Goal: Task Accomplishment & Management: Use online tool/utility

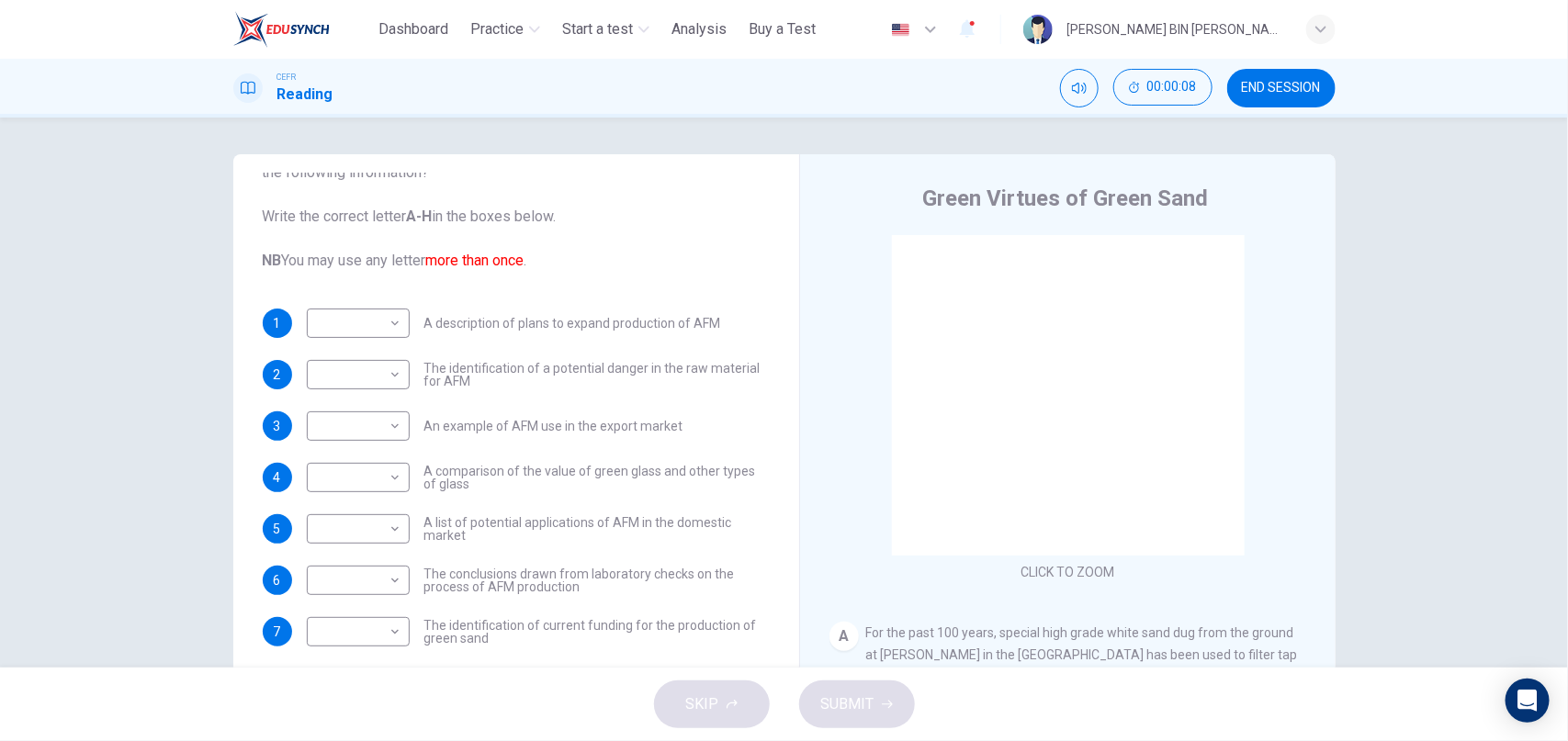
scroll to position [105, 0]
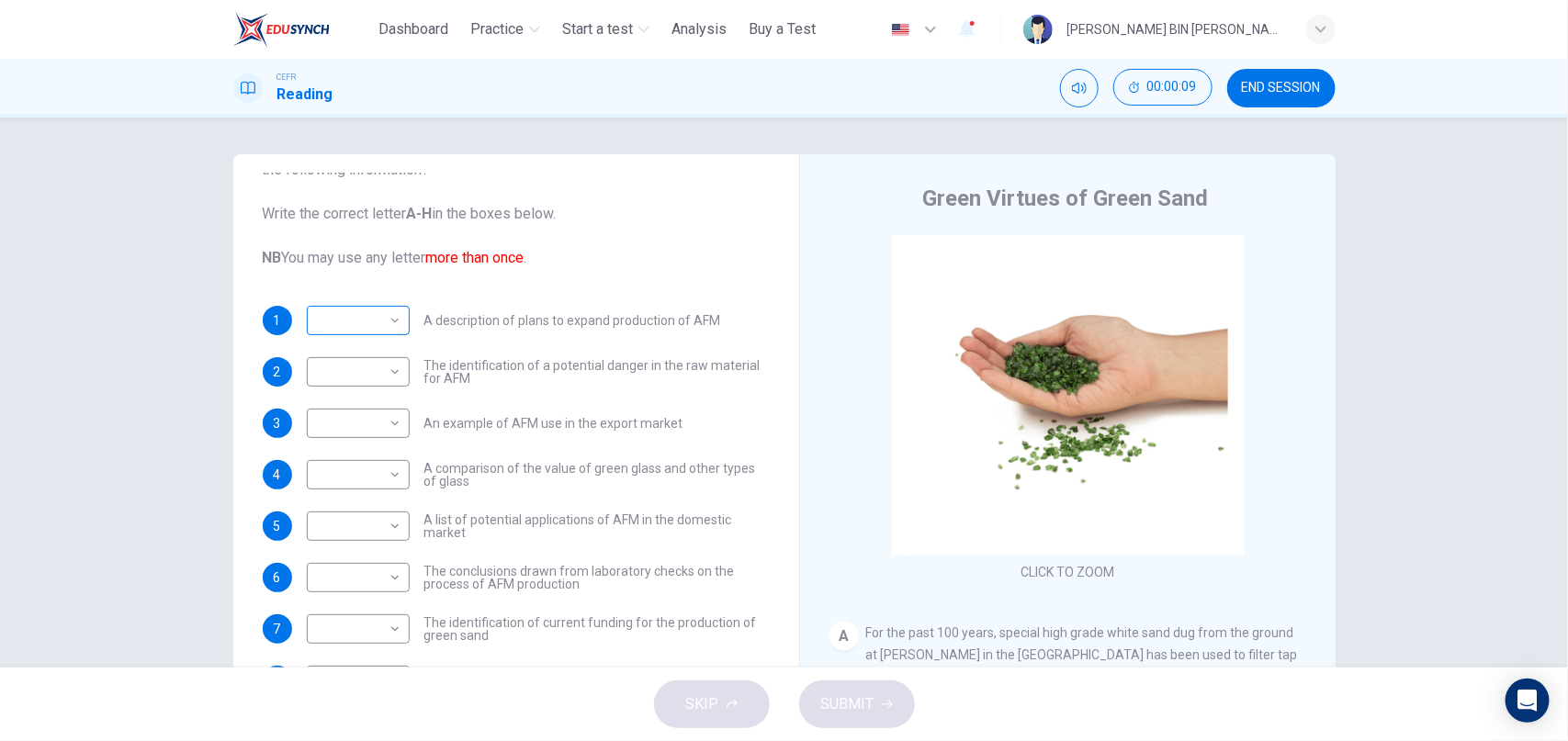
click at [398, 319] on body "This site uses cookies, as explained in our Privacy Policy . If you agree to th…" at bounding box center [784, 370] width 1568 height 741
click at [398, 319] on div at bounding box center [784, 370] width 1568 height 741
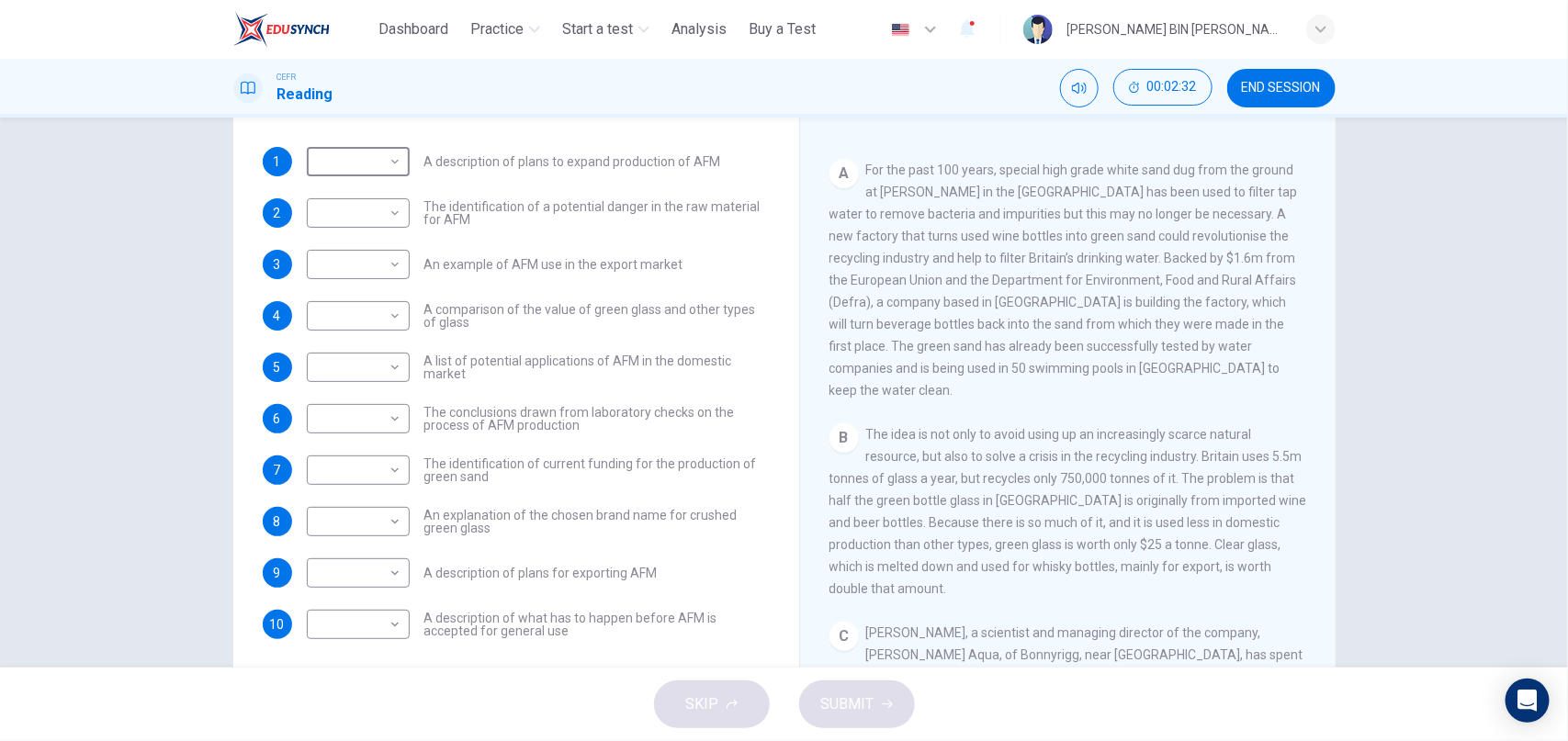
scroll to position [161, 0]
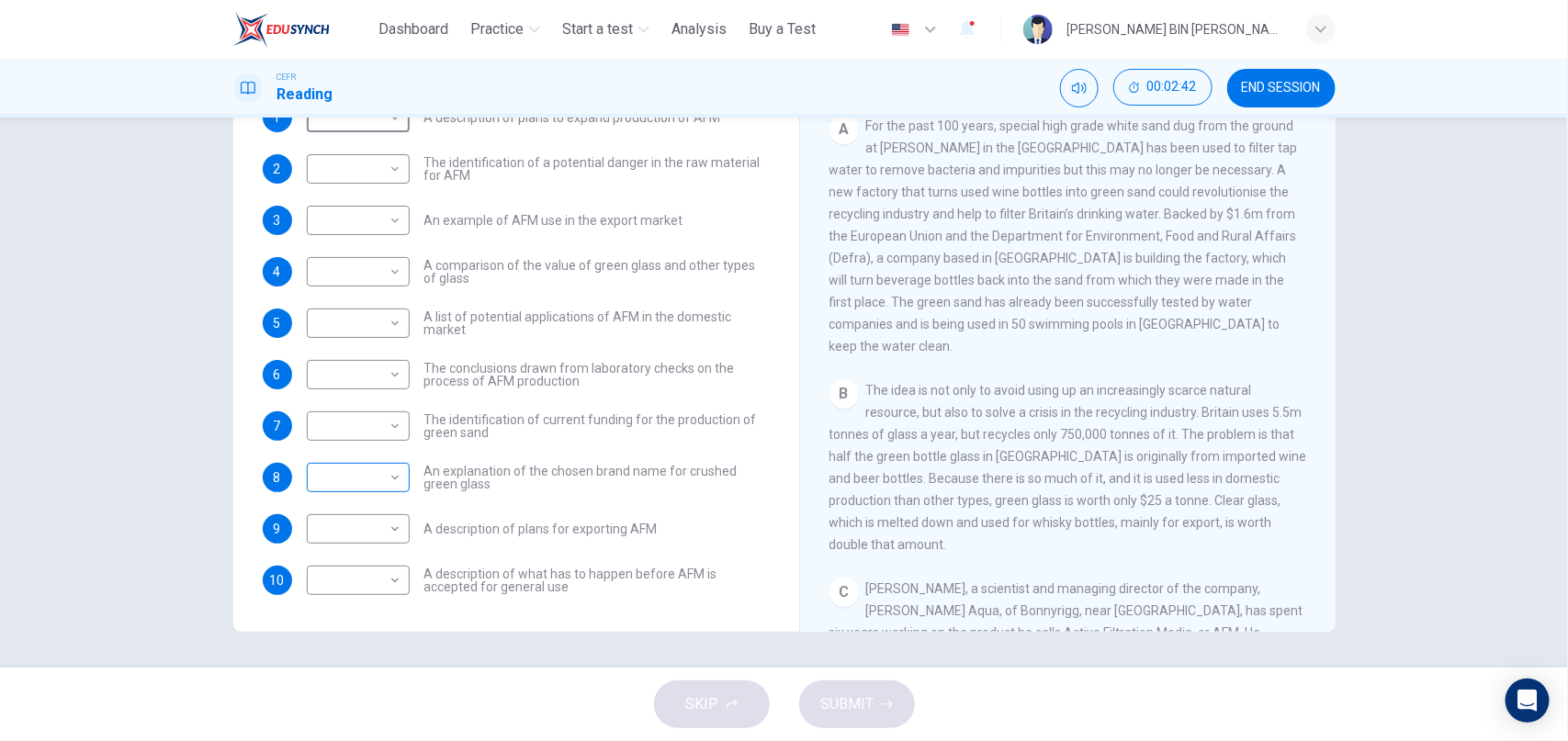
click at [389, 477] on body "This site uses cookies, as explained in our Privacy Policy . If you agree to th…" at bounding box center [784, 370] width 1568 height 741
click at [448, 491] on div at bounding box center [784, 370] width 1568 height 741
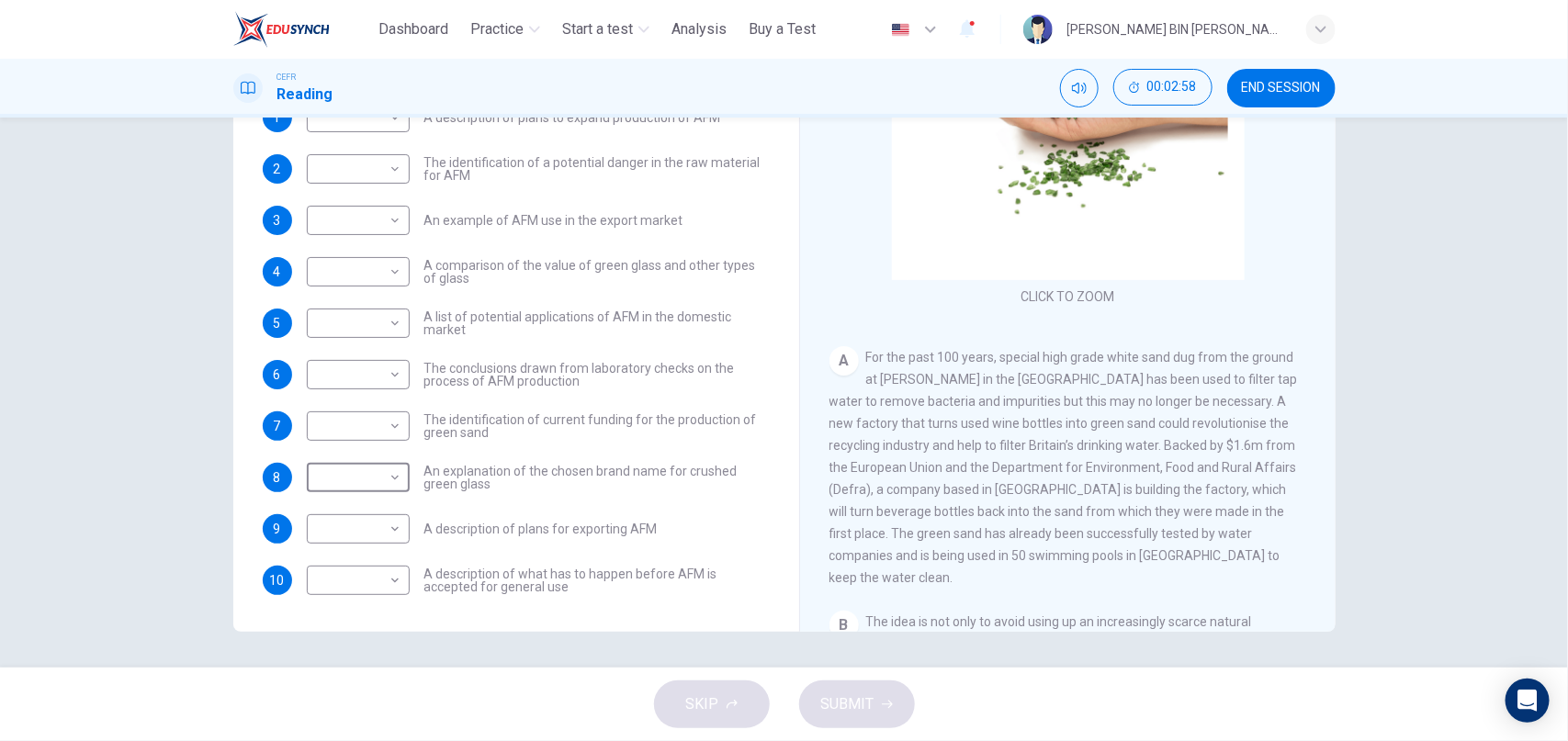
scroll to position [111, 0]
click at [405, 572] on div "​ ​" at bounding box center [358, 579] width 102 height 29
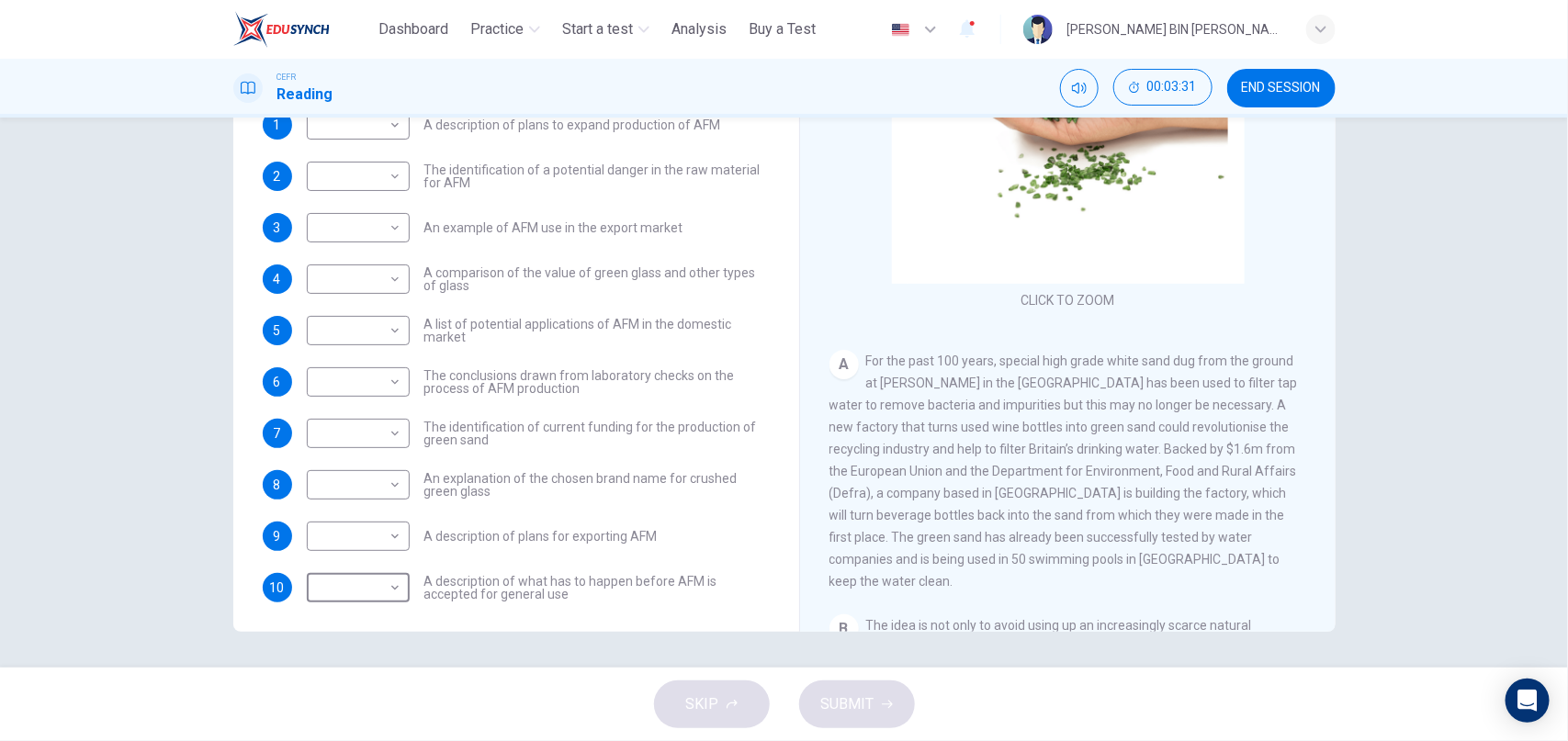
scroll to position [147, 0]
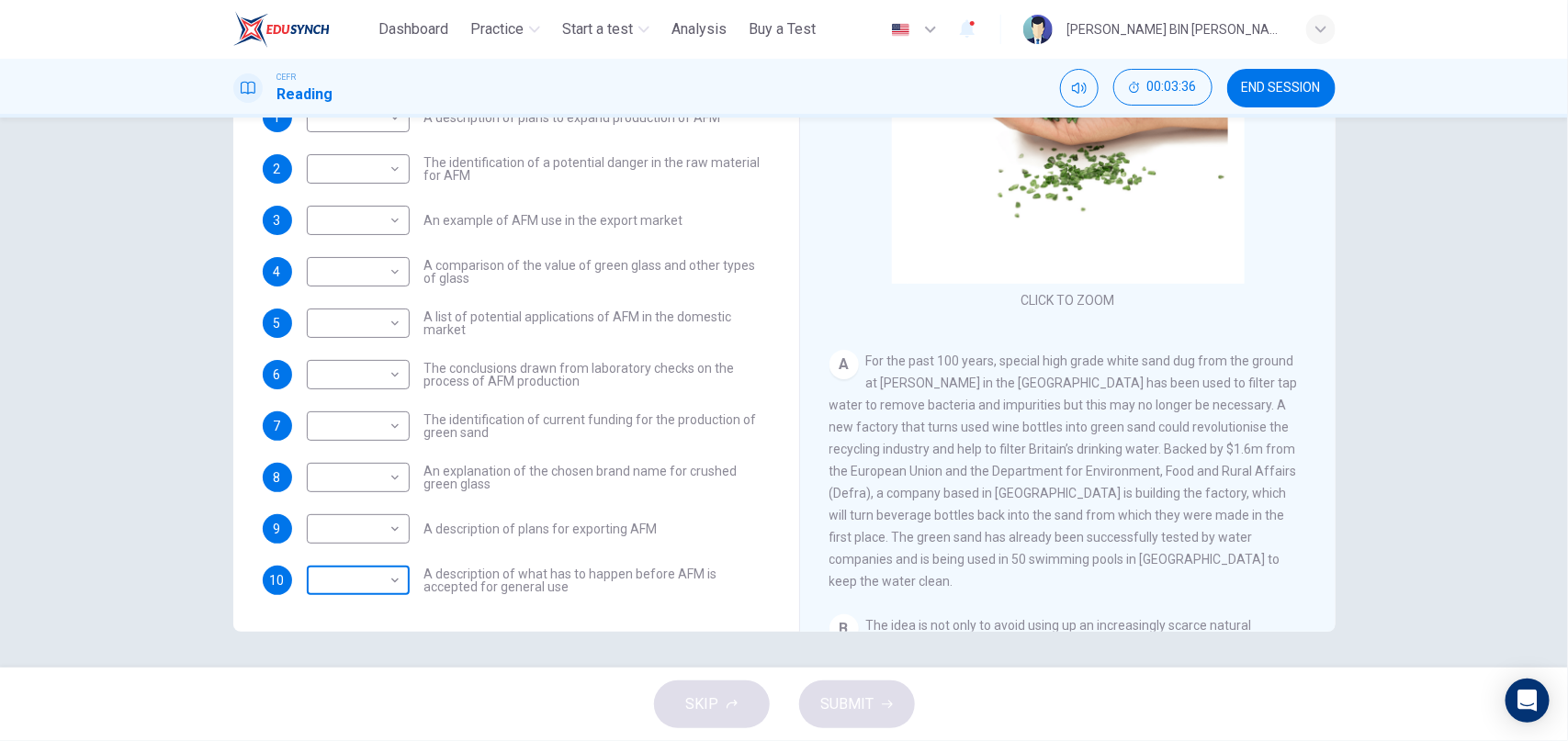
click at [396, 578] on body "This site uses cookies, as explained in our Privacy Policy . If you agree to th…" at bounding box center [784, 370] width 1568 height 741
click at [373, 512] on li "A" at bounding box center [358, 505] width 102 height 29
type input "*"
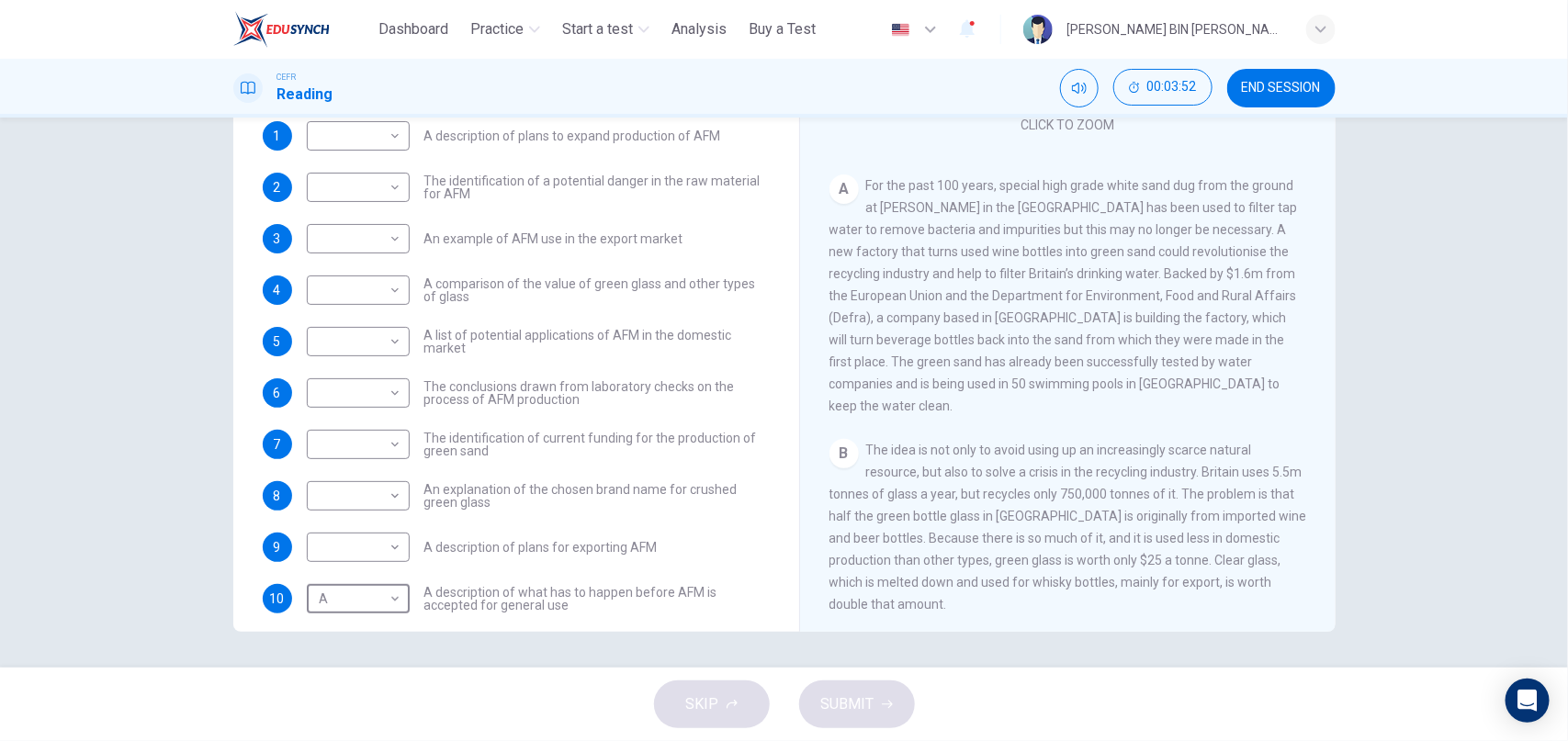
scroll to position [131, 0]
click at [390, 340] on body "This site uses cookies, as explained in our Privacy Policy . If you agree to th…" at bounding box center [784, 370] width 1568 height 741
click at [382, 387] on li "B" at bounding box center [358, 398] width 102 height 29
type input "*"
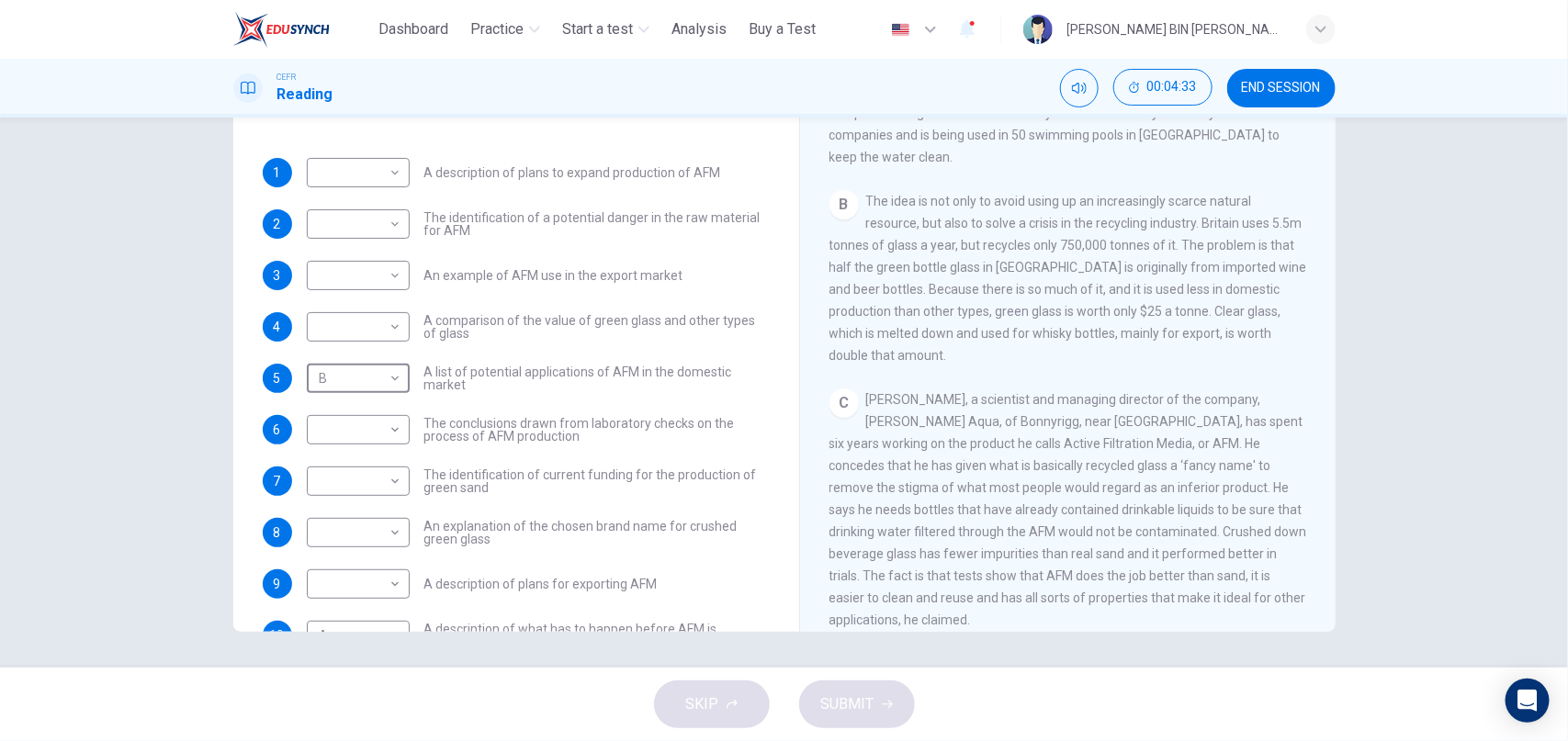
scroll to position [65, 0]
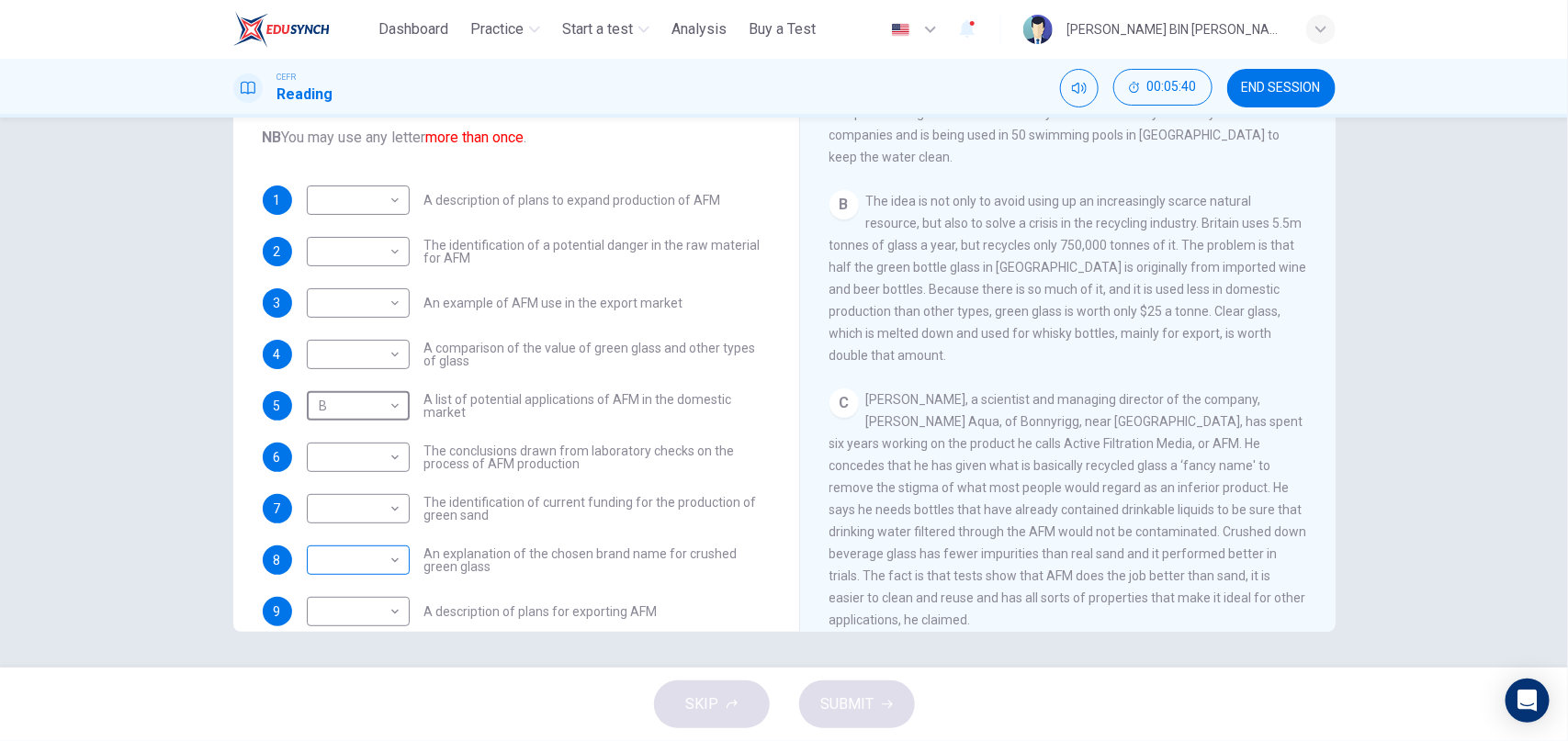
click at [379, 559] on body "This site uses cookies, as explained in our Privacy Policy . If you agree to th…" at bounding box center [784, 370] width 1568 height 741
click at [108, 565] on div at bounding box center [784, 370] width 1568 height 741
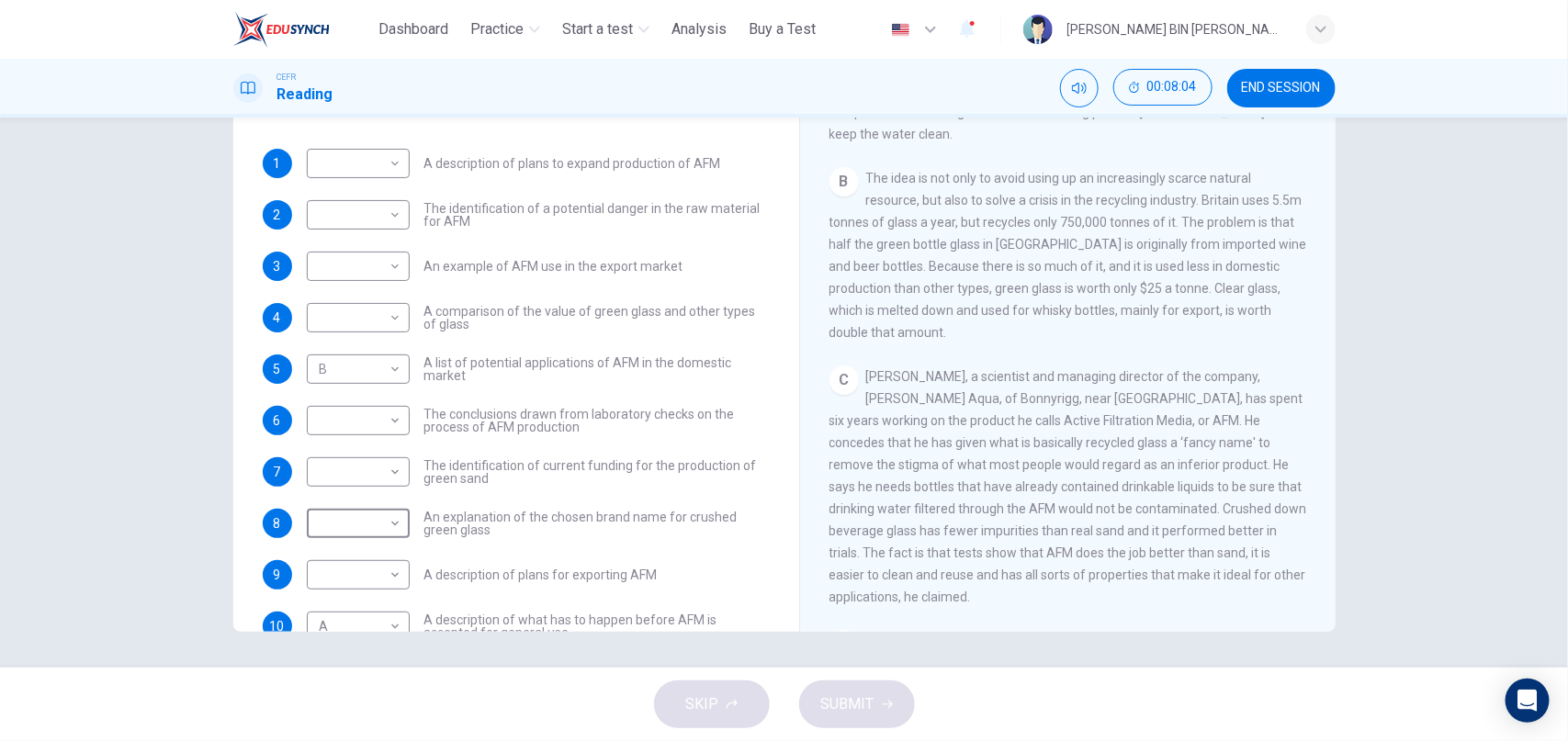
scroll to position [103, 0]
click at [395, 207] on body "This site uses cookies, as explained in our Privacy Policy . If you agree to th…" at bounding box center [784, 370] width 1568 height 741
click at [349, 289] on li "C" at bounding box center [358, 300] width 102 height 29
type input "*"
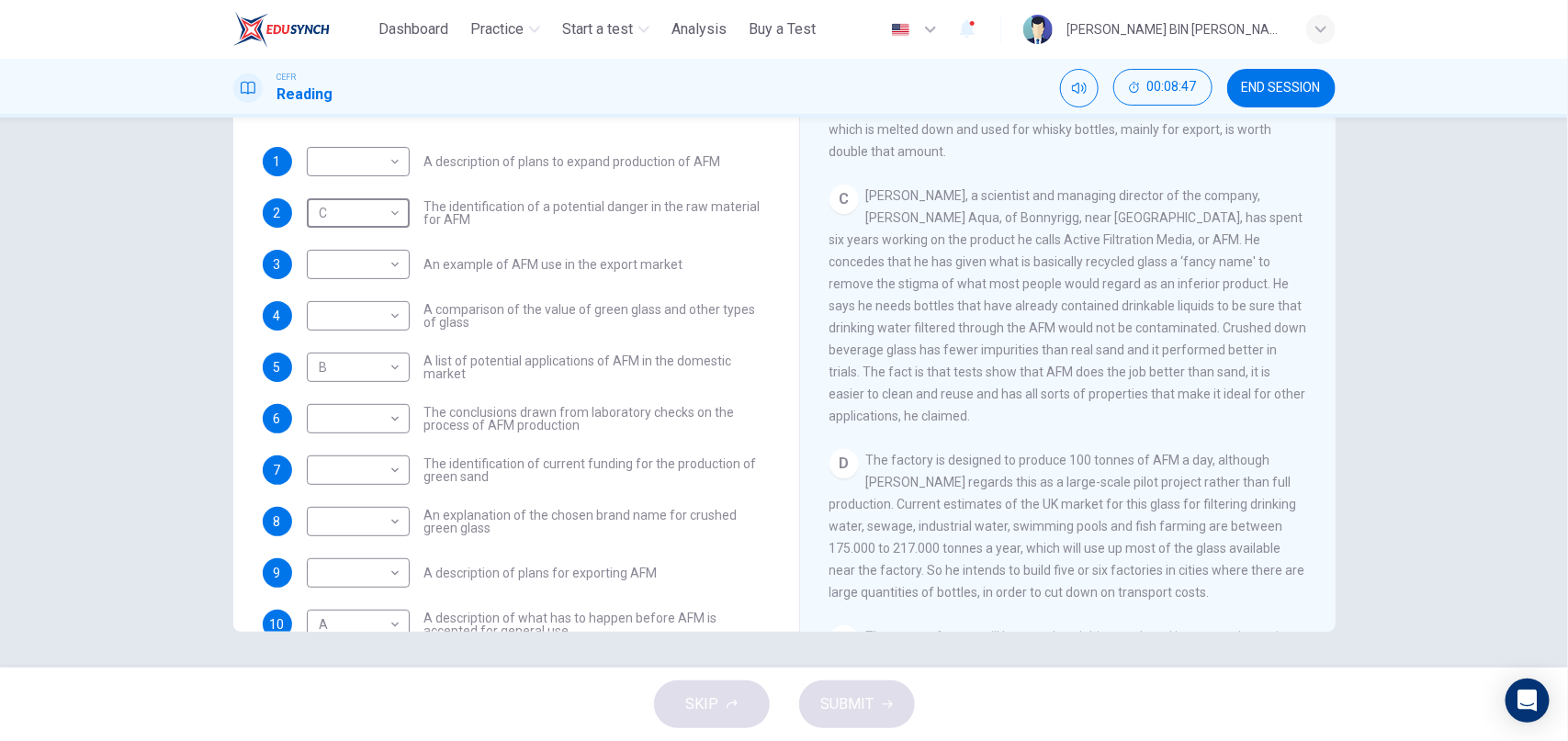
scroll to position [740, 0]
click at [382, 157] on body "This site uses cookies, as explained in our Privacy Policy . If you agree to th…" at bounding box center [784, 370] width 1568 height 741
click at [367, 283] on li "D" at bounding box center [358, 278] width 102 height 29
type input "*"
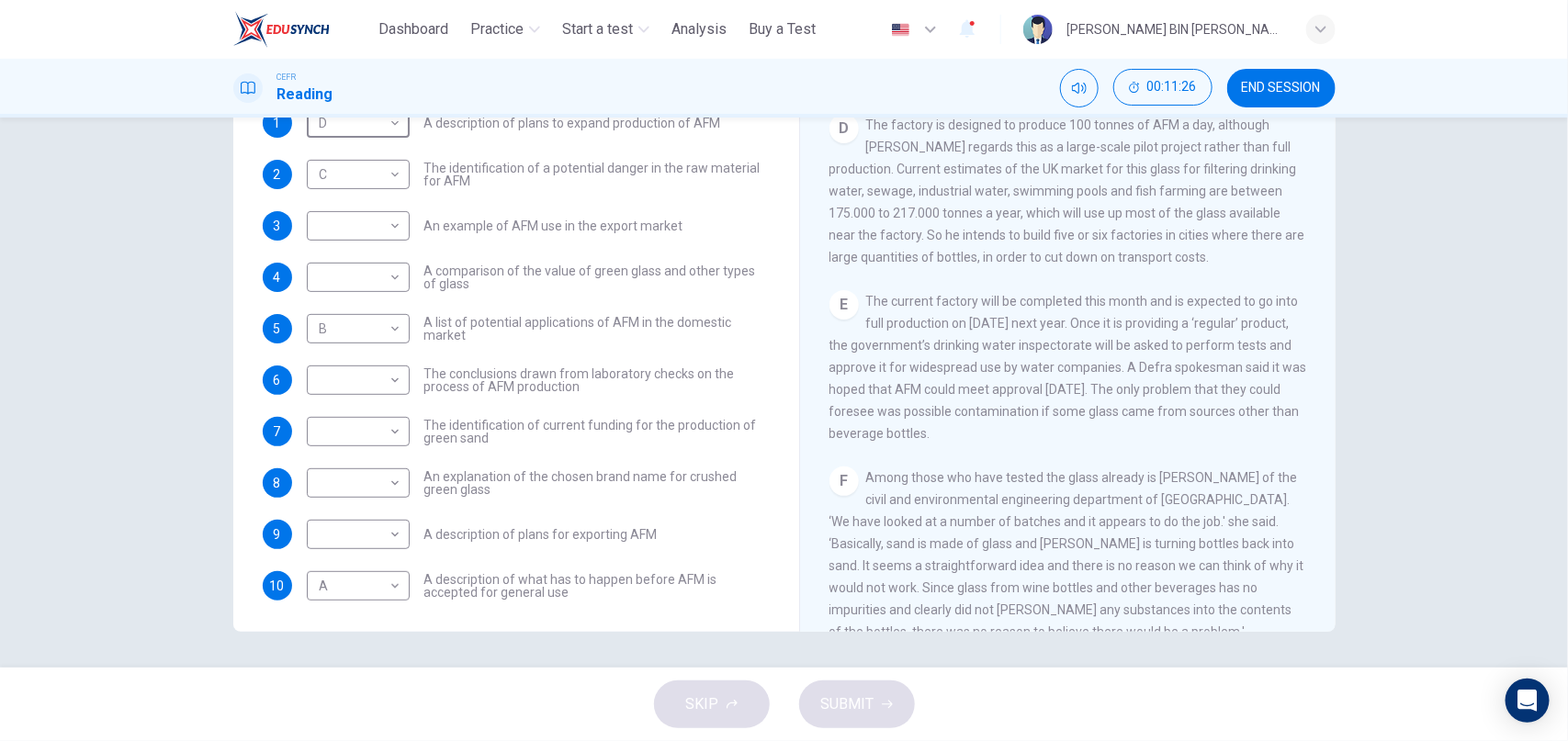
scroll to position [147, 0]
click at [371, 531] on body "This site uses cookies, as explained in our Privacy Policy . If you agree to th…" at bounding box center [784, 370] width 1568 height 741
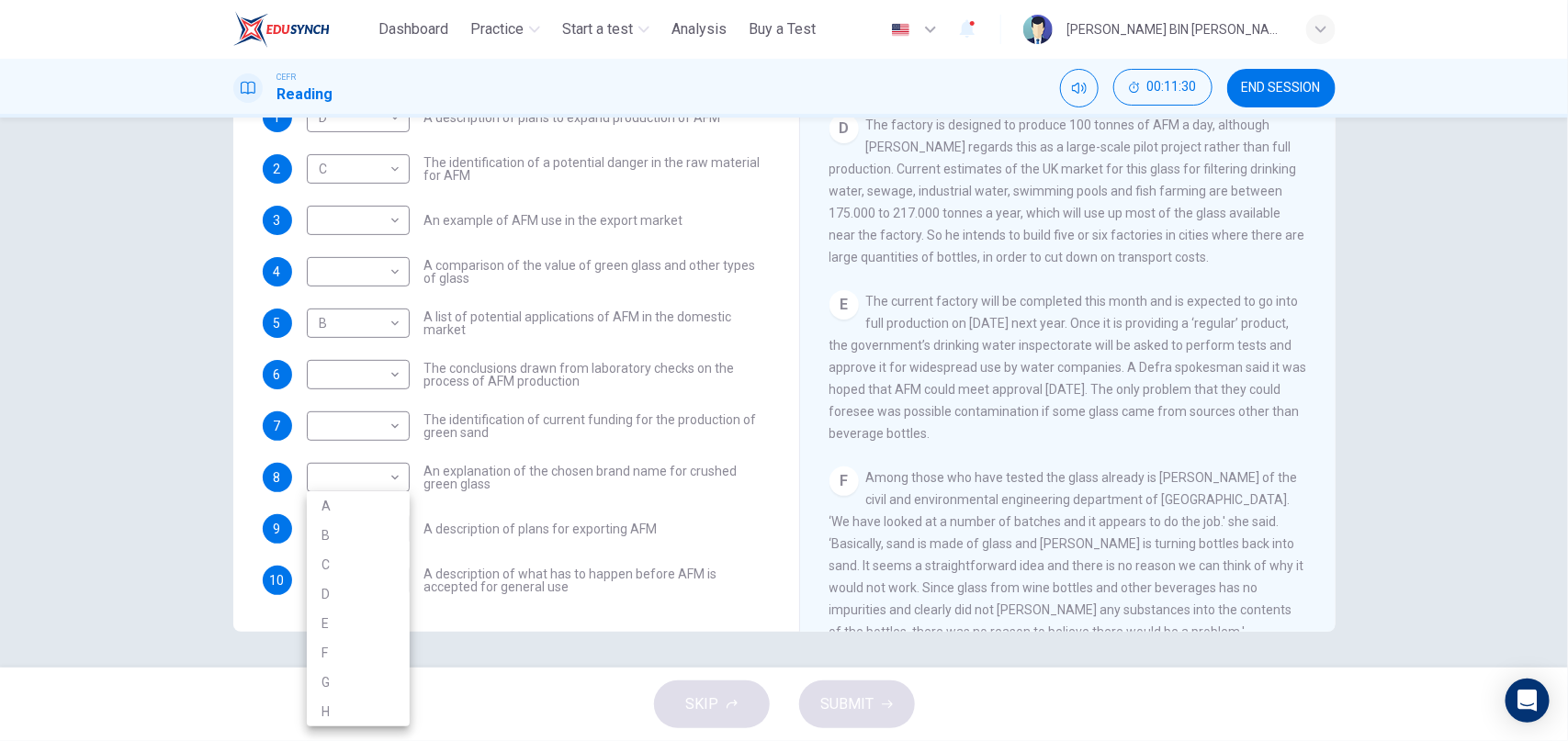
click at [348, 629] on li "E" at bounding box center [358, 623] width 102 height 29
type input "*"
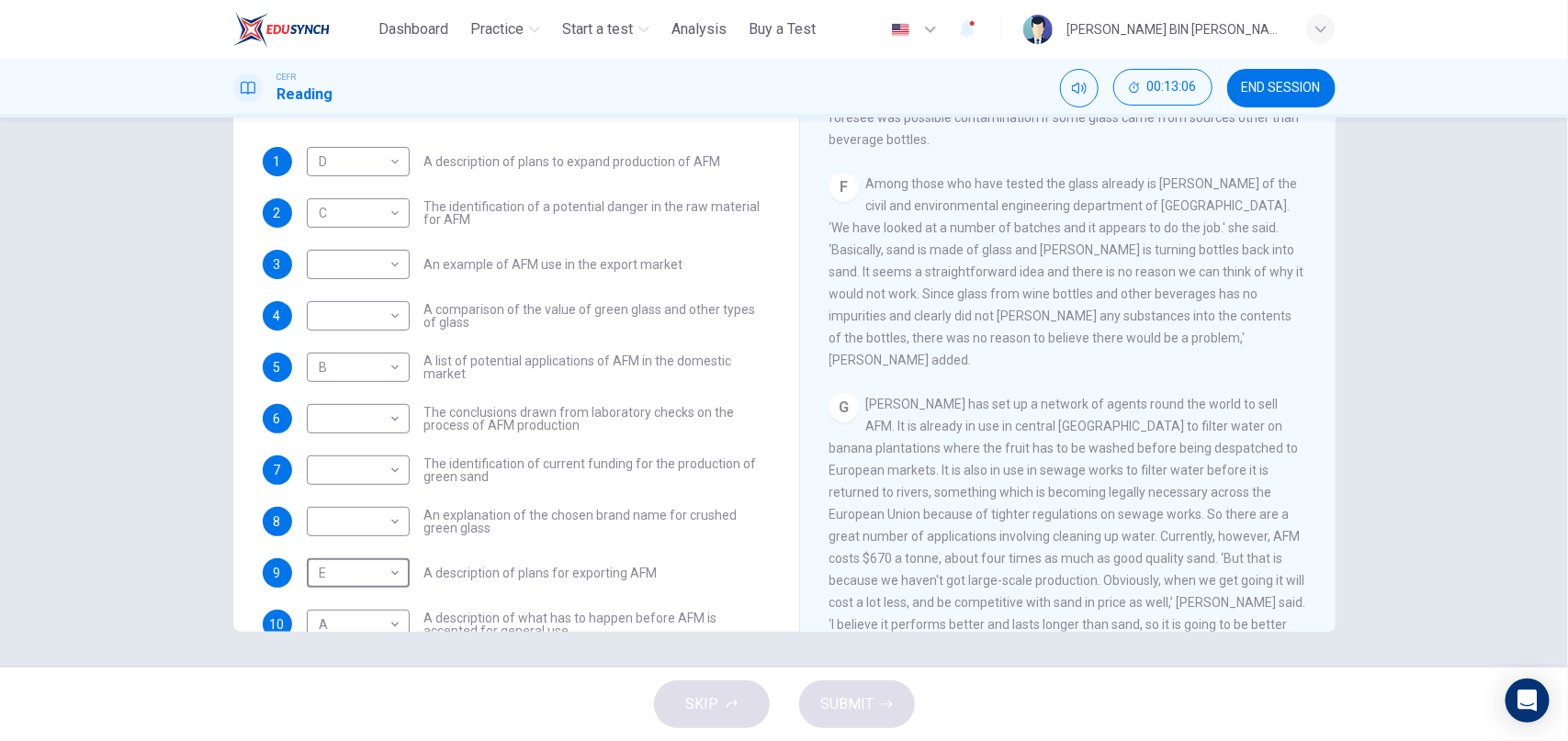
scroll to position [1394, 0]
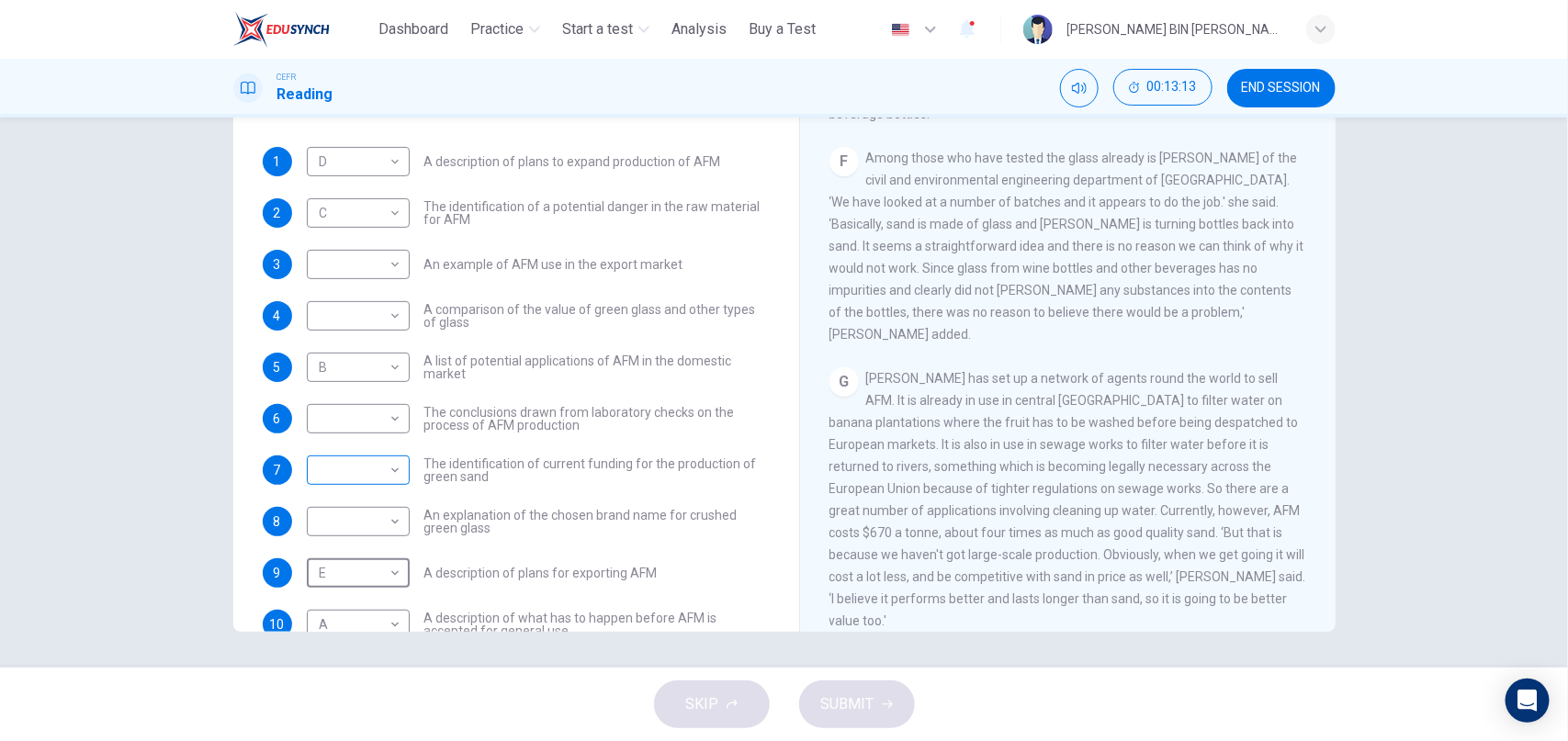
click at [390, 469] on body "This site uses cookies, as explained in our Privacy Policy . If you agree to th…" at bounding box center [784, 370] width 1568 height 741
click at [349, 670] on li "G" at bounding box center [358, 674] width 102 height 29
type input "*"
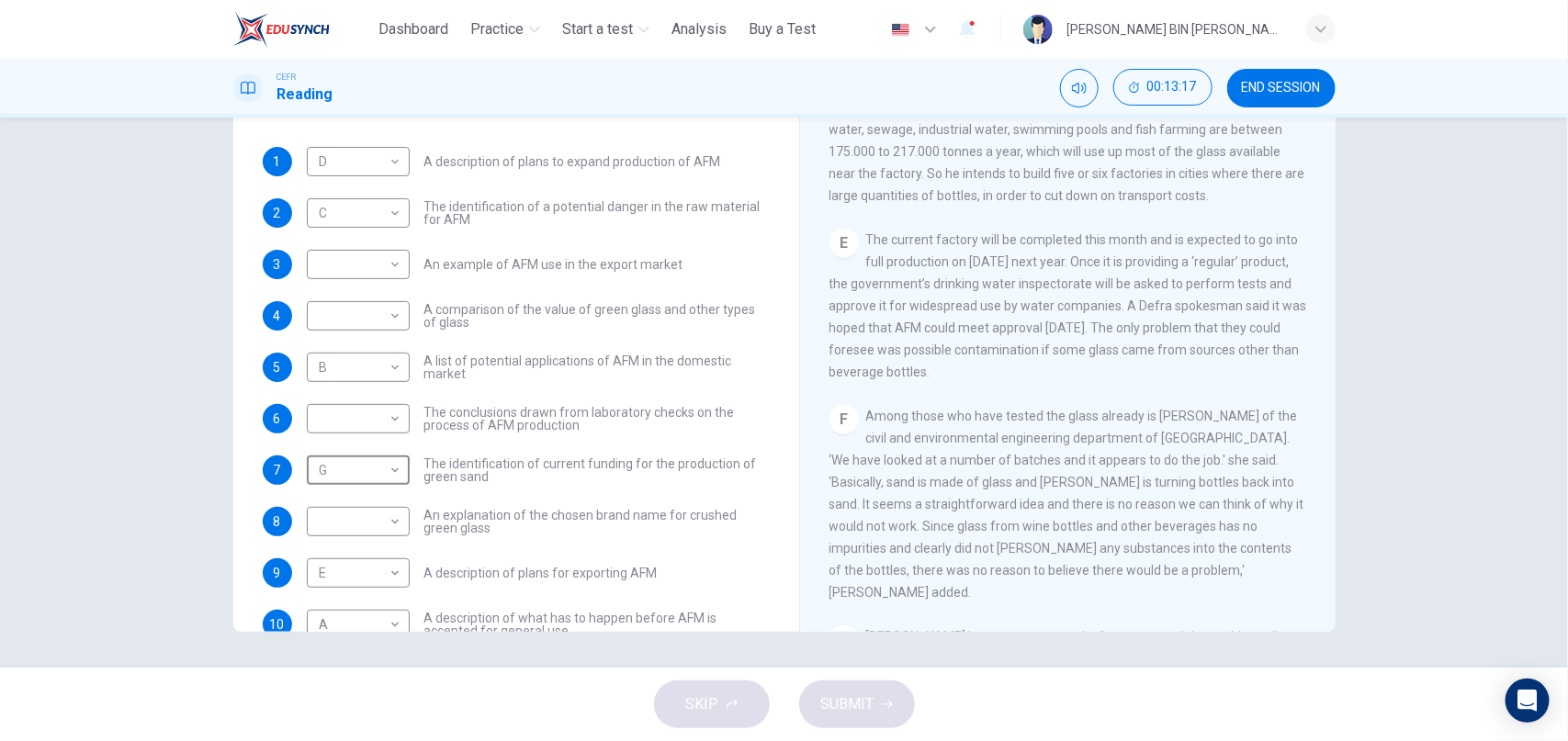
scroll to position [1122, 0]
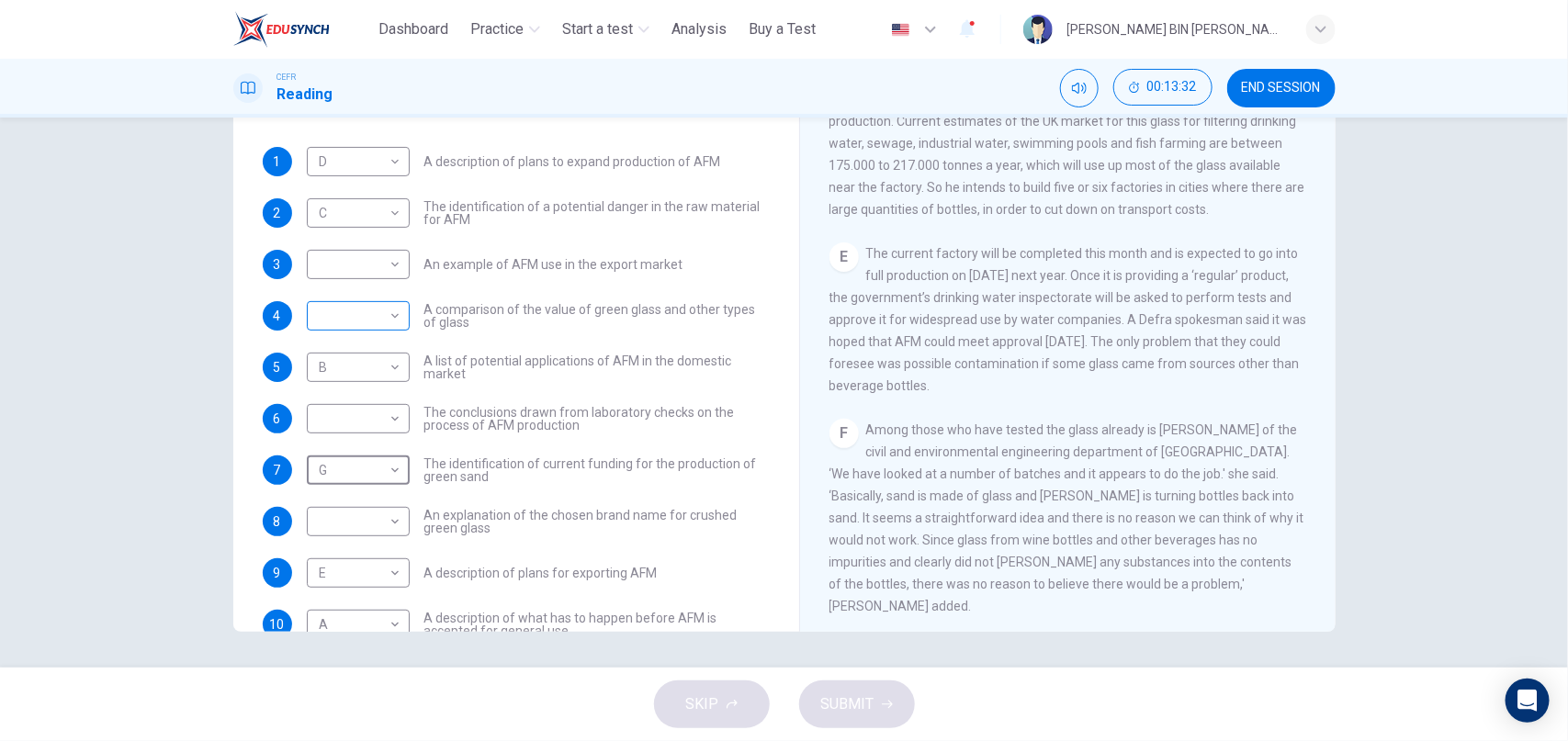
click at [349, 321] on body "This site uses cookies, as explained in our Privacy Policy . If you agree to th…" at bounding box center [784, 370] width 1568 height 741
click at [353, 492] on li "F" at bounding box center [358, 490] width 102 height 29
type input "*"
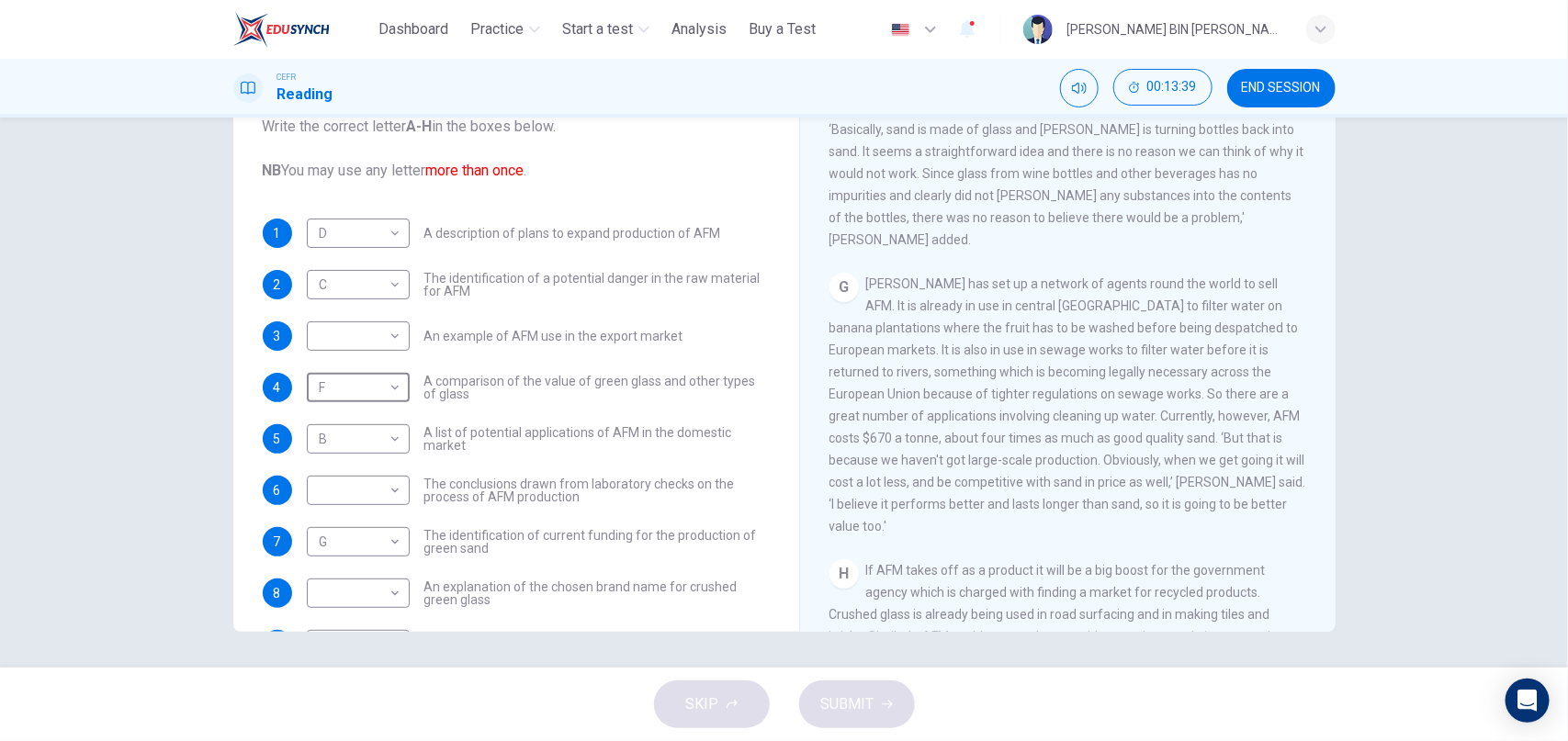
scroll to position [30, 0]
click at [361, 344] on body "This site uses cookies, as explained in our Privacy Policy . If you agree to th…" at bounding box center [784, 370] width 1568 height 741
click at [331, 535] on li "G" at bounding box center [358, 542] width 102 height 29
type input "*"
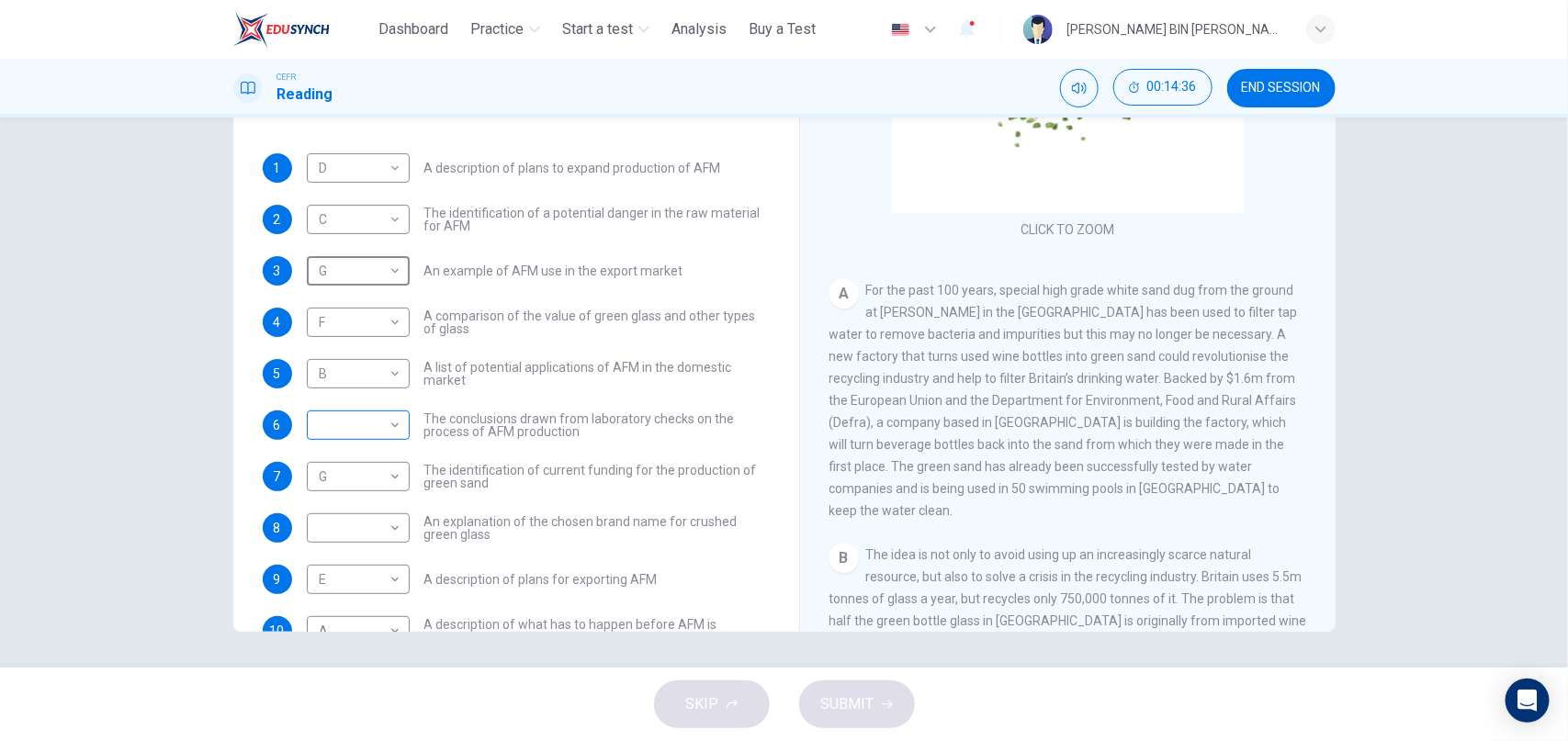
scroll to position [147, 0]
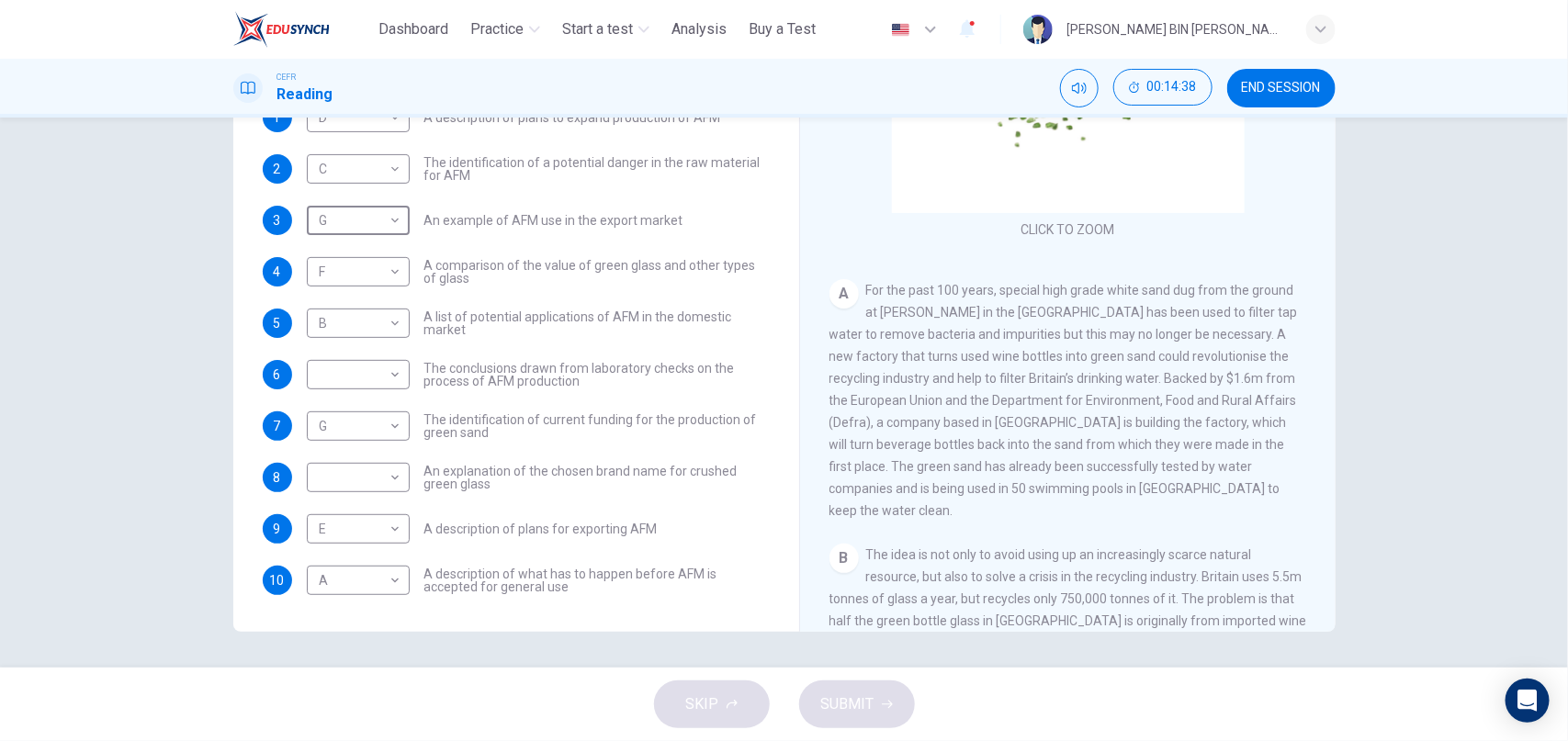
click at [944, 410] on span "For the past 100 years, special high grade white sand dug from the ground at Le…" at bounding box center [1063, 400] width 469 height 235
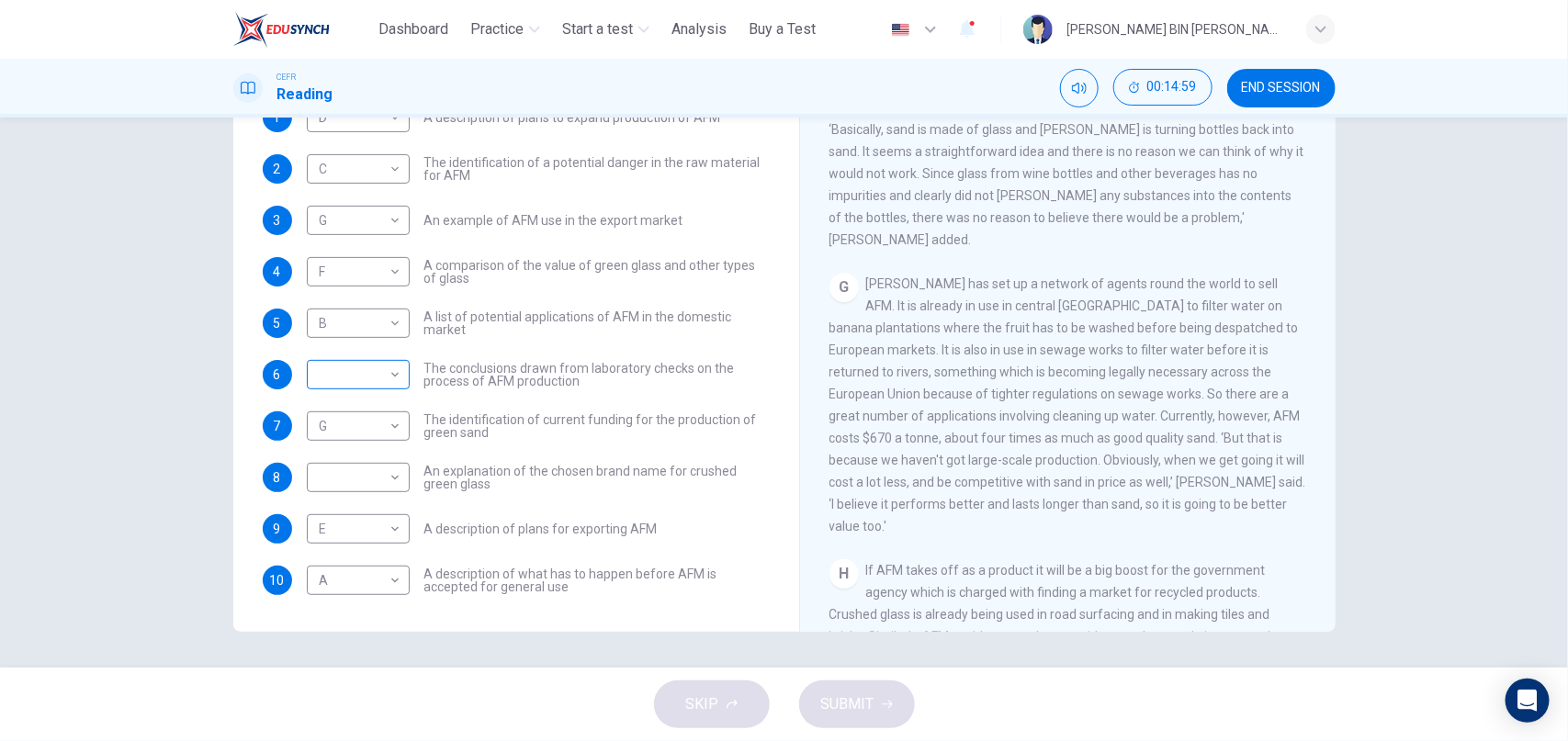
click at [388, 373] on body "This site uses cookies, as explained in our Privacy Policy . If you agree to th…" at bounding box center [784, 370] width 1568 height 741
click at [372, 605] on li "H" at bounding box center [358, 609] width 102 height 29
type input "*"
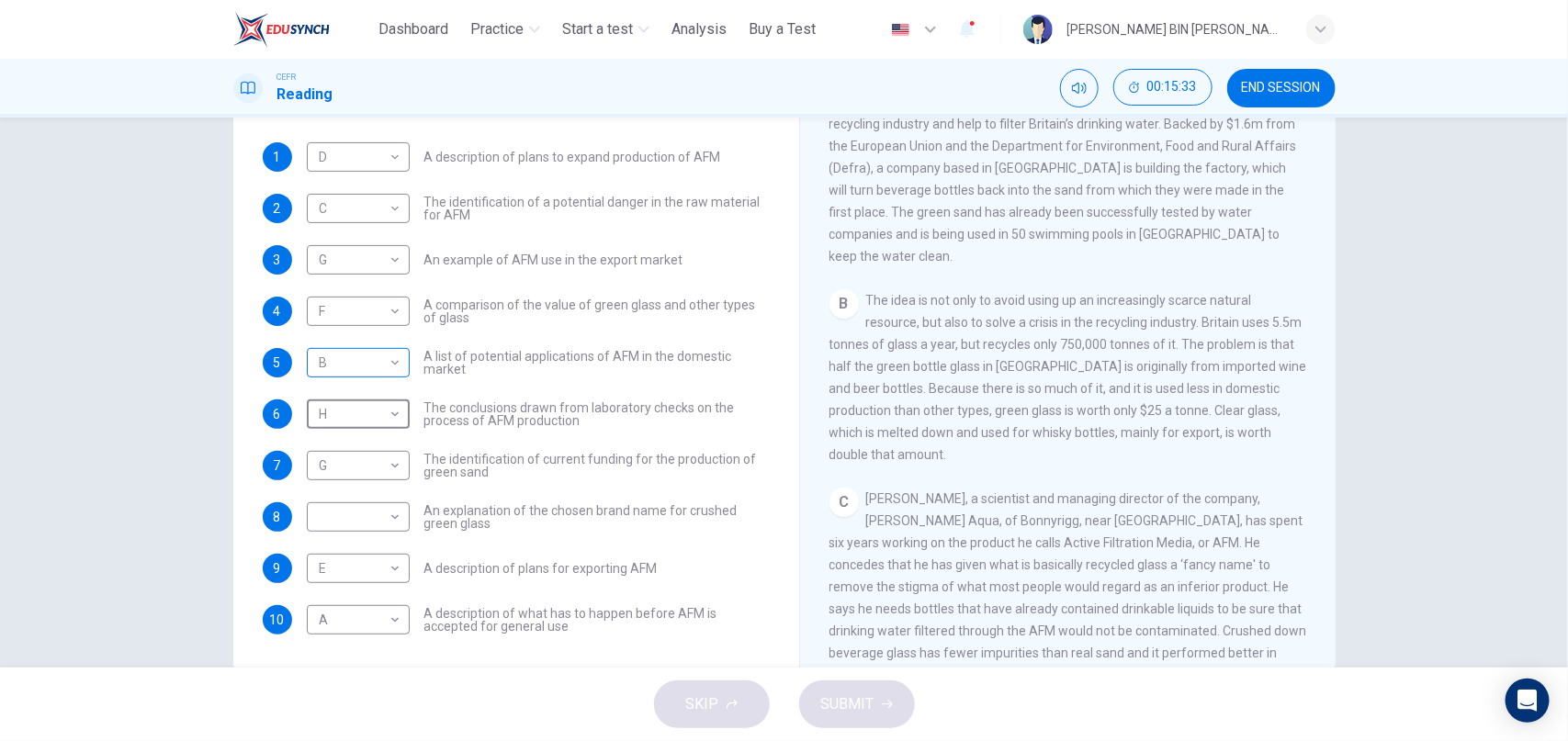
scroll to position [119, 0]
click at [372, 507] on body "This site uses cookies, as explained in our Privacy Policy . If you agree to th…" at bounding box center [784, 370] width 1568 height 741
click at [117, 489] on div at bounding box center [784, 370] width 1568 height 741
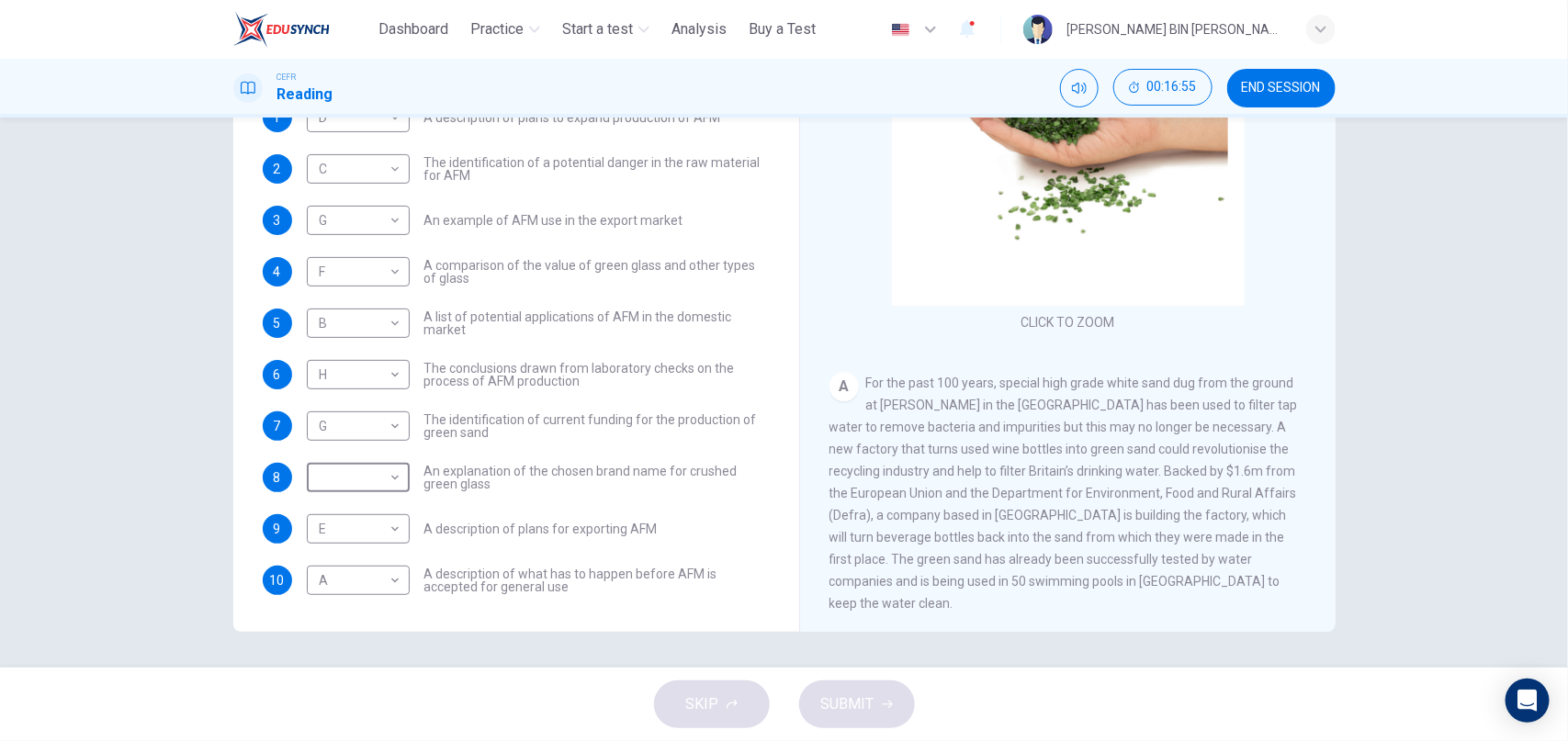
scroll to position [97, 0]
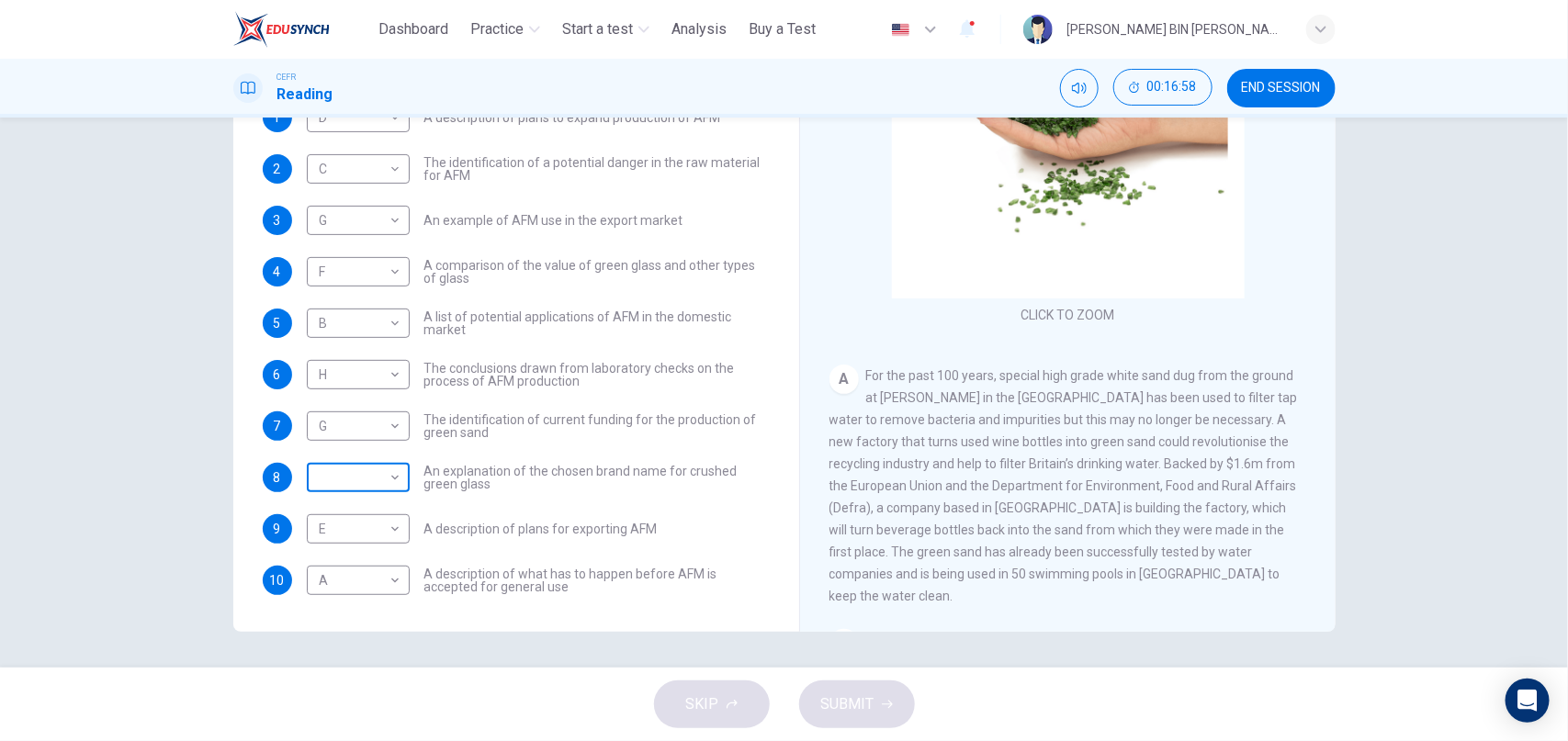
click at [361, 471] on body "This site uses cookies, as explained in our Privacy Policy . If you agree to th…" at bounding box center [784, 370] width 1568 height 741
click at [351, 509] on li "A" at bounding box center [358, 505] width 102 height 29
type input "*"
click at [871, 702] on span "SUBMIT" at bounding box center [847, 703] width 54 height 25
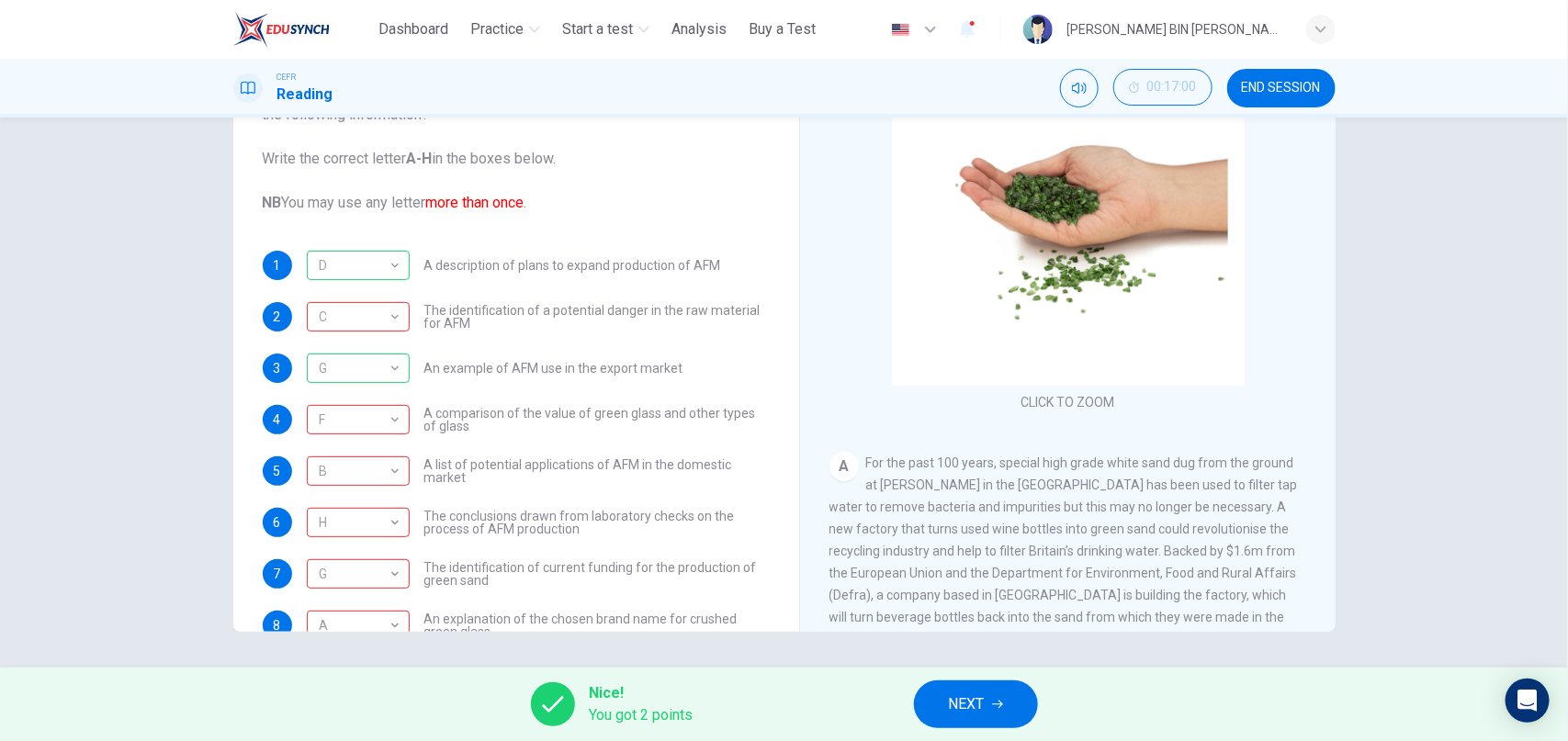
scroll to position [0, 0]
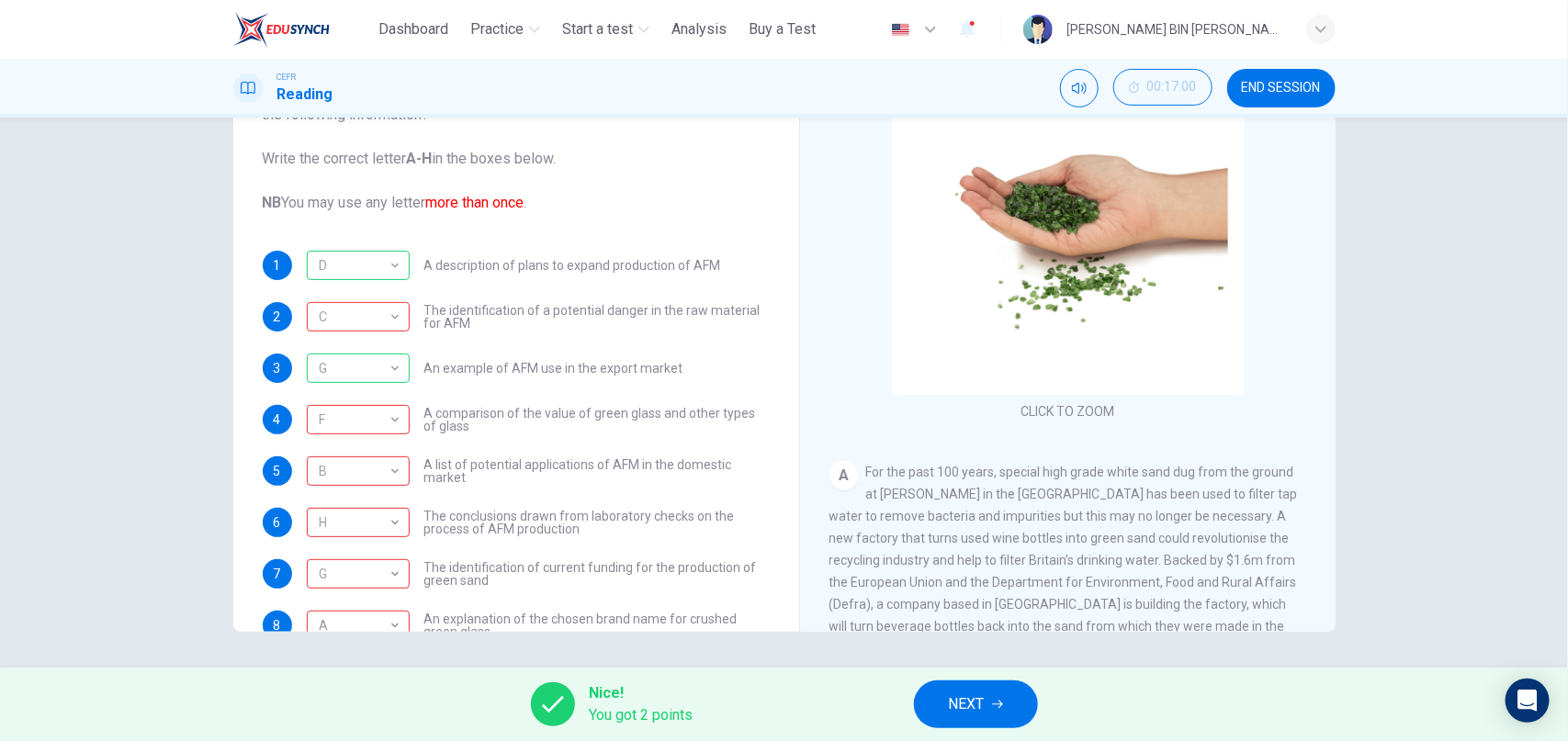
click at [948, 710] on button "NEXT" at bounding box center [976, 703] width 124 height 48
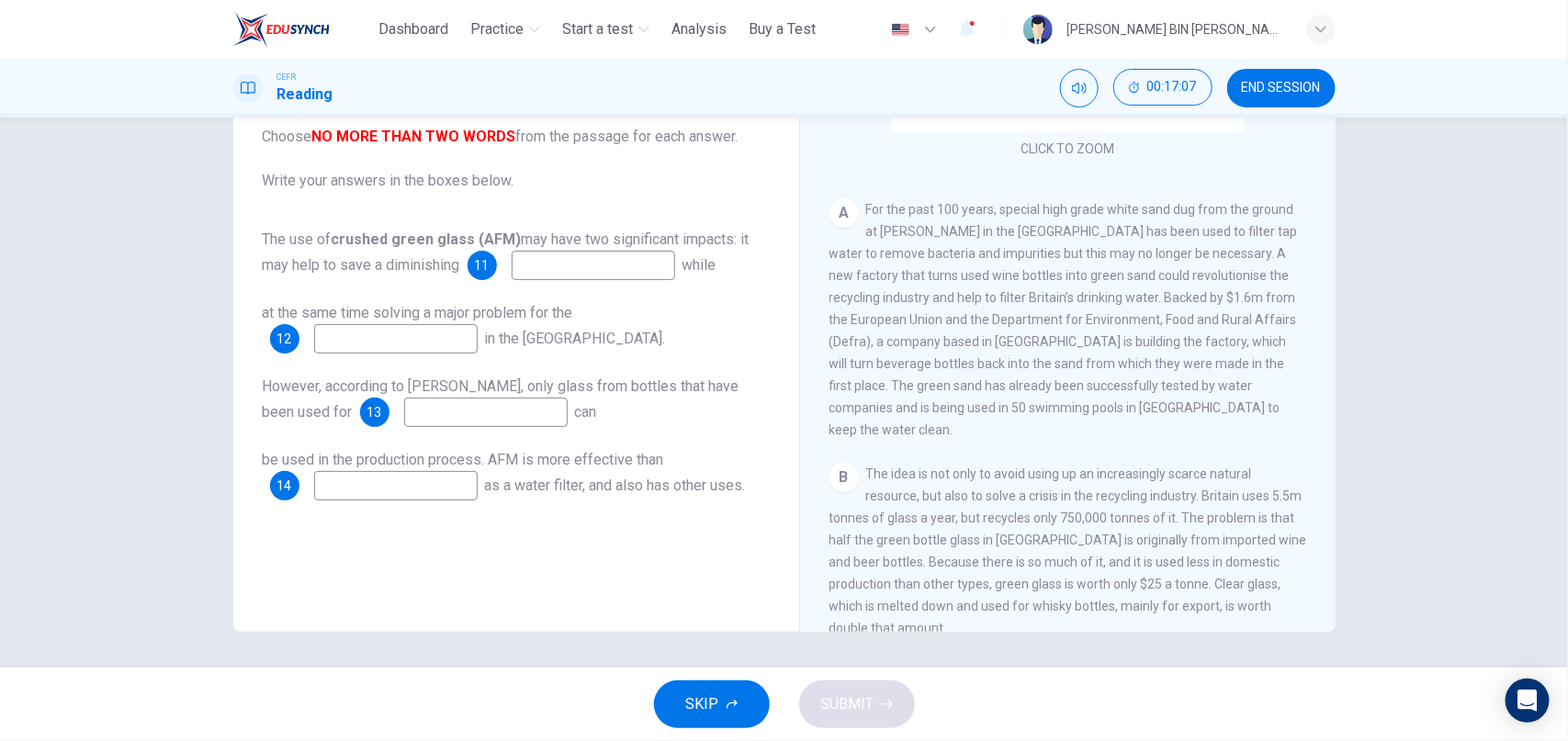
scroll to position [264, 0]
click at [1267, 85] on span "END SESSION" at bounding box center [1281, 88] width 79 height 15
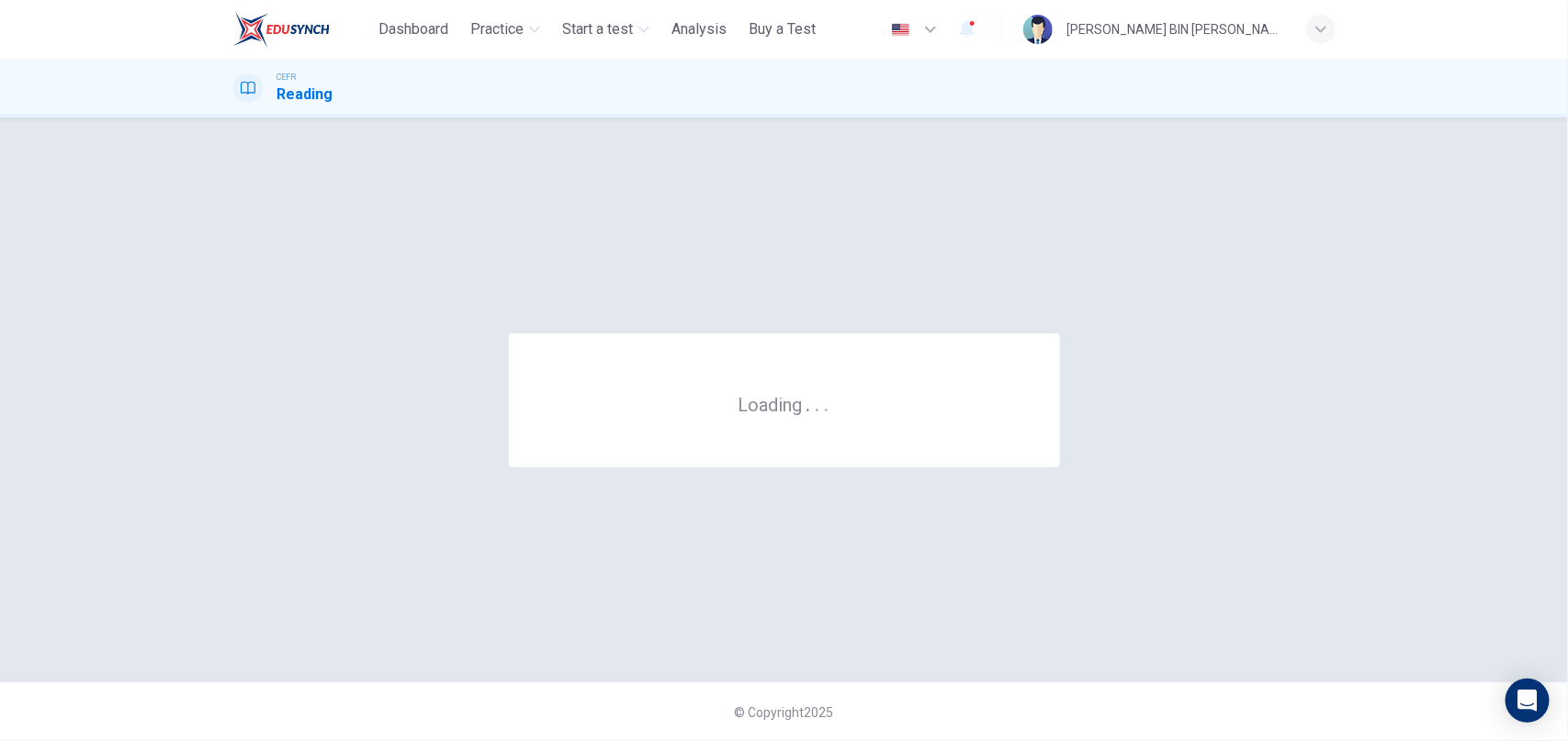
scroll to position [0, 0]
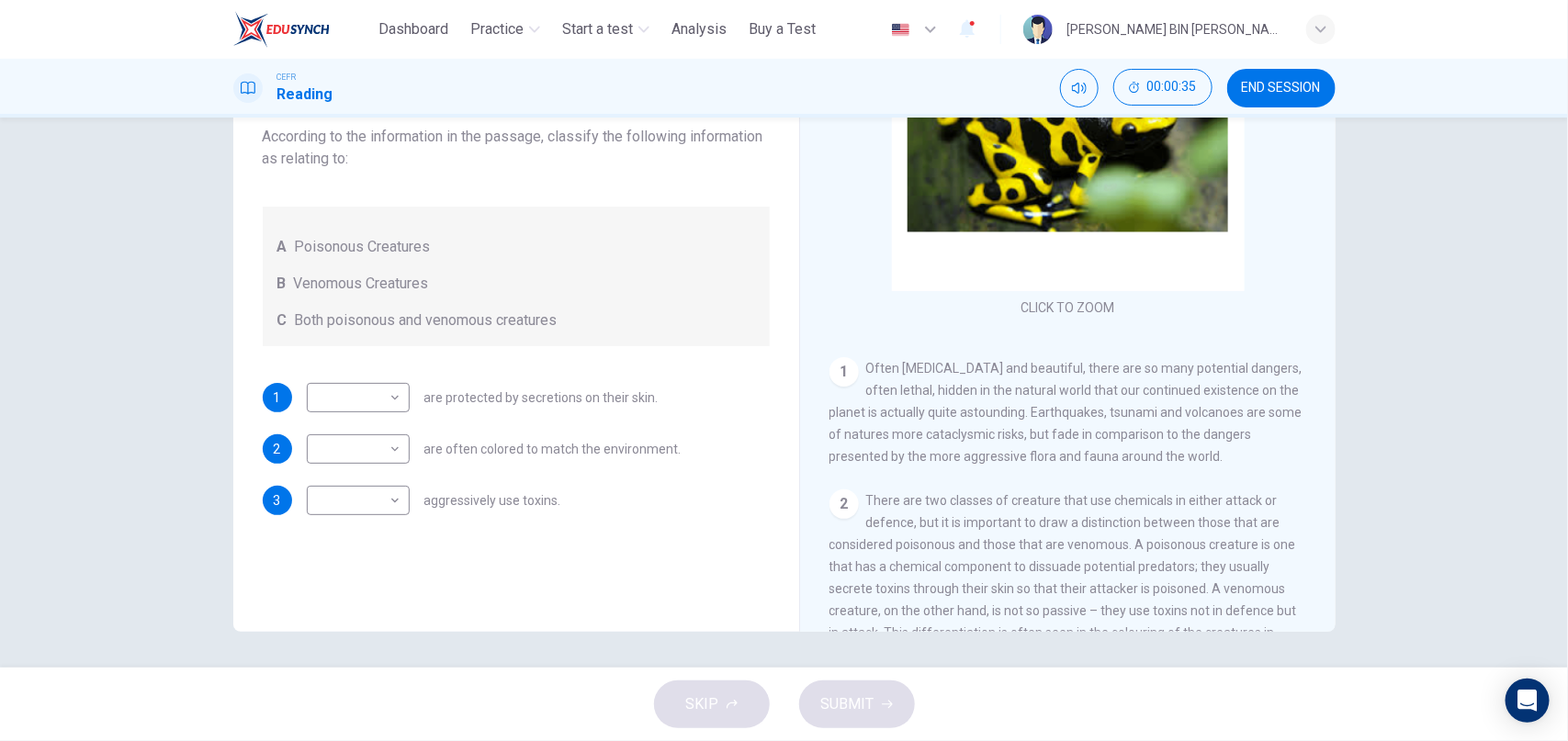
scroll to position [110, 0]
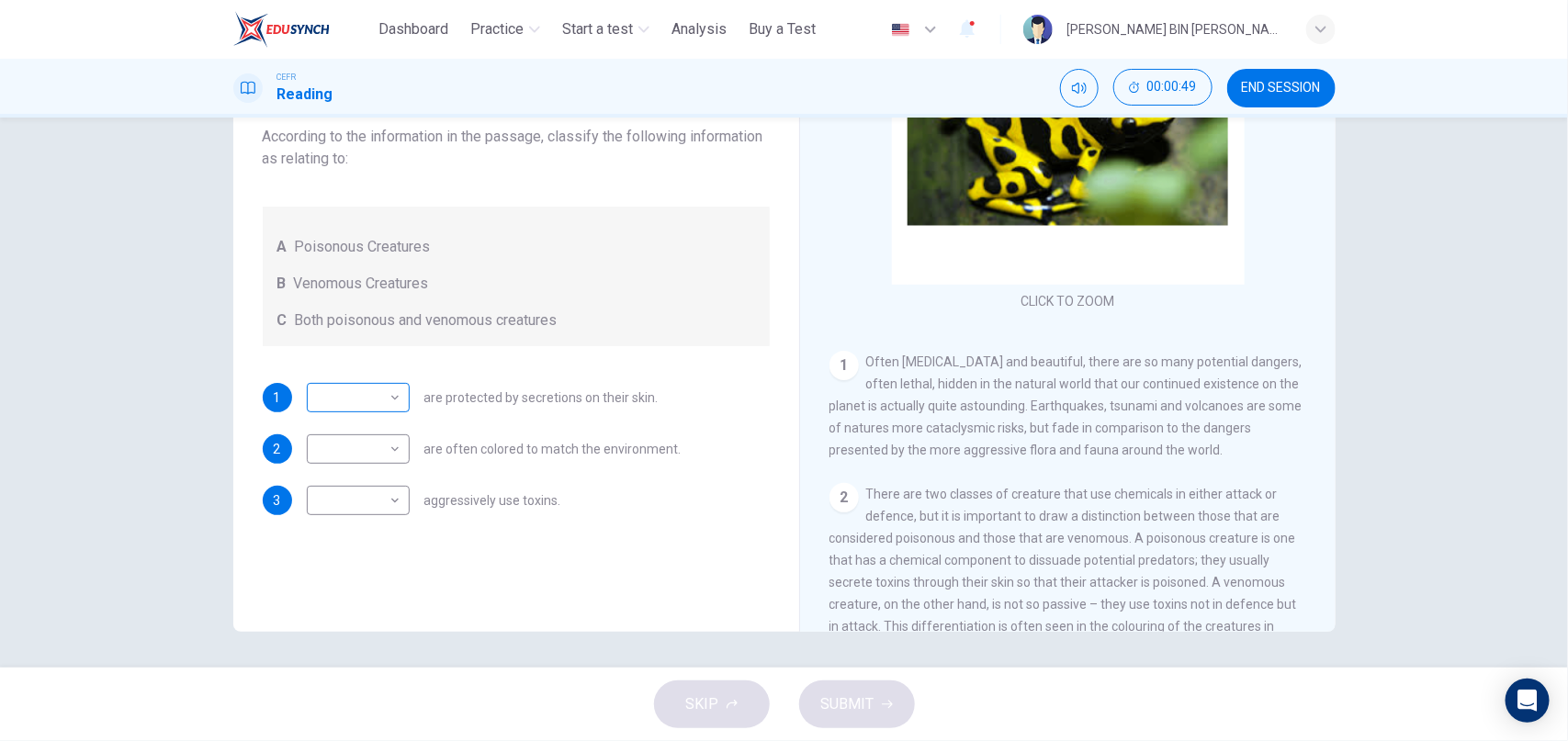
click at [396, 392] on body "This site uses cookies, as explained in our Privacy Policy . If you agree to th…" at bounding box center [784, 370] width 1568 height 741
click at [380, 414] on li "A" at bounding box center [358, 426] width 102 height 29
type input "*"
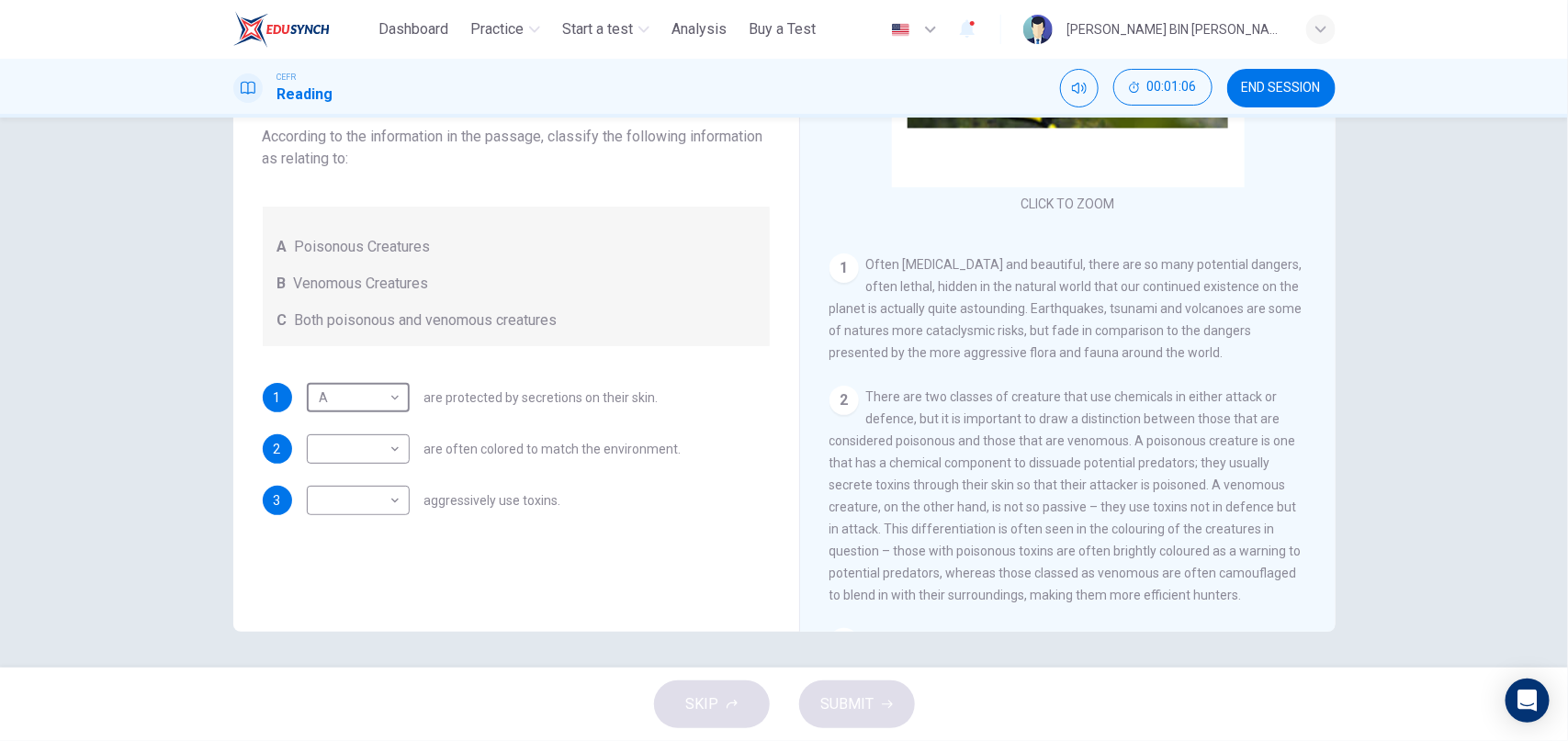
scroll to position [211, 0]
click at [387, 450] on body "This site uses cookies, as explained in our Privacy Policy . If you agree to th…" at bounding box center [784, 370] width 1568 height 741
click at [358, 498] on li "B" at bounding box center [358, 507] width 102 height 29
type input "*"
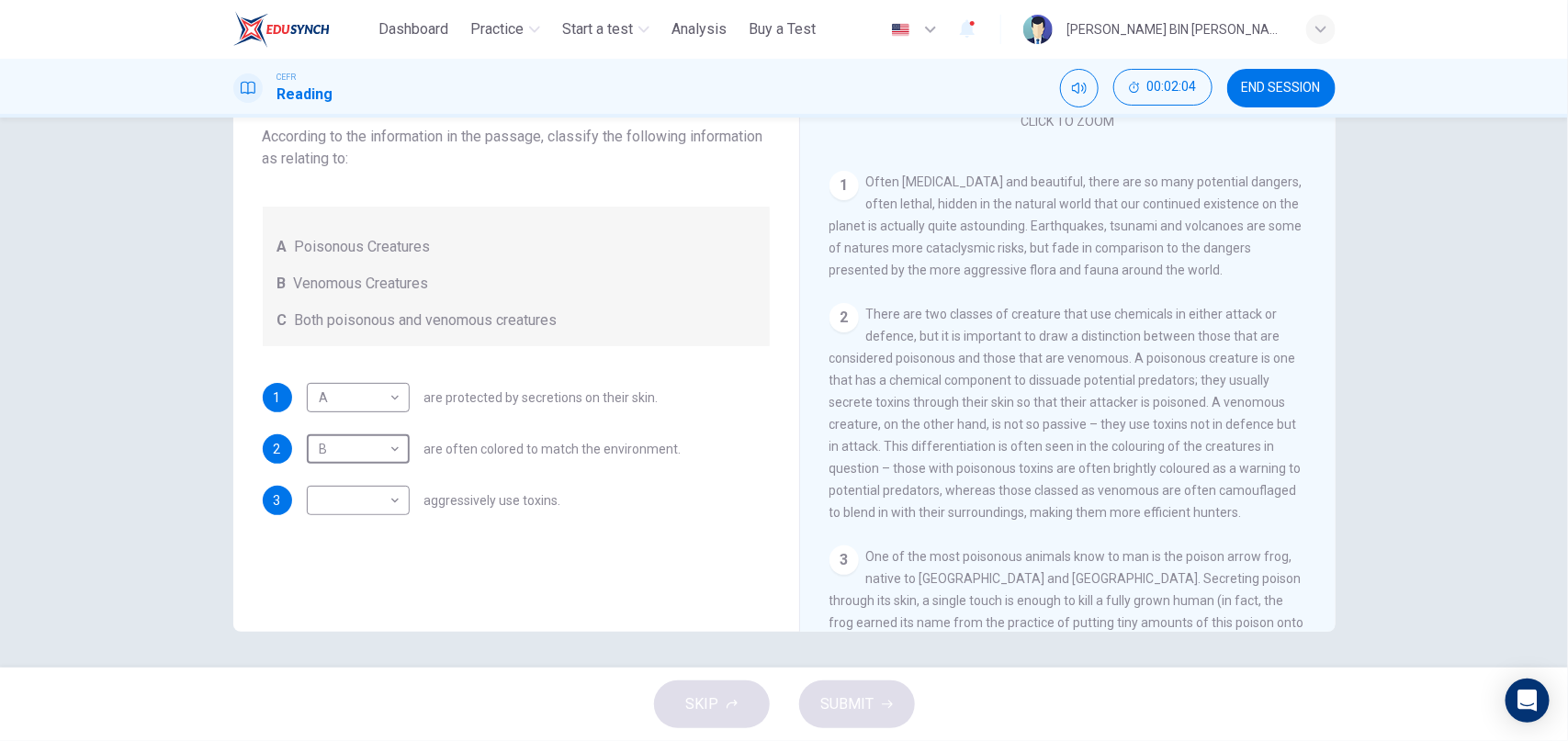
scroll to position [305, 0]
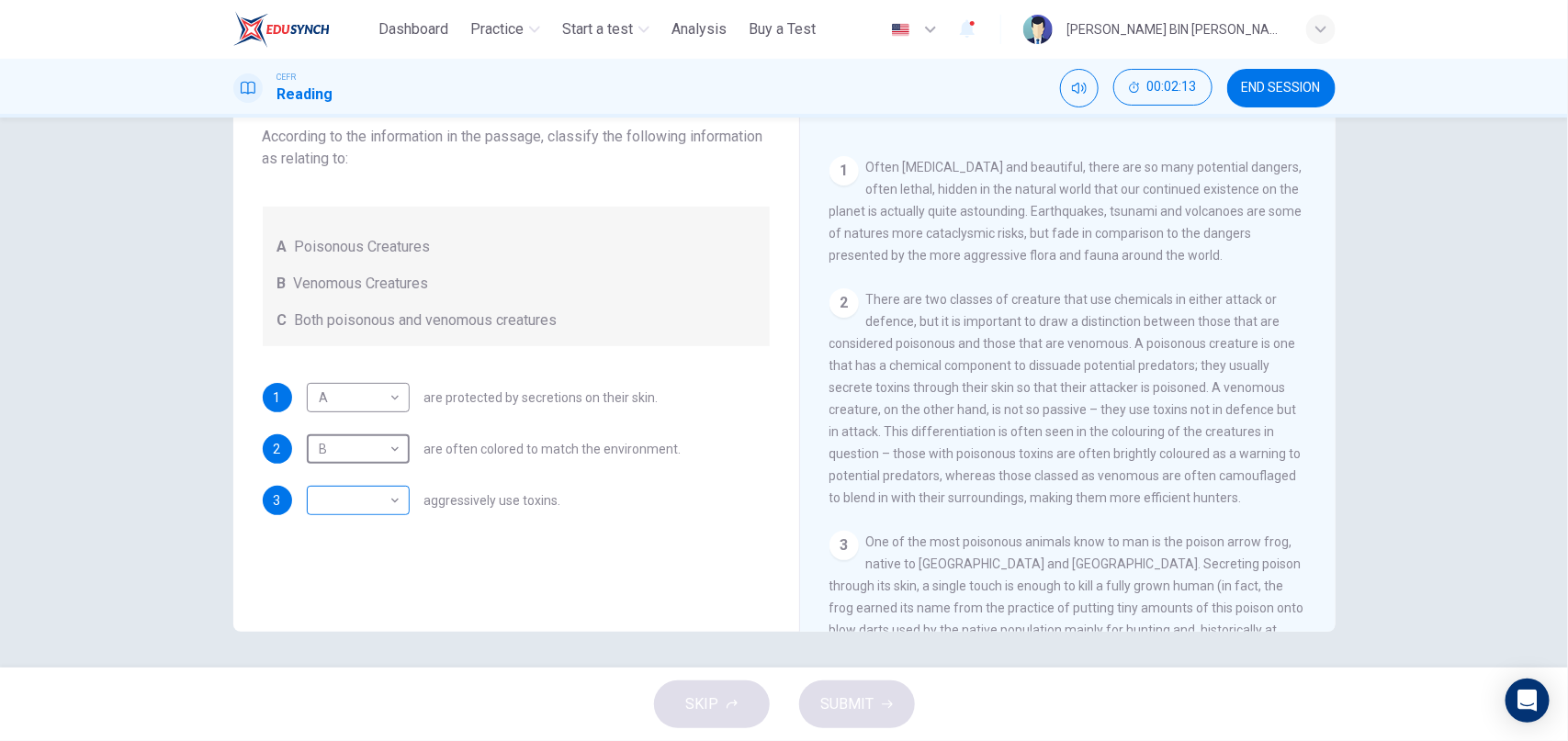
click at [390, 497] on body "This site uses cookies, as explained in our Privacy Policy . If you agree to th…" at bounding box center [784, 370] width 1568 height 741
click at [349, 580] on li "C" at bounding box center [358, 588] width 102 height 29
type input "*"
click at [876, 702] on button "SUBMIT" at bounding box center [857, 703] width 116 height 48
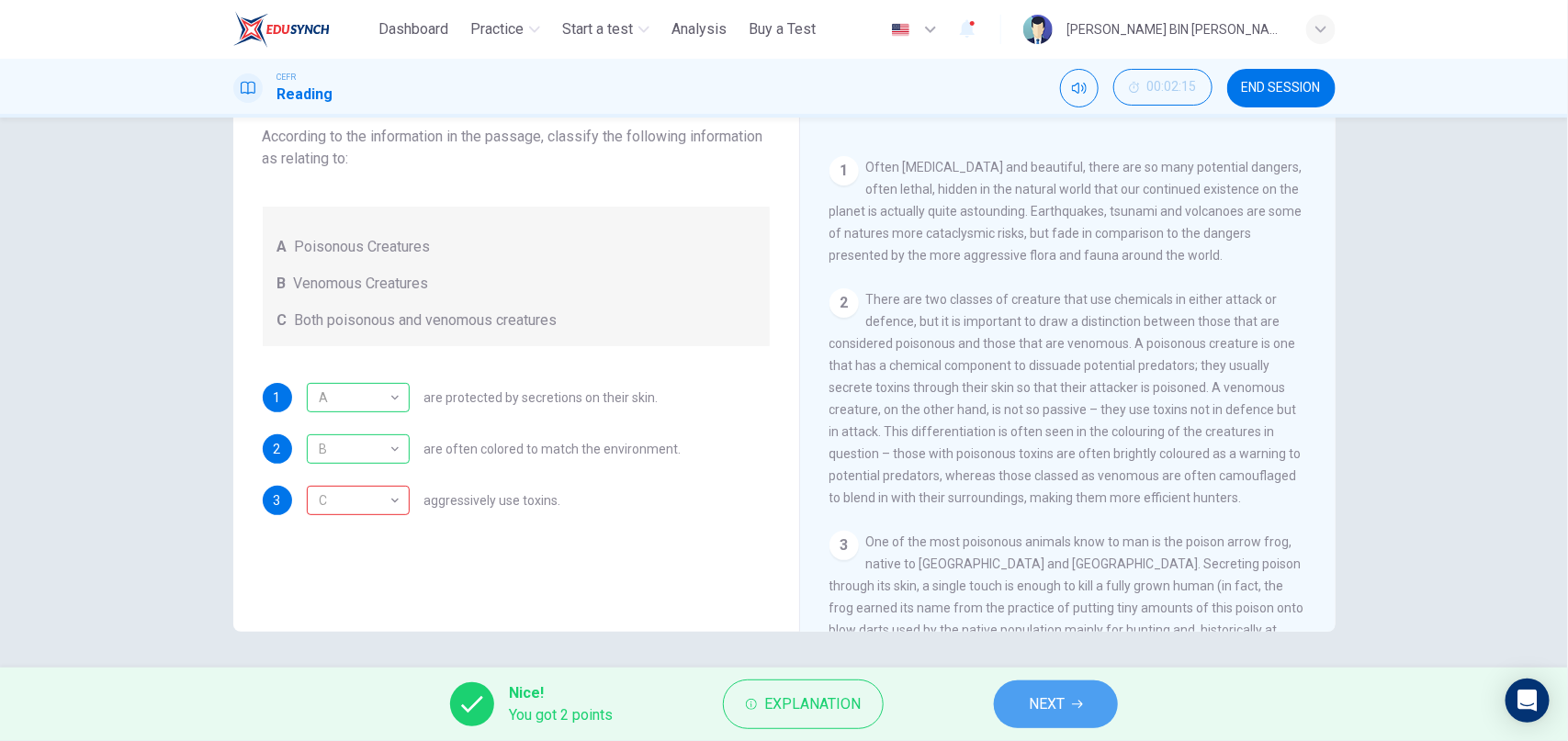
click at [1079, 712] on button "NEXT" at bounding box center [1056, 703] width 124 height 48
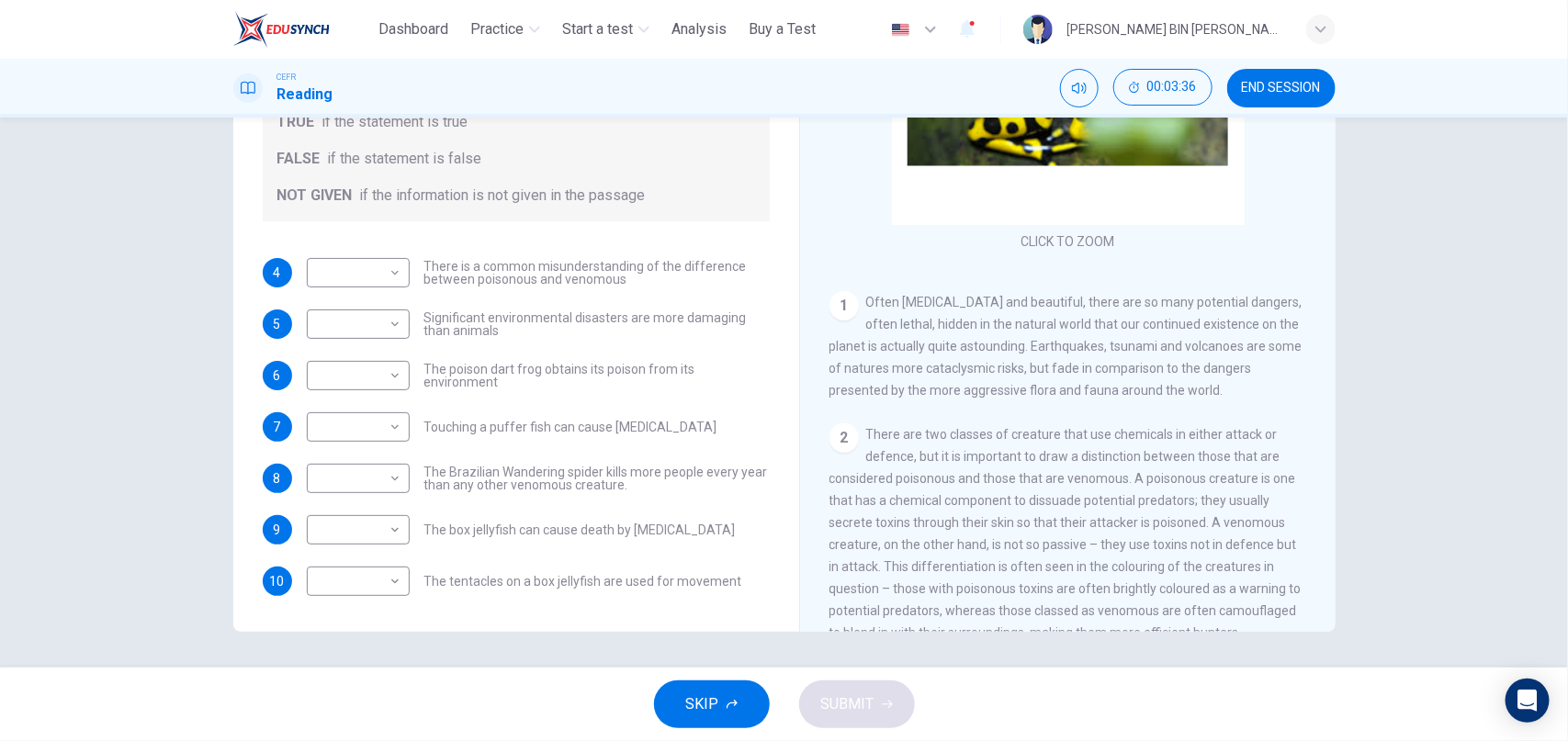
scroll to position [179, 0]
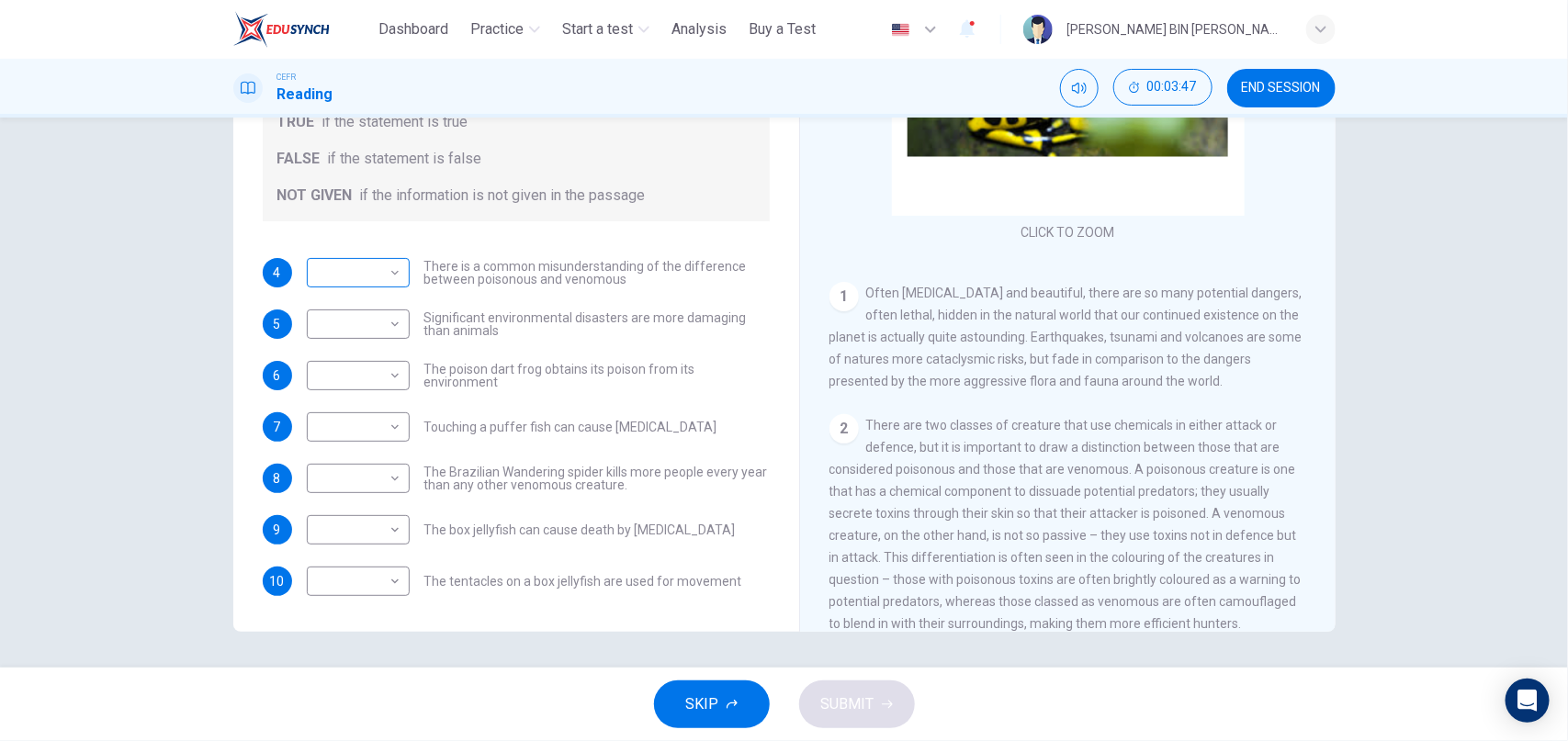
click at [352, 259] on body "This site uses cookies, as explained in our Privacy Policy . If you agree to th…" at bounding box center [784, 370] width 1568 height 741
click at [358, 296] on li "TRUE" at bounding box center [358, 301] width 102 height 29
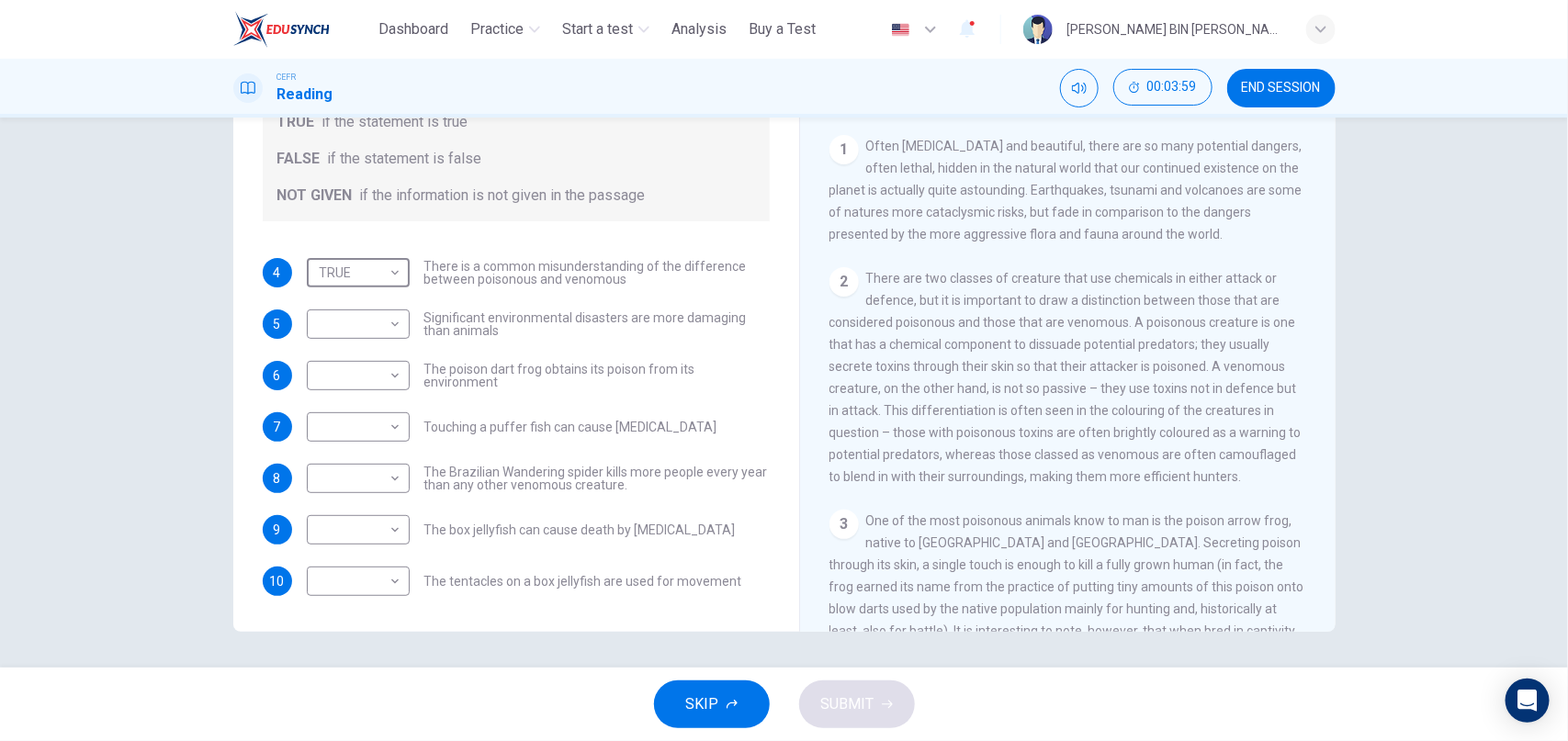
scroll to position [332, 0]
click at [366, 270] on body "This site uses cookies, as explained in our Privacy Policy . If you agree to th…" at bounding box center [784, 370] width 1568 height 741
click at [364, 358] on li "NOT GIVEN" at bounding box center [358, 361] width 102 height 29
type input "*********"
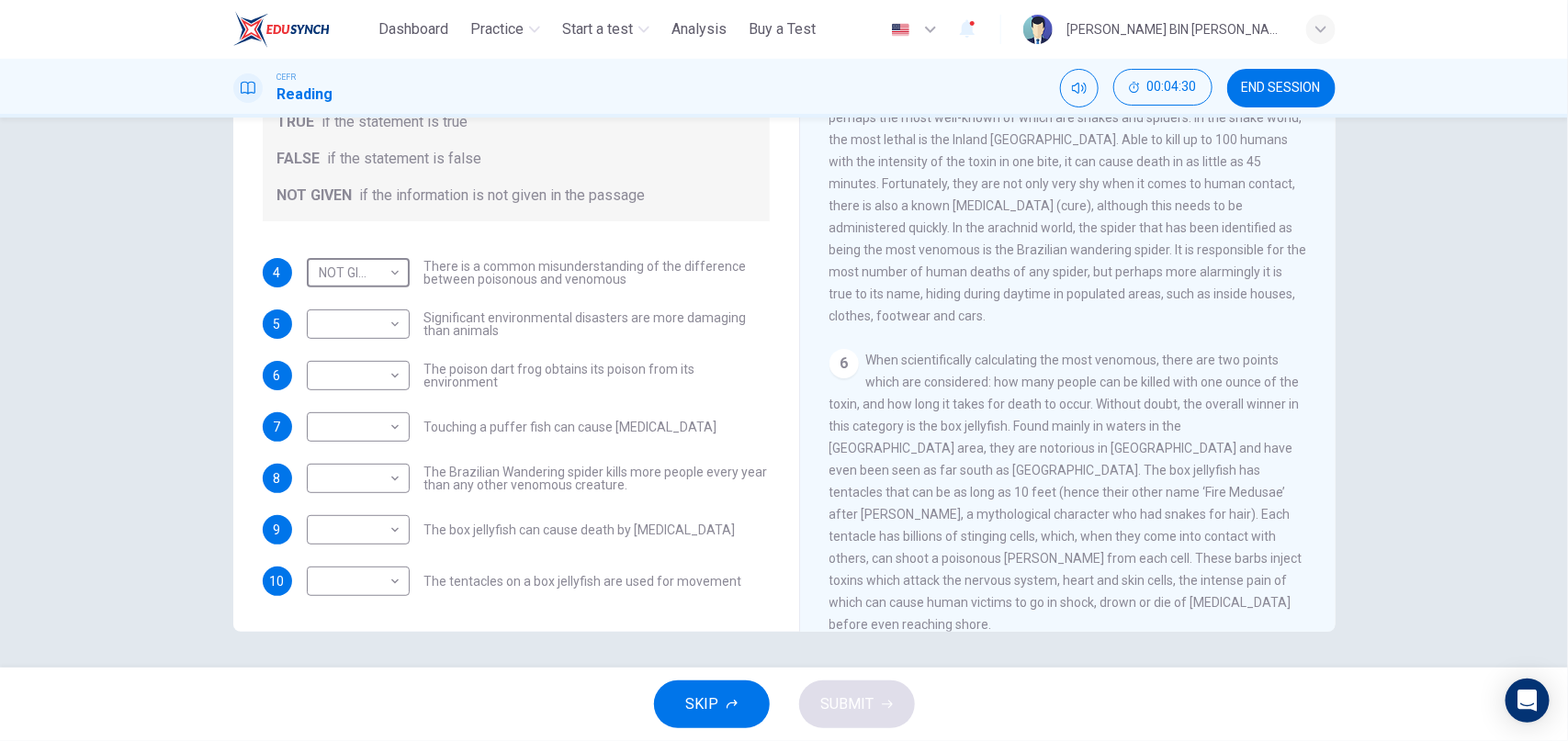
scroll to position [1190, 0]
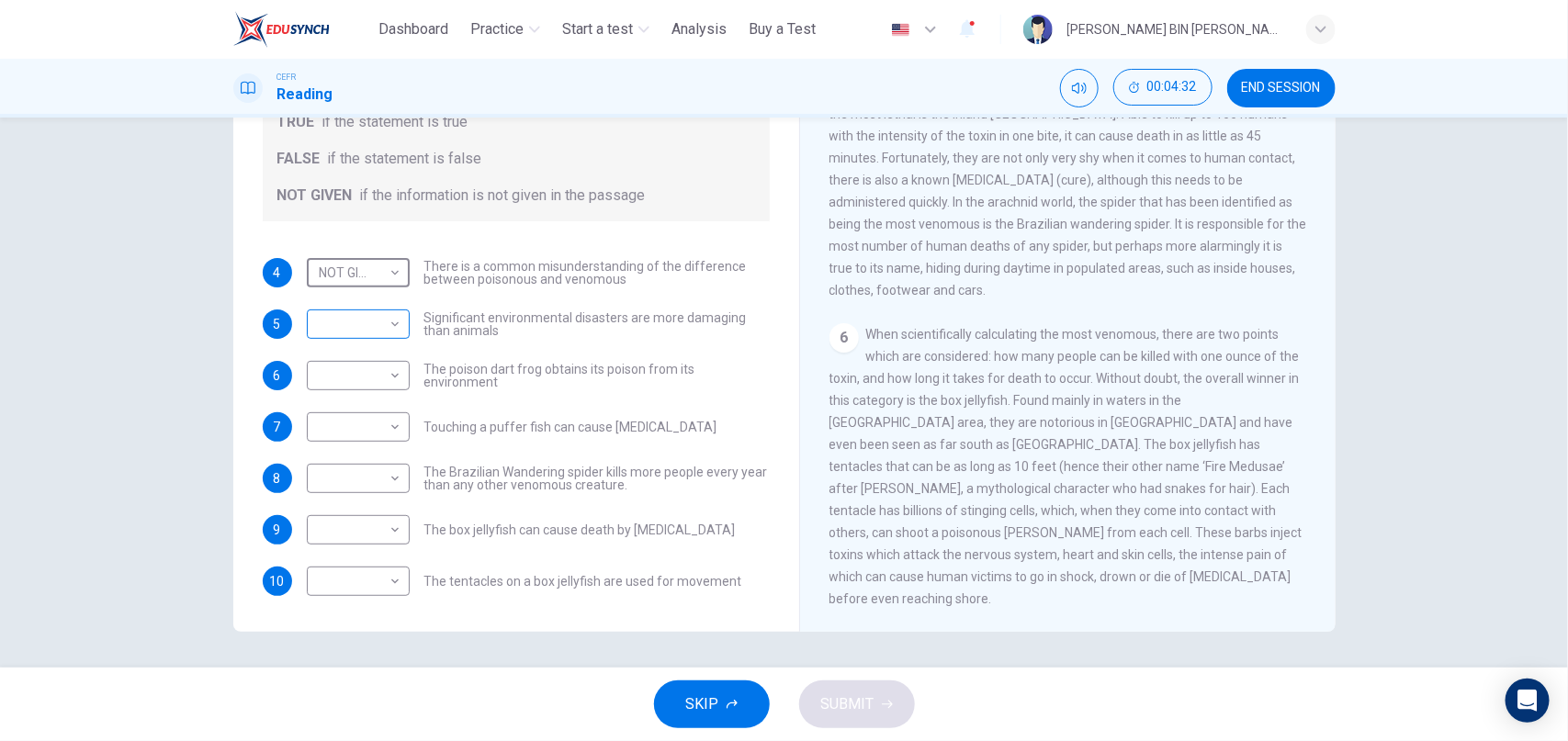
click at [390, 320] on body "This site uses cookies, as explained in our Privacy Policy . If you agree to th…" at bounding box center [784, 370] width 1568 height 741
click at [385, 407] on li "NOT GIVEN" at bounding box center [358, 411] width 102 height 29
type input "*********"
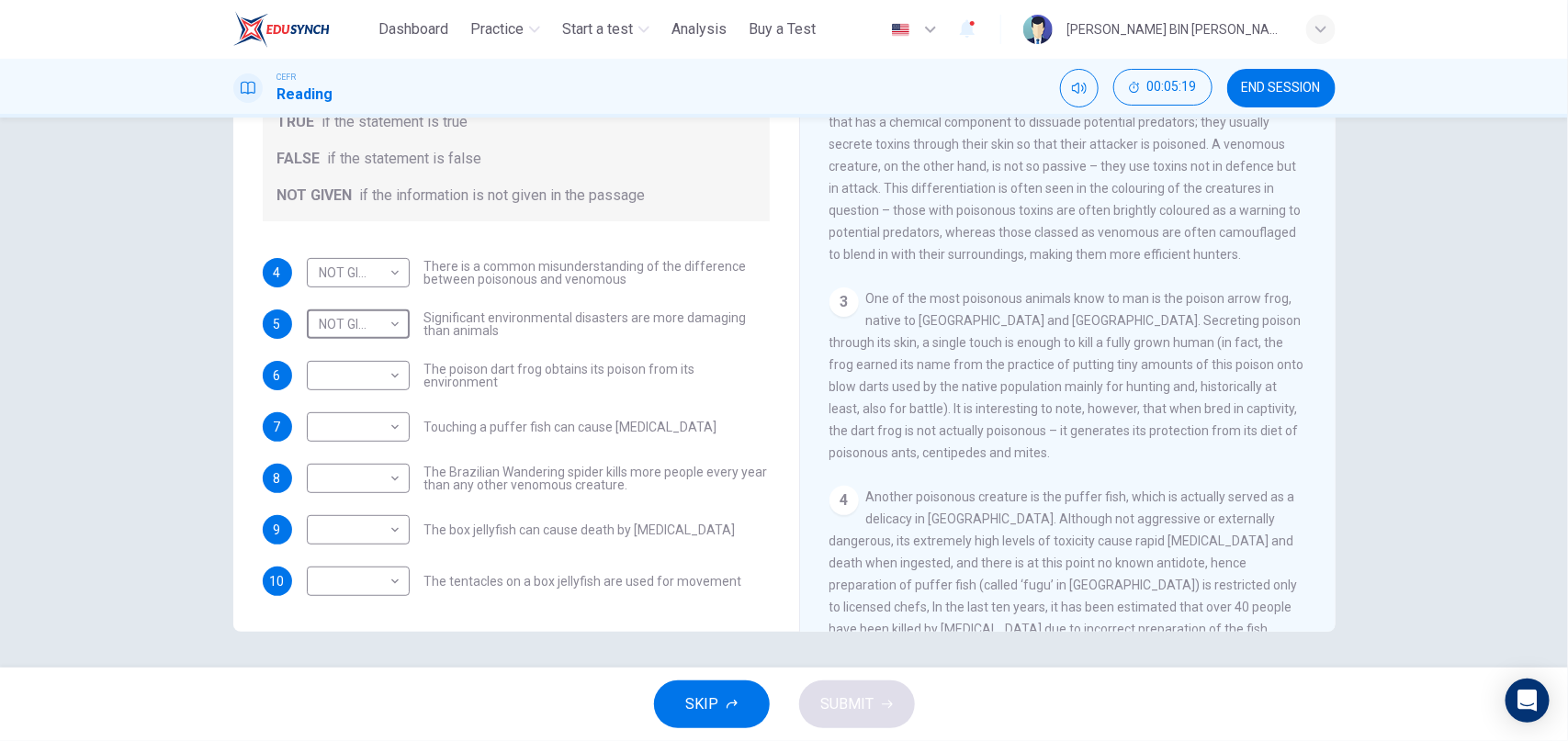
scroll to position [553, 0]
click at [395, 381] on body "This site uses cookies, as explained in our Privacy Policy . If you agree to th…" at bounding box center [784, 370] width 1568 height 741
click at [383, 412] on li "TRUE" at bounding box center [358, 404] width 102 height 29
type input "****"
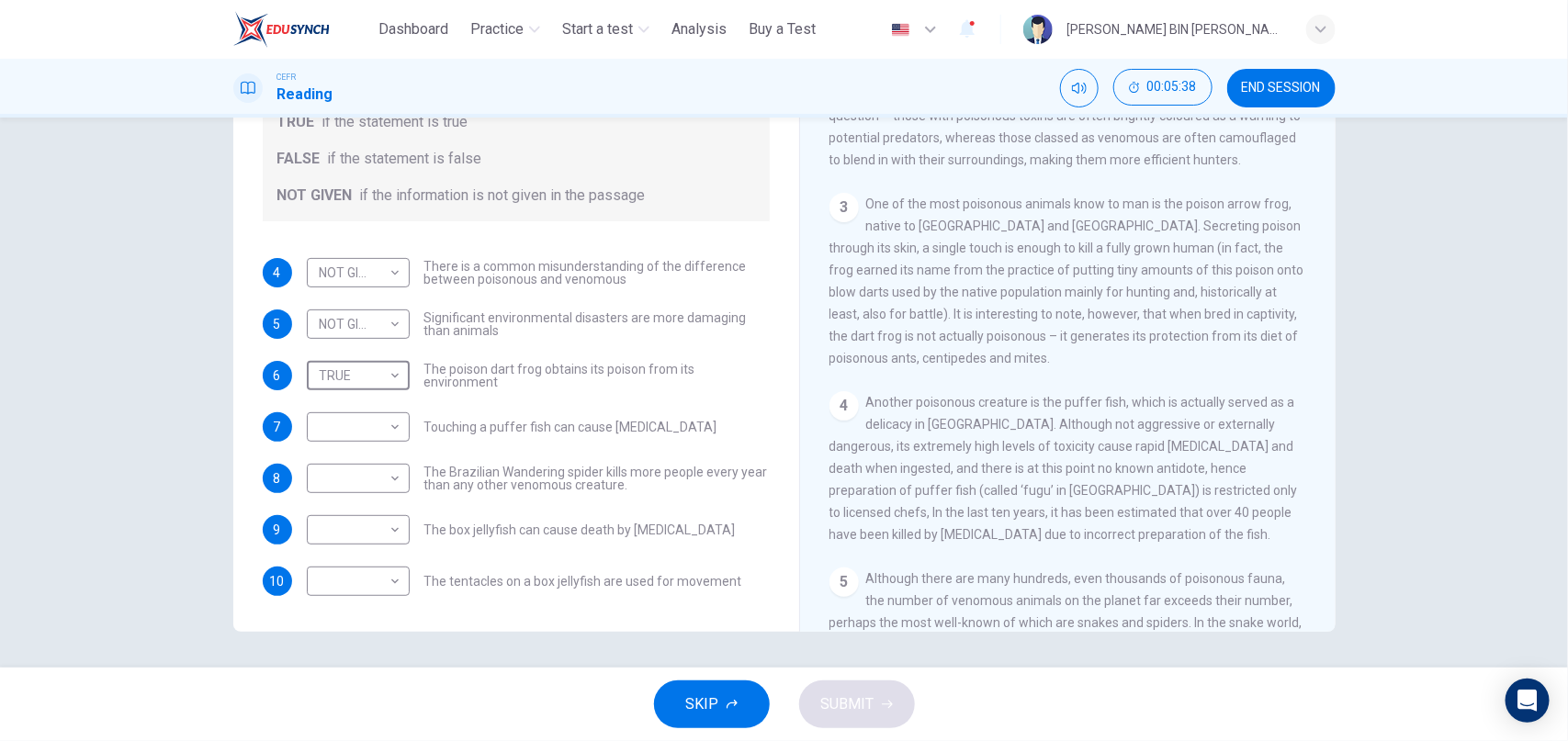
scroll to position [643, 0]
click at [377, 430] on body "This site uses cookies, as explained in our Privacy Policy . If you agree to th…" at bounding box center [784, 370] width 1568 height 741
click at [375, 452] on li "TRUE" at bounding box center [358, 455] width 102 height 29
type input "****"
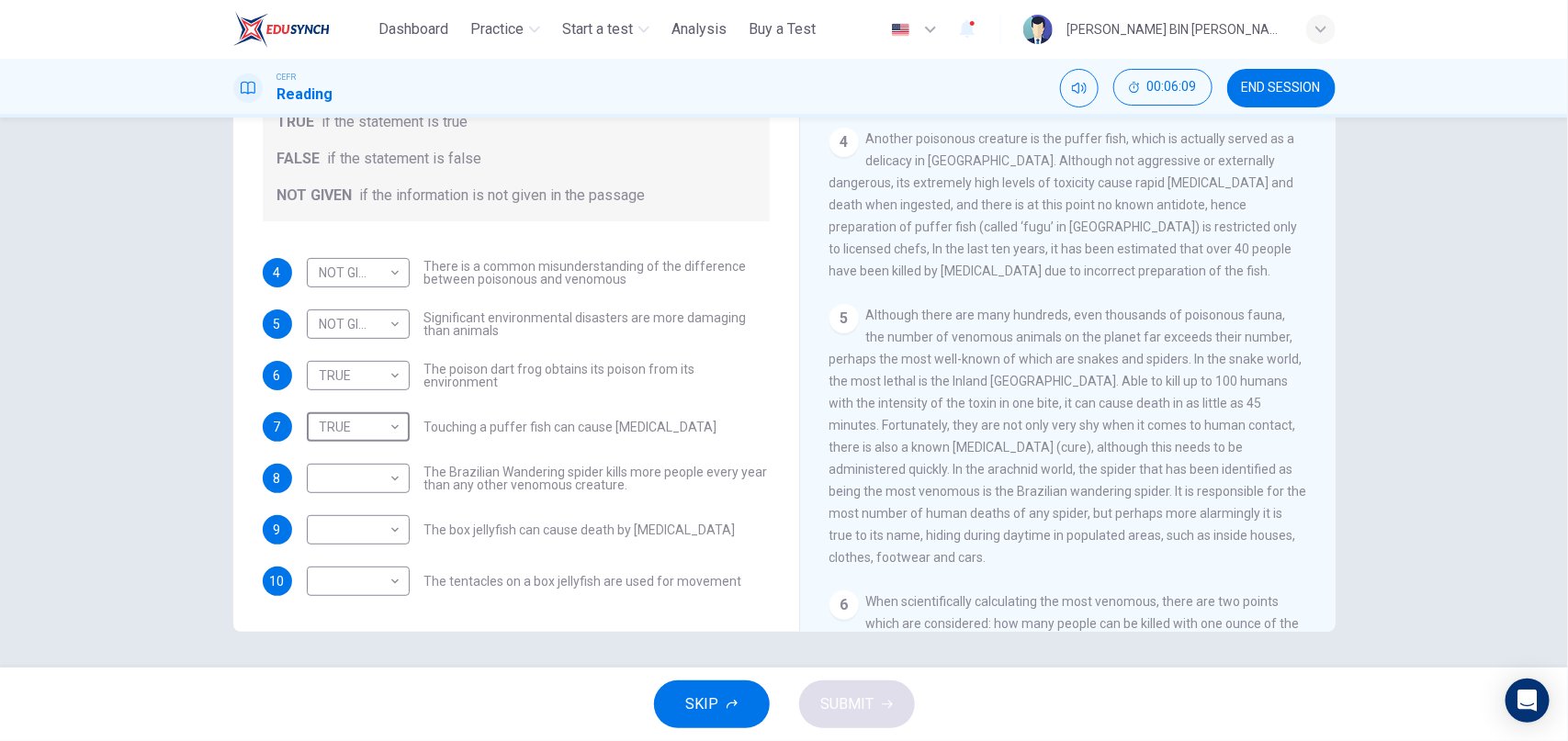
scroll to position [897, 0]
click at [350, 481] on body "This site uses cookies, as explained in our Privacy Policy . If you agree to th…" at bounding box center [784, 370] width 1568 height 741
click at [350, 512] on li "TRUE" at bounding box center [358, 507] width 102 height 29
type input "****"
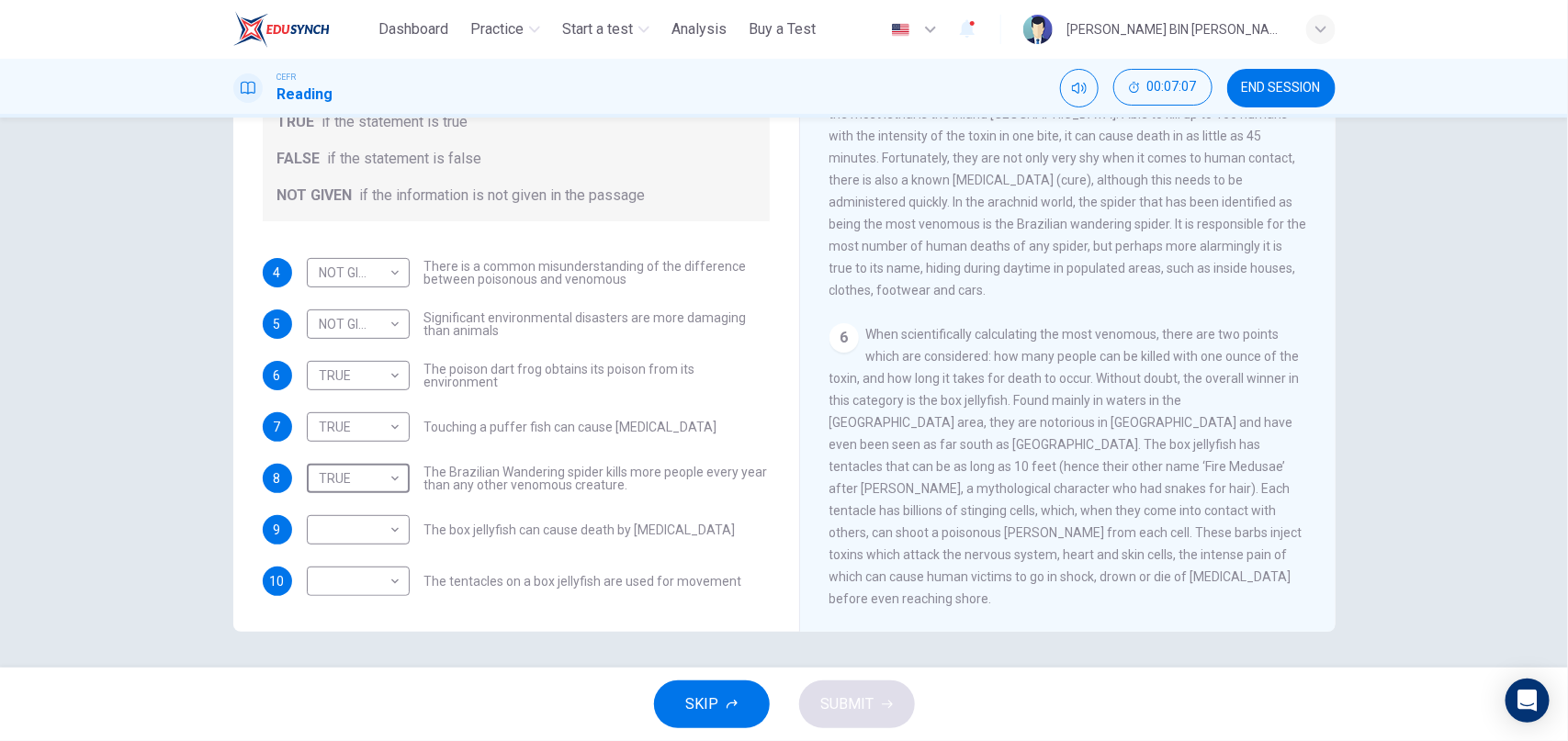
scroll to position [1190, 0]
click at [383, 533] on body "This site uses cookies, as explained in our Privacy Policy . If you agree to th…" at bounding box center [784, 370] width 1568 height 741
click at [379, 565] on li "TRUE" at bounding box center [358, 559] width 102 height 29
type input "****"
click at [399, 584] on body "This site uses cookies, as explained in our Privacy Policy . If you agree to th…" at bounding box center [784, 370] width 1568 height 741
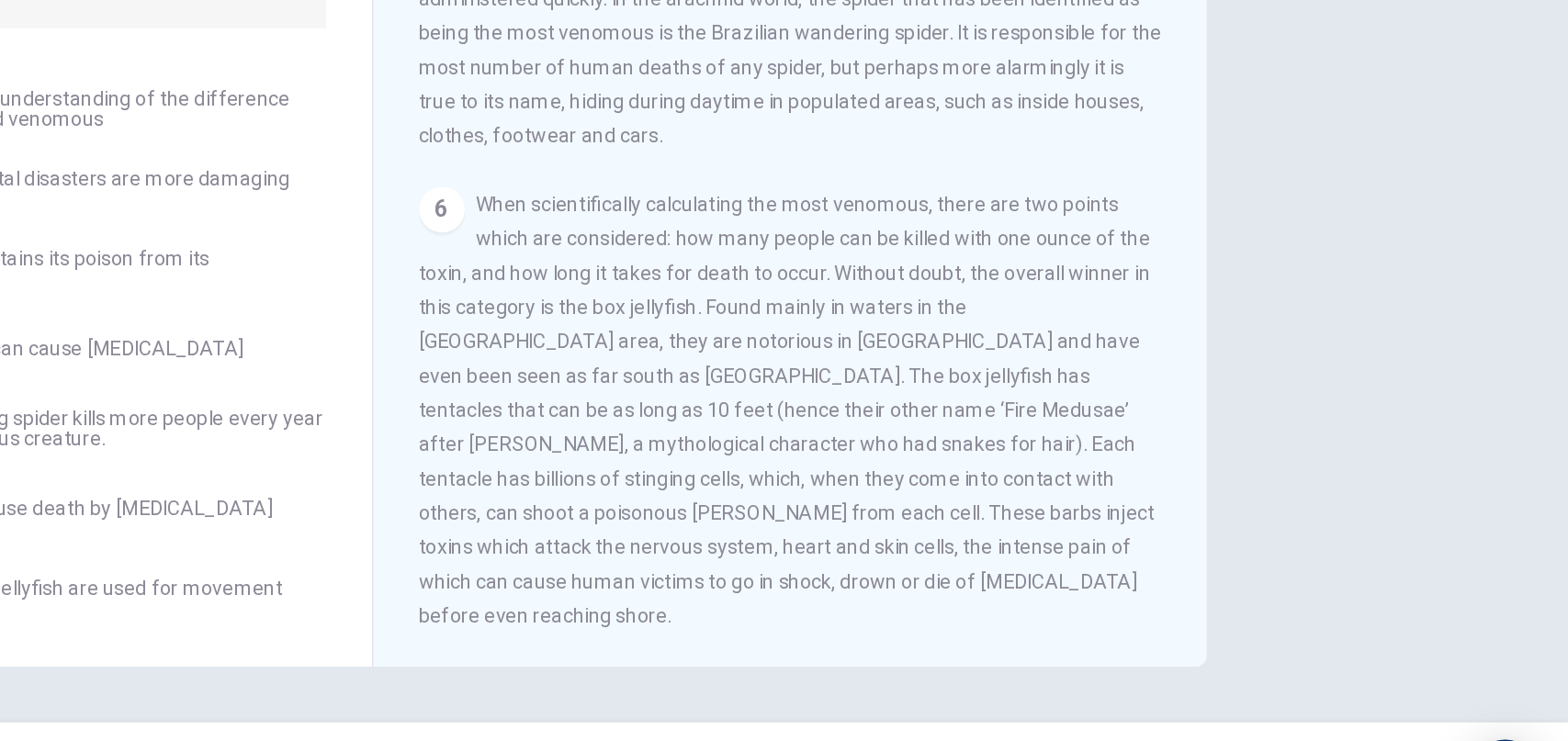
scroll to position [0, 0]
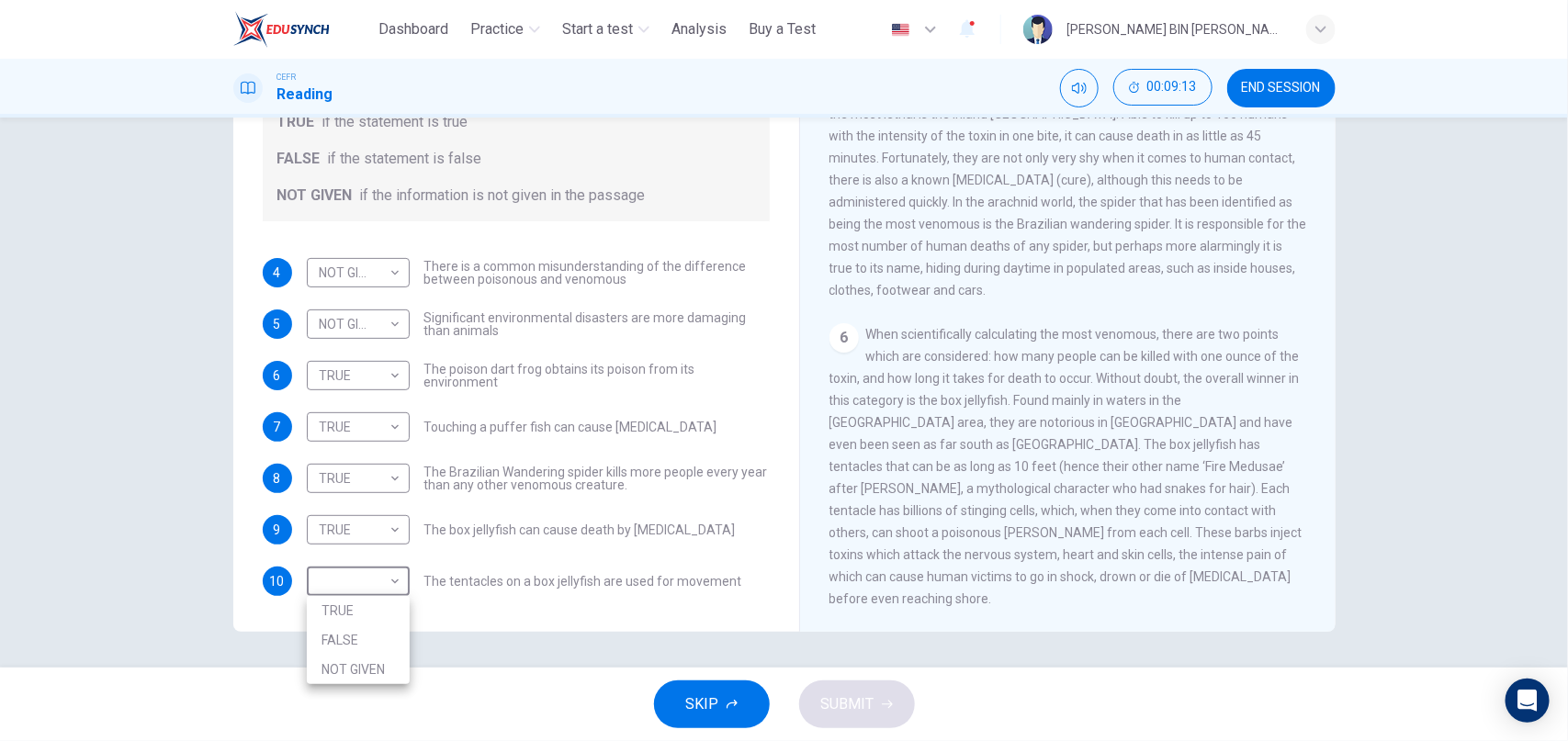
click at [1455, 421] on div at bounding box center [784, 370] width 1568 height 741
click at [379, 580] on body "This site uses cookies, as explained in our Privacy Policy . If you agree to th…" at bounding box center [784, 370] width 1568 height 741
click at [361, 643] on li "FALSE" at bounding box center [358, 640] width 102 height 29
type input "*****"
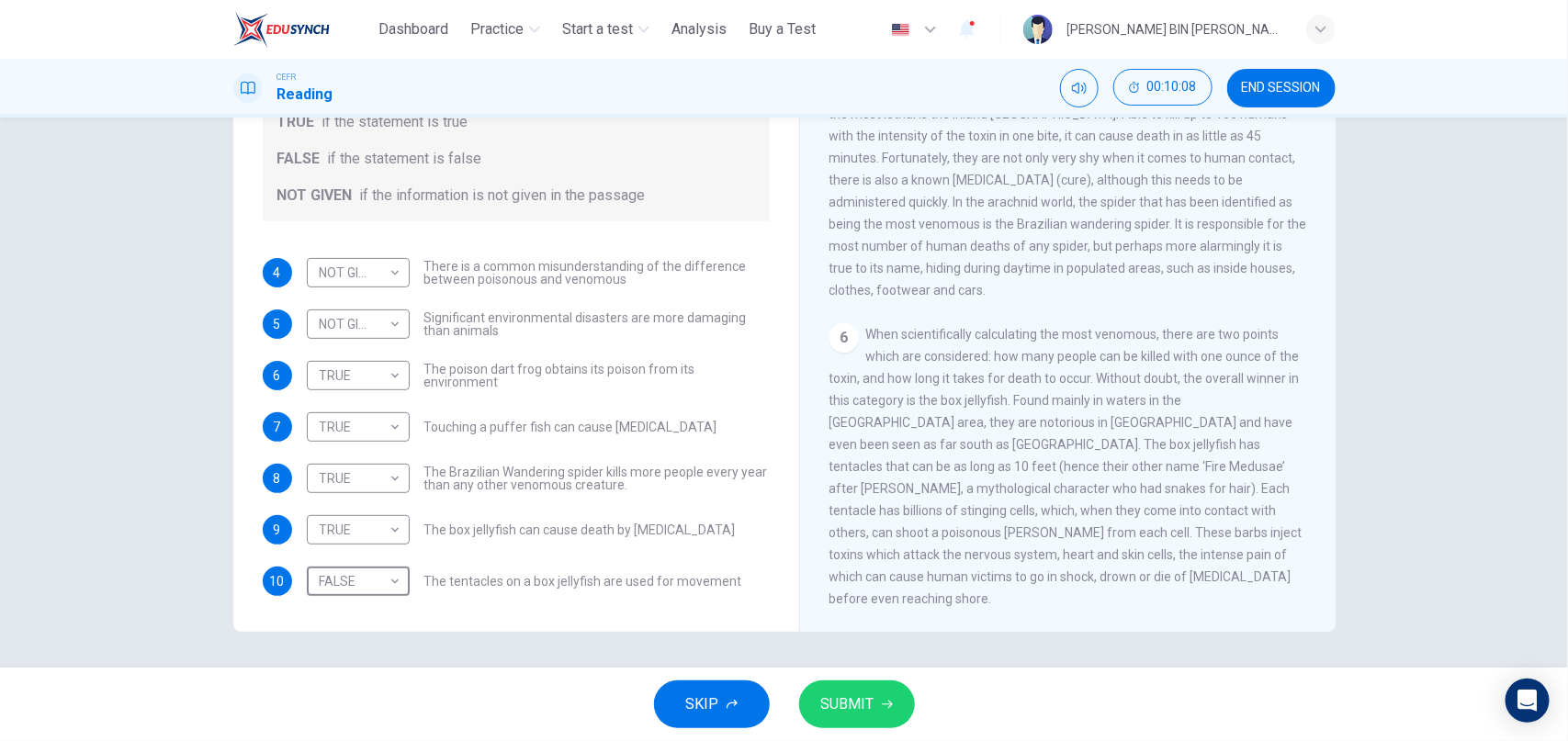
click at [866, 718] on span "SUBMIT" at bounding box center [847, 703] width 54 height 25
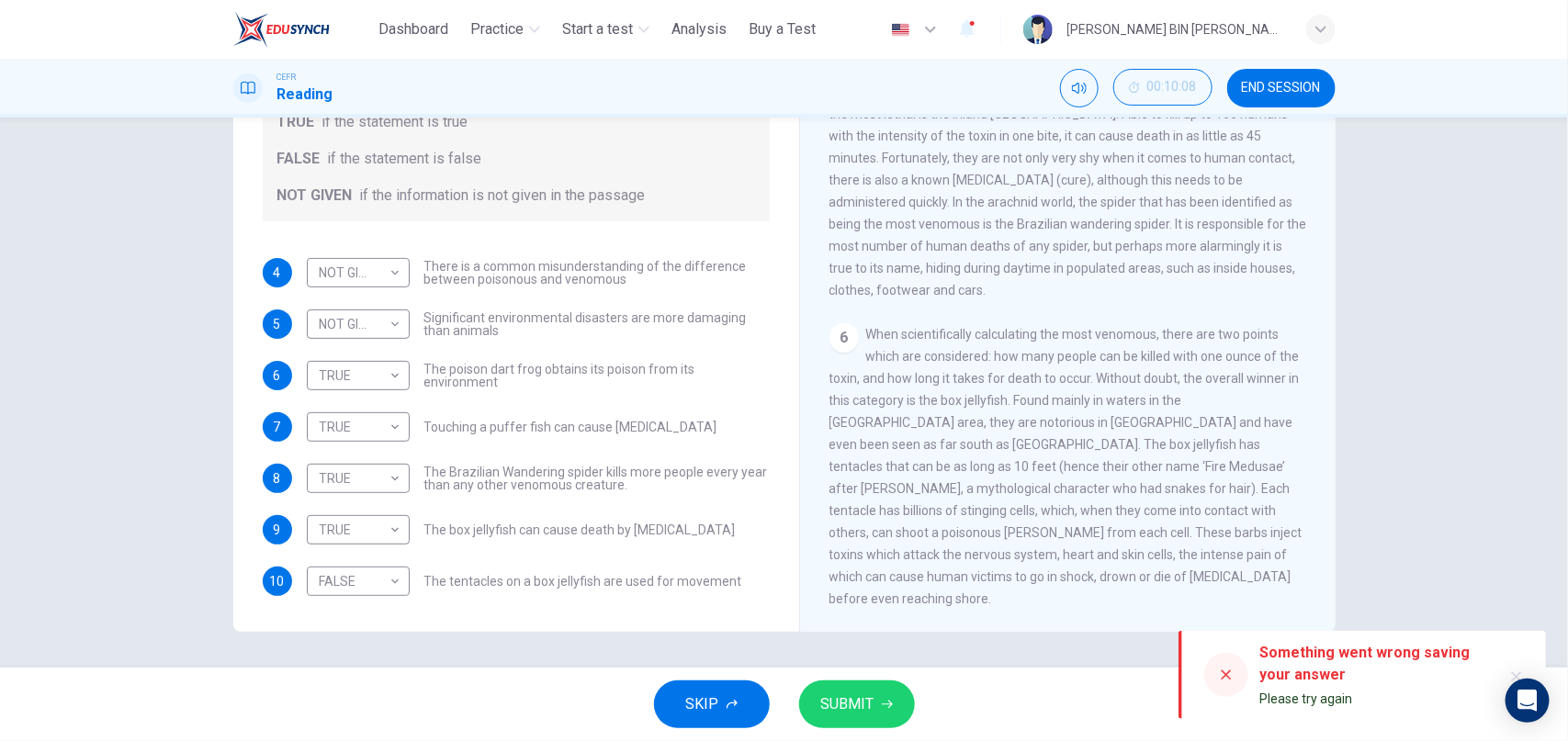
click at [1227, 672] on icon at bounding box center [1226, 675] width 15 height 15
click at [1223, 679] on icon at bounding box center [1226, 675] width 15 height 15
click at [1334, 578] on div "Poisonous Animals CLICK TO ZOOM Click to Zoom 1 Often benign and beautiful, the…" at bounding box center [1067, 327] width 536 height 668
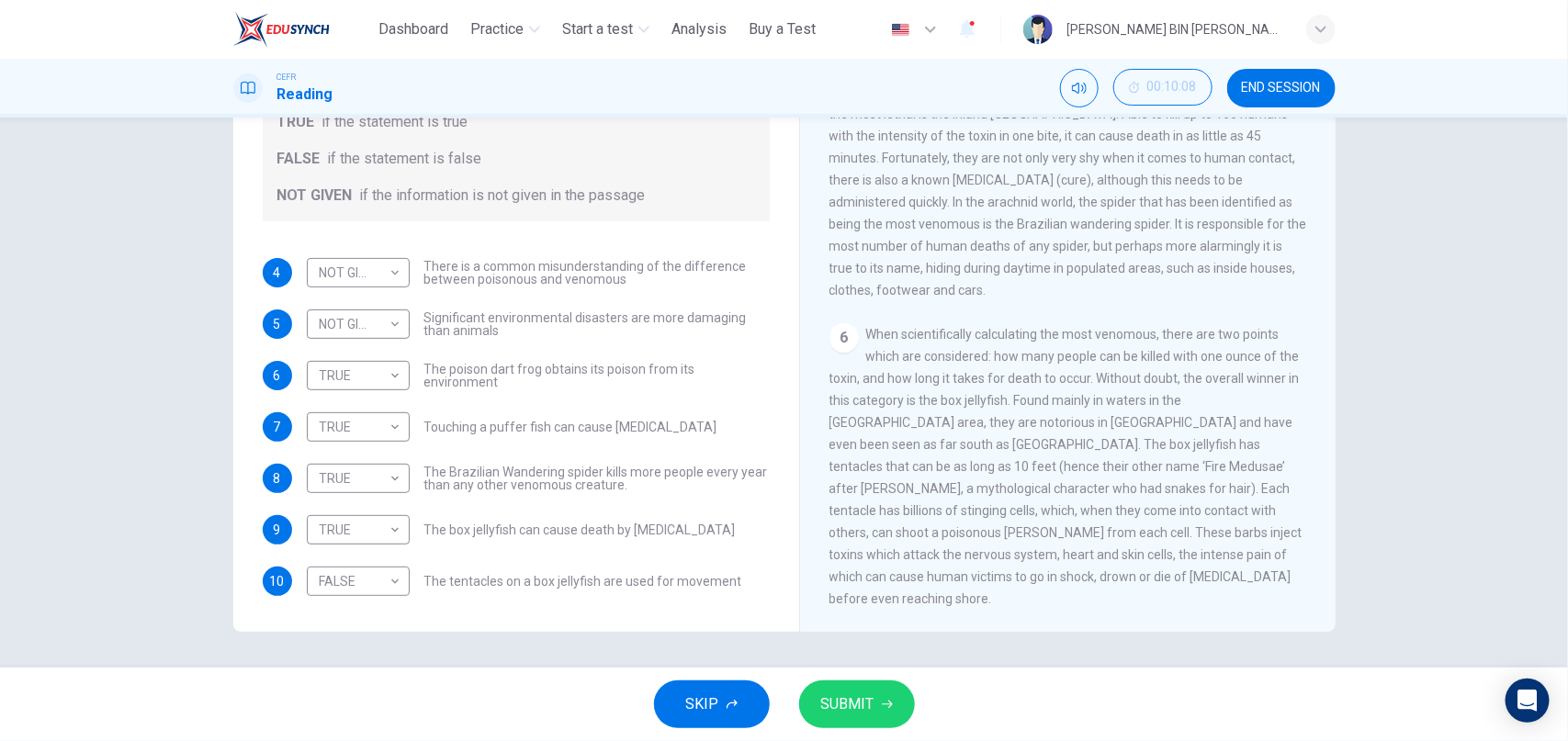
click at [861, 700] on span "SUBMIT" at bounding box center [847, 703] width 54 height 25
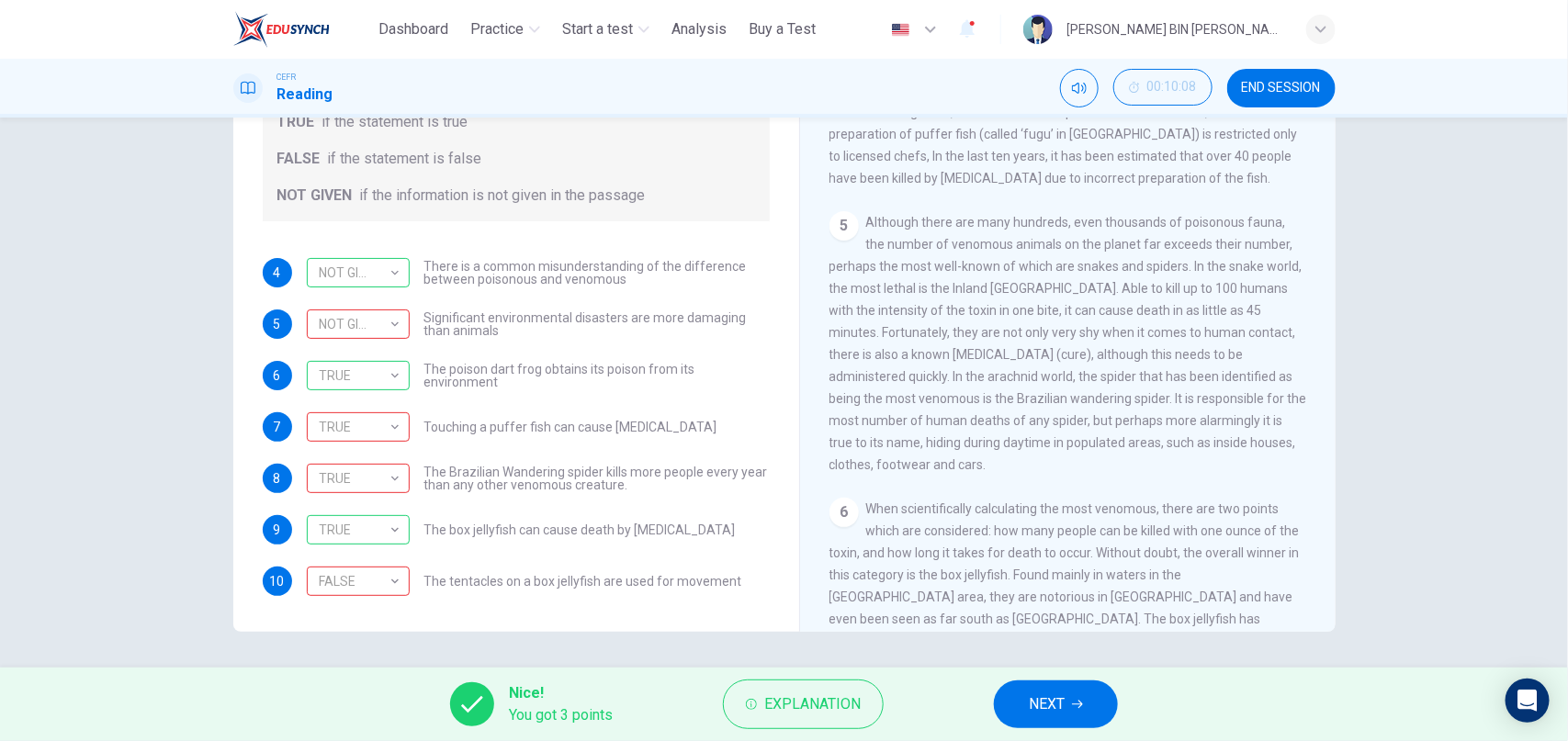
scroll to position [998, 0]
click at [1069, 705] on button "NEXT" at bounding box center [1056, 703] width 124 height 48
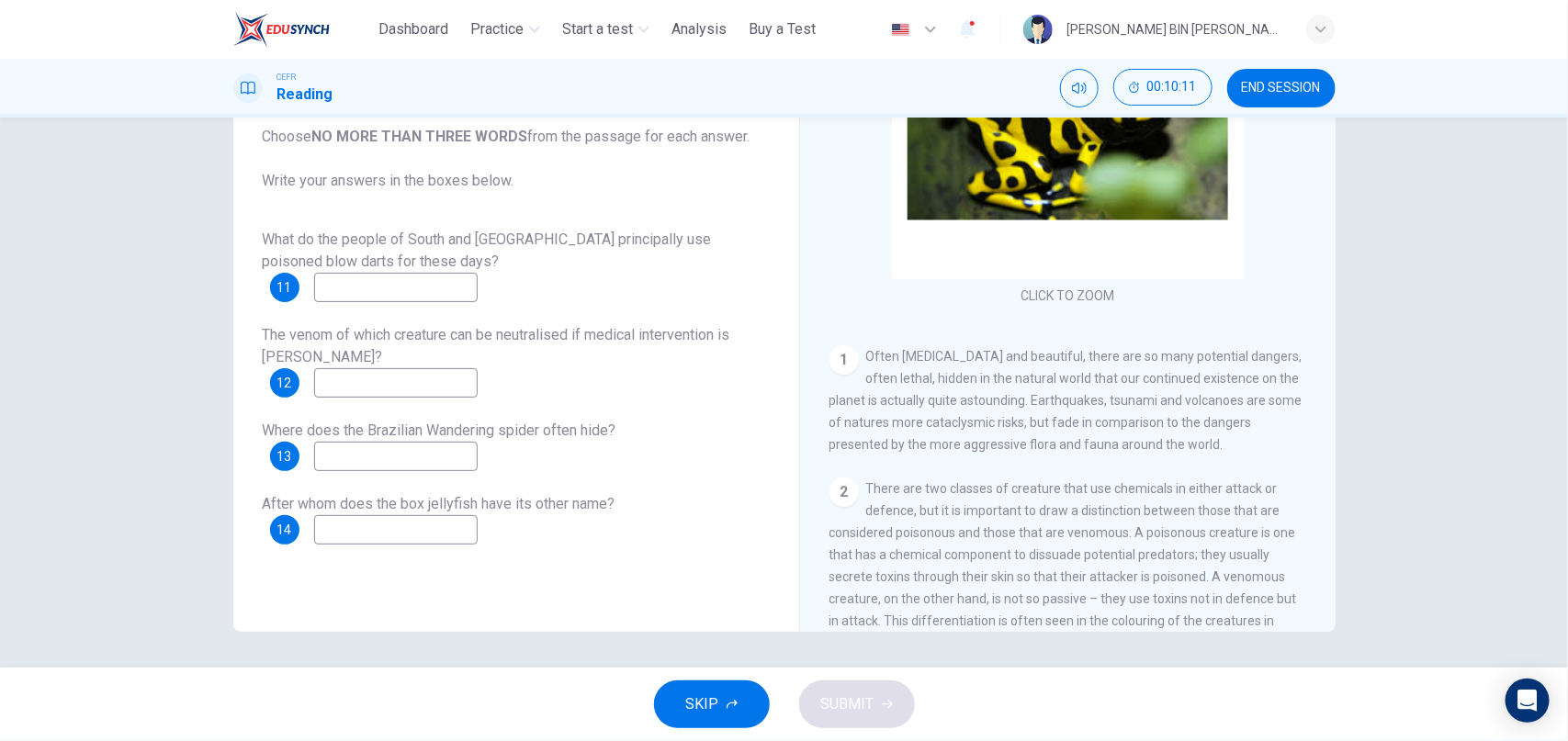
scroll to position [131, 0]
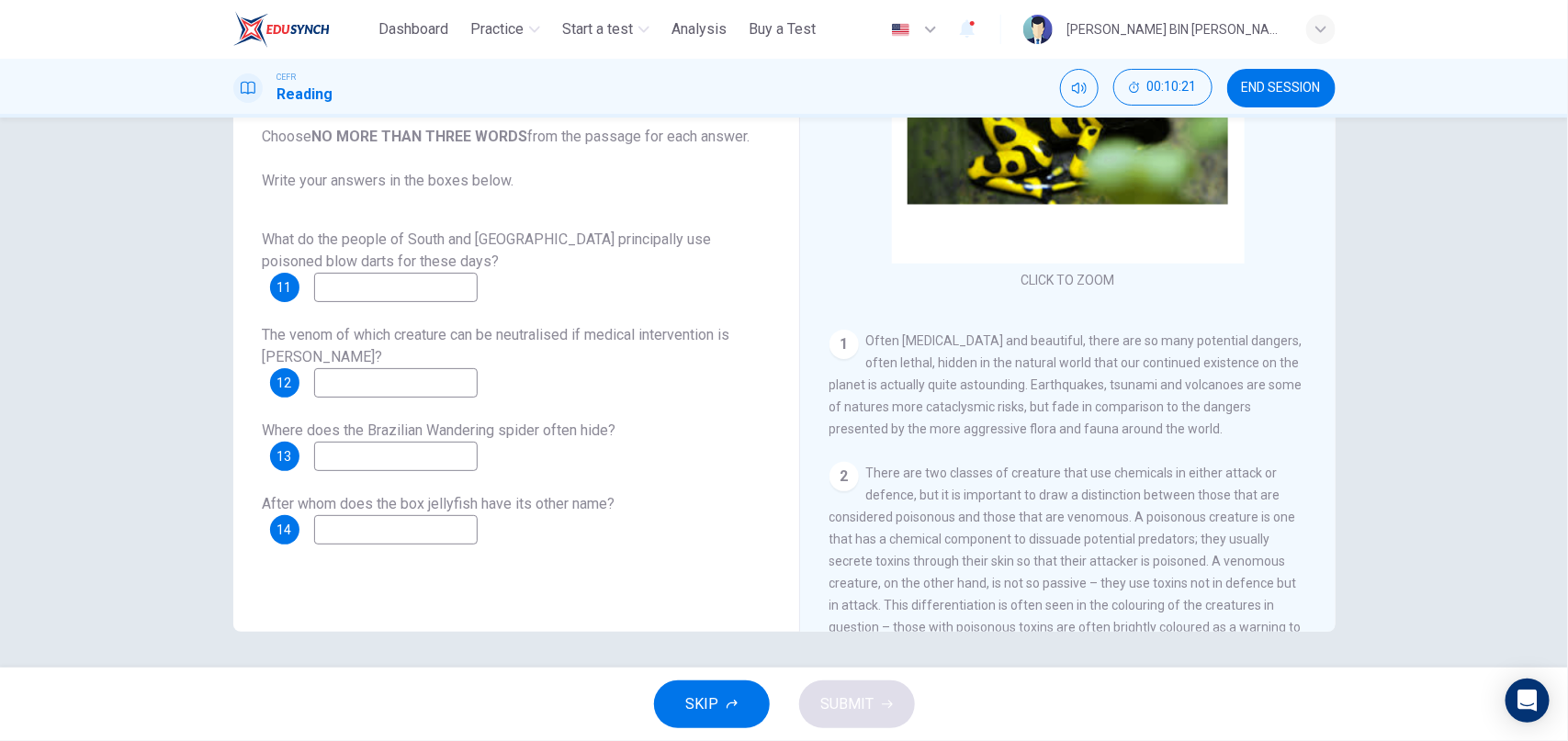
click at [376, 534] on input at bounding box center [396, 529] width 163 height 29
type input "******"
click at [372, 458] on input at bounding box center [396, 455] width 163 height 29
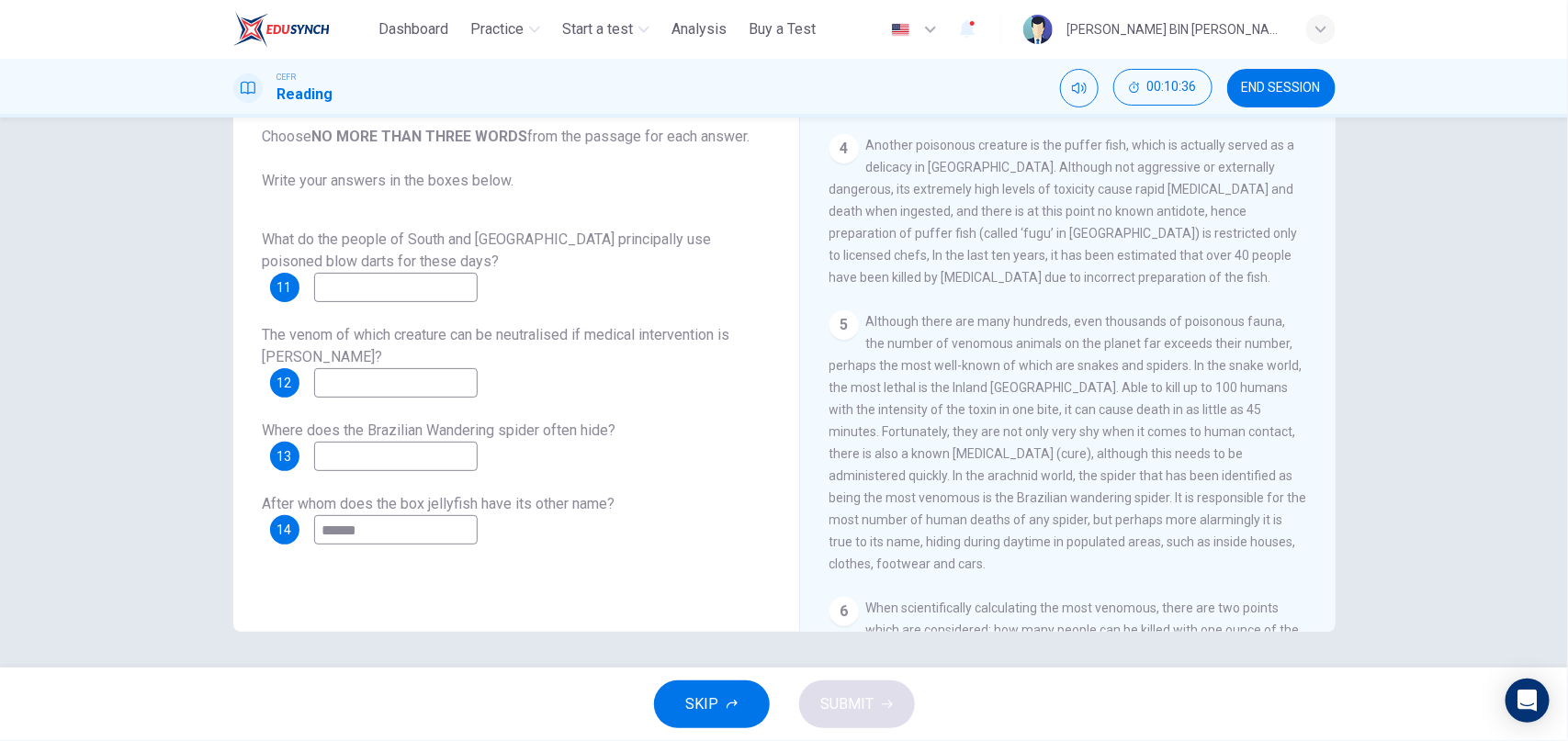
scroll to position [896, 0]
click at [391, 458] on input at bounding box center [396, 455] width 163 height 29
type input "**********"
click at [458, 389] on input at bounding box center [396, 382] width 163 height 29
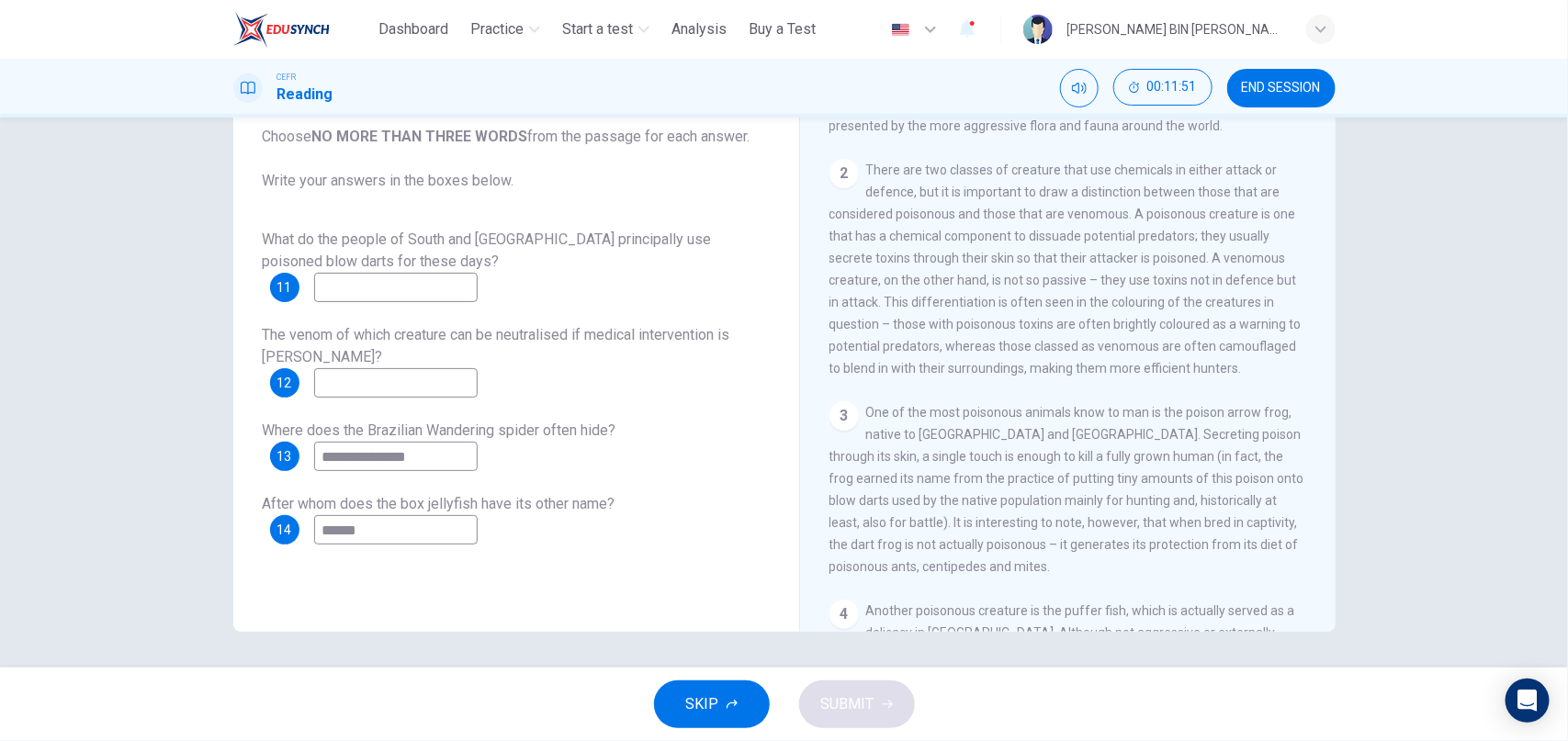
scroll to position [441, 0]
click at [373, 290] on input at bounding box center [396, 286] width 163 height 29
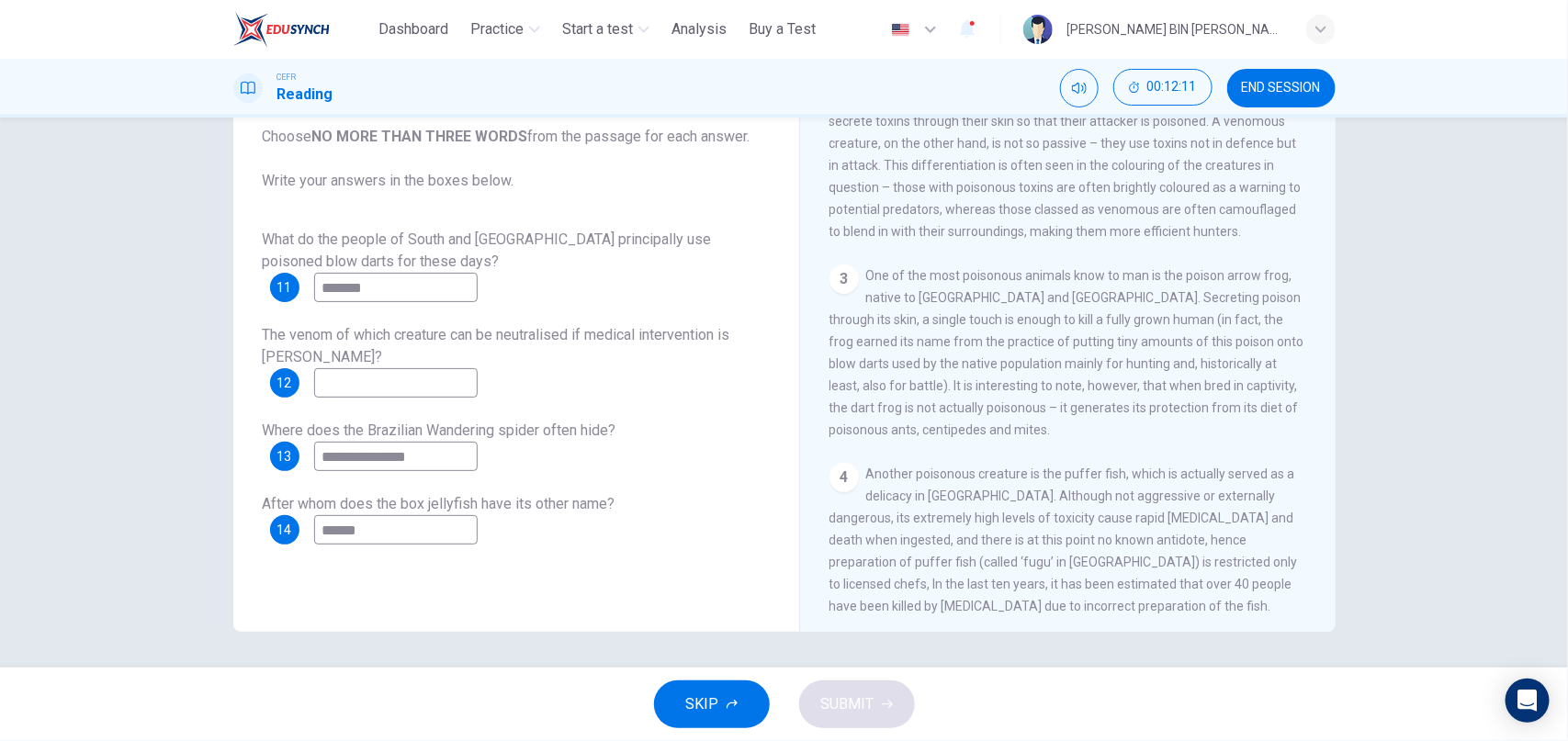
scroll to position [576, 0]
type input "*******"
click at [447, 387] on input at bounding box center [396, 382] width 163 height 29
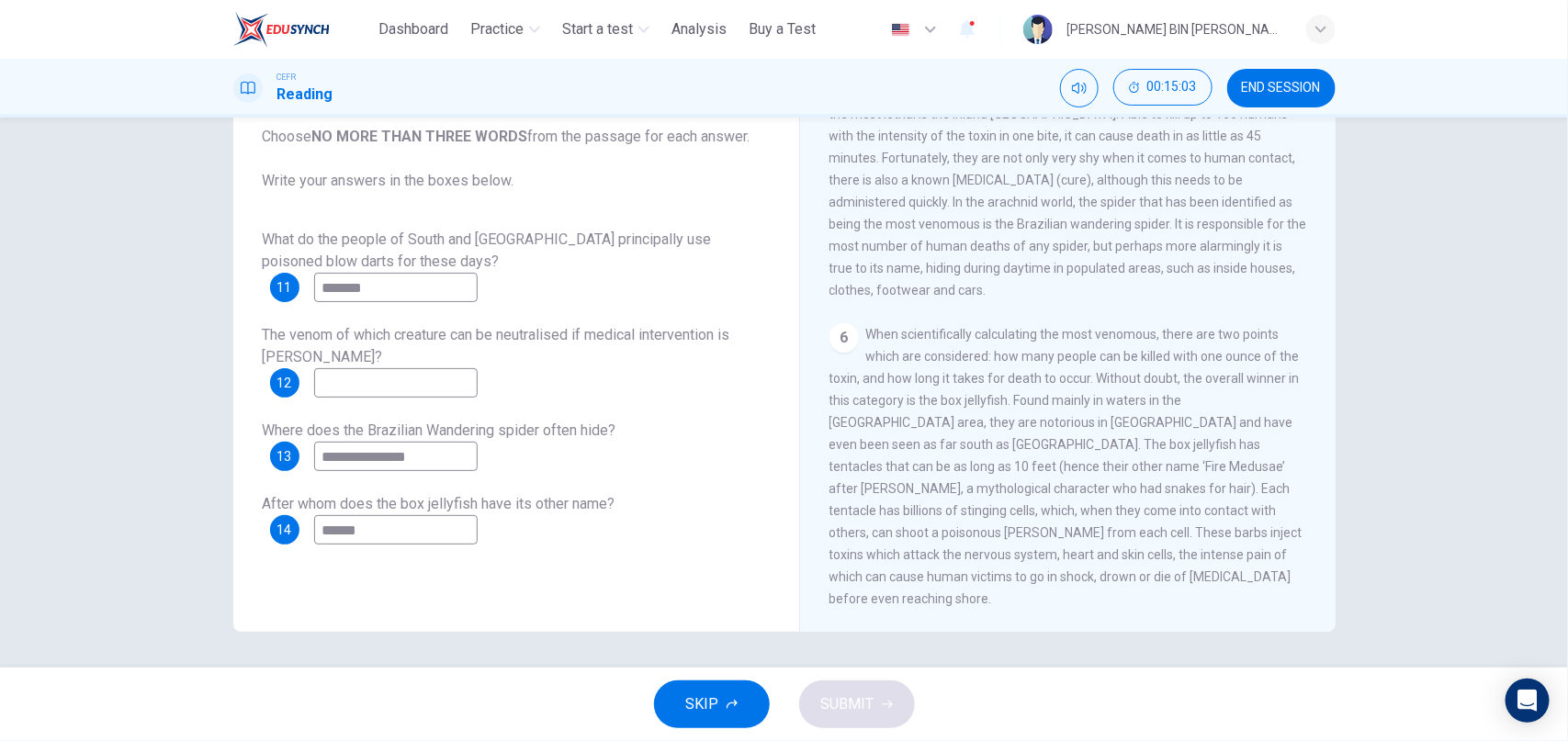
scroll to position [1182, 0]
type input "**********"
click at [846, 696] on span "SUBMIT" at bounding box center [847, 703] width 54 height 25
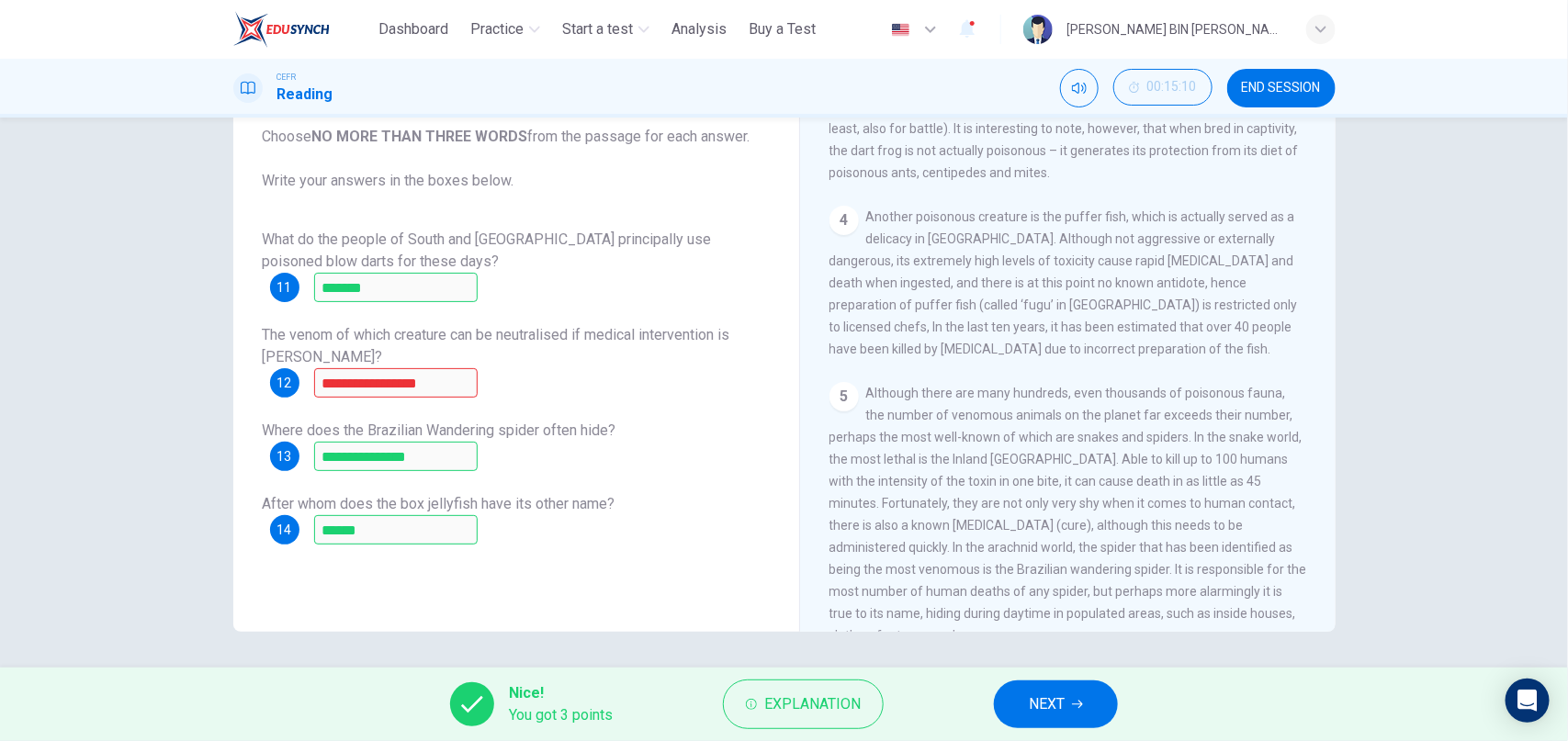
scroll to position [845, 0]
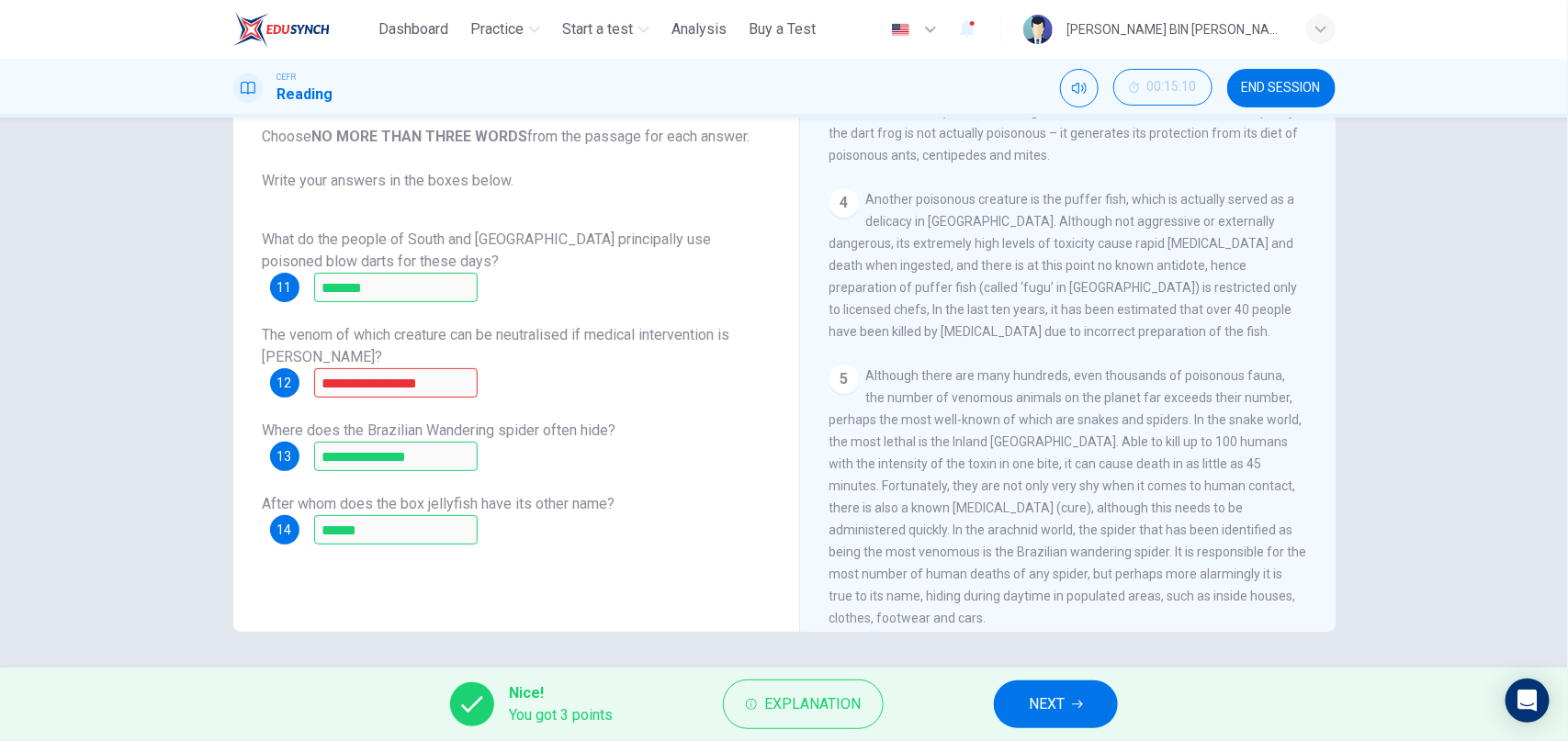
click at [1311, 79] on button "END SESSION" at bounding box center [1281, 87] width 108 height 39
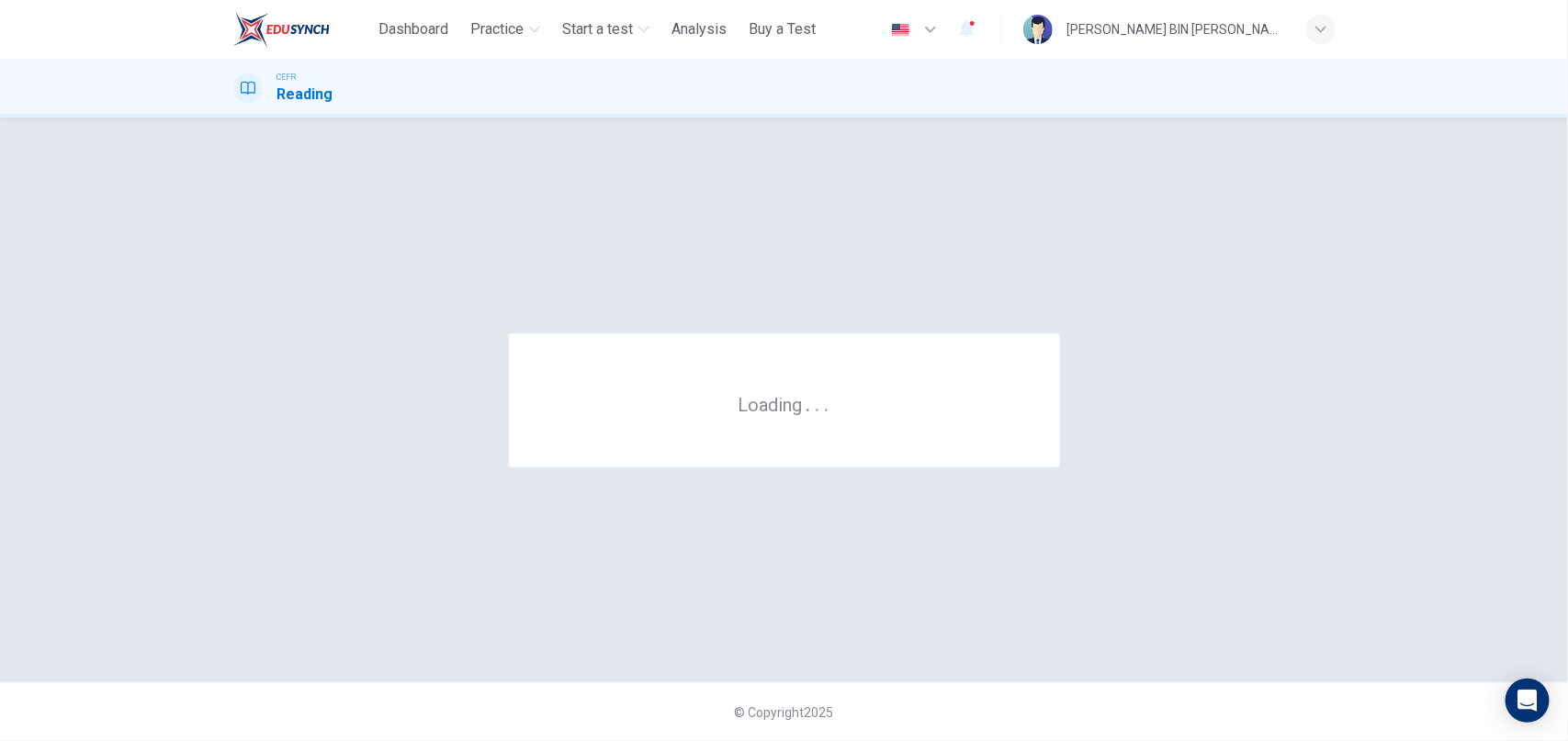
scroll to position [0, 0]
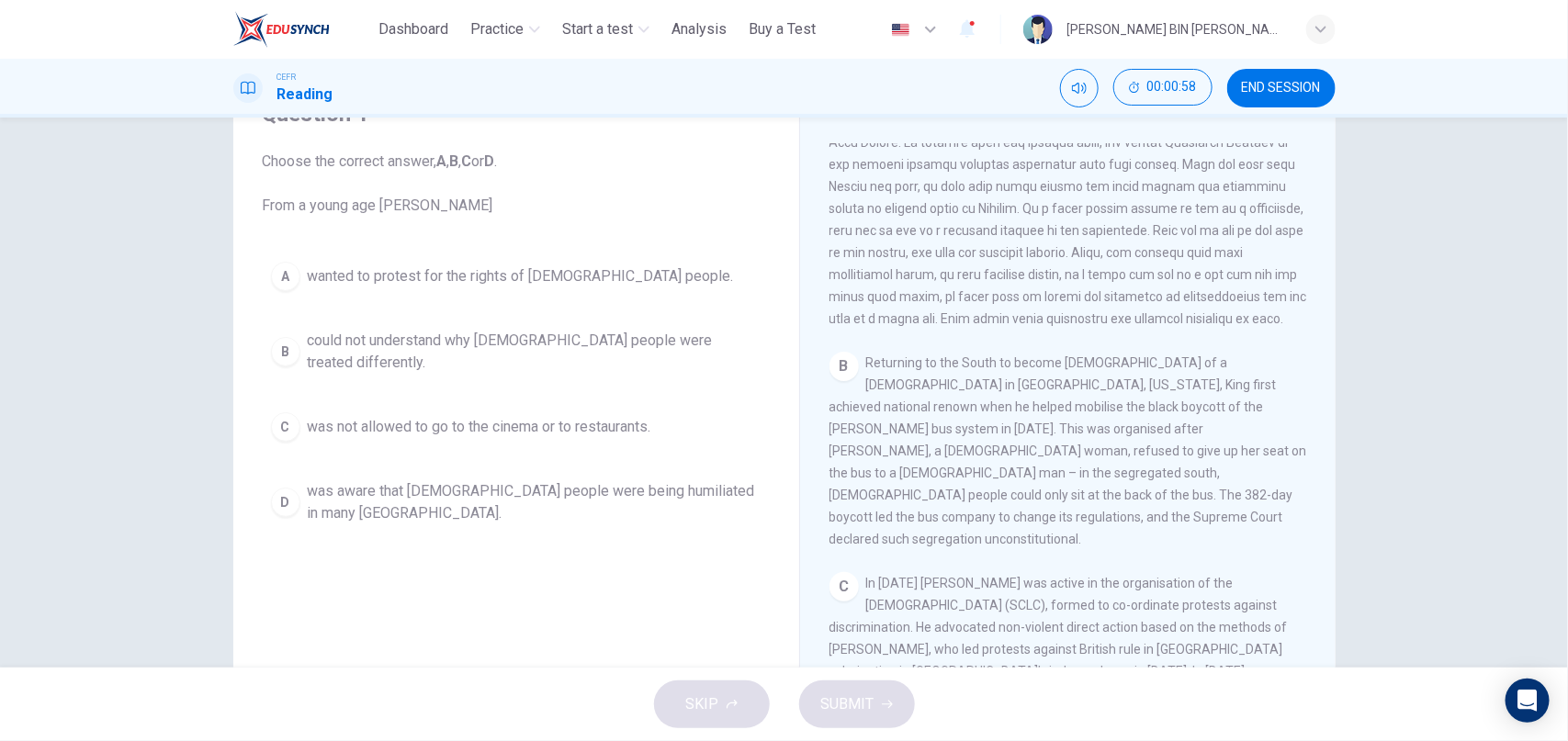
scroll to position [488, 0]
click at [302, 488] on button "D was aware that [DEMOGRAPHIC_DATA] people were being humiliated in many [GEOGR…" at bounding box center [517, 502] width 507 height 61
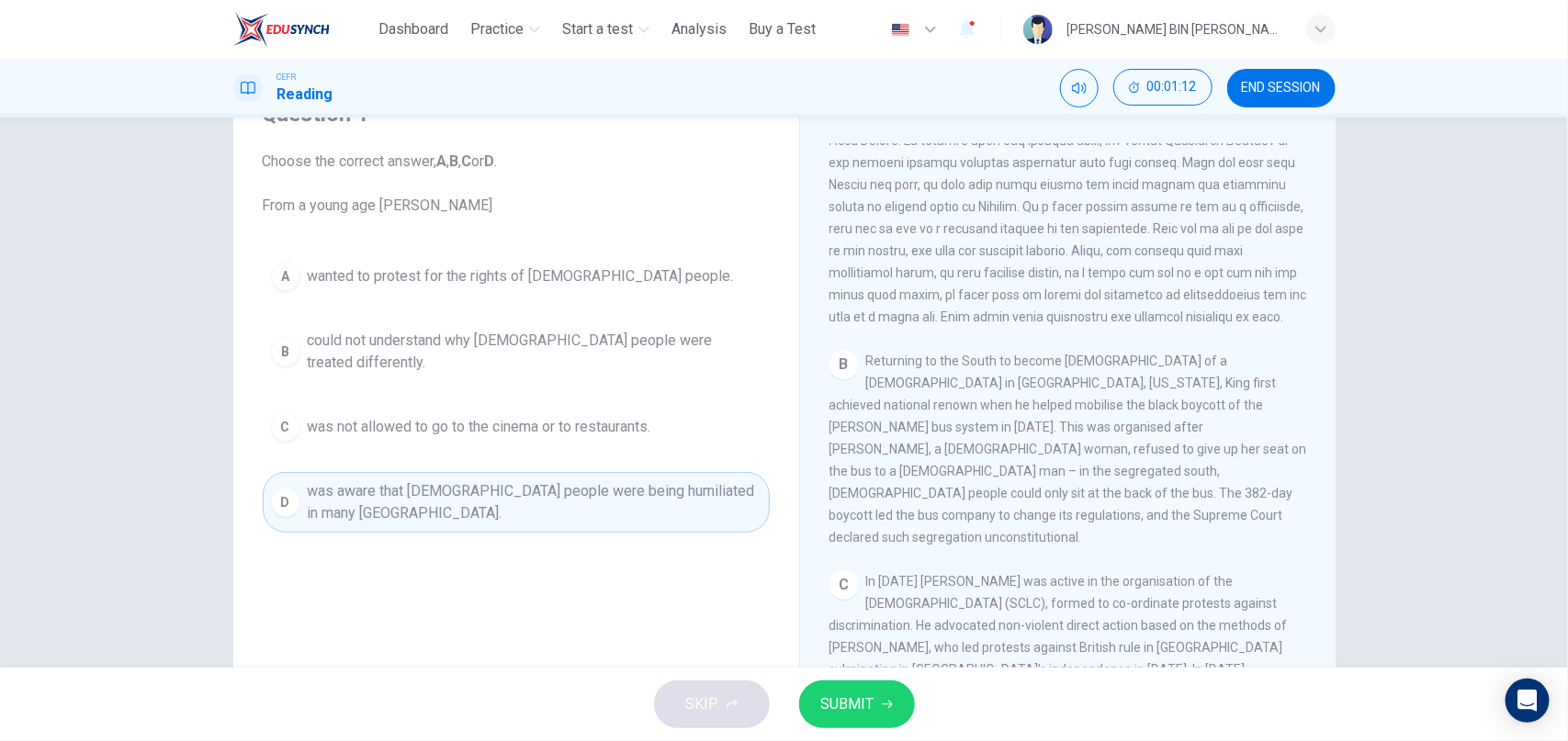
click at [854, 702] on span "SUBMIT" at bounding box center [847, 703] width 54 height 25
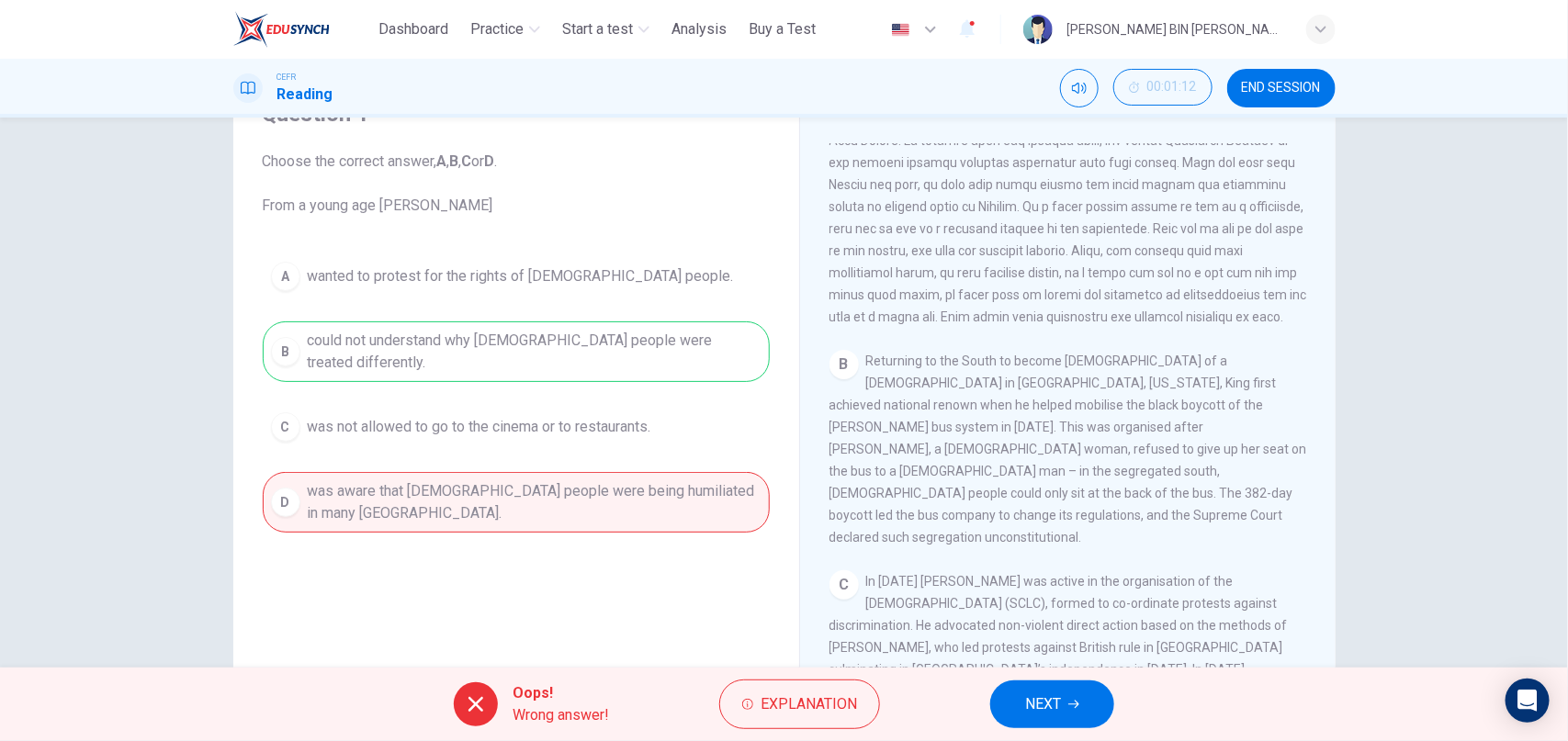
click at [1057, 702] on span "NEXT" at bounding box center [1043, 703] width 36 height 25
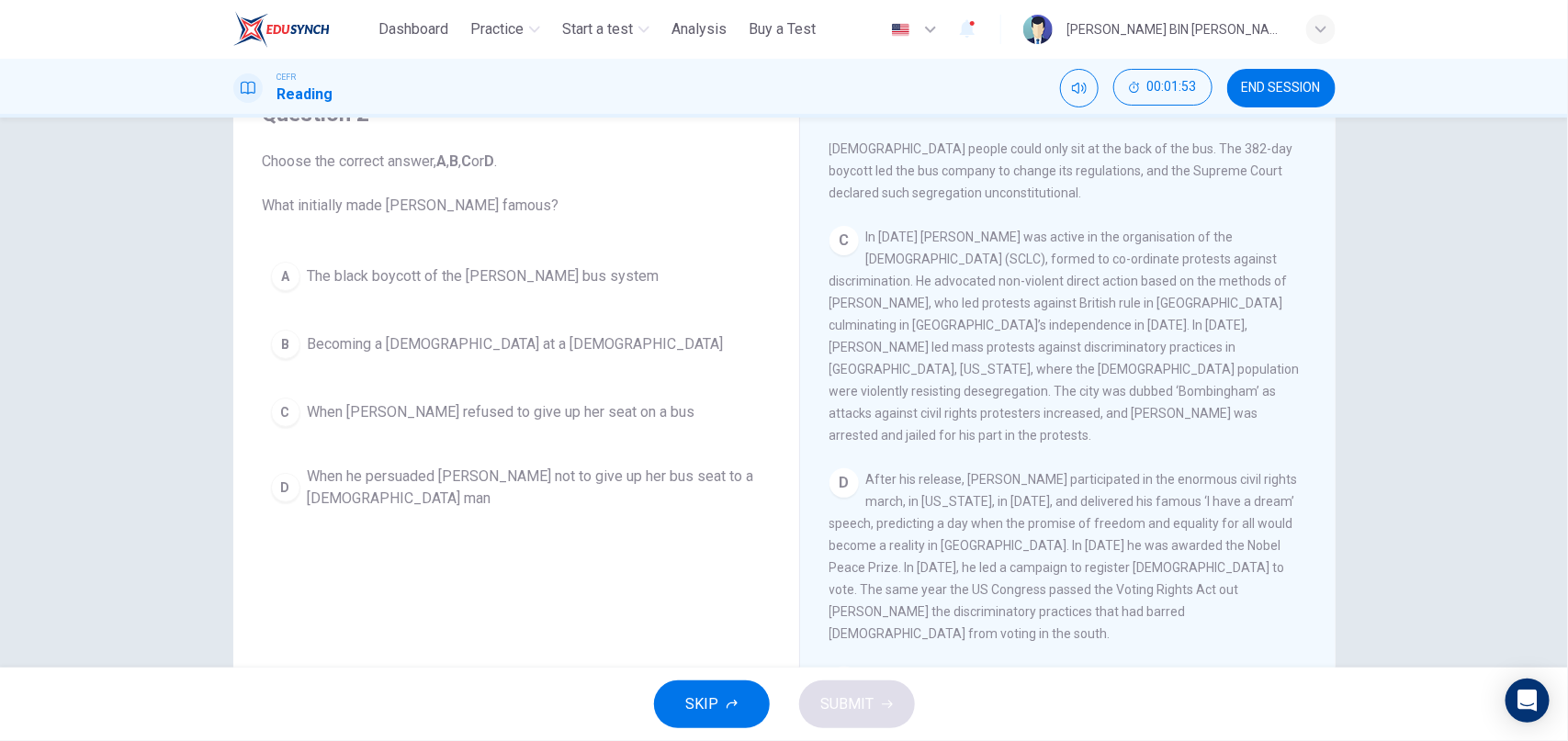
scroll to position [831, 0]
click at [304, 348] on button "B Becoming a pastor at a Baptist Church" at bounding box center [517, 344] width 507 height 46
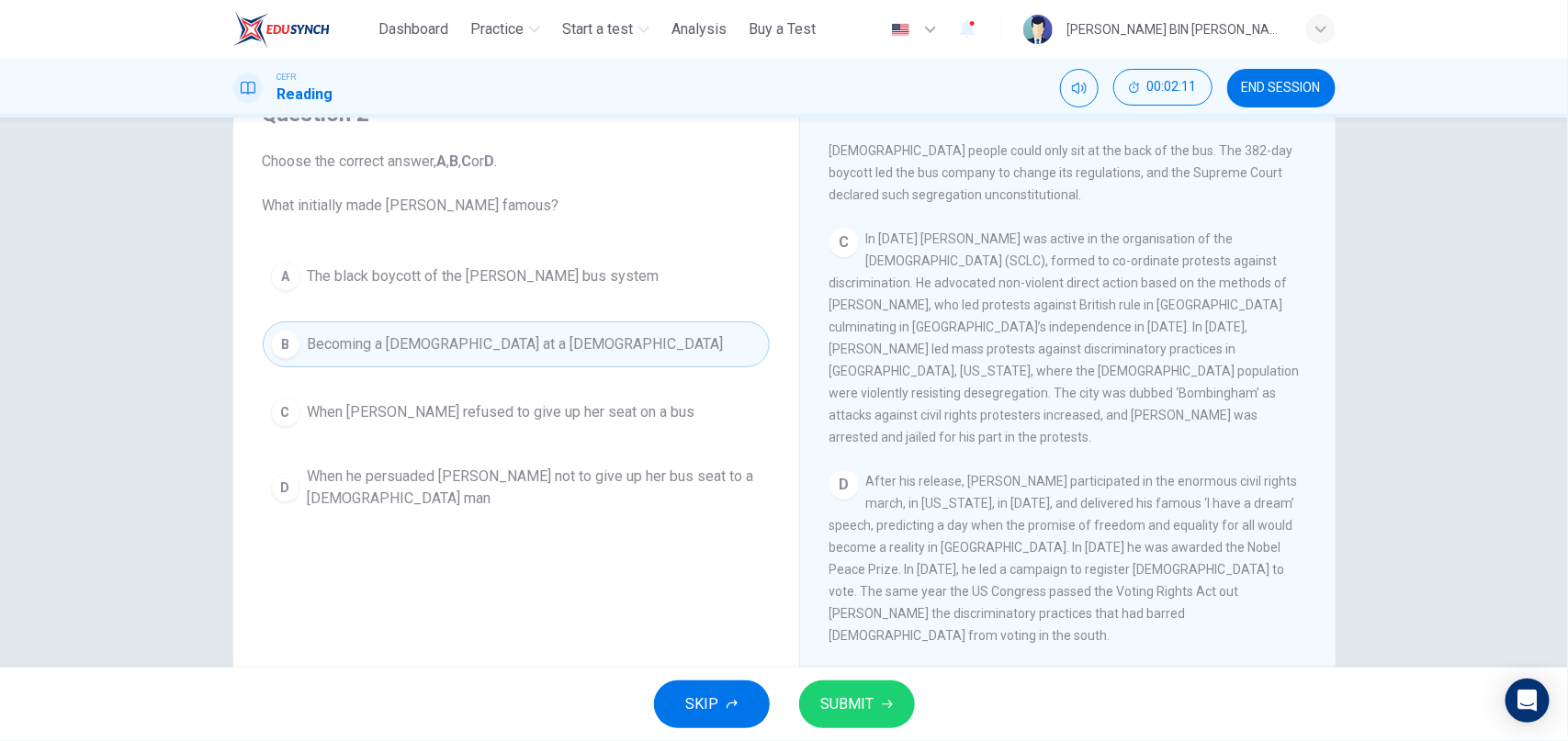
click at [893, 701] on button "SUBMIT" at bounding box center [857, 703] width 116 height 48
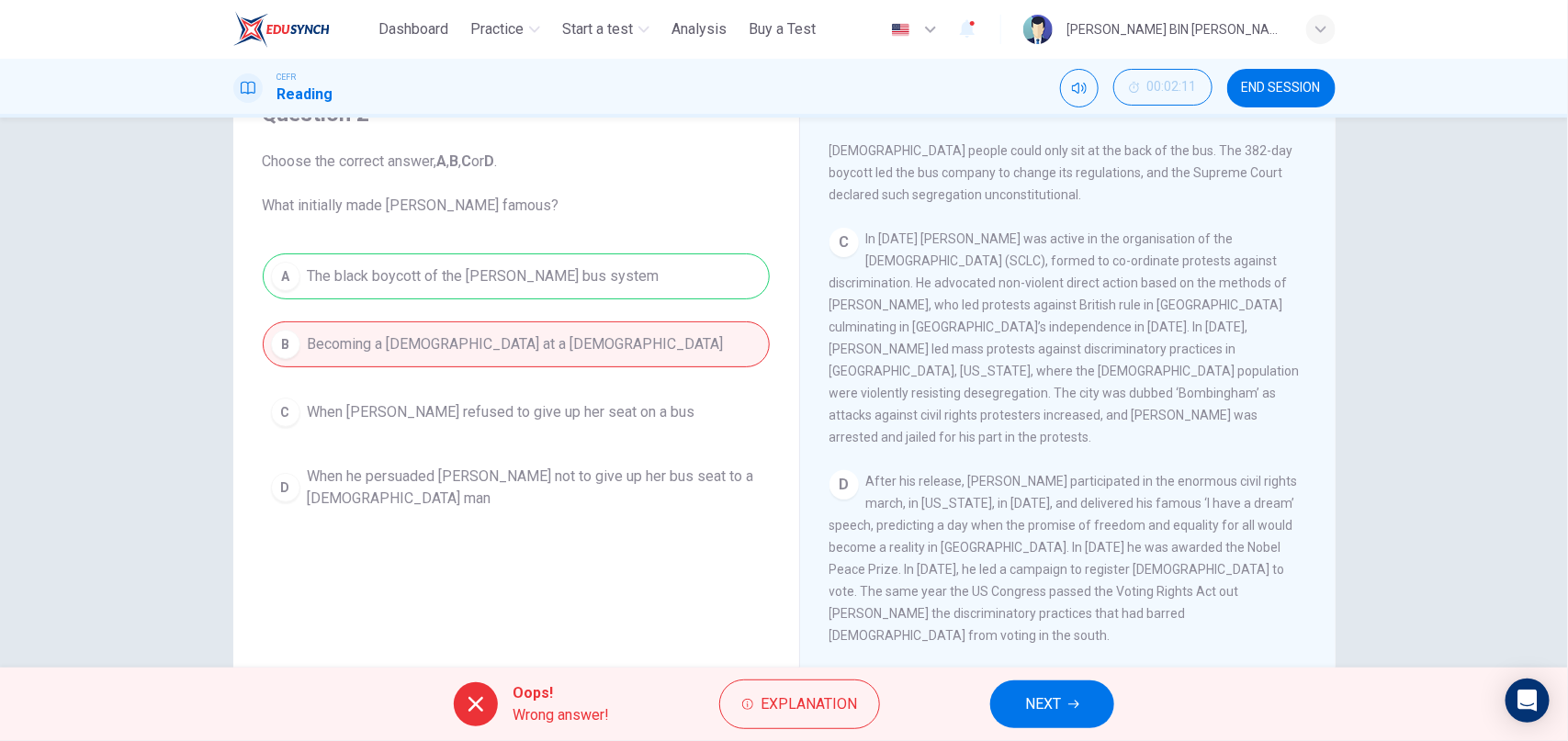
click at [1041, 698] on span "NEXT" at bounding box center [1043, 703] width 36 height 25
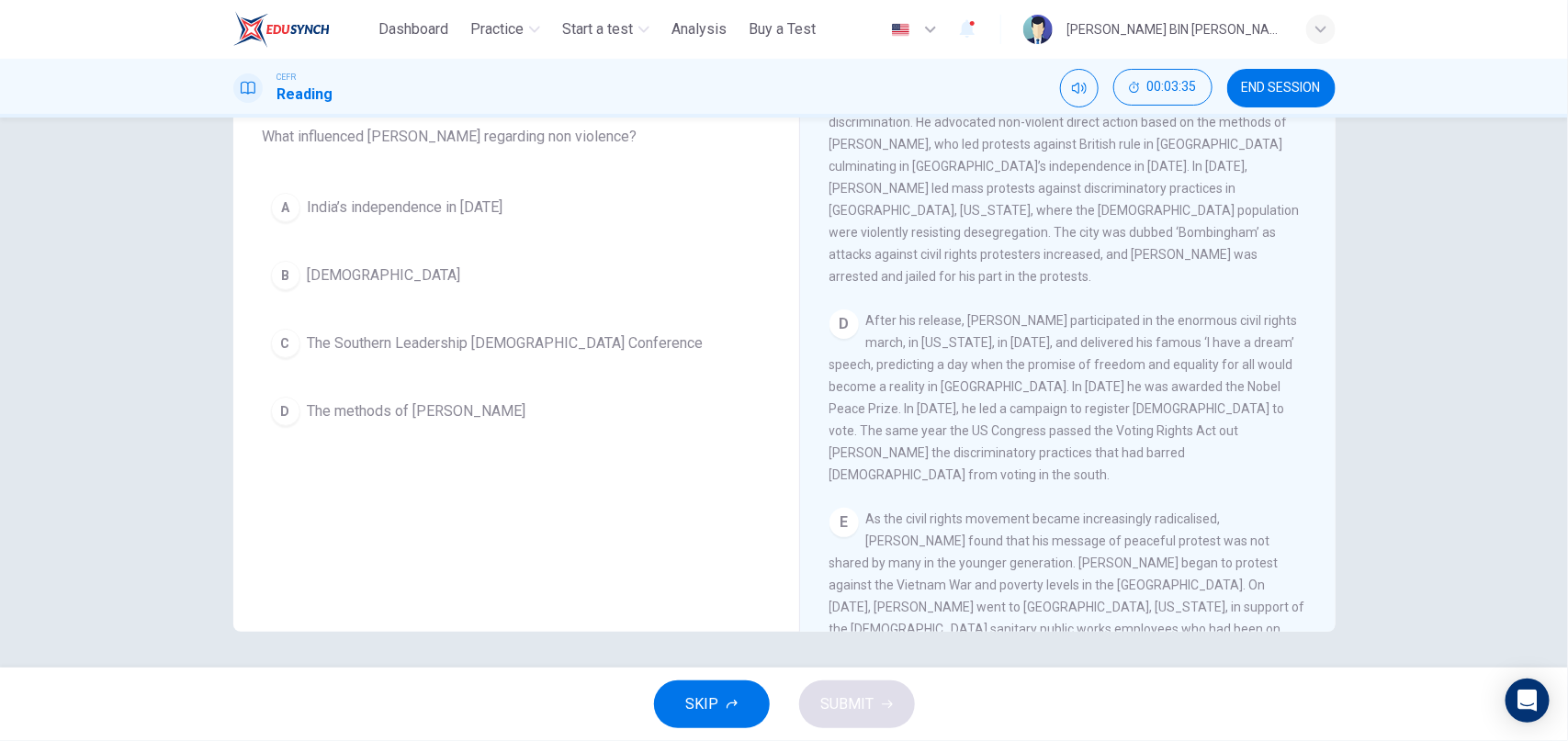
scroll to position [920, 0]
click at [297, 269] on div "B" at bounding box center [285, 275] width 29 height 29
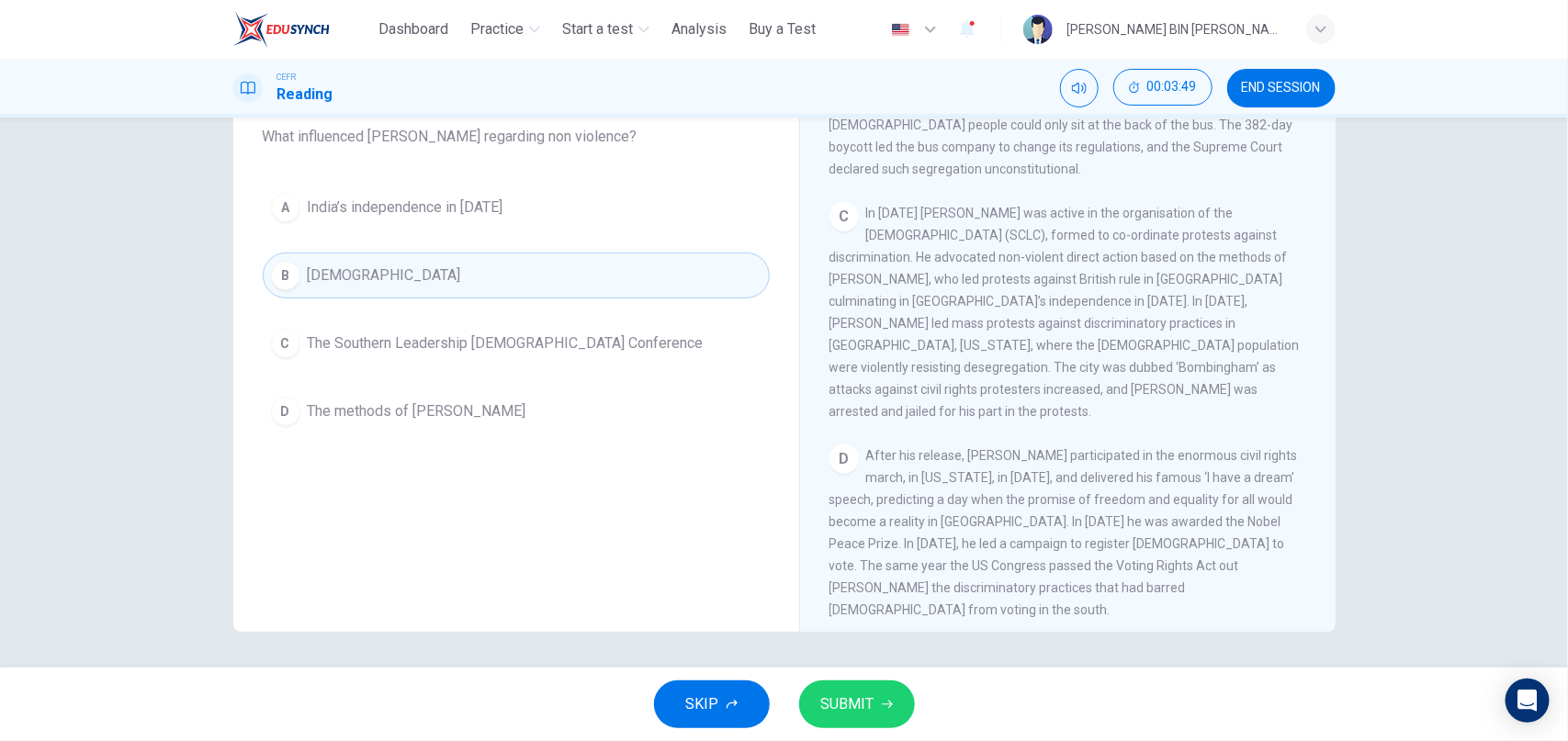
scroll to position [774, 0]
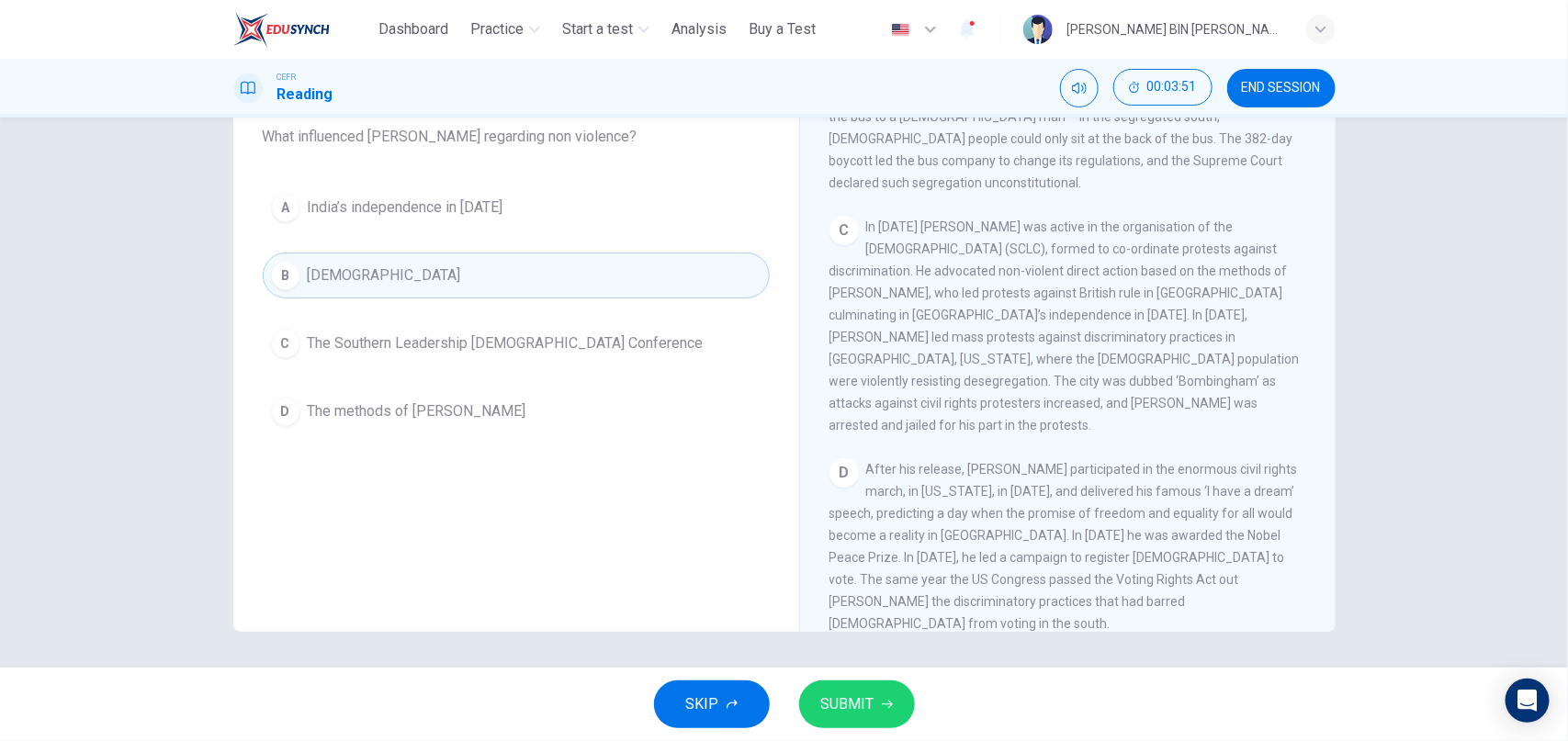
click at [303, 353] on button "C The Southern Leadership Christian Conference" at bounding box center [517, 343] width 507 height 46
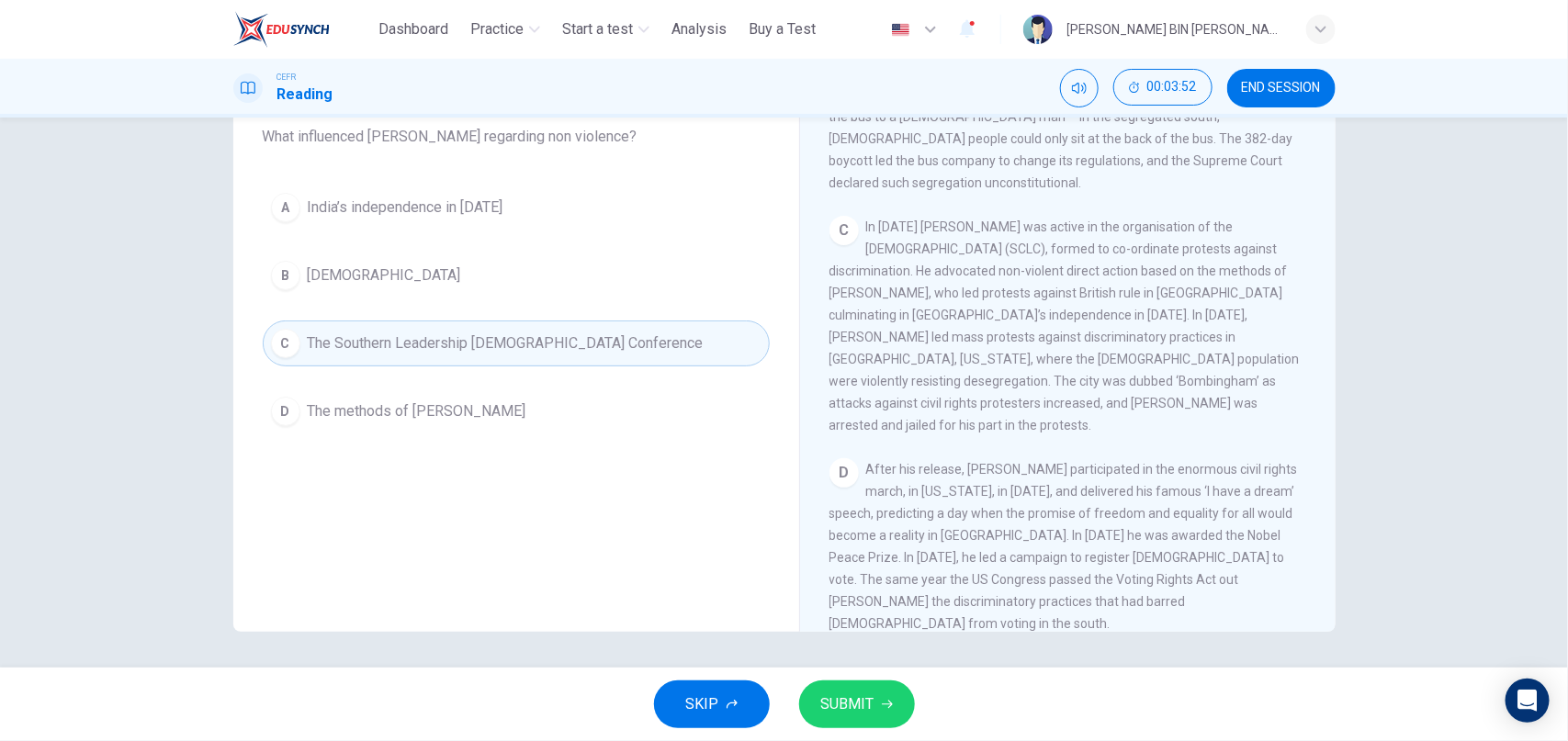
click at [856, 689] on button "SUBMIT" at bounding box center [857, 703] width 116 height 48
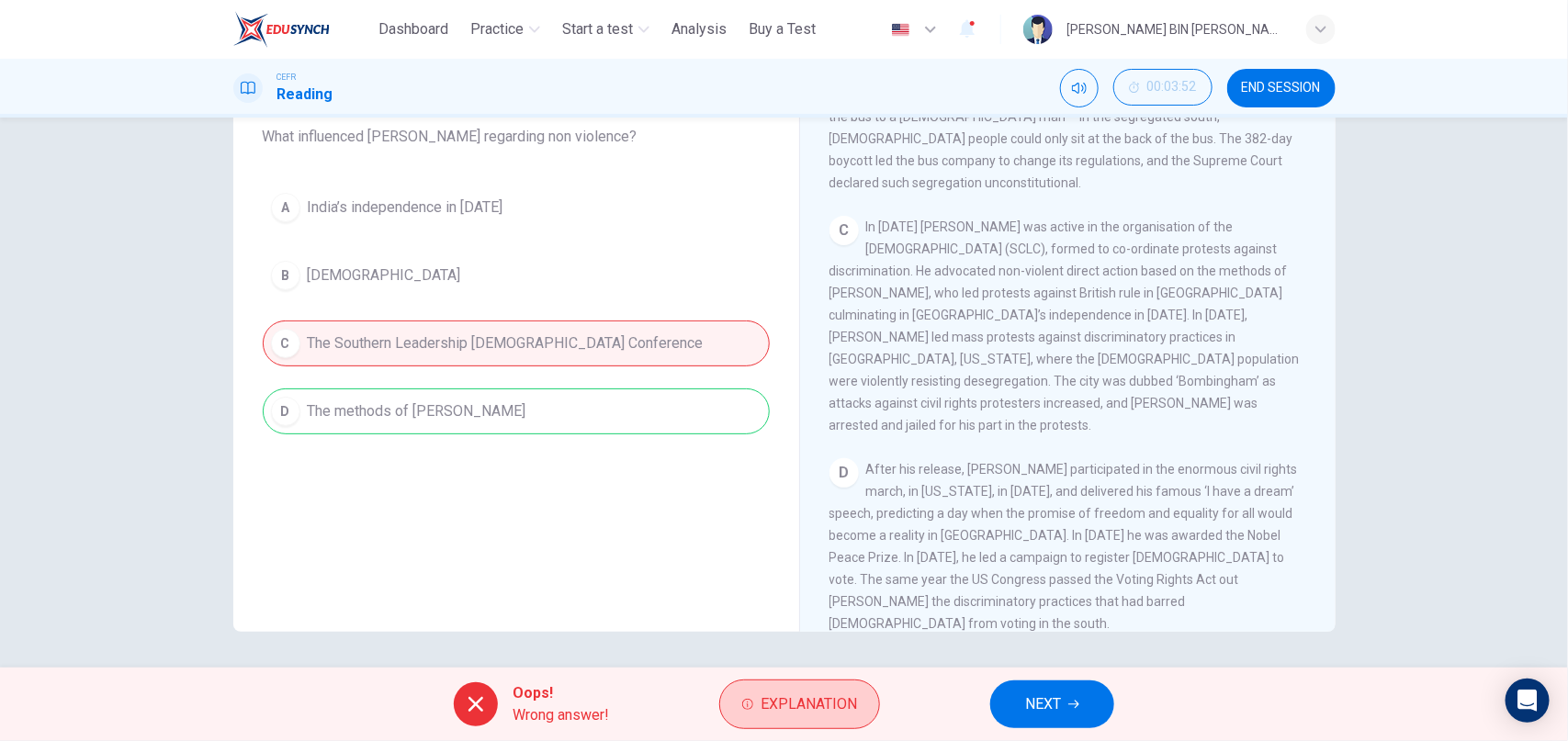
click at [772, 698] on span "Explanation" at bounding box center [808, 703] width 97 height 25
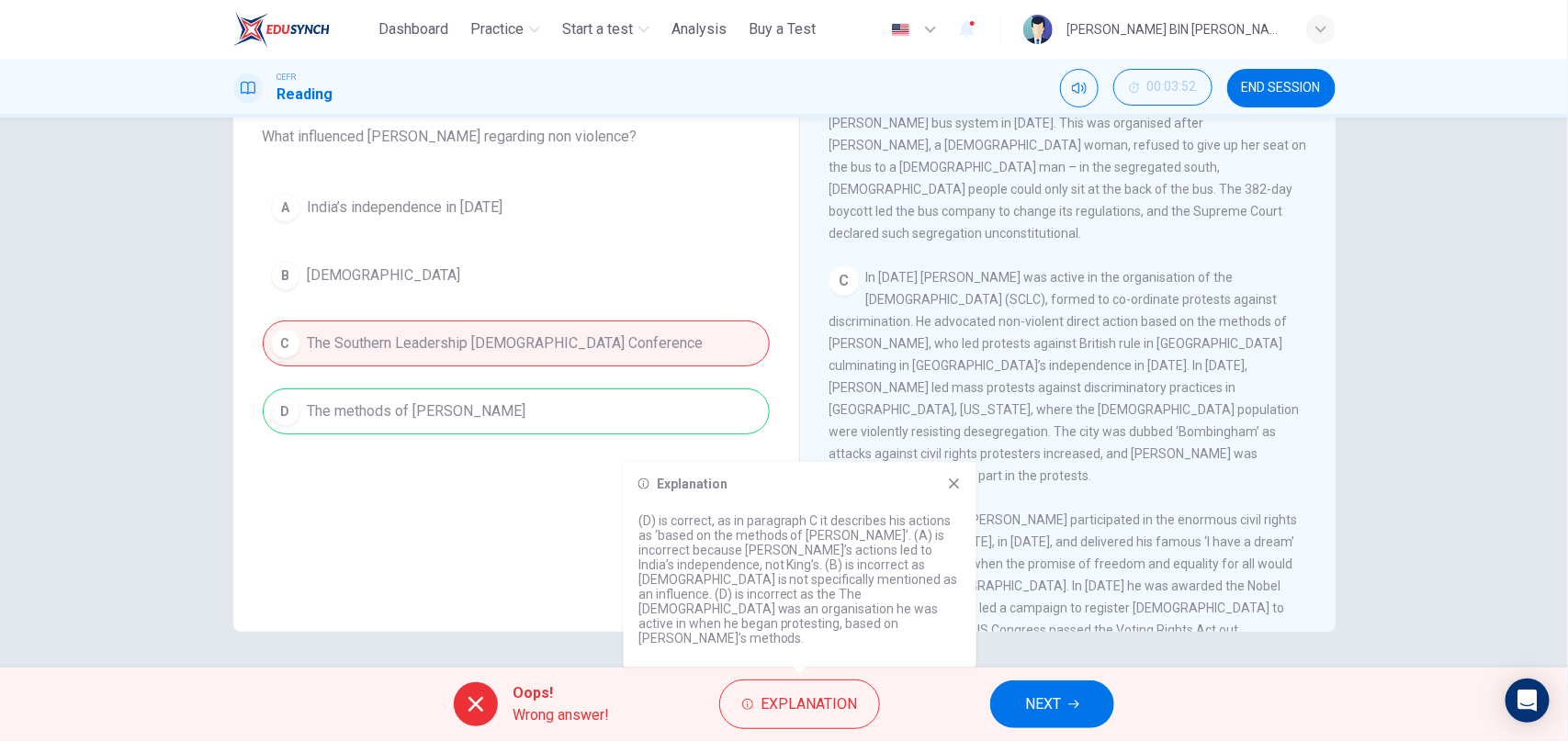
scroll to position [727, 0]
click at [1042, 712] on span "NEXT" at bounding box center [1043, 703] width 36 height 25
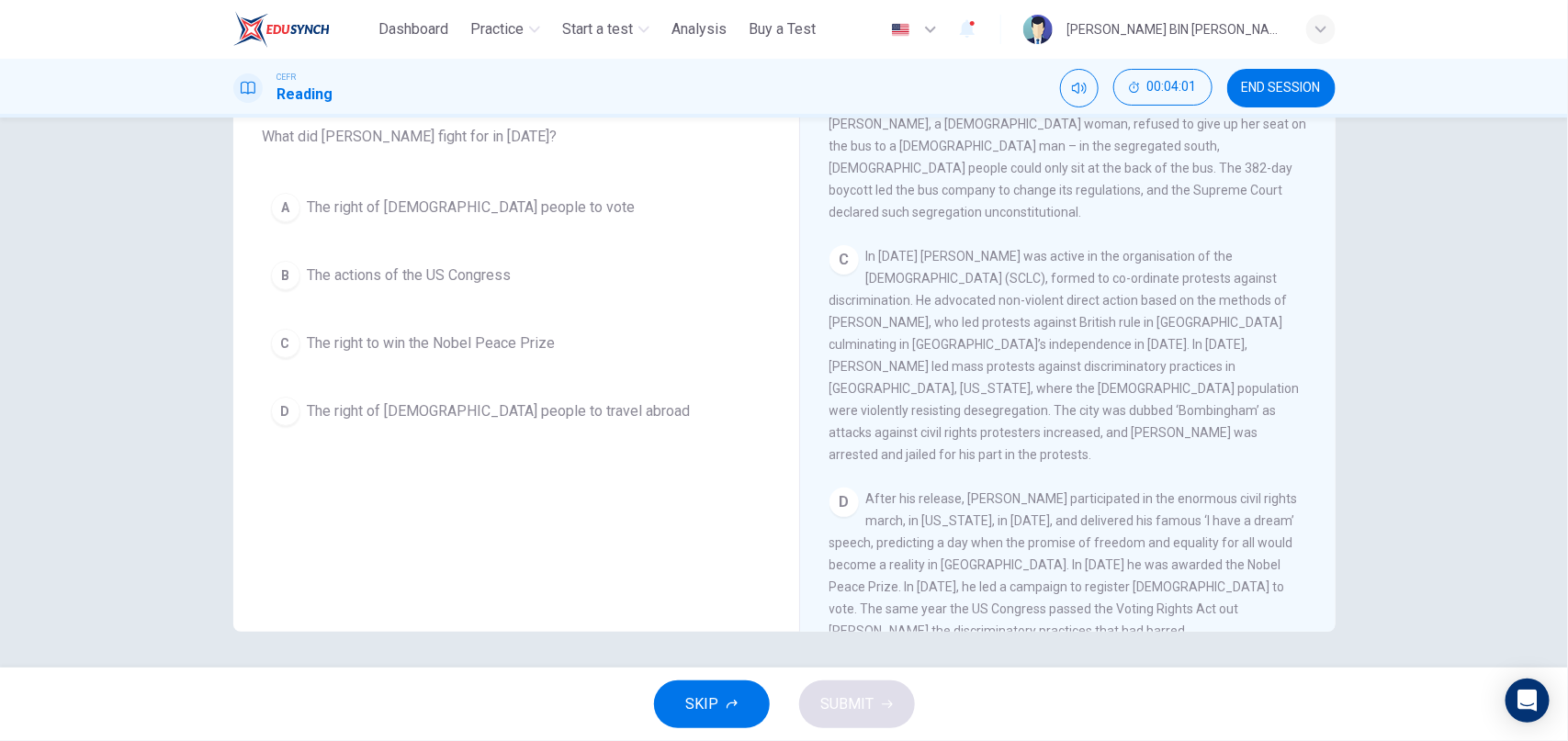
scroll to position [766, 0]
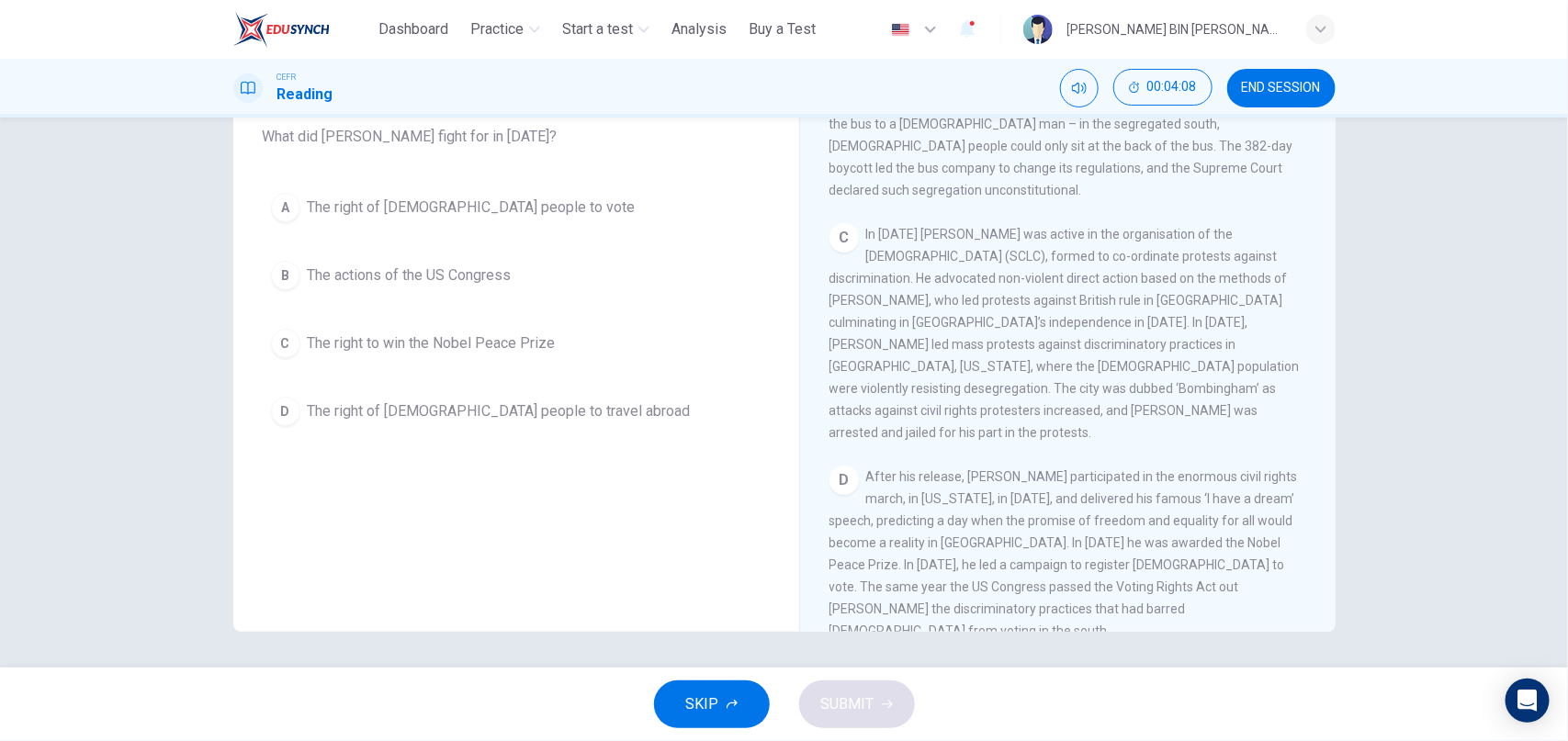
click at [297, 212] on div "A" at bounding box center [285, 207] width 29 height 29
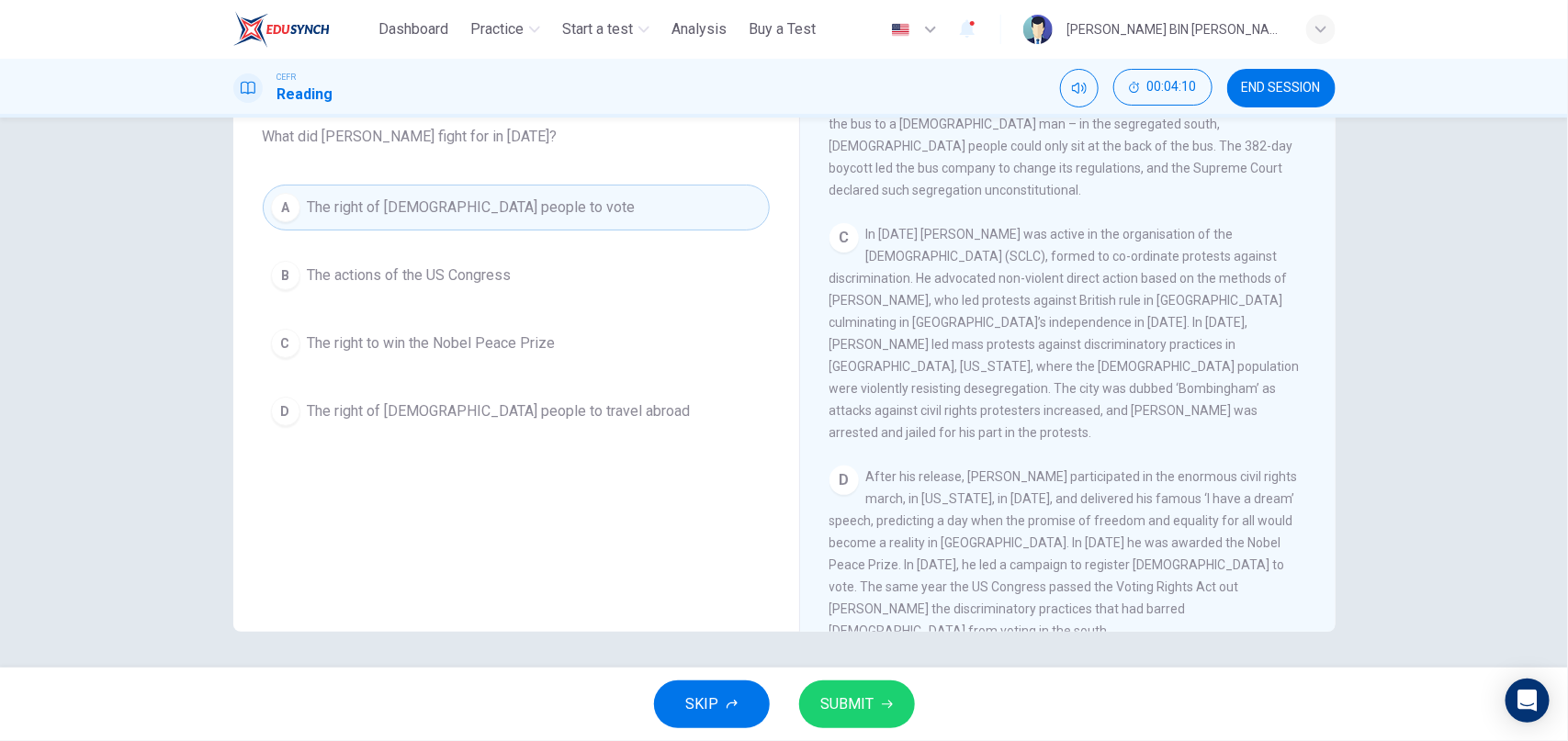
click at [891, 710] on icon "button" at bounding box center [888, 704] width 11 height 11
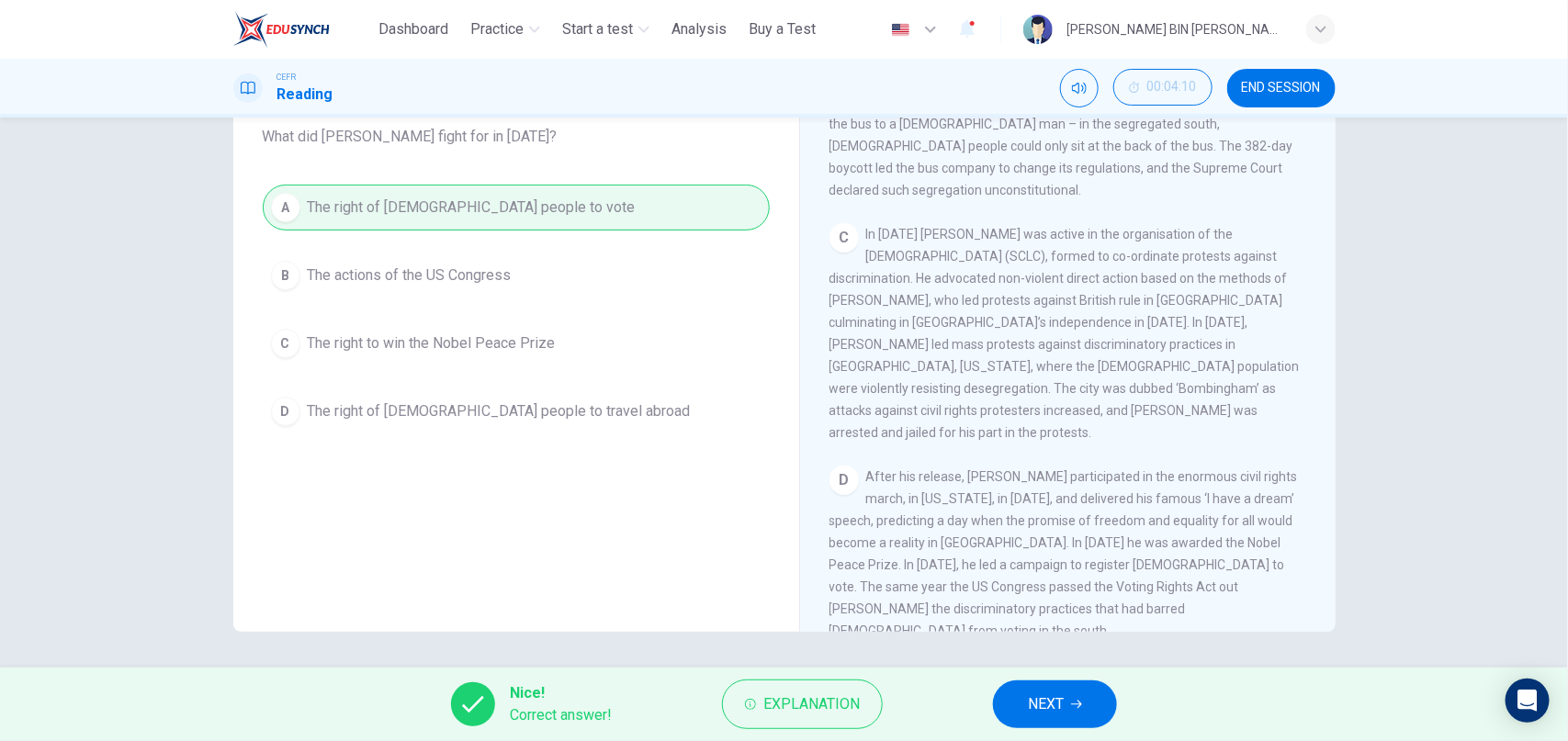
click at [1063, 701] on span "NEXT" at bounding box center [1046, 703] width 36 height 25
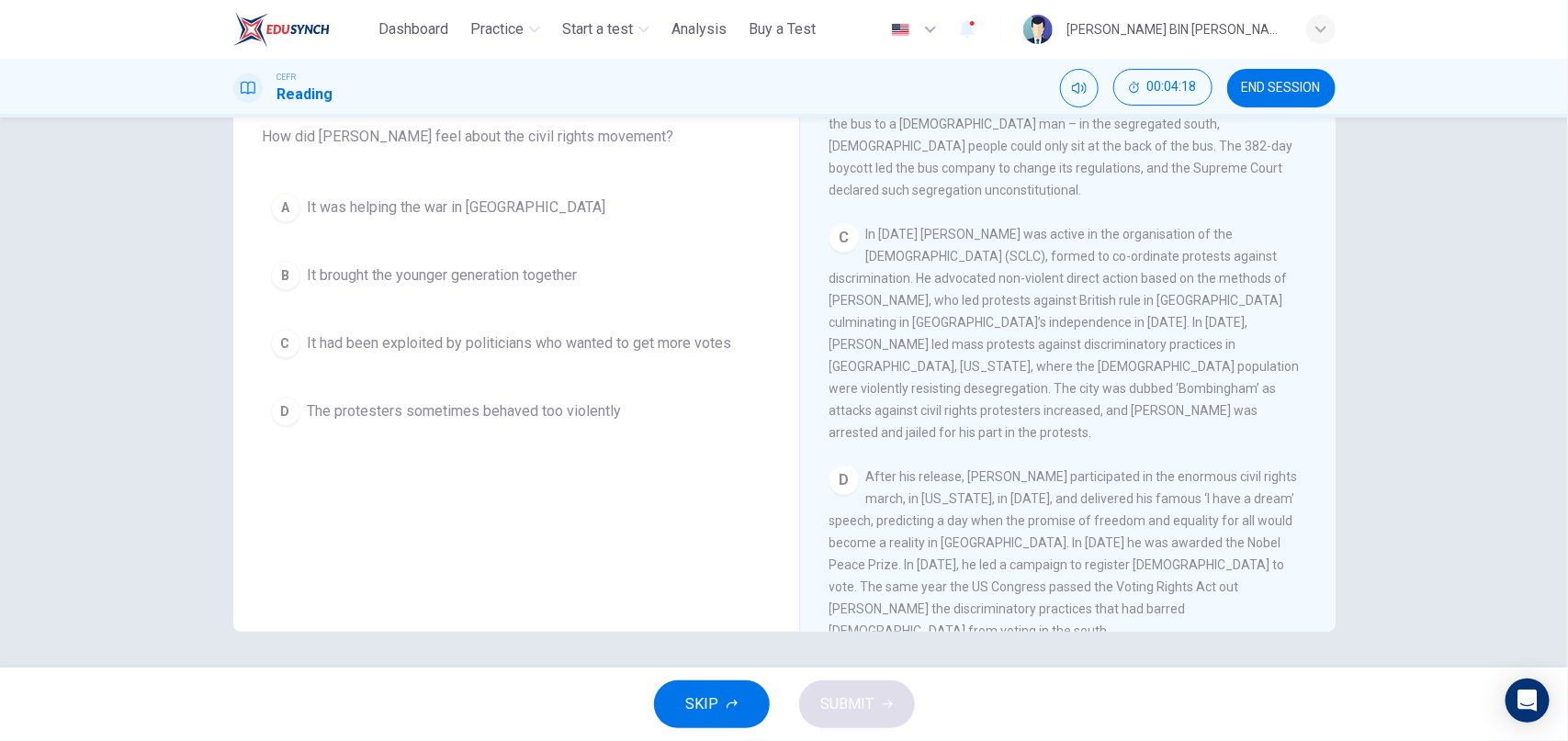
click at [296, 271] on div "B" at bounding box center [285, 275] width 29 height 29
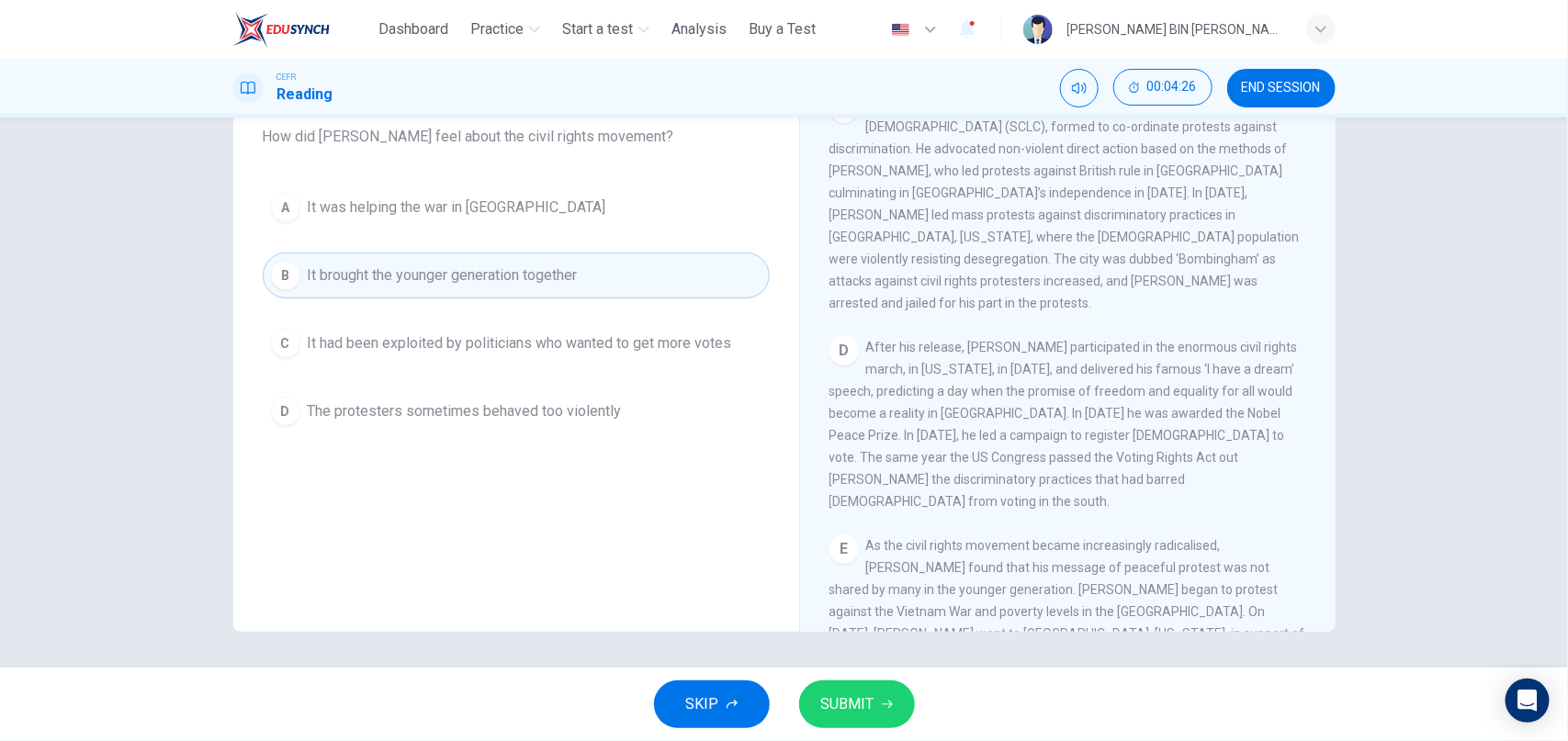
scroll to position [901, 0]
click at [866, 711] on span "SUBMIT" at bounding box center [847, 703] width 54 height 25
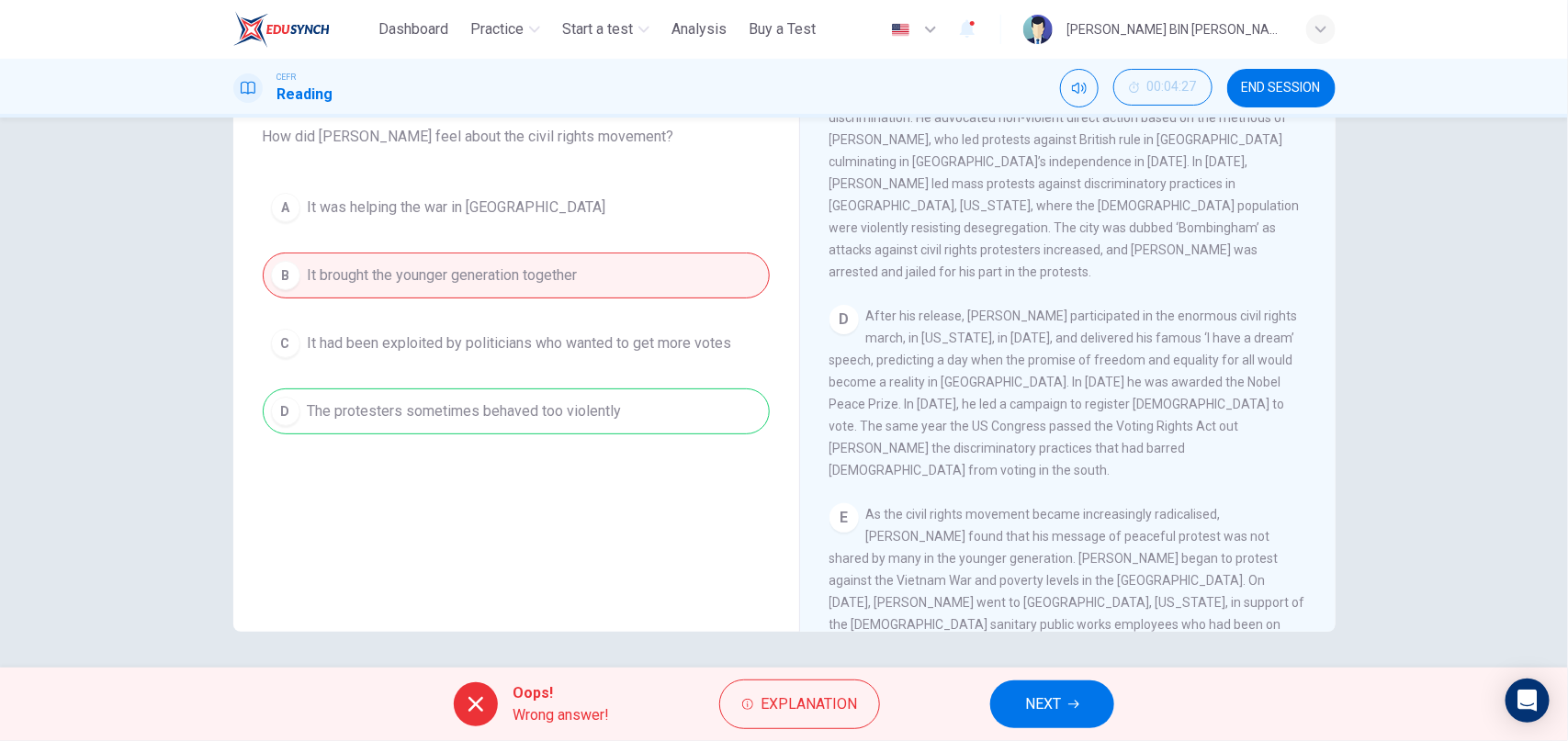
scroll to position [929, 0]
click at [1052, 696] on span "NEXT" at bounding box center [1043, 703] width 36 height 25
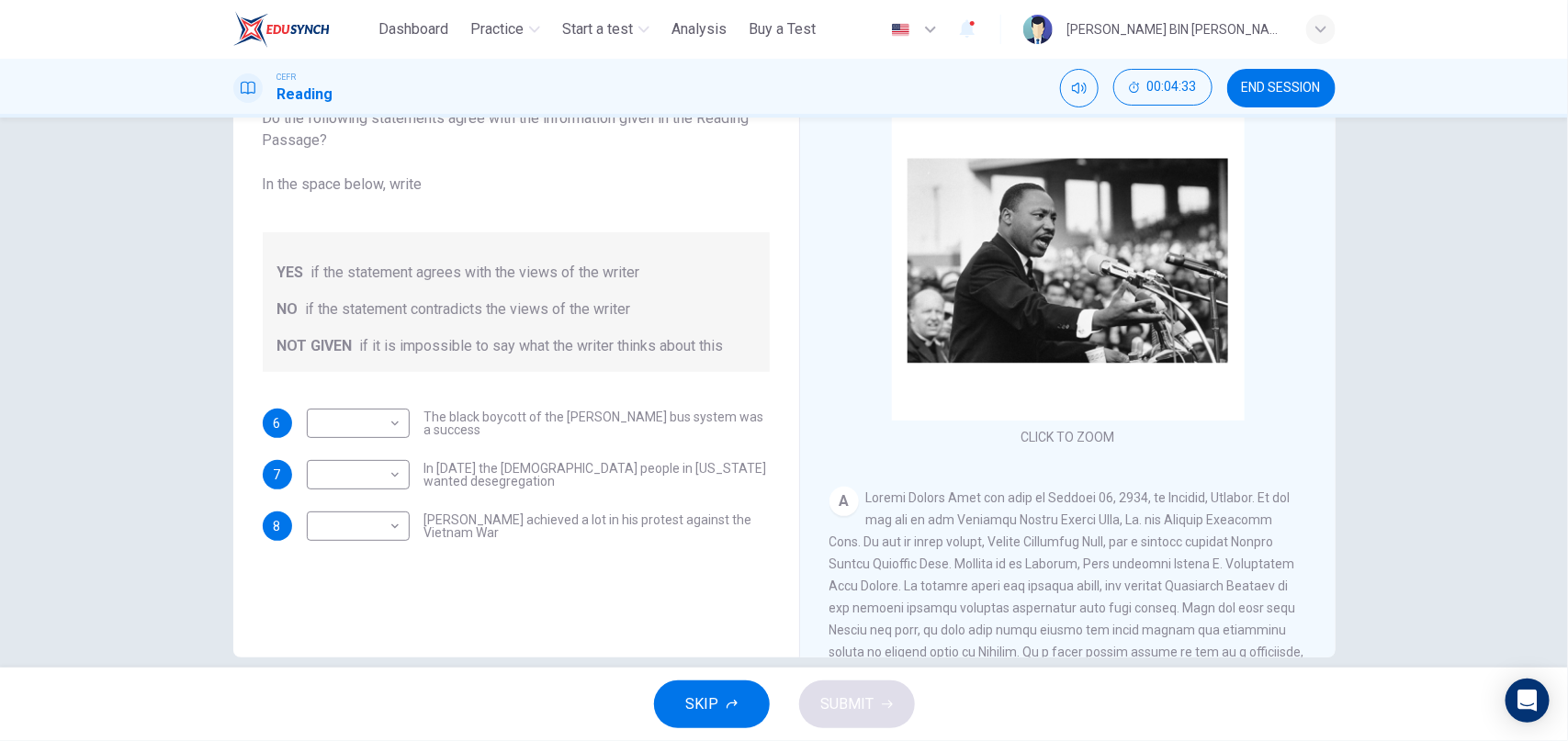
scroll to position [139, 0]
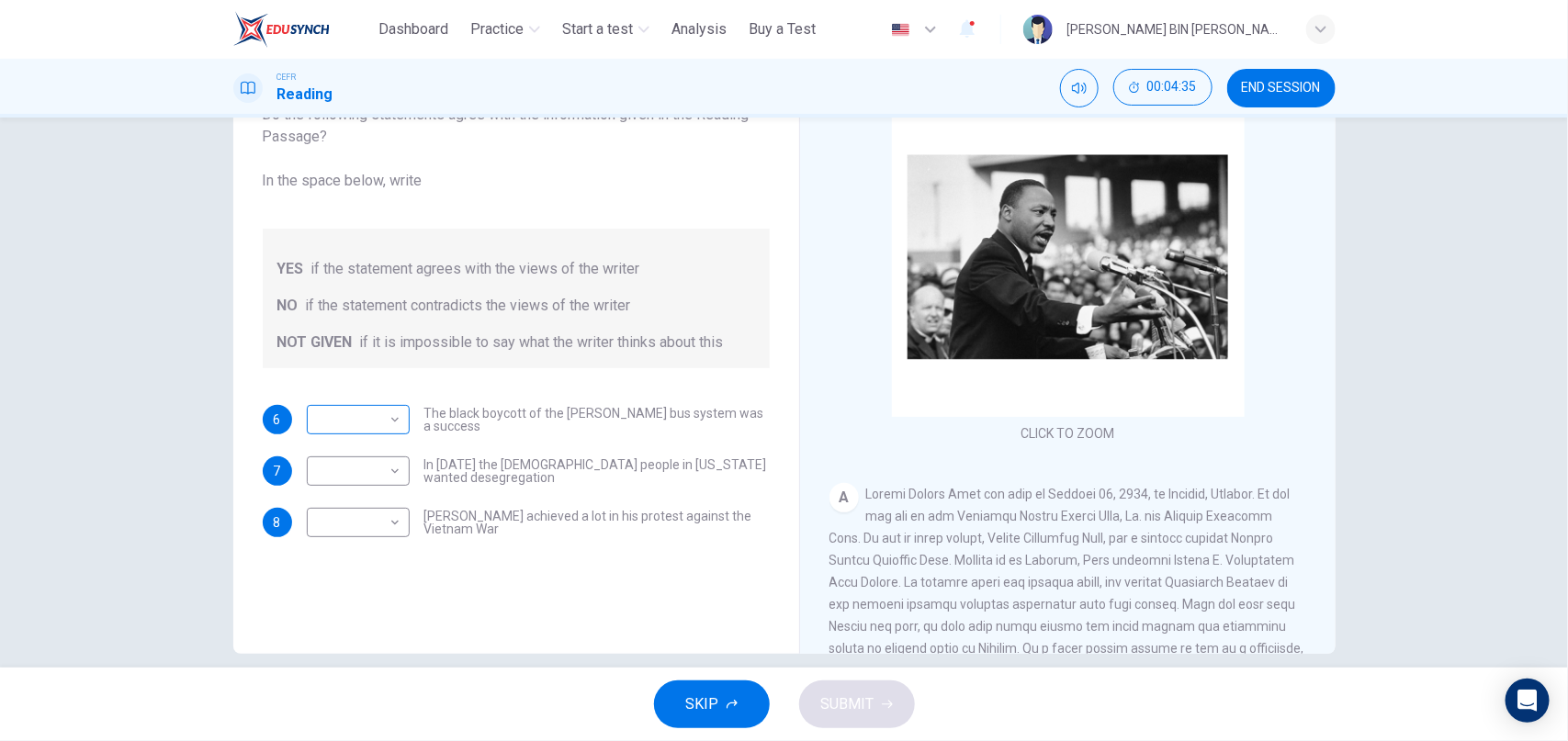
click at [363, 409] on body "This site uses cookies, as explained in our Privacy Policy . If you agree to th…" at bounding box center [784, 370] width 1568 height 741
click at [362, 445] on li "YES" at bounding box center [358, 448] width 102 height 29
type input "***"
click at [379, 475] on body "This site uses cookies, as explained in our Privacy Policy . If you agree to th…" at bounding box center [784, 370] width 1568 height 741
click at [369, 505] on li "YES" at bounding box center [358, 500] width 102 height 29
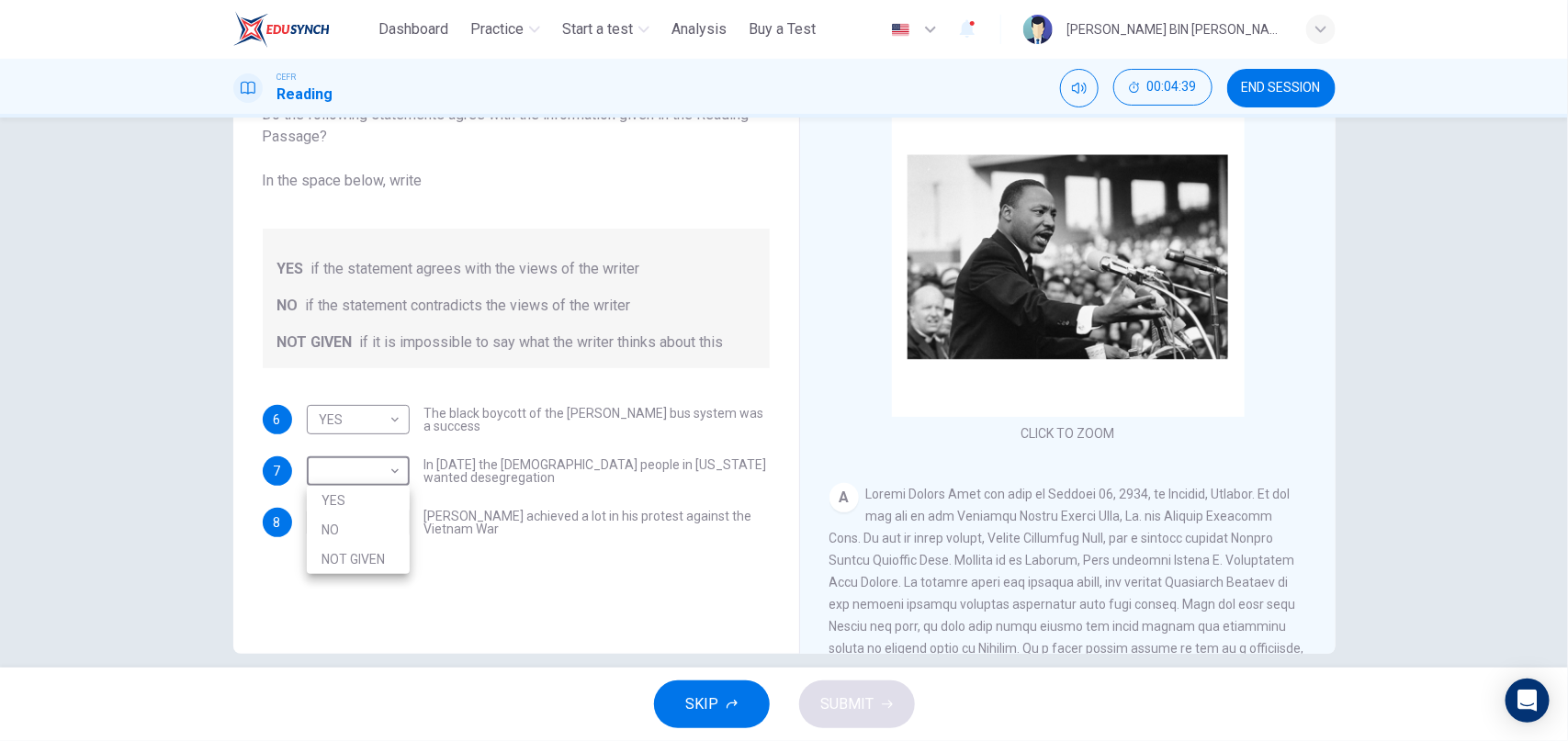
type input "***"
click at [377, 533] on body "This site uses cookies, as explained in our Privacy Policy . If you agree to th…" at bounding box center [784, 370] width 1568 height 741
click at [376, 601] on li "NOT GIVEN" at bounding box center [358, 610] width 102 height 29
type input "*********"
click at [893, 716] on button "SUBMIT" at bounding box center [857, 703] width 116 height 48
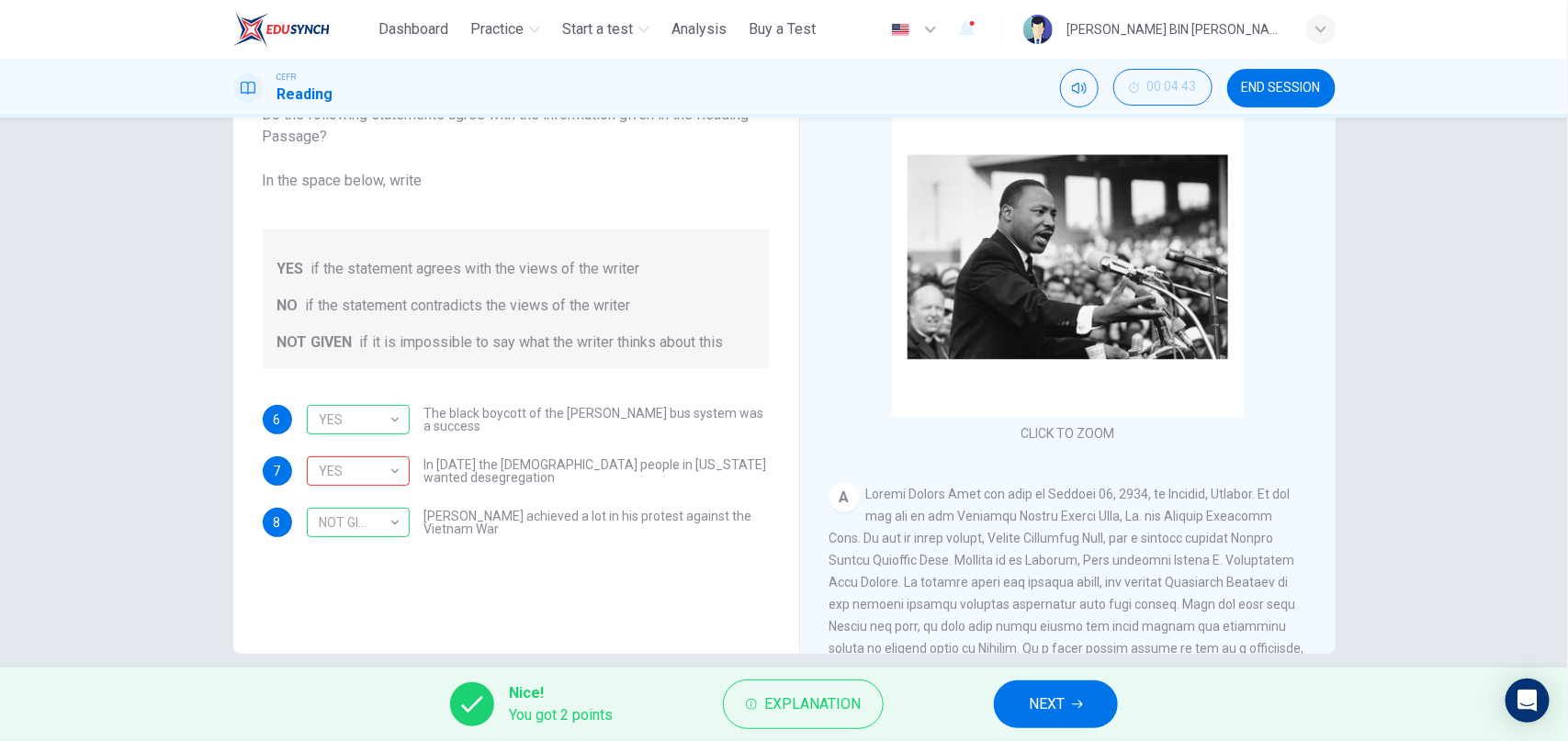
click at [1081, 702] on icon "button" at bounding box center [1078, 704] width 11 height 11
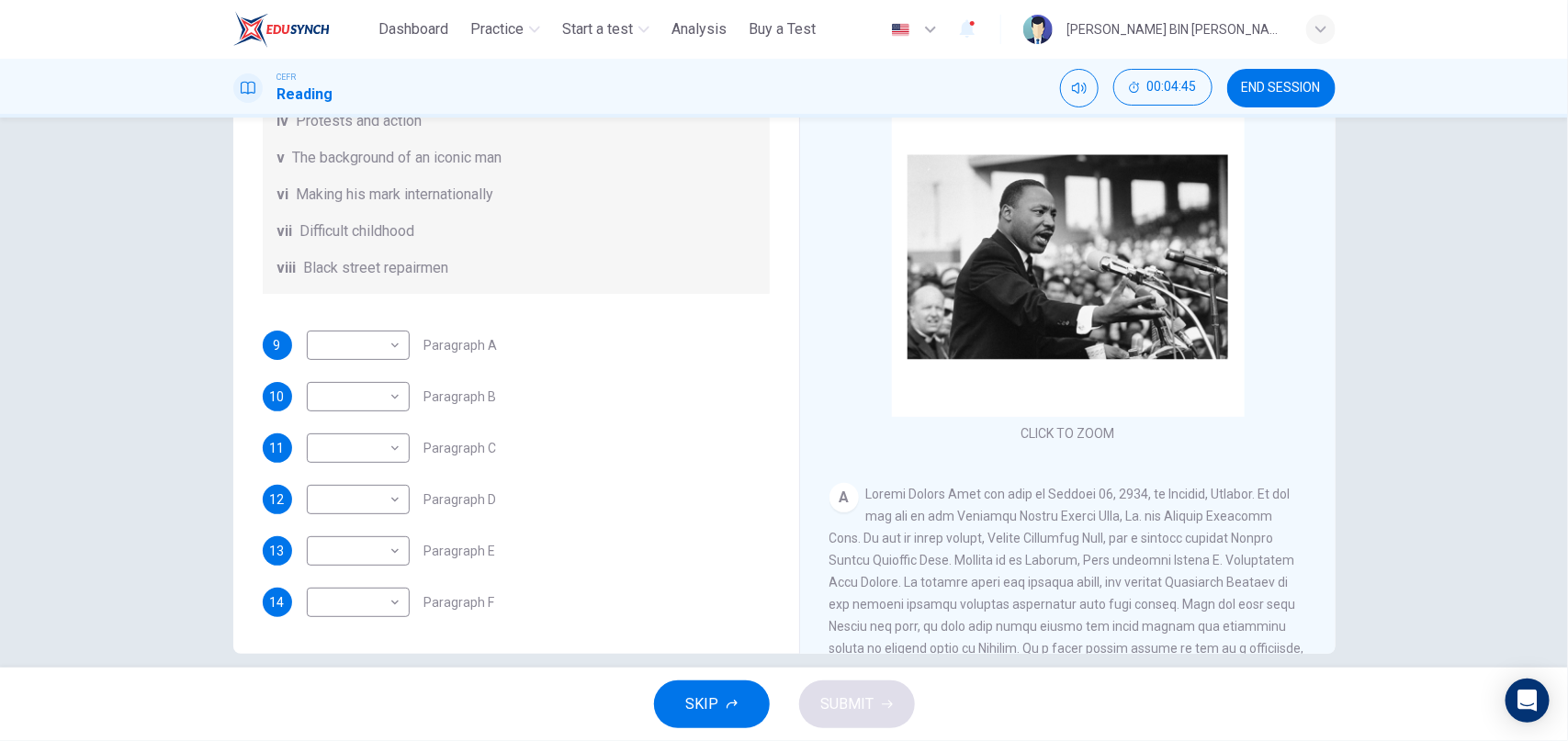
scroll to position [0, 0]
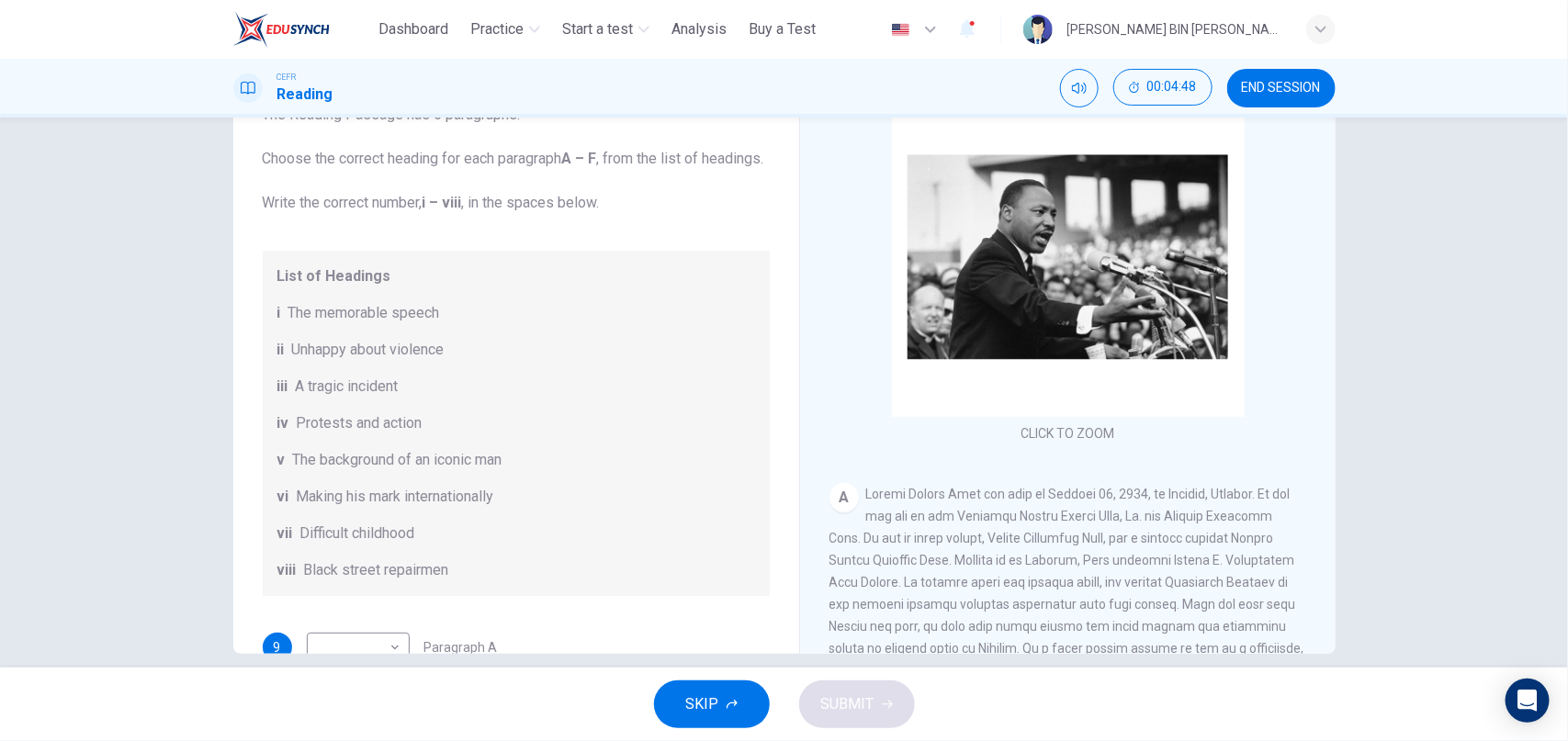
click at [1292, 90] on span "END SESSION" at bounding box center [1281, 88] width 79 height 15
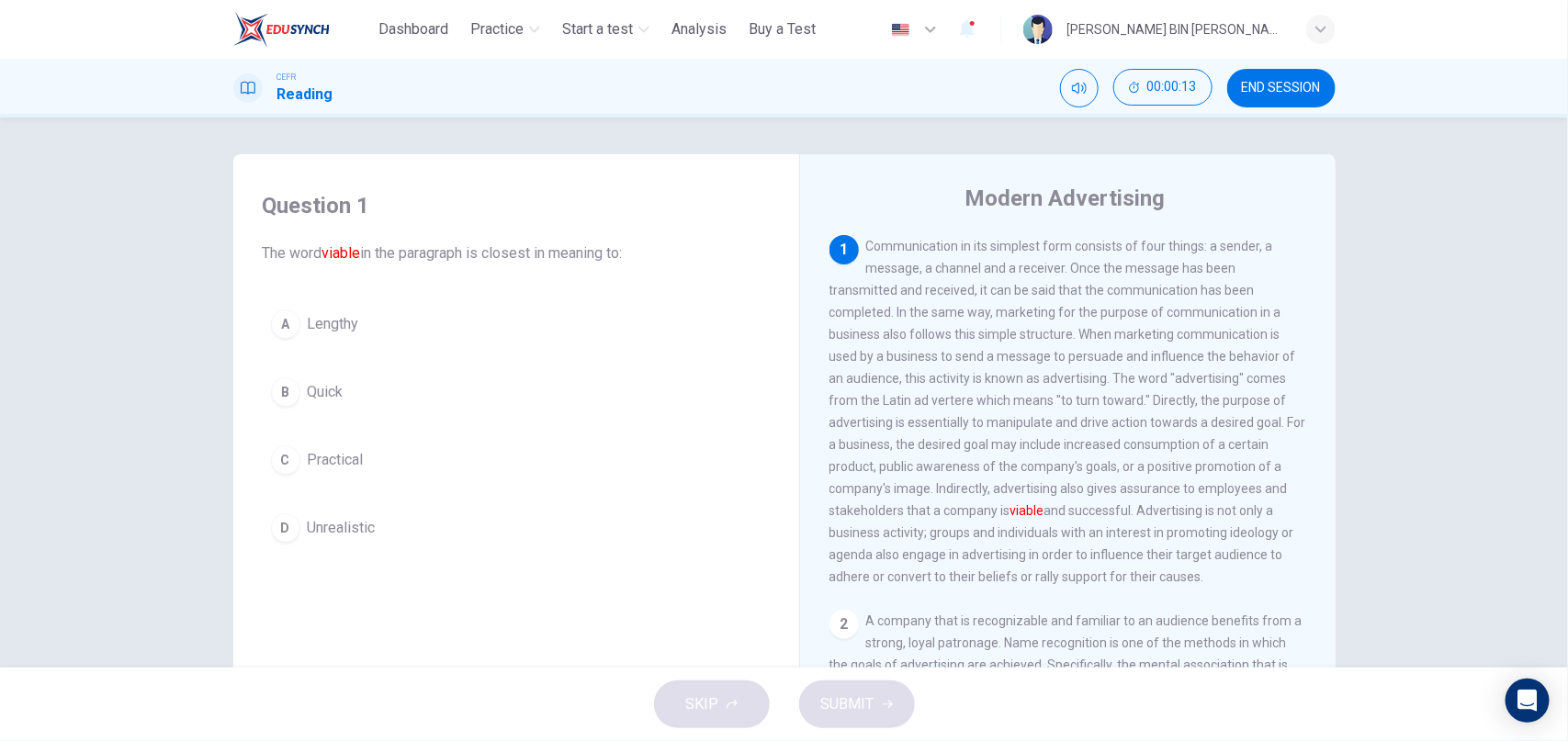
scroll to position [48, 0]
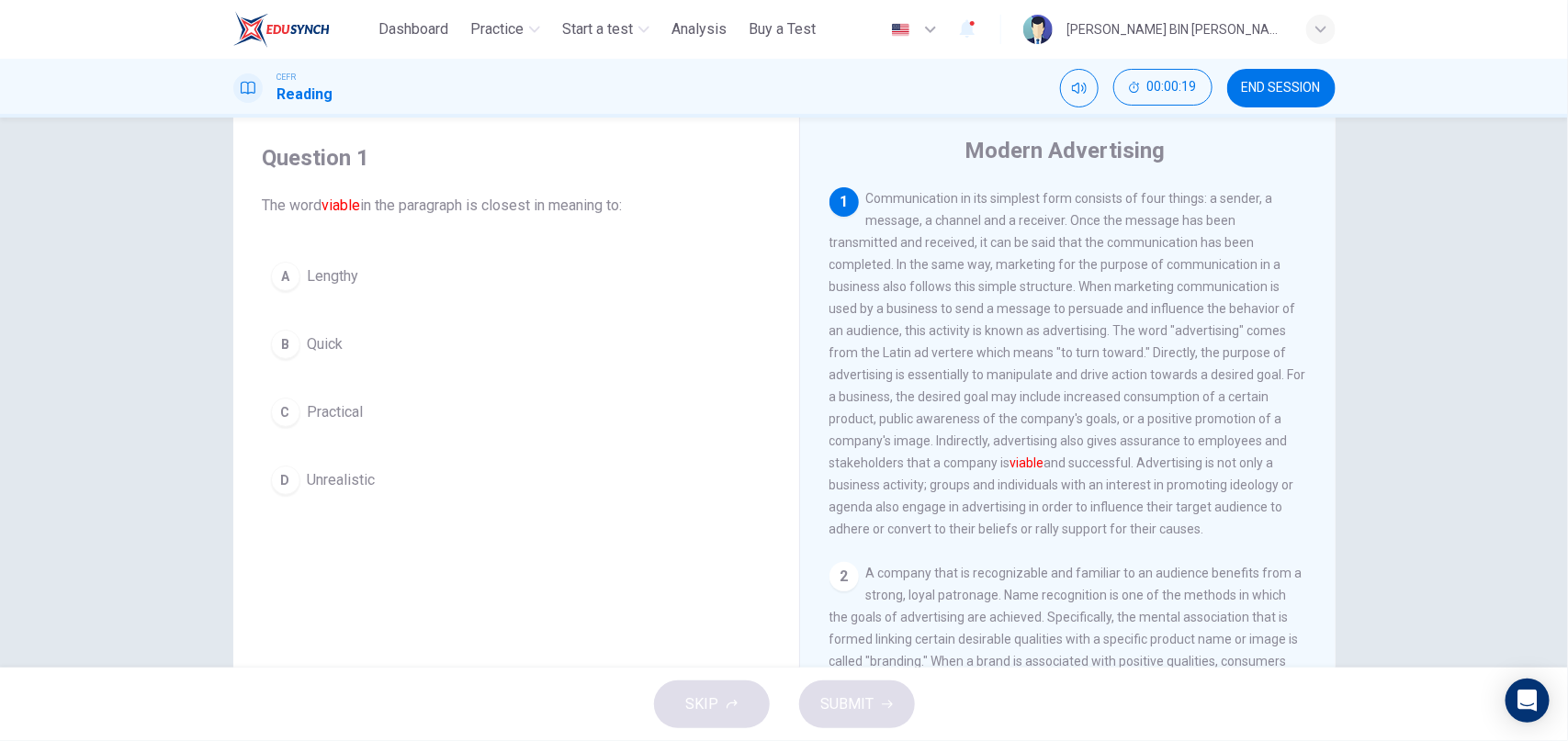
click at [292, 472] on div "D" at bounding box center [285, 480] width 29 height 29
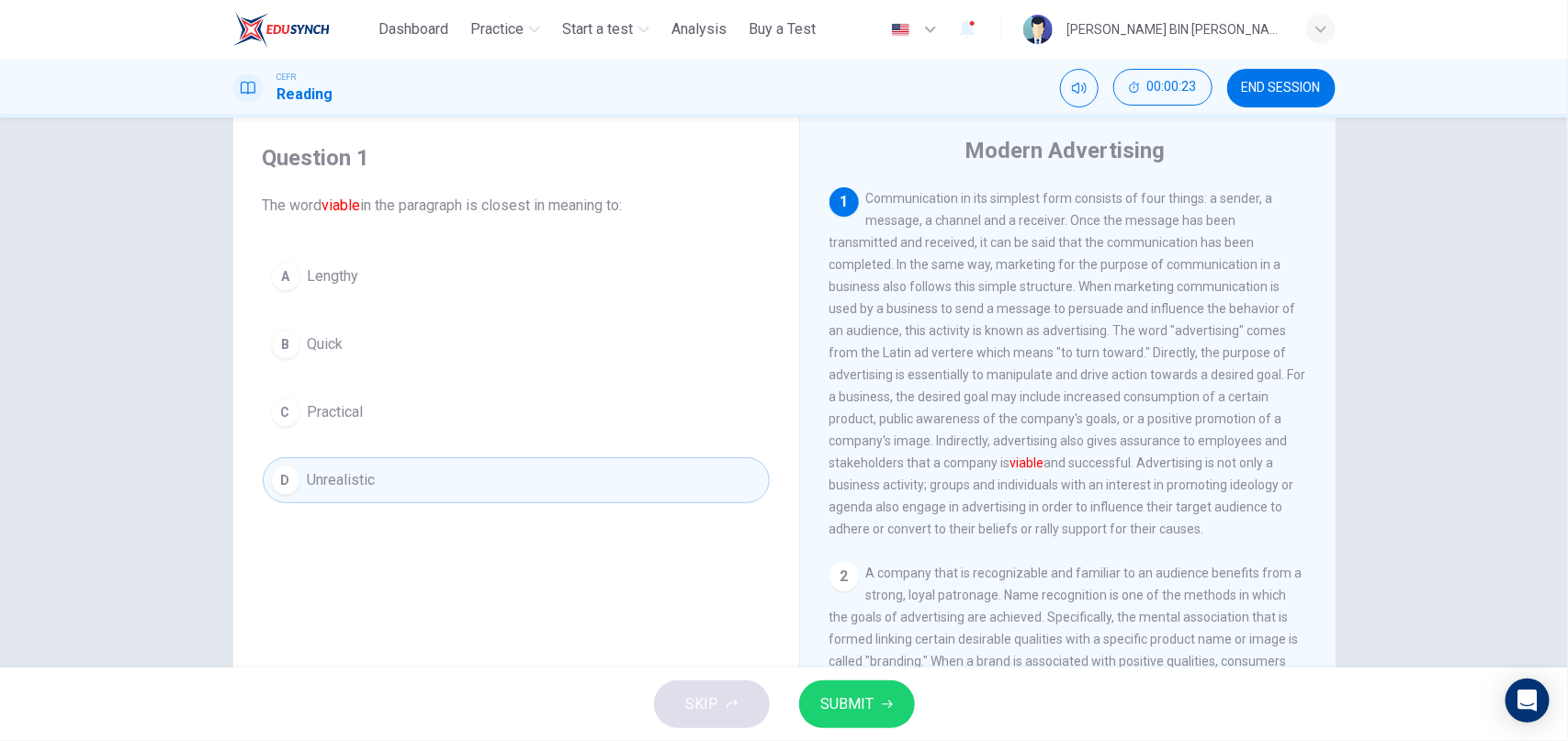
click at [291, 405] on div "C" at bounding box center [285, 411] width 29 height 29
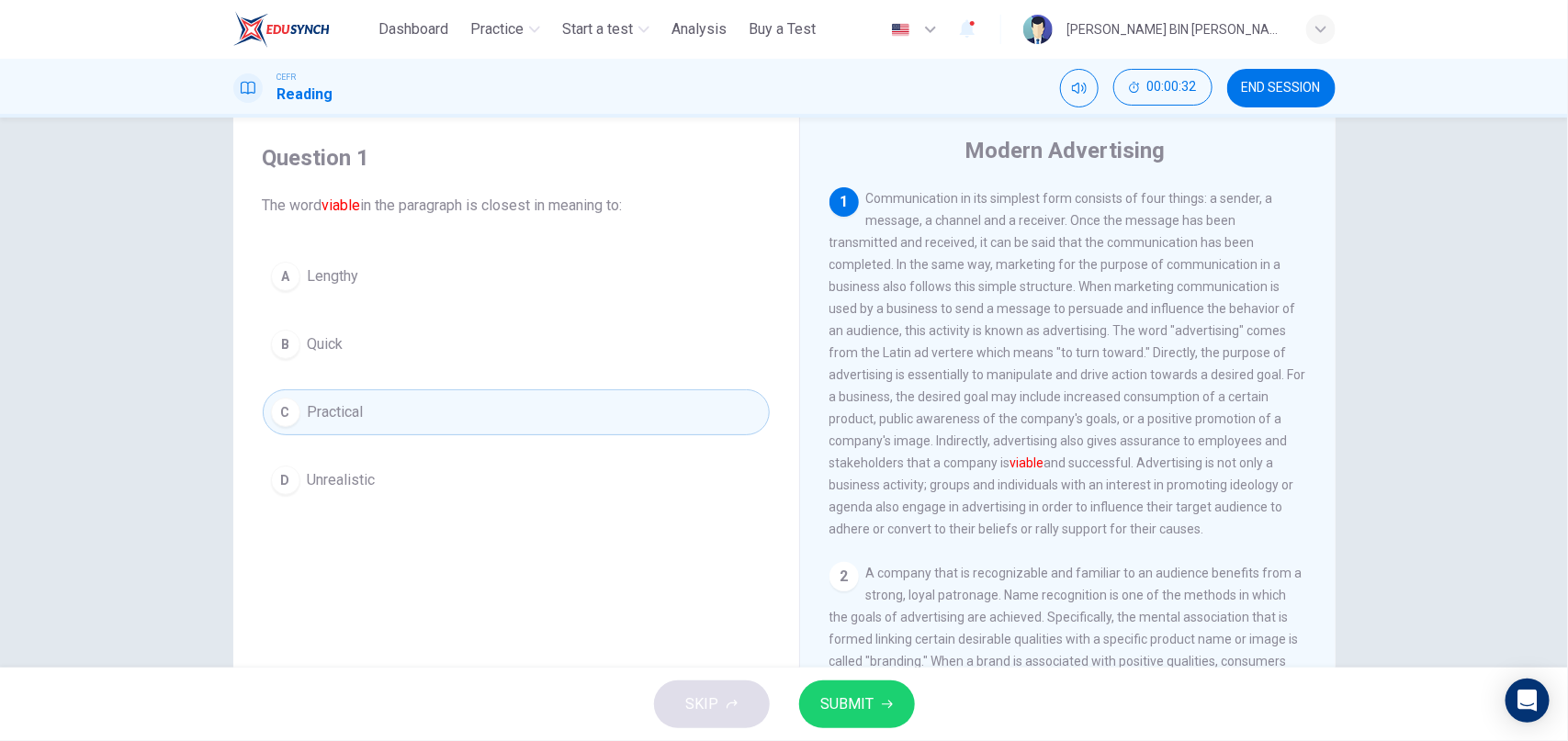
click at [857, 707] on span "SUBMIT" at bounding box center [847, 703] width 54 height 25
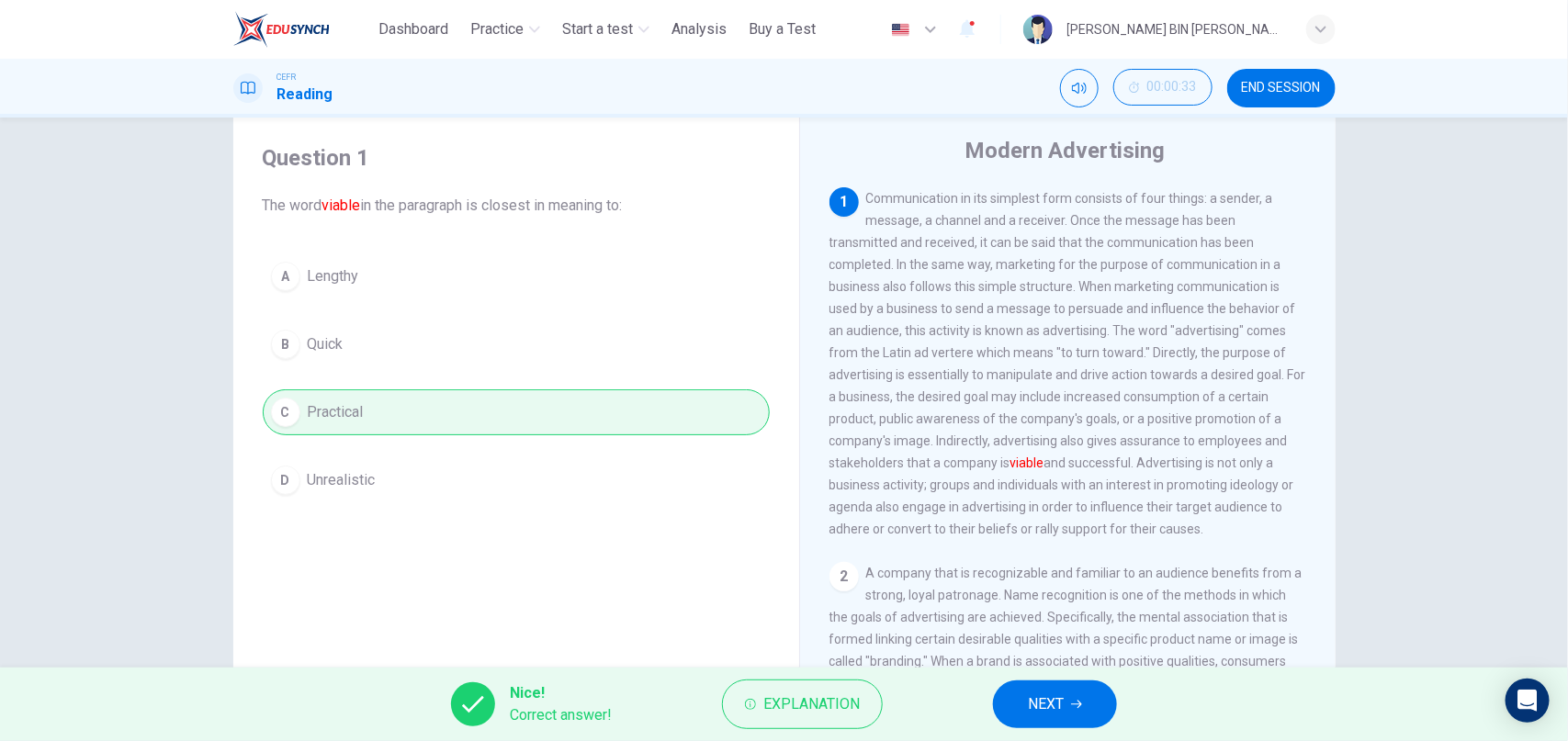
click at [1056, 690] on button "NEXT" at bounding box center [1055, 703] width 124 height 48
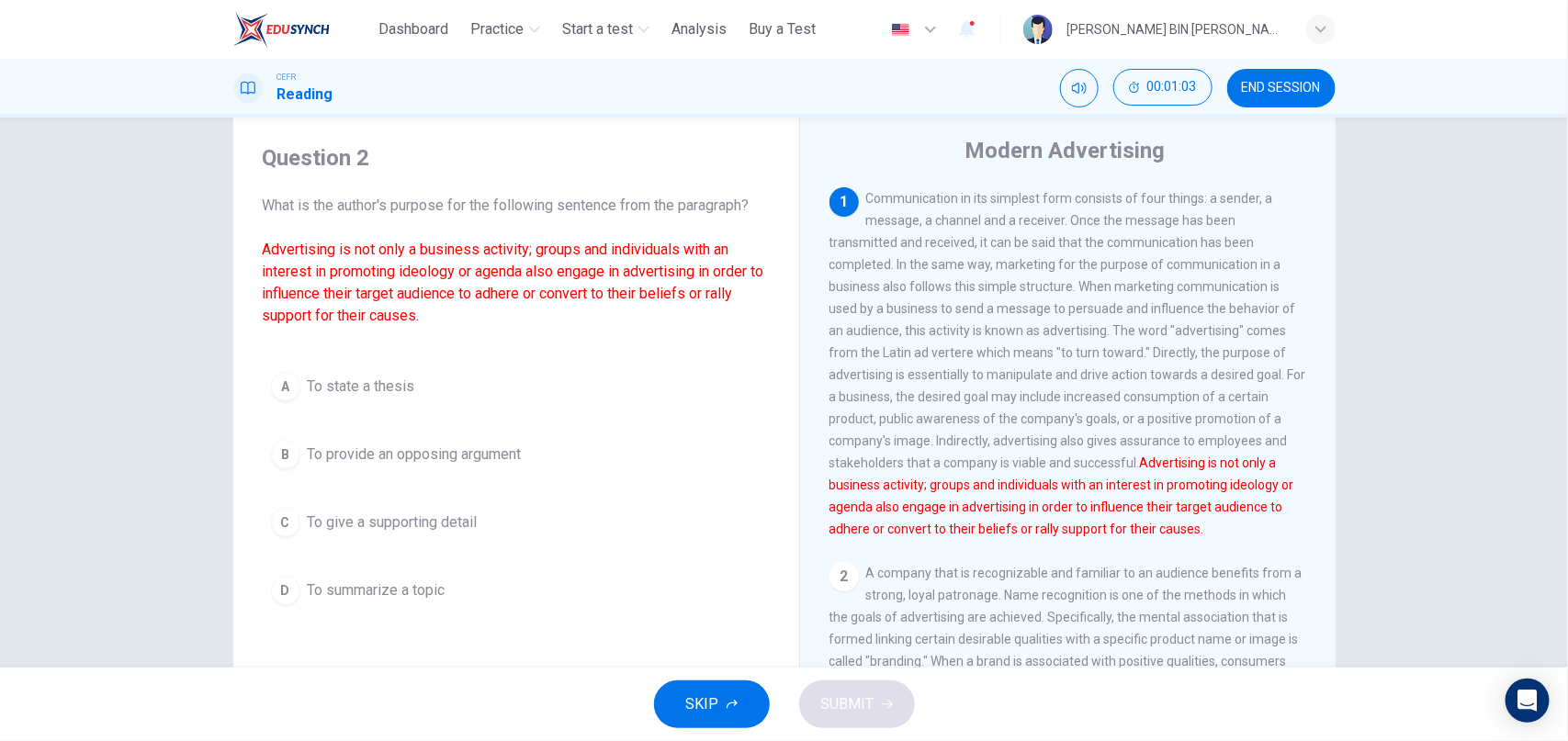
click at [290, 588] on div "D" at bounding box center [285, 590] width 29 height 29
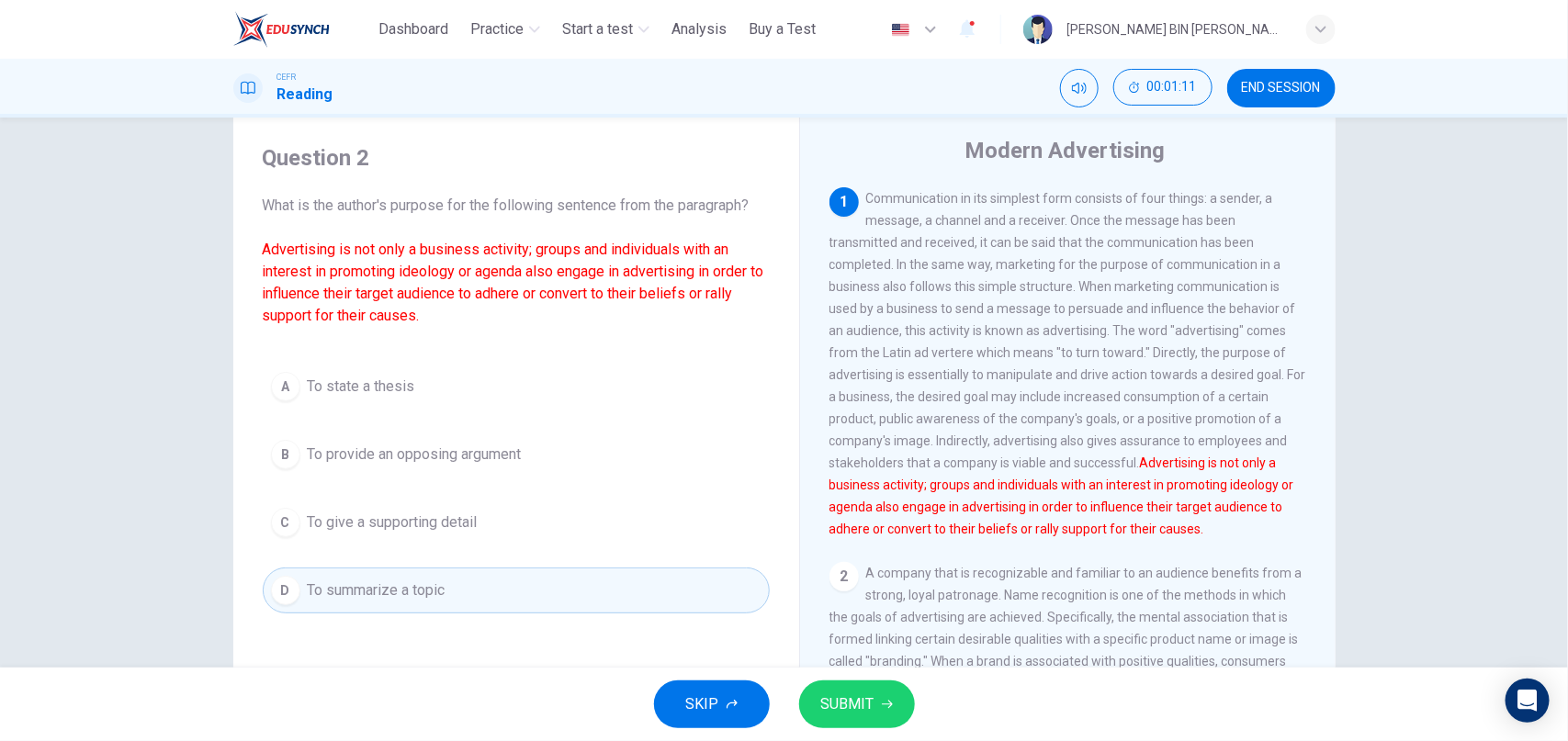
click at [853, 714] on span "SUBMIT" at bounding box center [847, 703] width 54 height 25
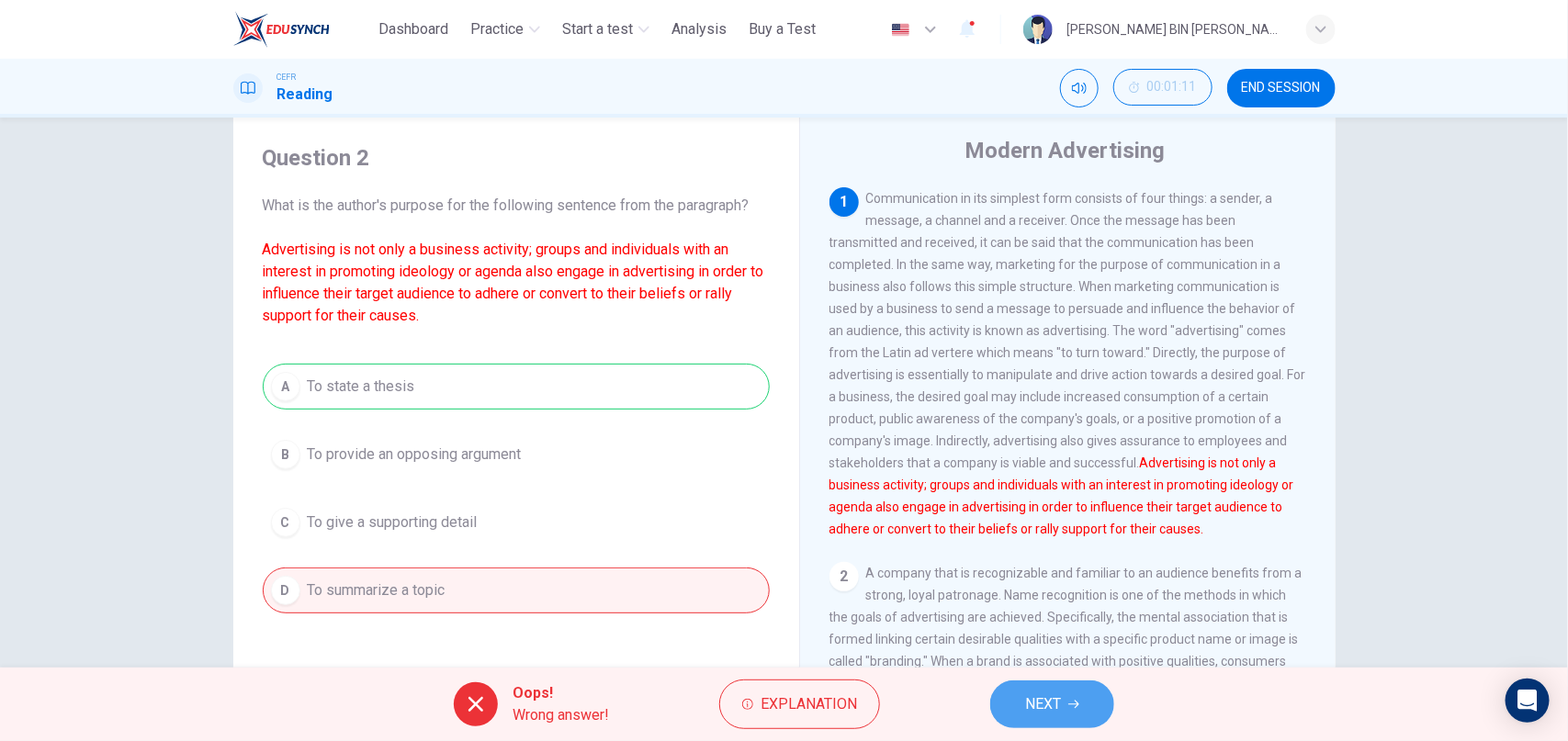
click at [1057, 710] on span "NEXT" at bounding box center [1043, 703] width 36 height 25
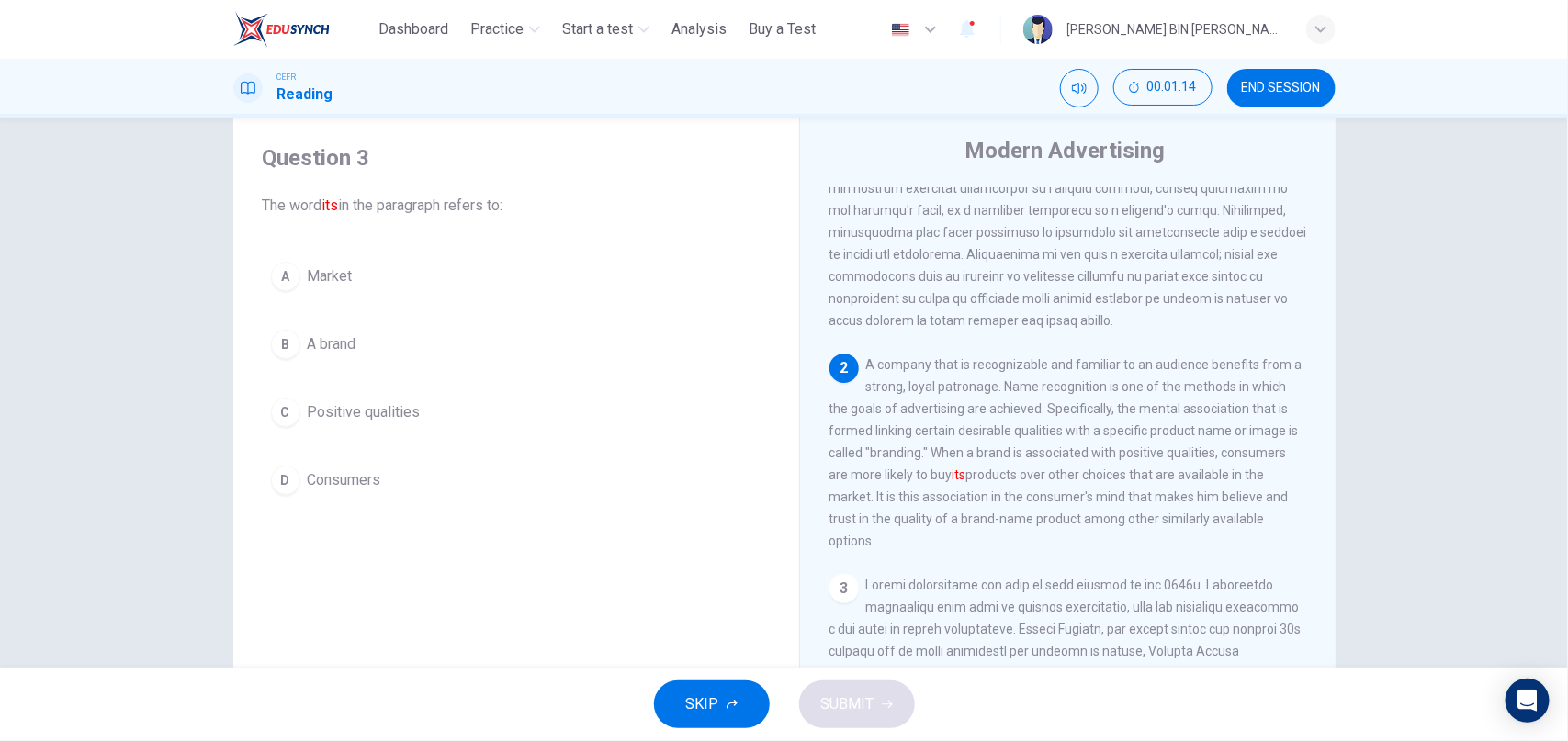
scroll to position [212, 0]
click at [303, 348] on button "B A brand" at bounding box center [517, 344] width 507 height 46
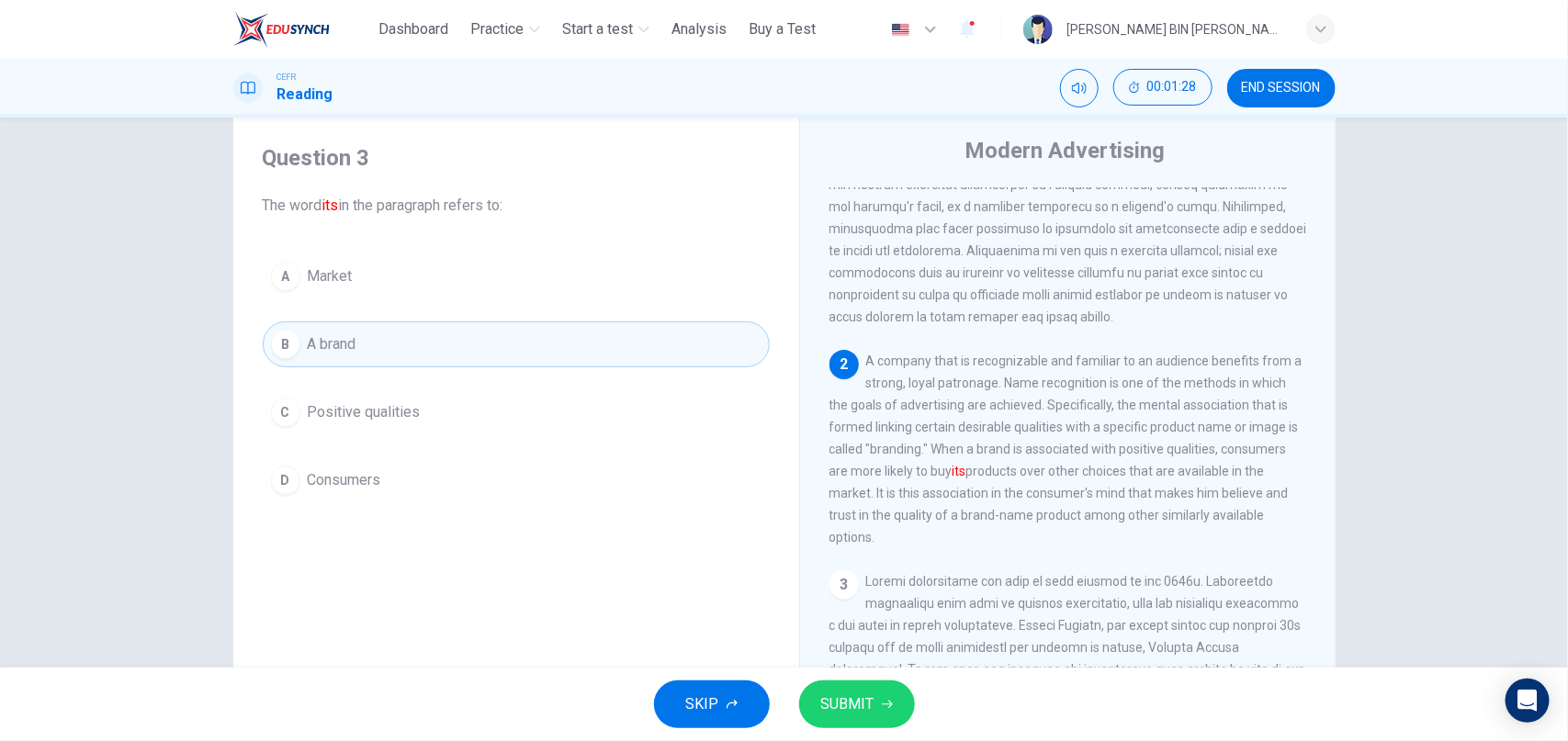
click at [862, 704] on span "SUBMIT" at bounding box center [847, 703] width 54 height 25
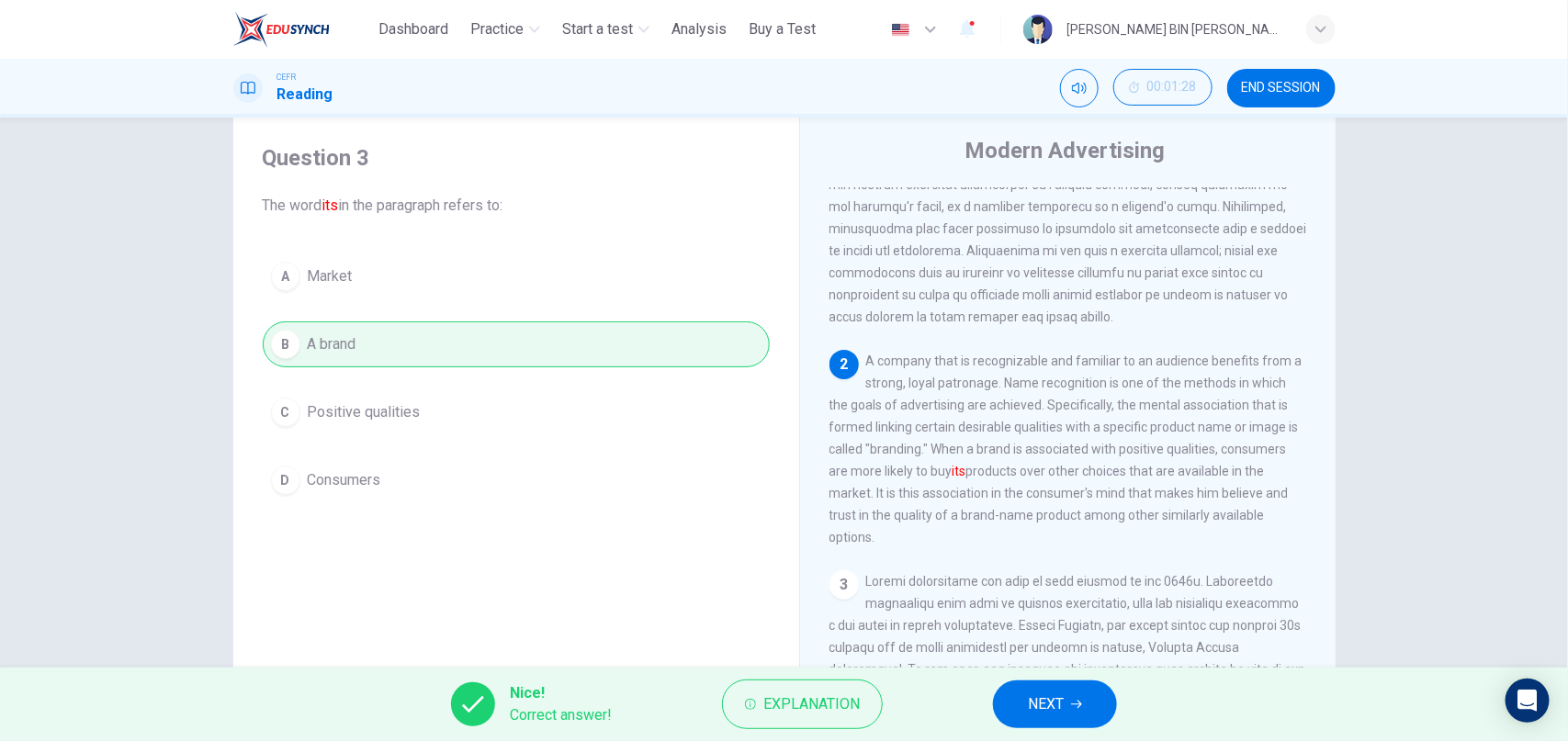
click at [1042, 710] on span "NEXT" at bounding box center [1046, 703] width 36 height 25
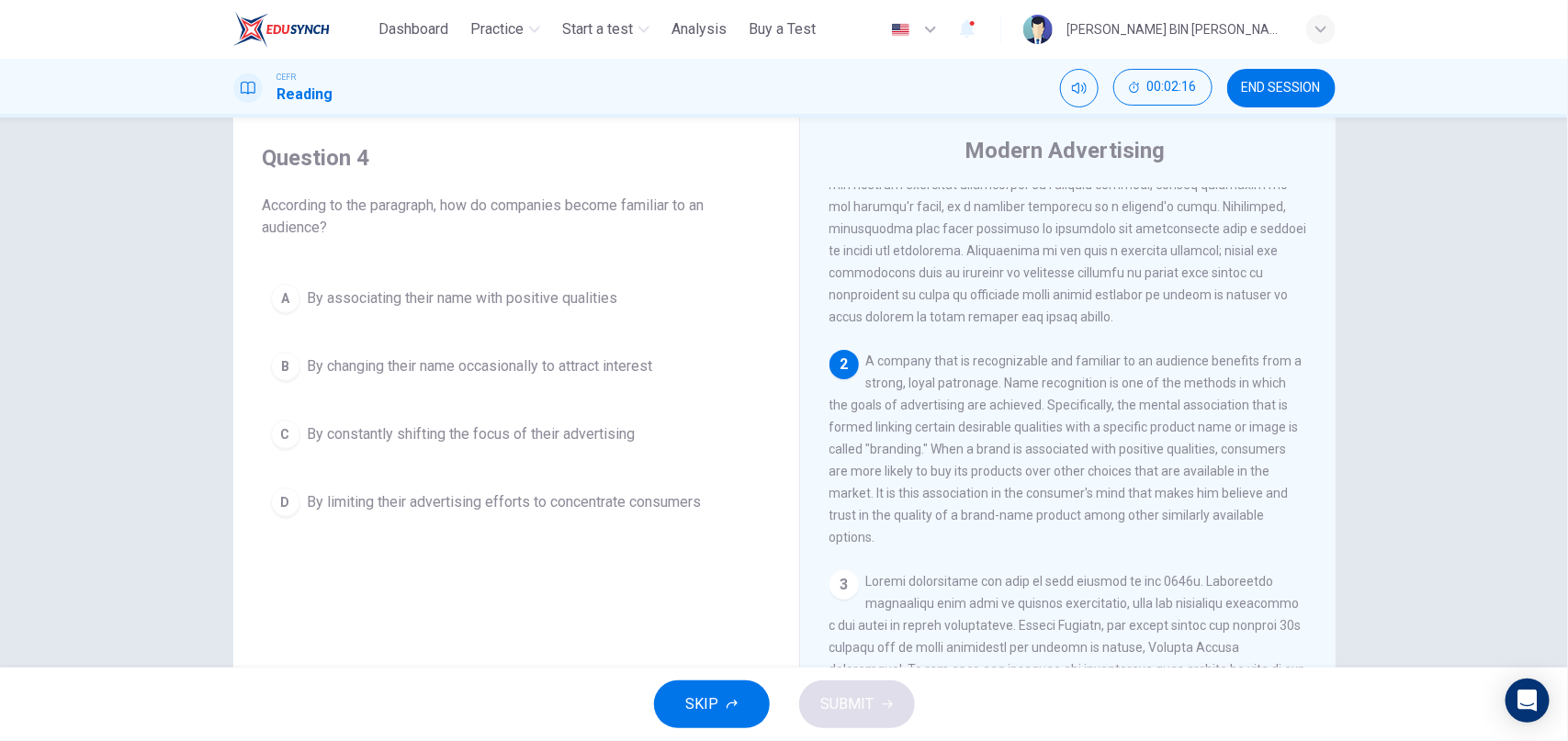
click at [295, 293] on div "A" at bounding box center [285, 298] width 29 height 29
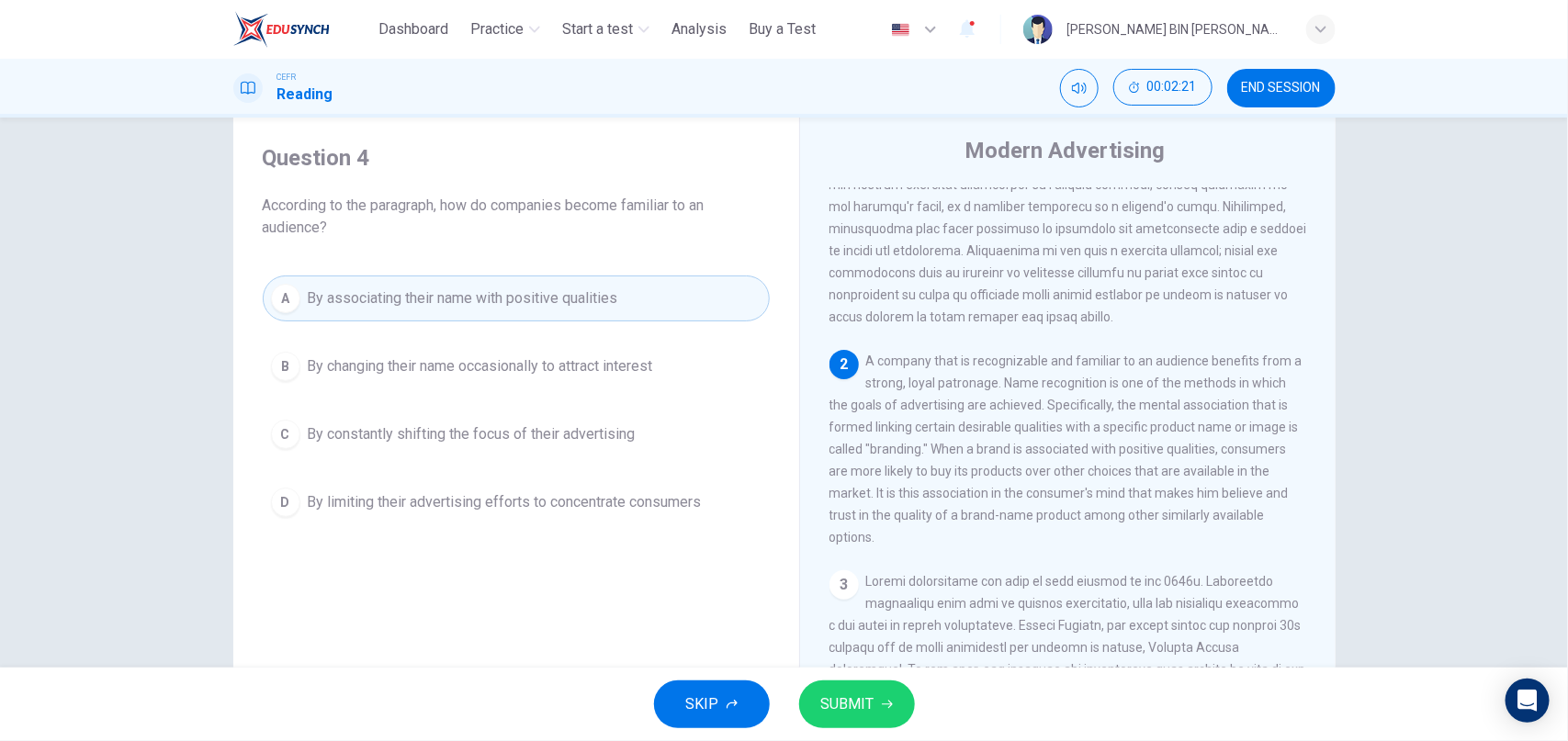
click at [852, 705] on span "SUBMIT" at bounding box center [847, 703] width 54 height 25
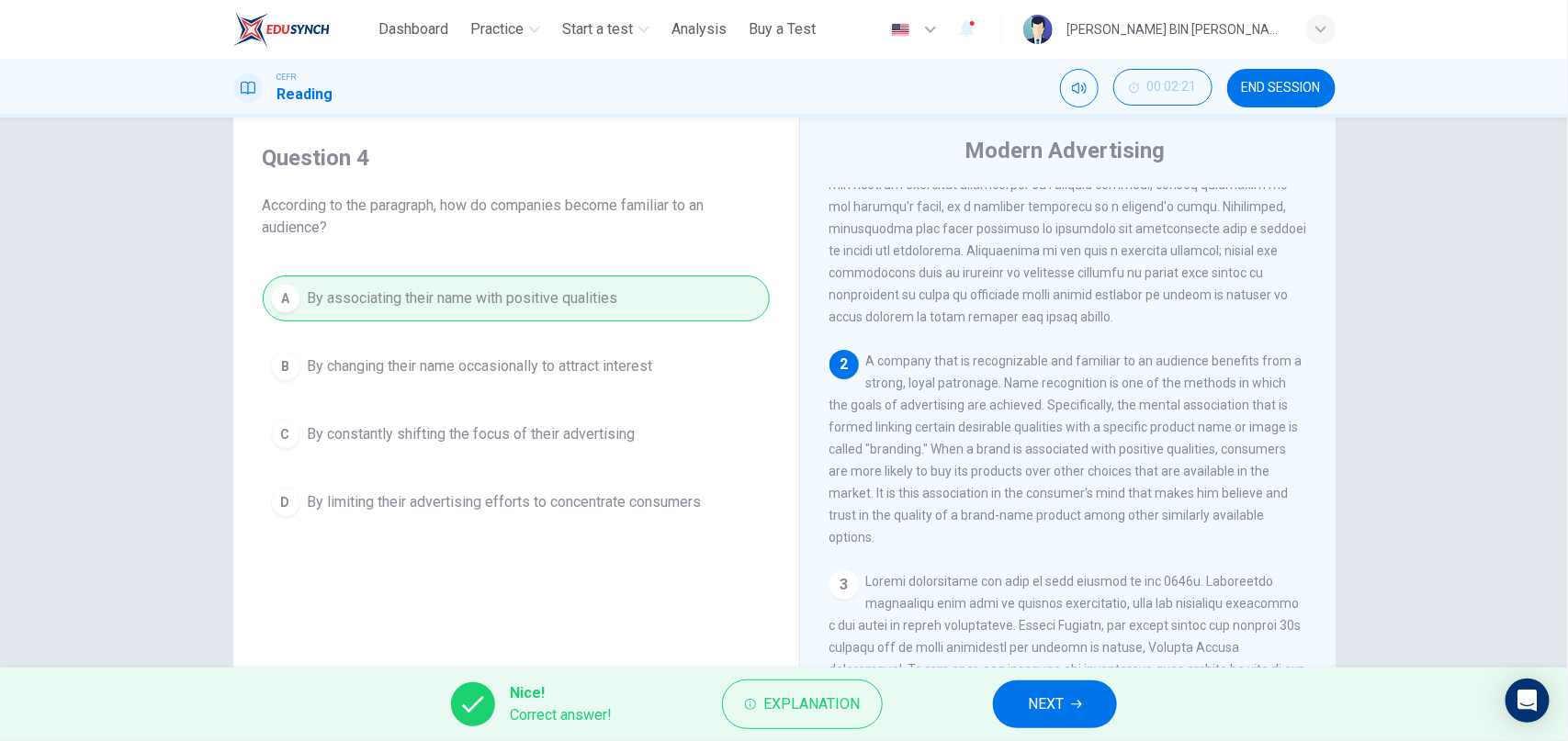
click at [1070, 721] on button "NEXT" at bounding box center [1055, 703] width 124 height 48
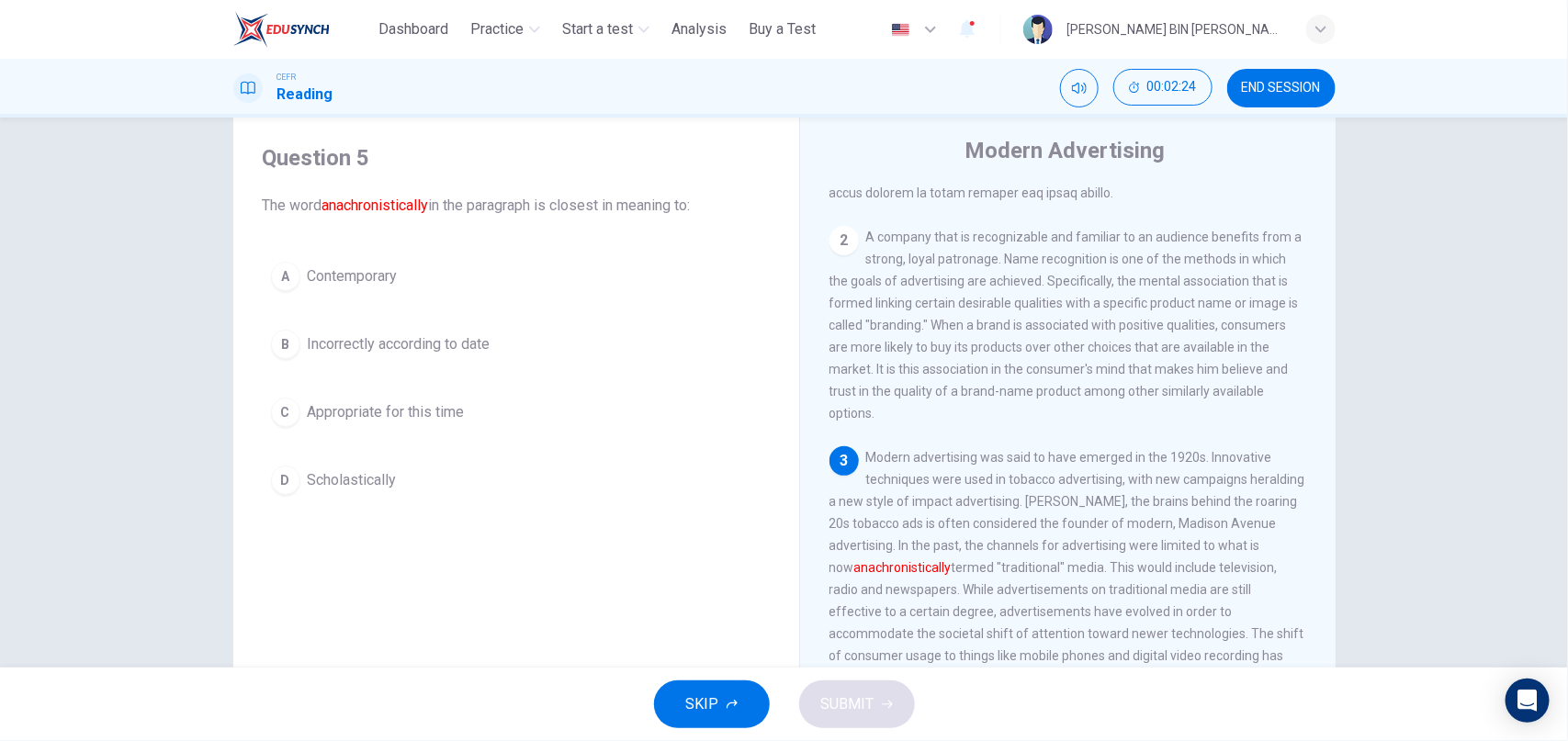
scroll to position [369, 0]
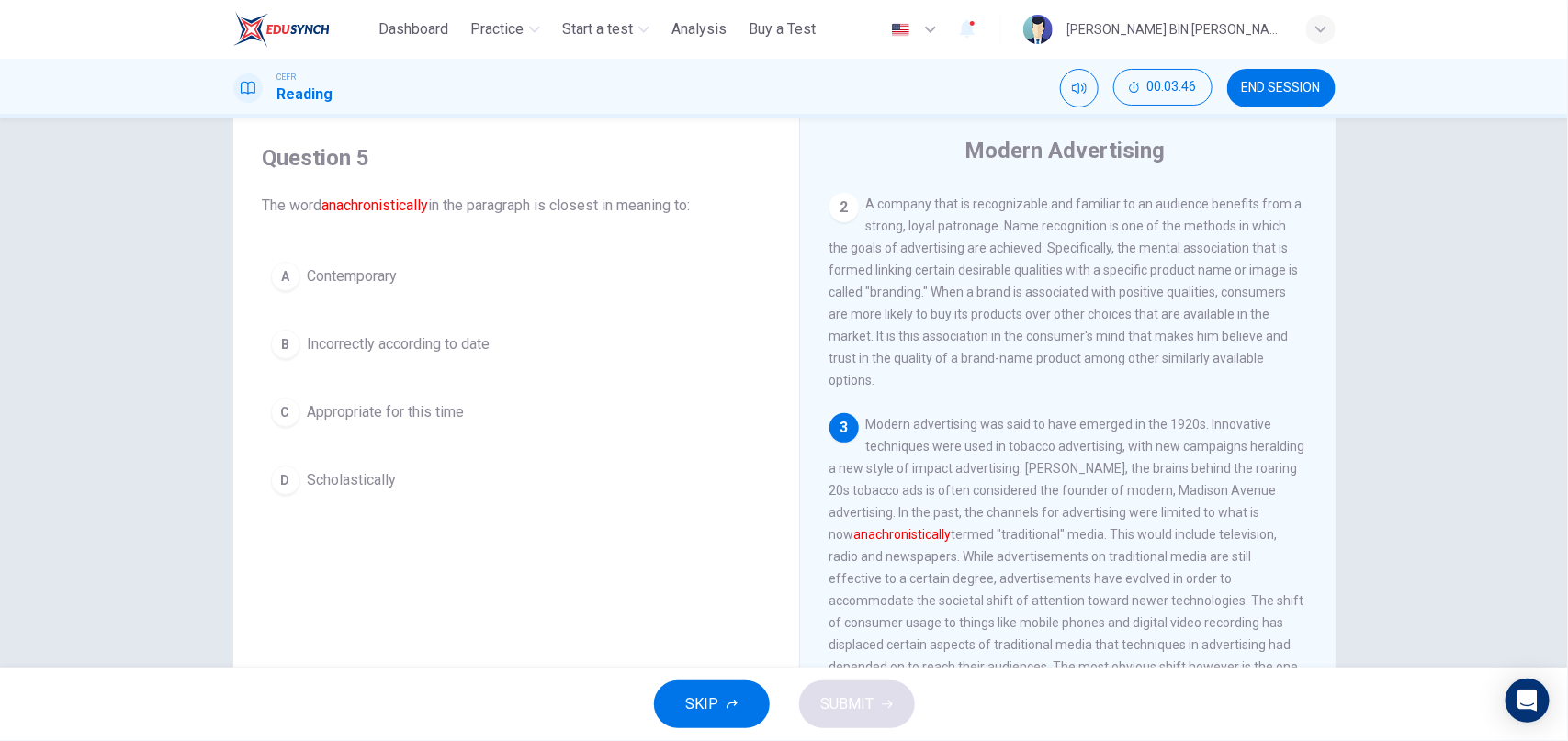
click at [296, 346] on div "B" at bounding box center [285, 344] width 29 height 29
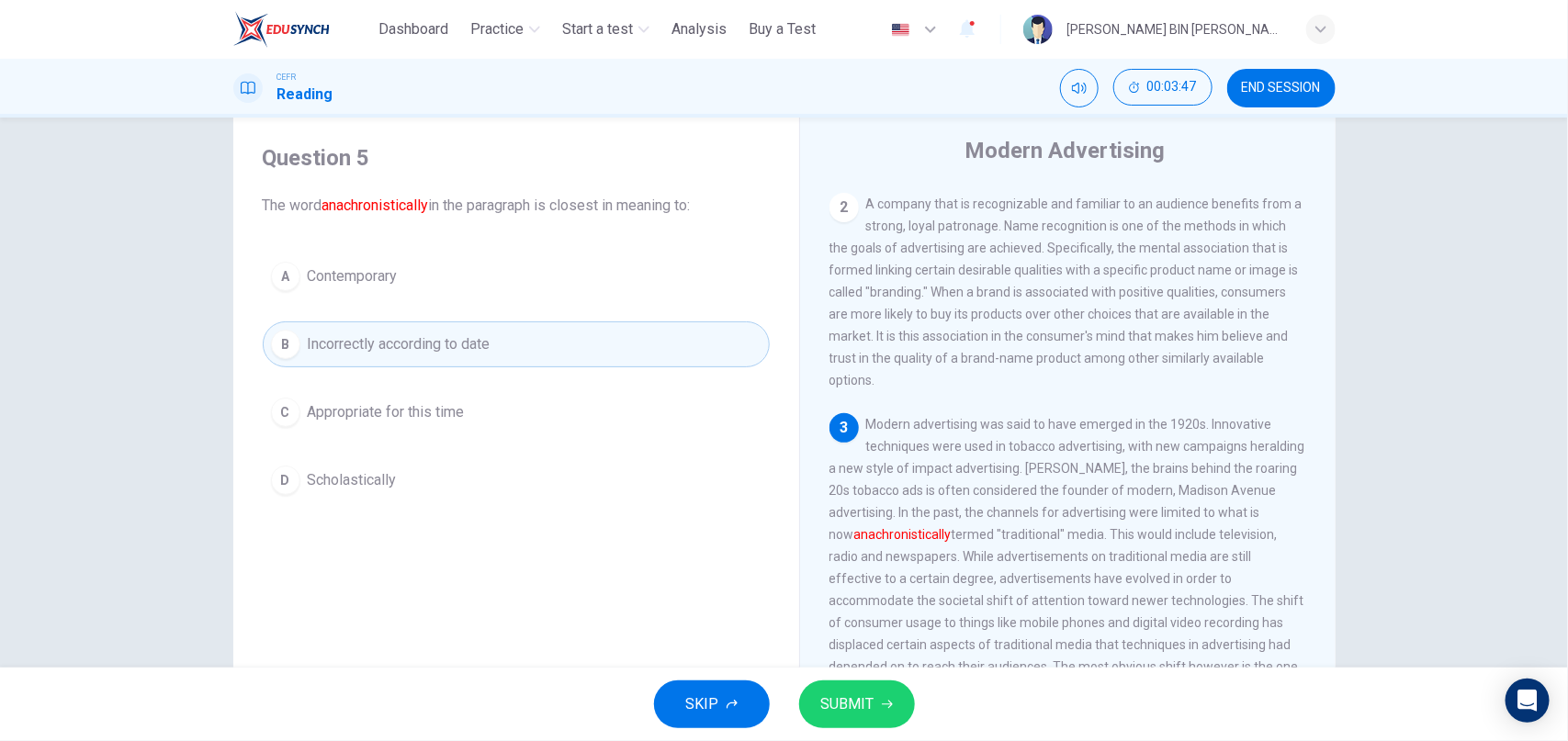
click at [878, 698] on button "SUBMIT" at bounding box center [857, 703] width 116 height 48
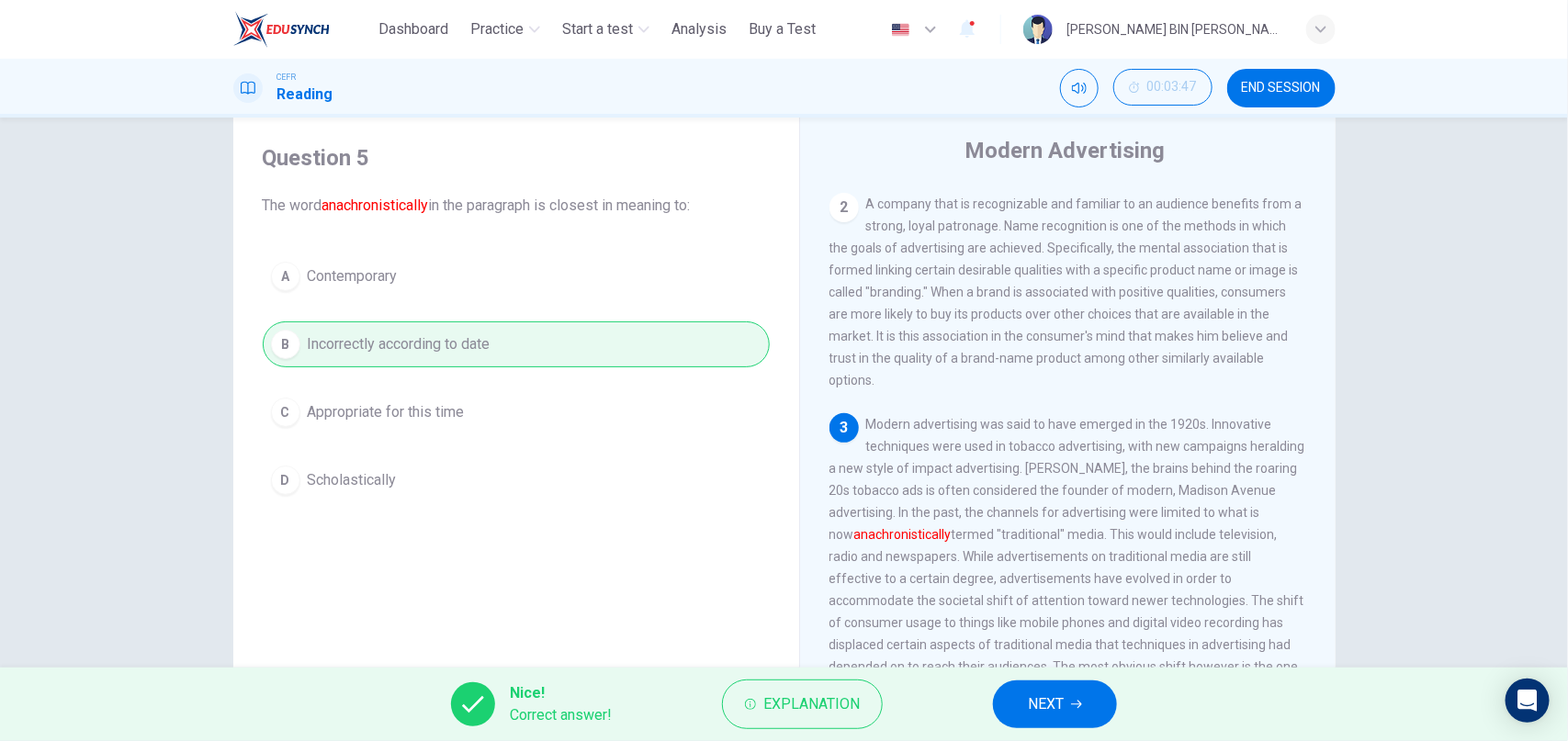
click at [1070, 702] on button "NEXT" at bounding box center [1055, 703] width 124 height 48
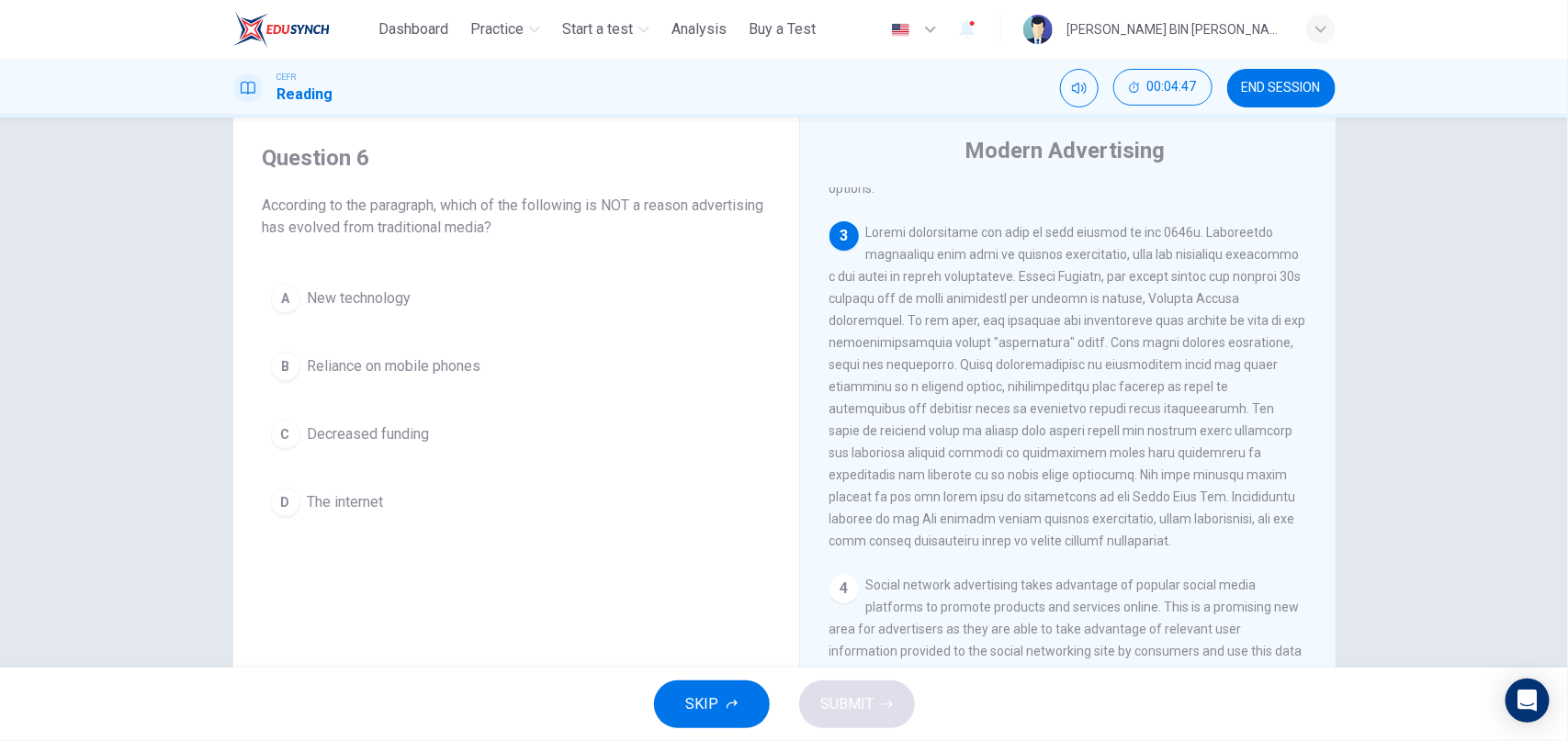
scroll to position [596, 0]
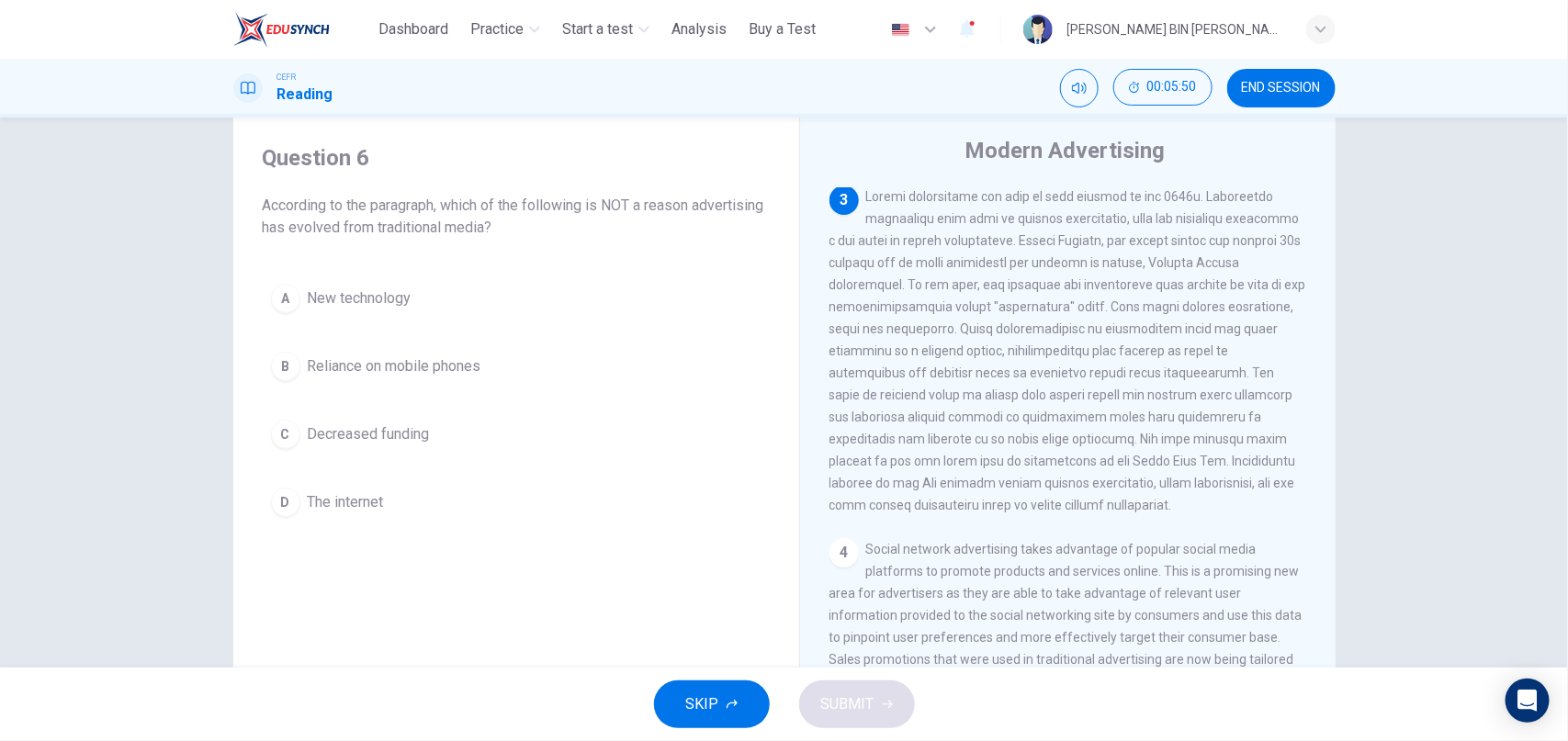
click at [294, 444] on div "C" at bounding box center [285, 434] width 29 height 29
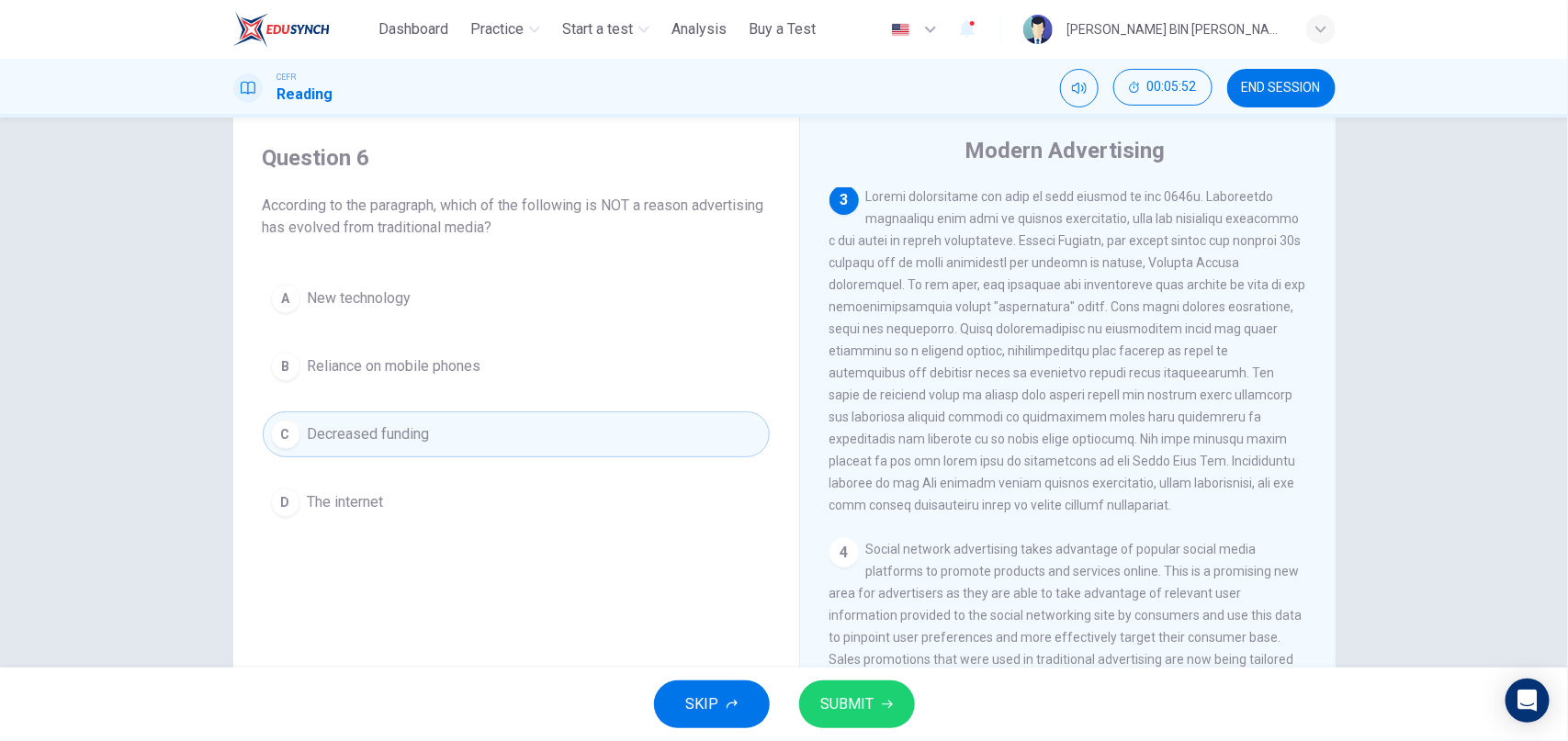
click at [863, 702] on span "SUBMIT" at bounding box center [847, 703] width 54 height 25
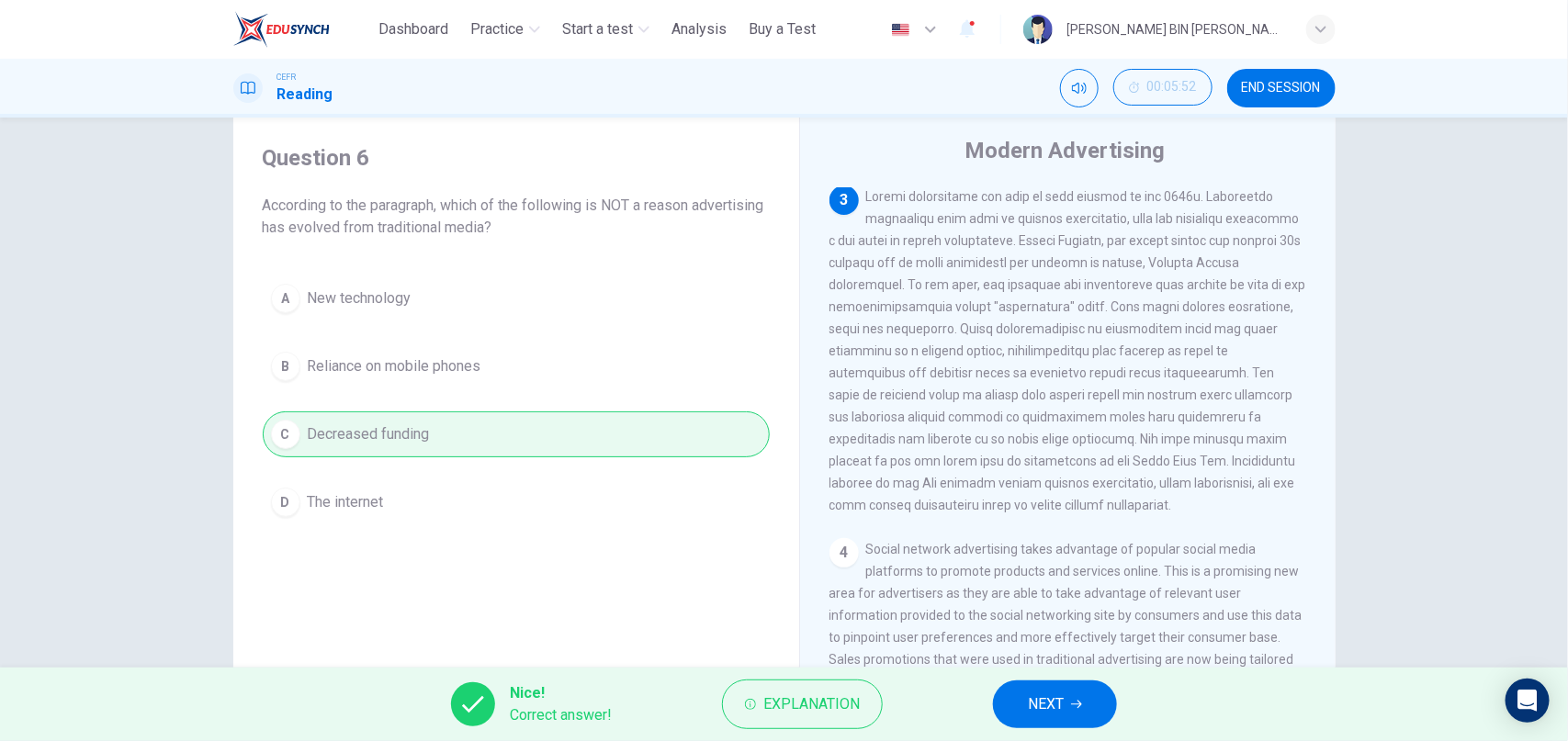
click at [1059, 703] on span "NEXT" at bounding box center [1046, 703] width 36 height 25
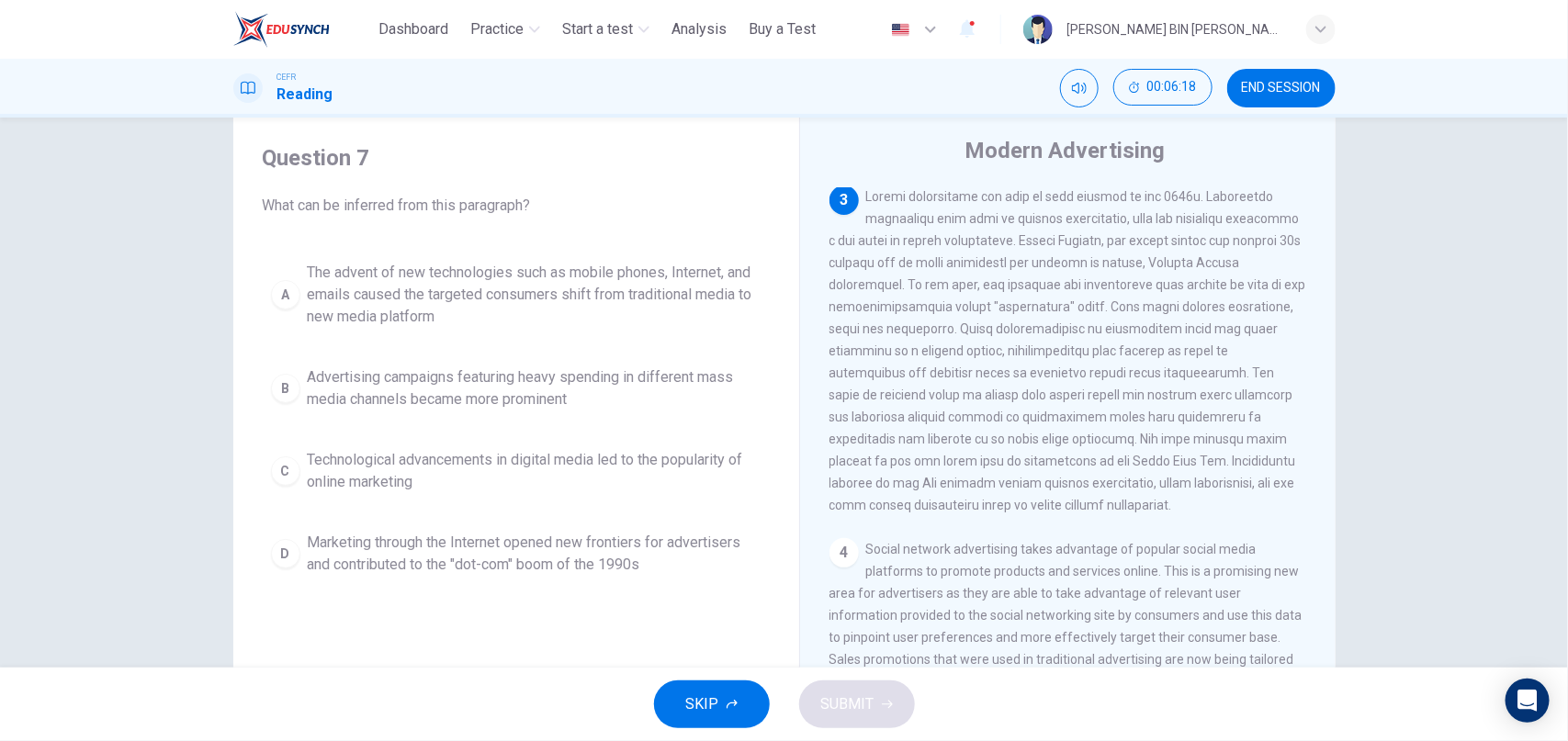
click at [287, 280] on div "A" at bounding box center [285, 294] width 29 height 29
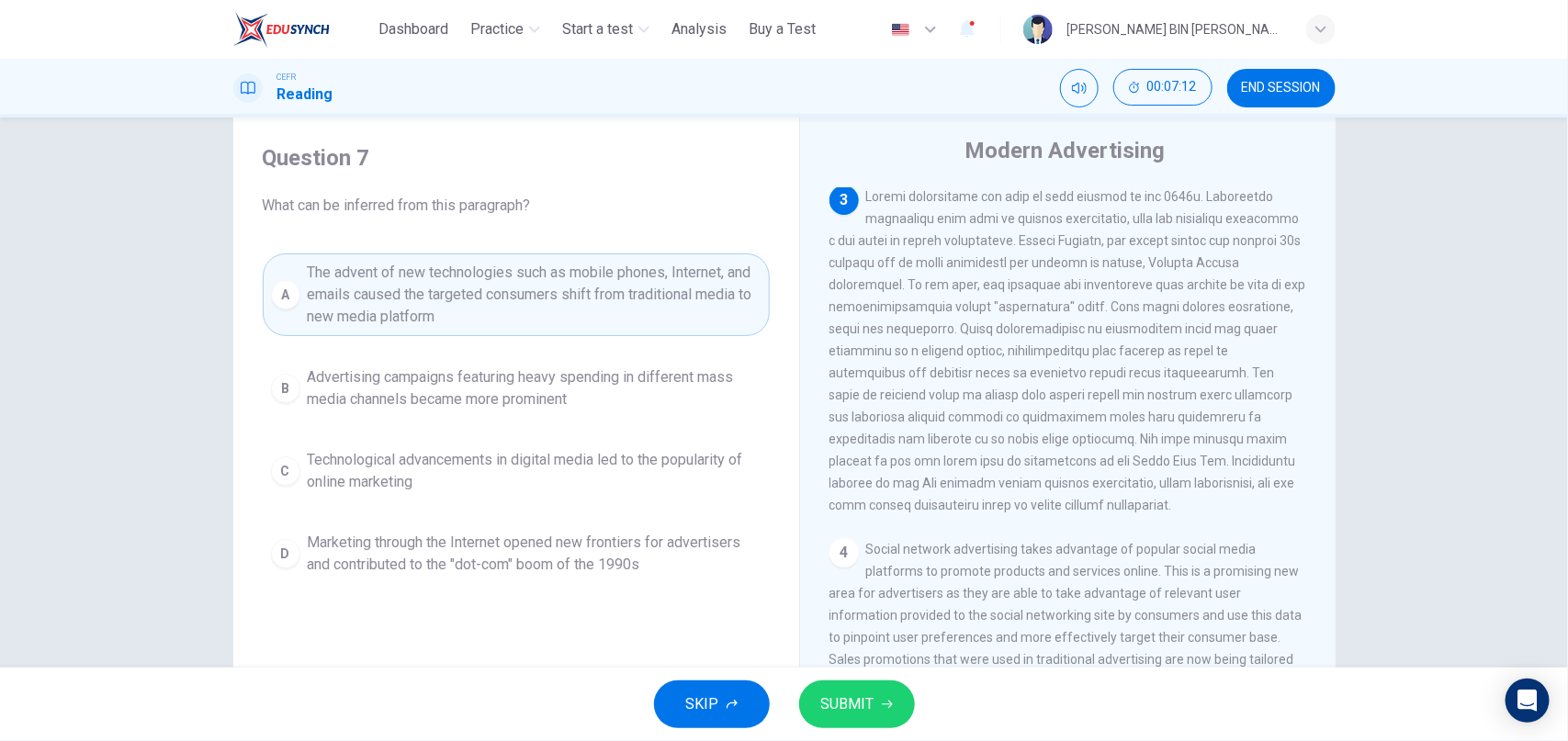
click at [878, 696] on button "SUBMIT" at bounding box center [857, 703] width 116 height 48
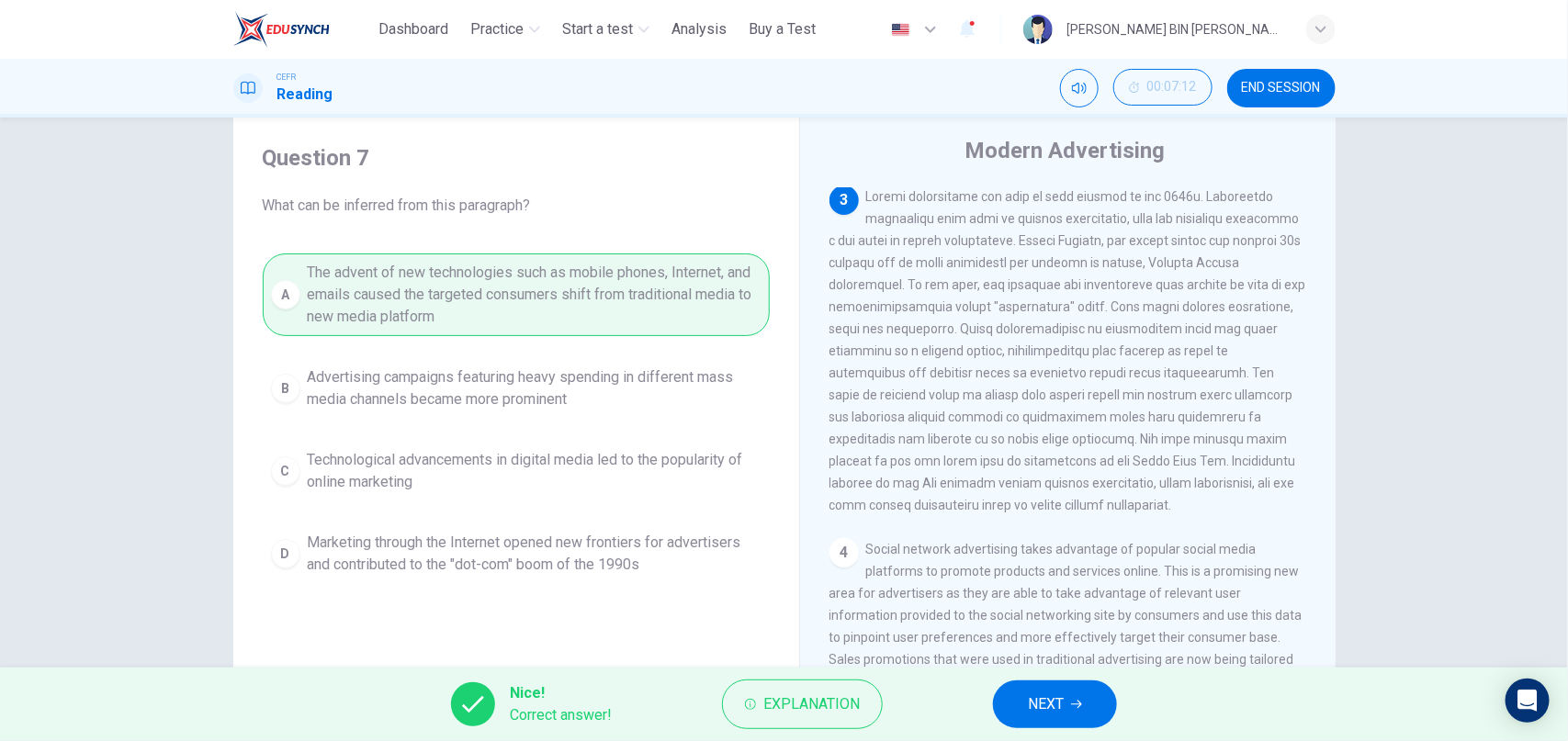
click at [1044, 710] on span "NEXT" at bounding box center [1046, 703] width 36 height 25
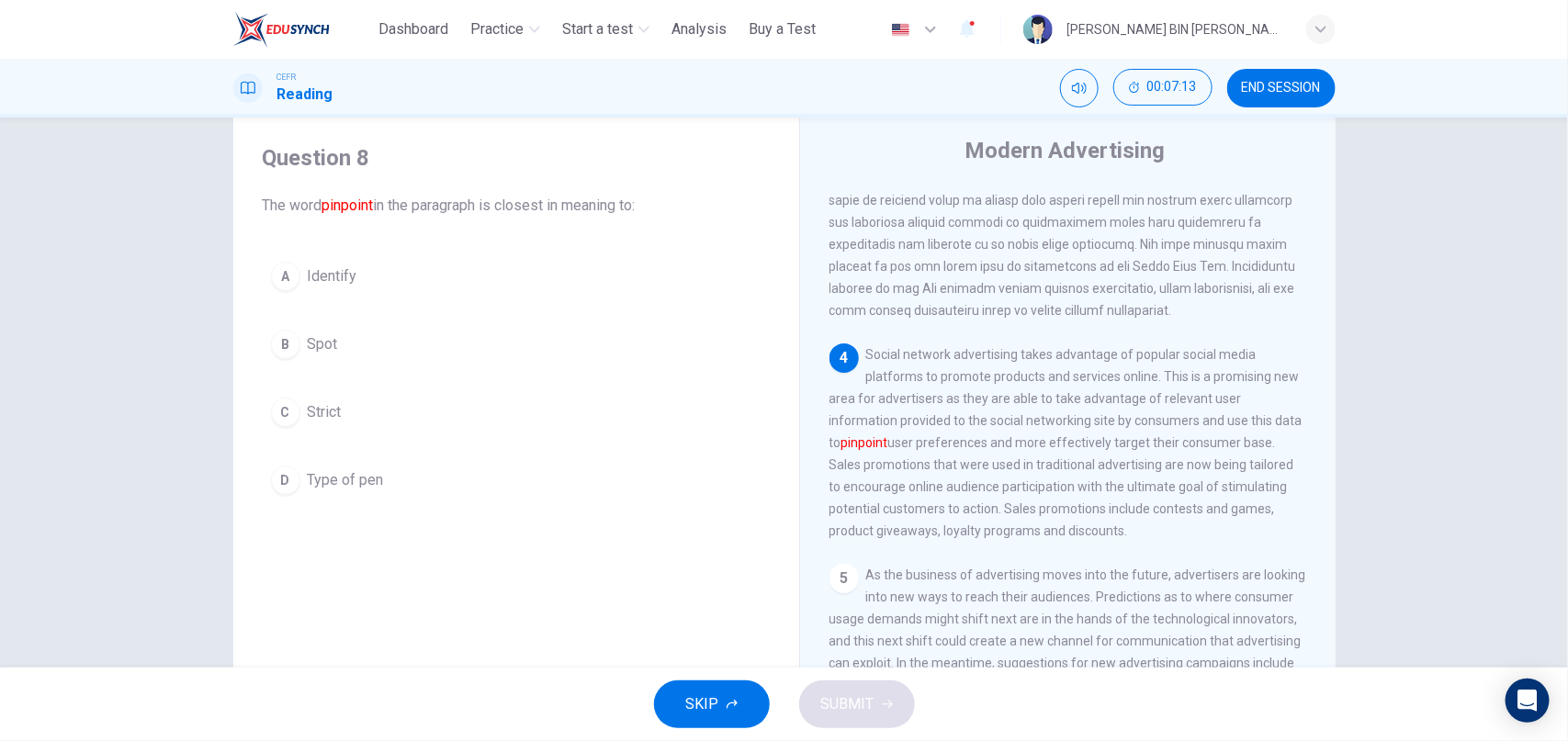
scroll to position [793, 0]
click at [274, 270] on div "A" at bounding box center [285, 276] width 29 height 29
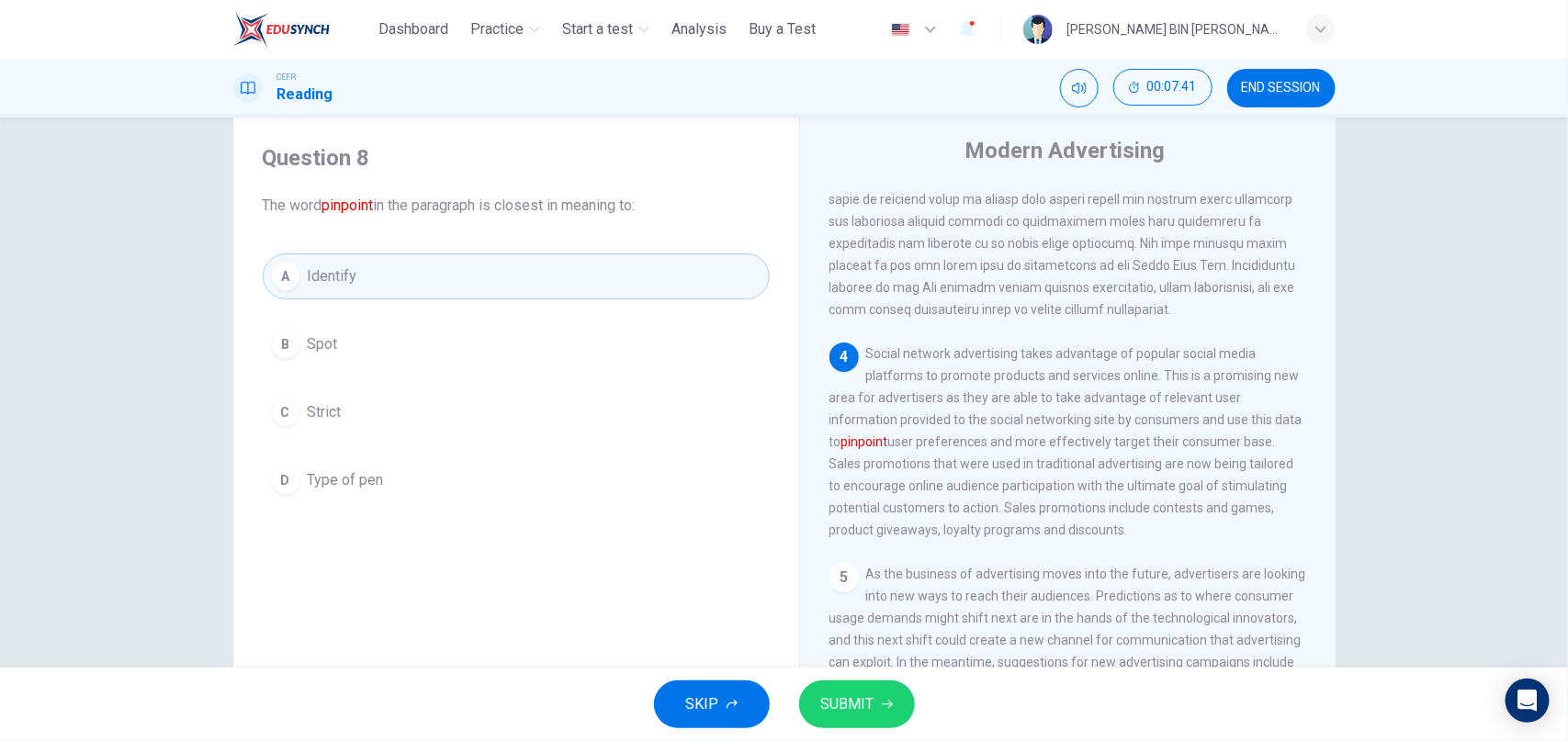
click at [846, 721] on button "SUBMIT" at bounding box center [857, 703] width 116 height 48
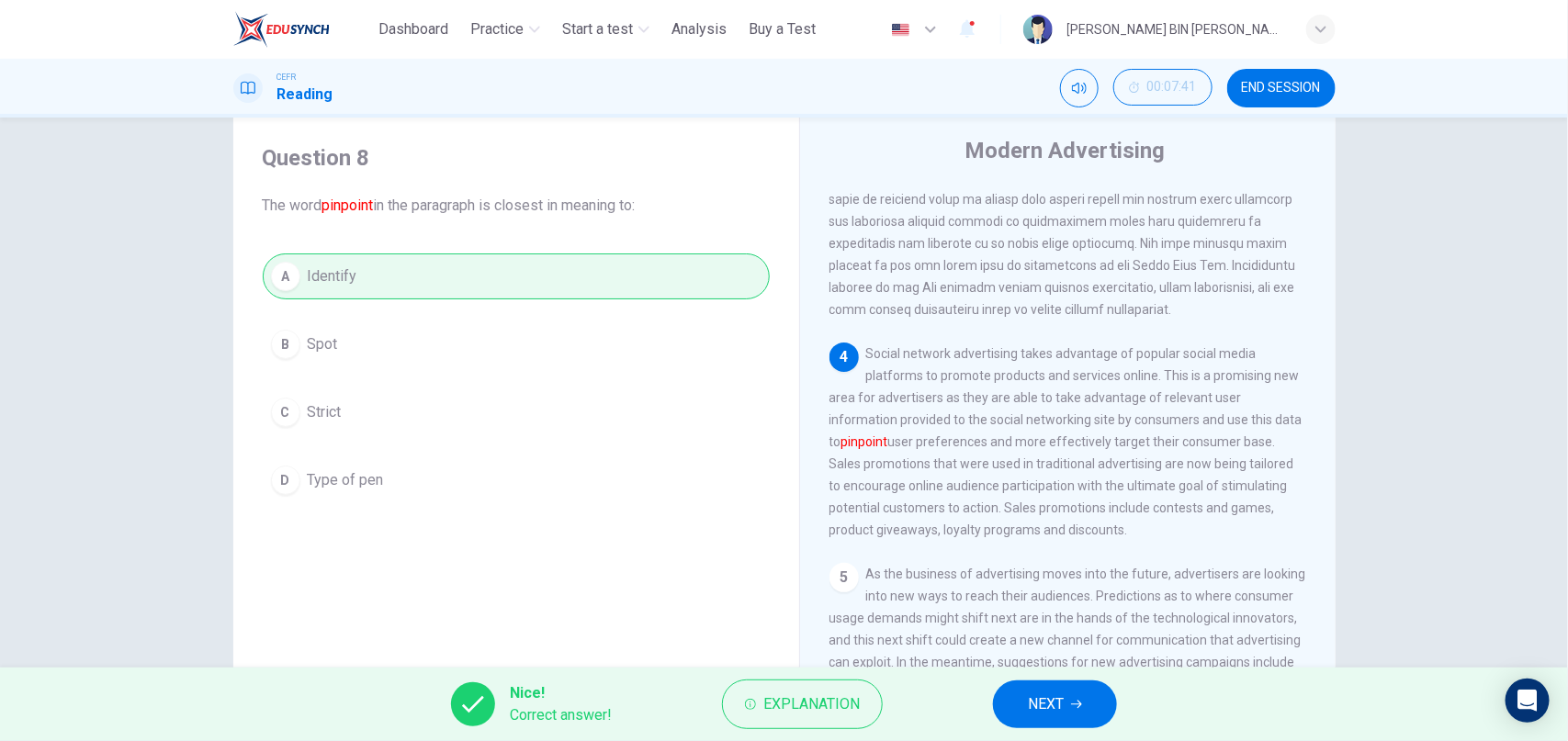
click at [1032, 705] on span "NEXT" at bounding box center [1046, 703] width 36 height 25
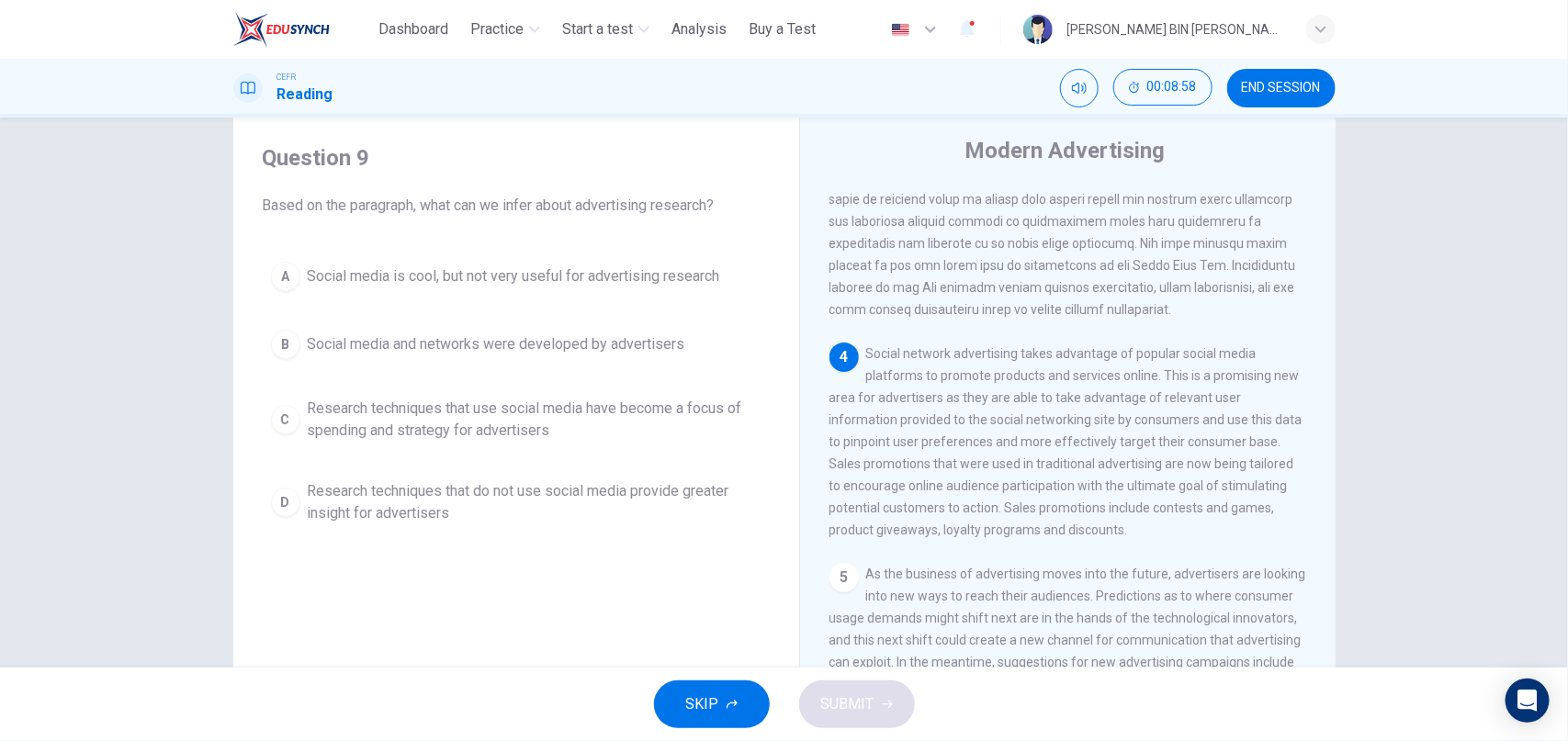
click at [419, 420] on span "Research techniques that use social media have become a focus of spending and s…" at bounding box center [535, 419] width 454 height 44
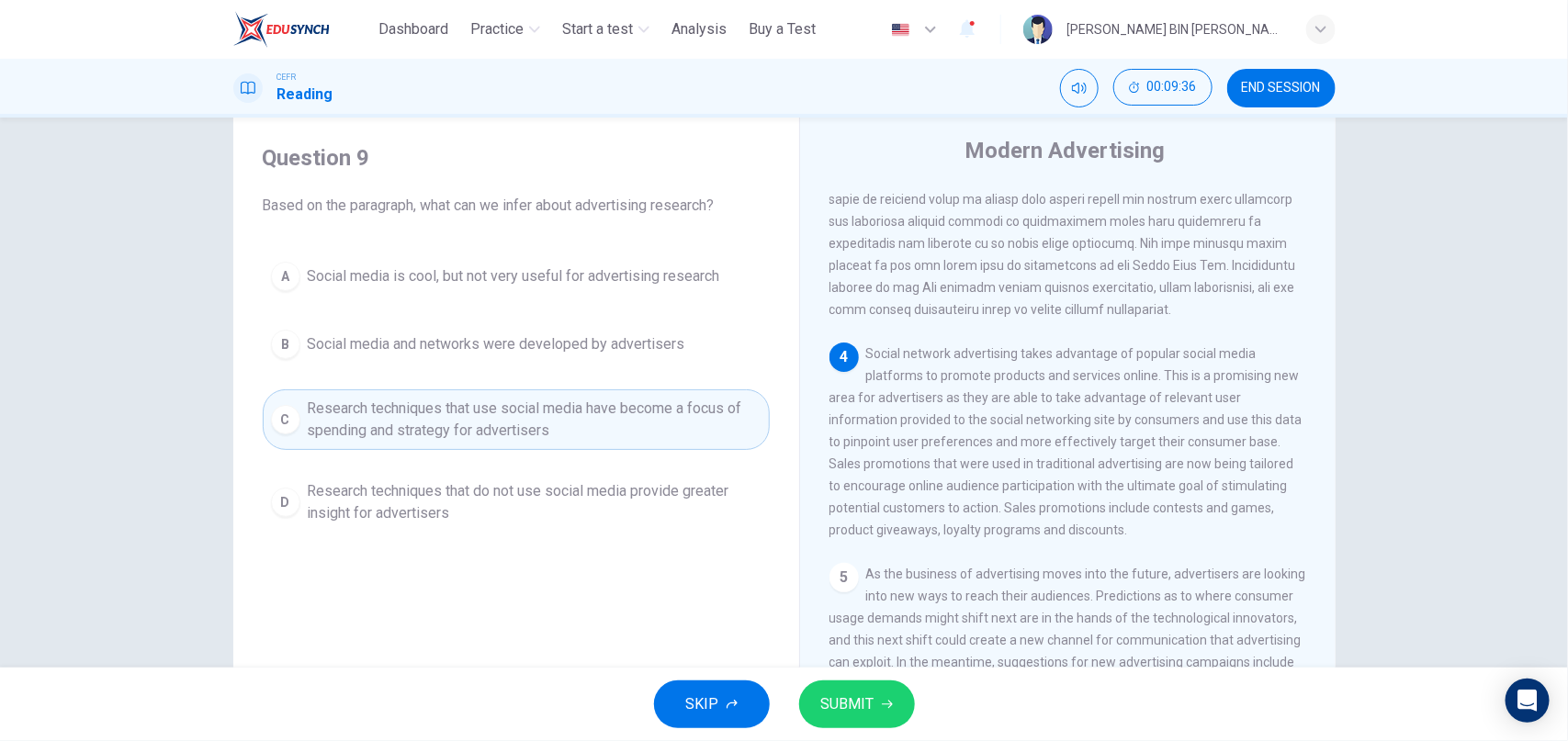
click at [863, 700] on span "SUBMIT" at bounding box center [847, 703] width 54 height 25
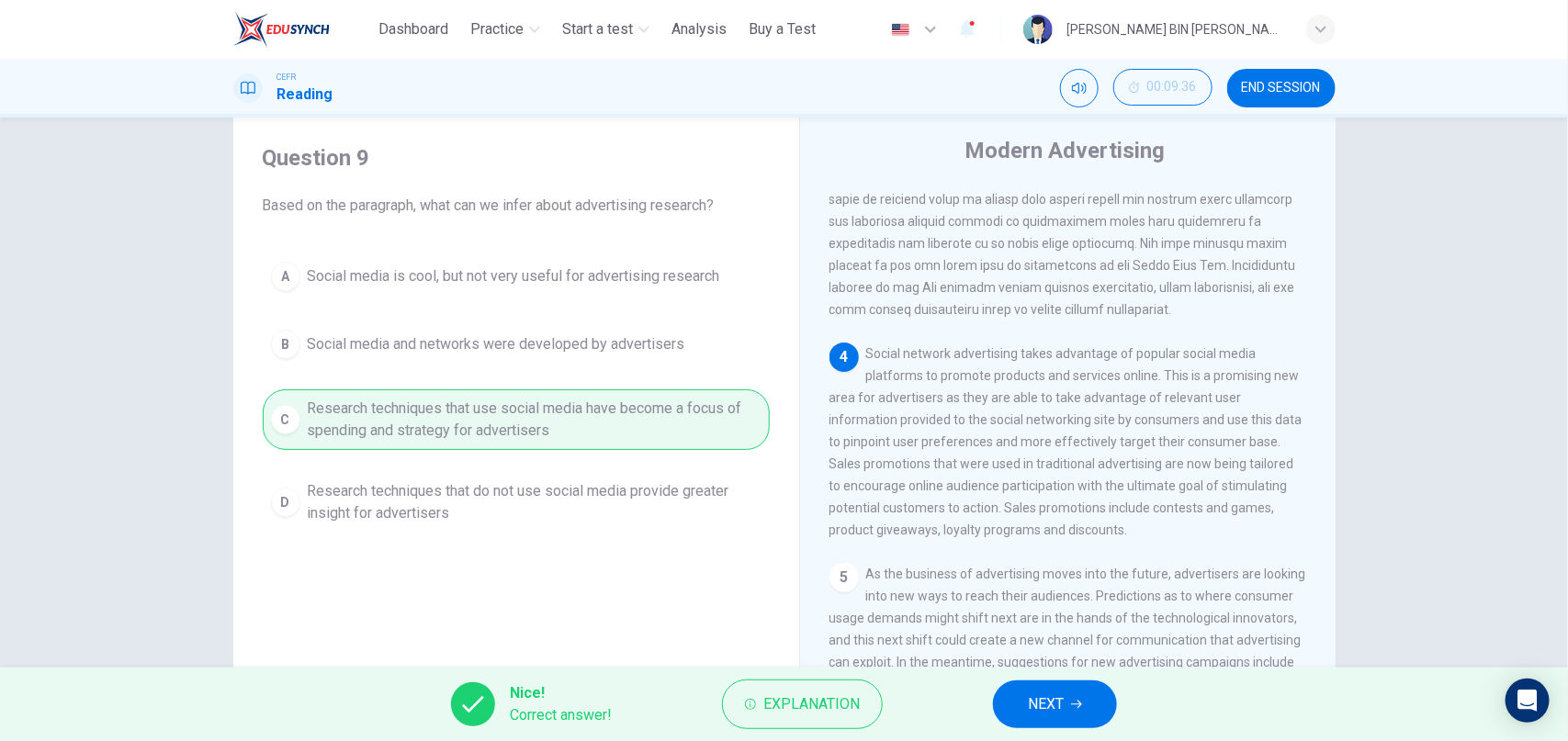
click at [1067, 710] on button "NEXT" at bounding box center [1055, 703] width 124 height 48
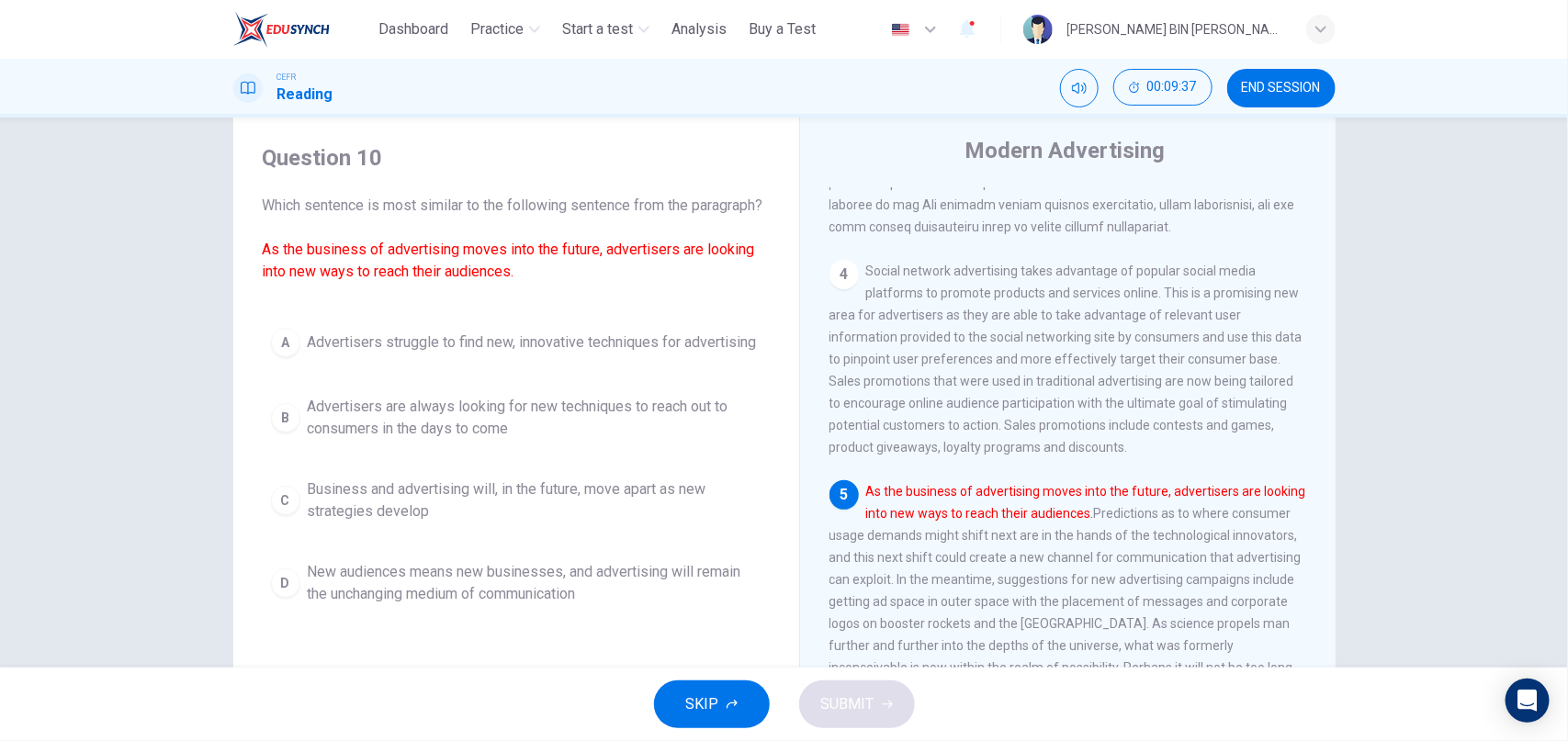
scroll to position [882, 0]
click at [325, 434] on span "Advertisers are always looking for new techniques to reach out to consumers in …" at bounding box center [535, 417] width 454 height 44
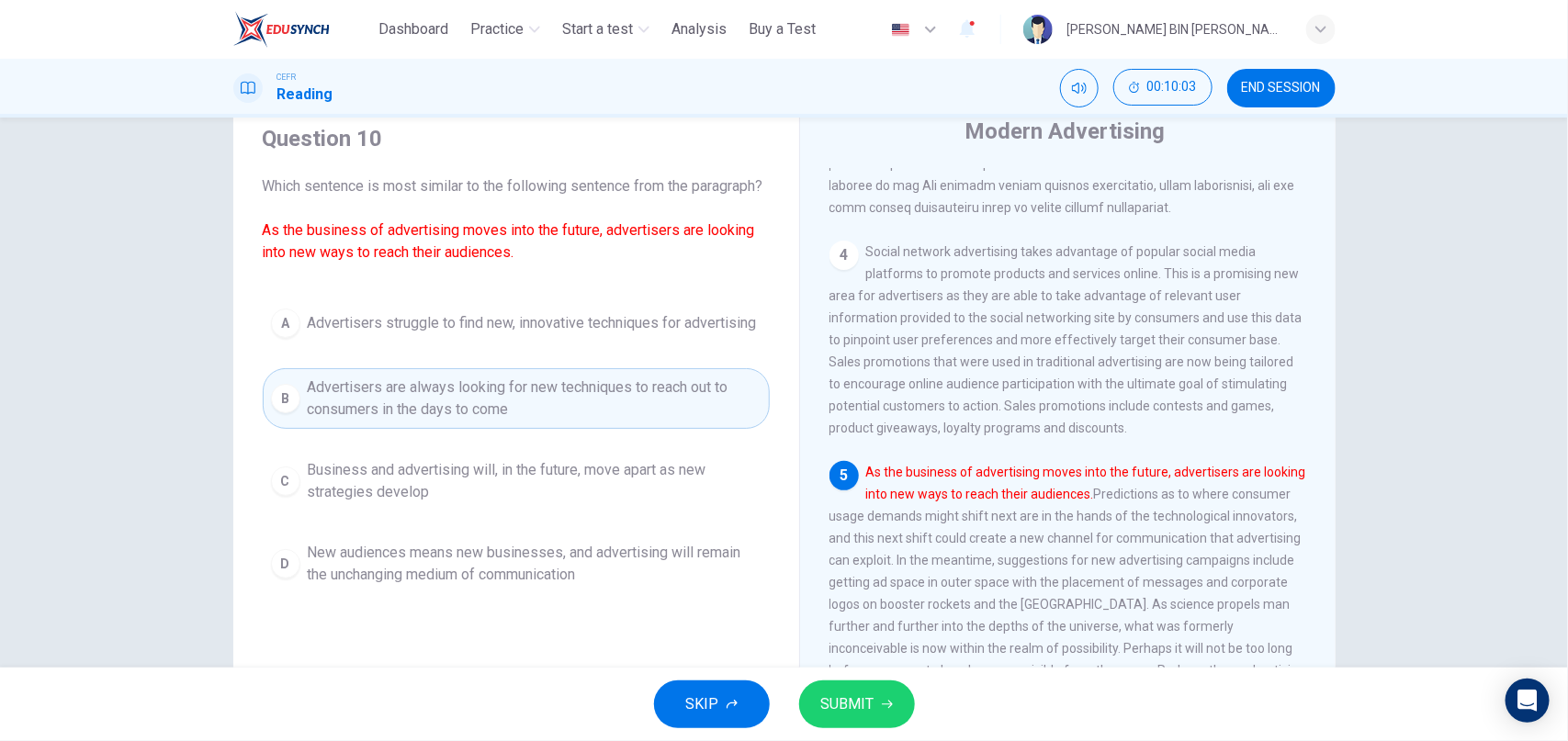
scroll to position [69, 0]
click at [882, 714] on button "SUBMIT" at bounding box center [857, 703] width 116 height 48
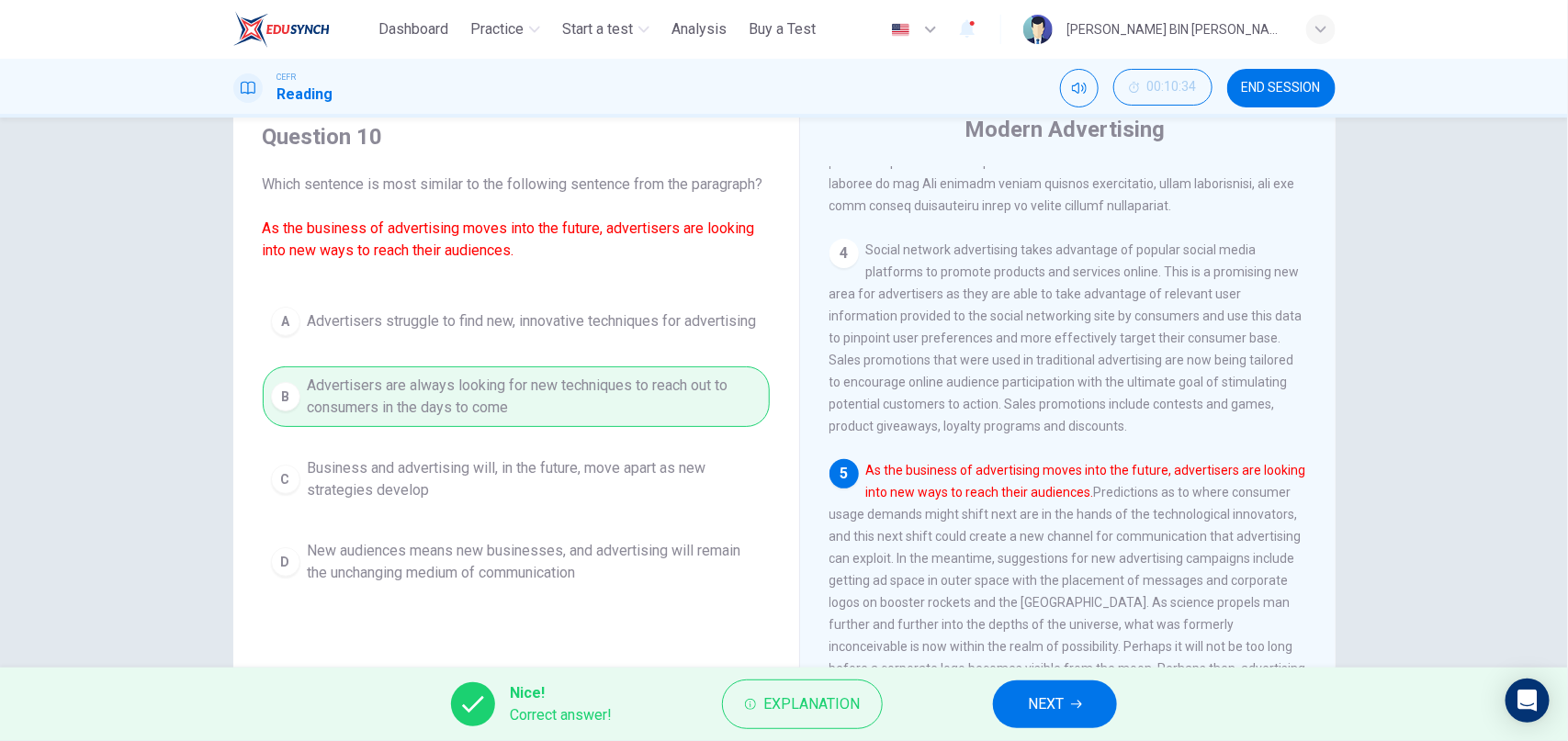
click at [1042, 711] on span "NEXT" at bounding box center [1046, 703] width 36 height 25
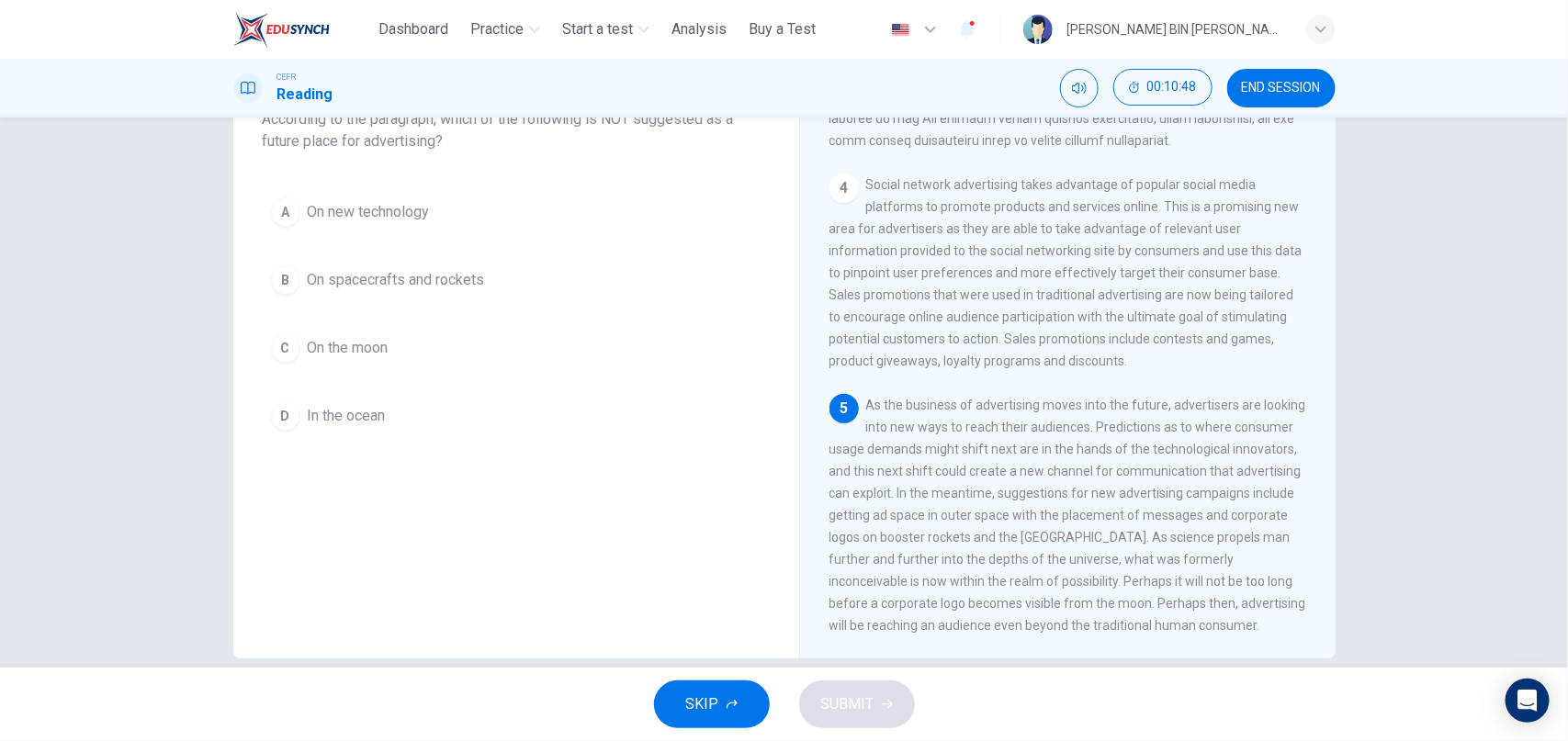
scroll to position [161, 0]
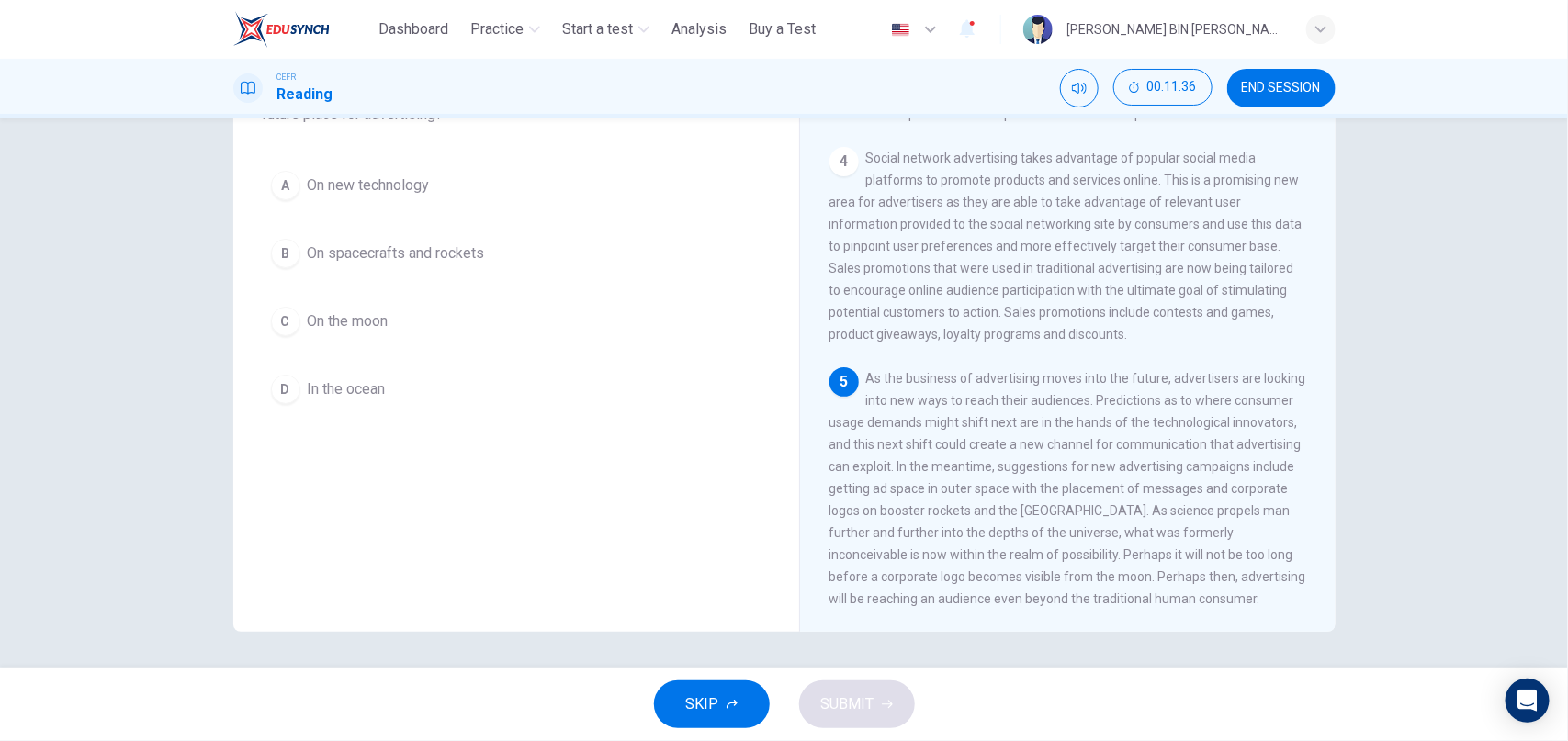
click at [285, 390] on div "D" at bounding box center [285, 389] width 29 height 29
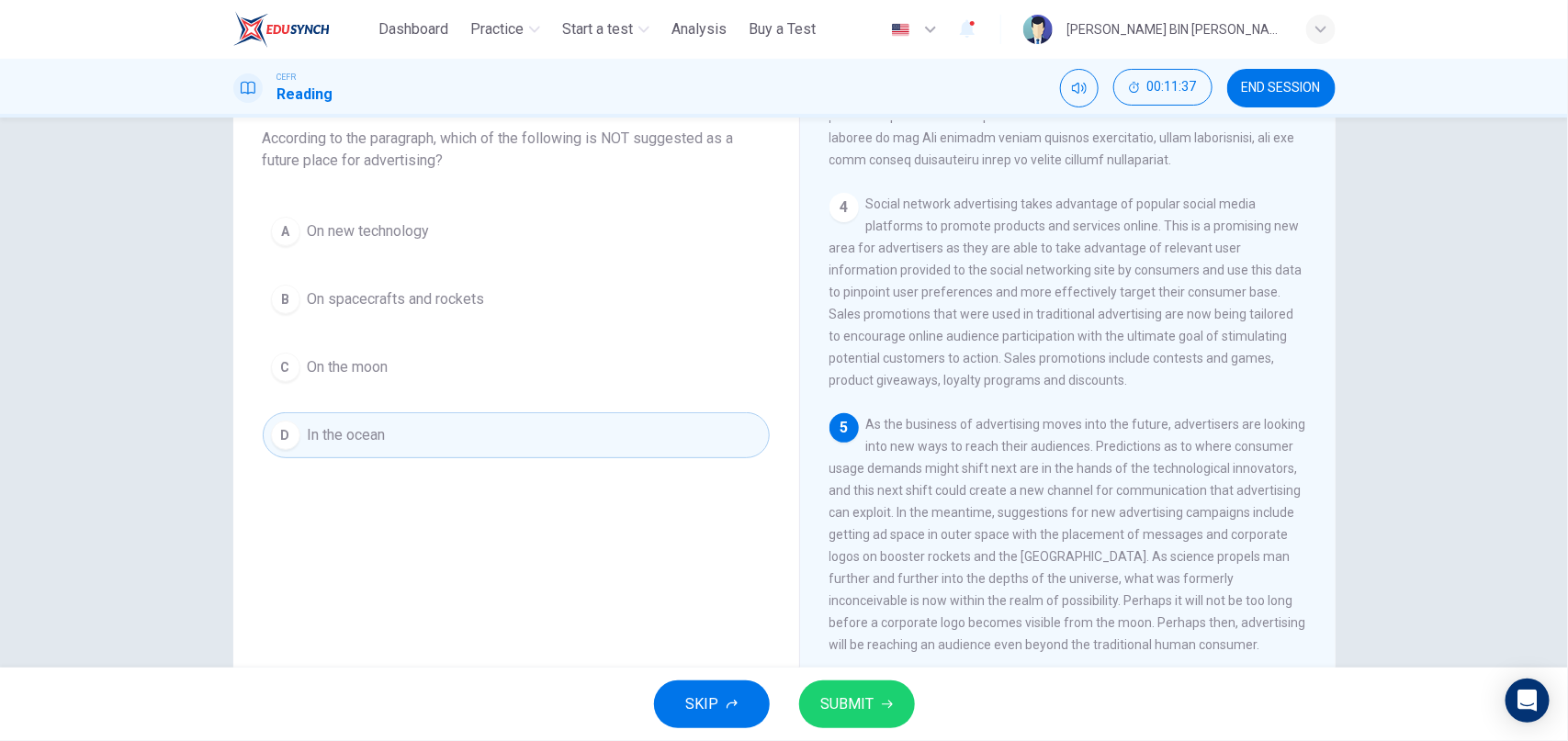
scroll to position [111, 0]
click at [828, 702] on span "SUBMIT" at bounding box center [847, 703] width 54 height 25
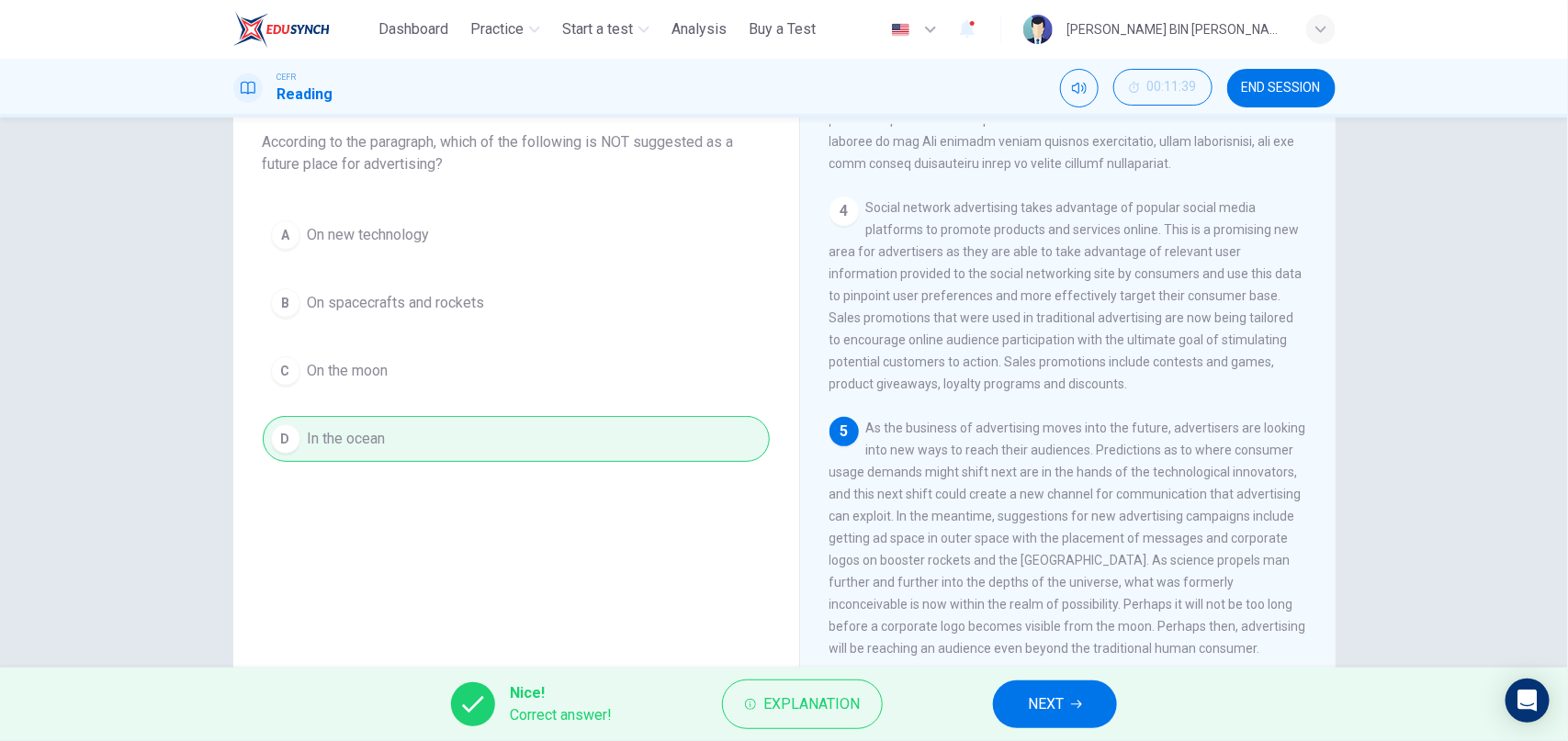
scroll to position [0, 0]
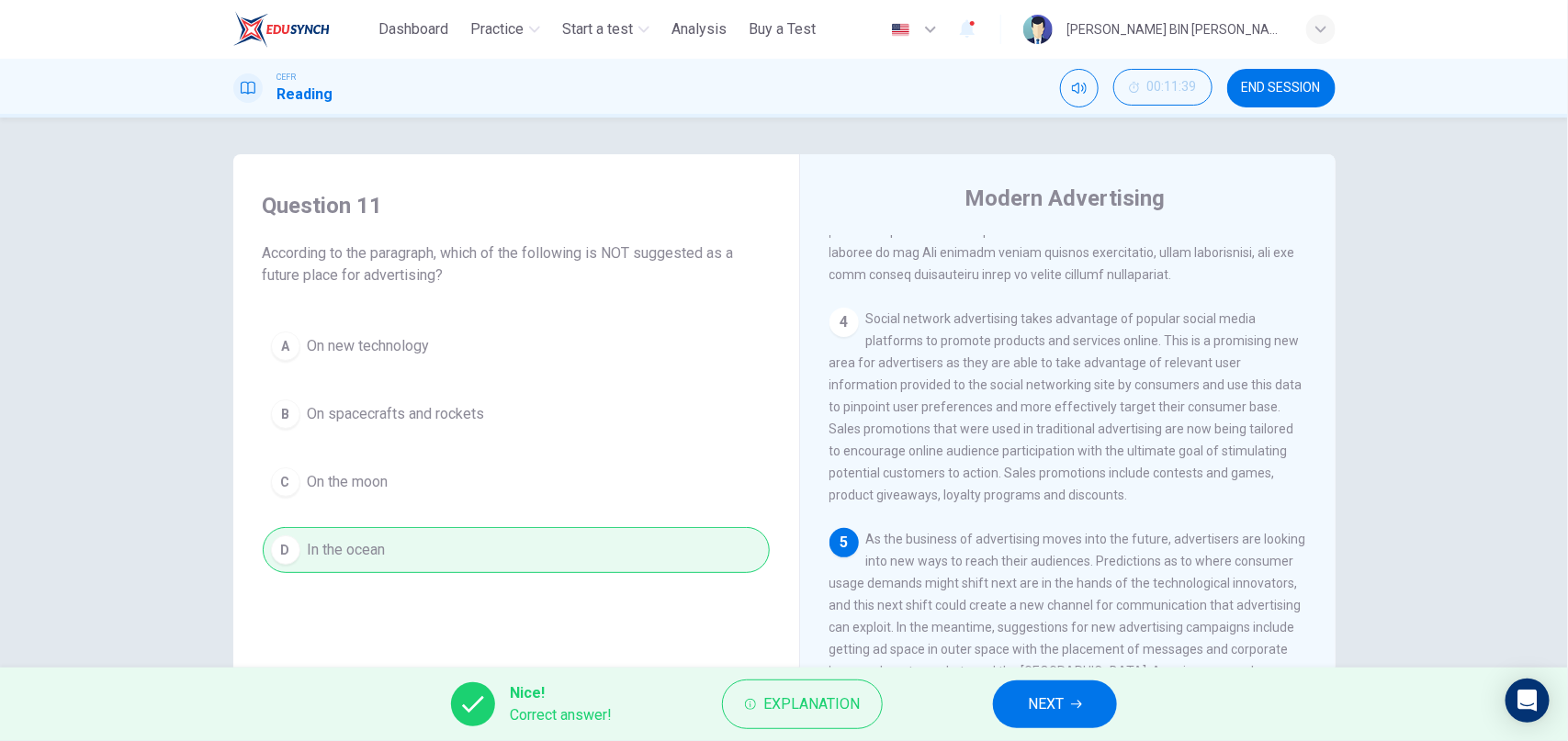
click at [1047, 686] on button "NEXT" at bounding box center [1055, 703] width 124 height 48
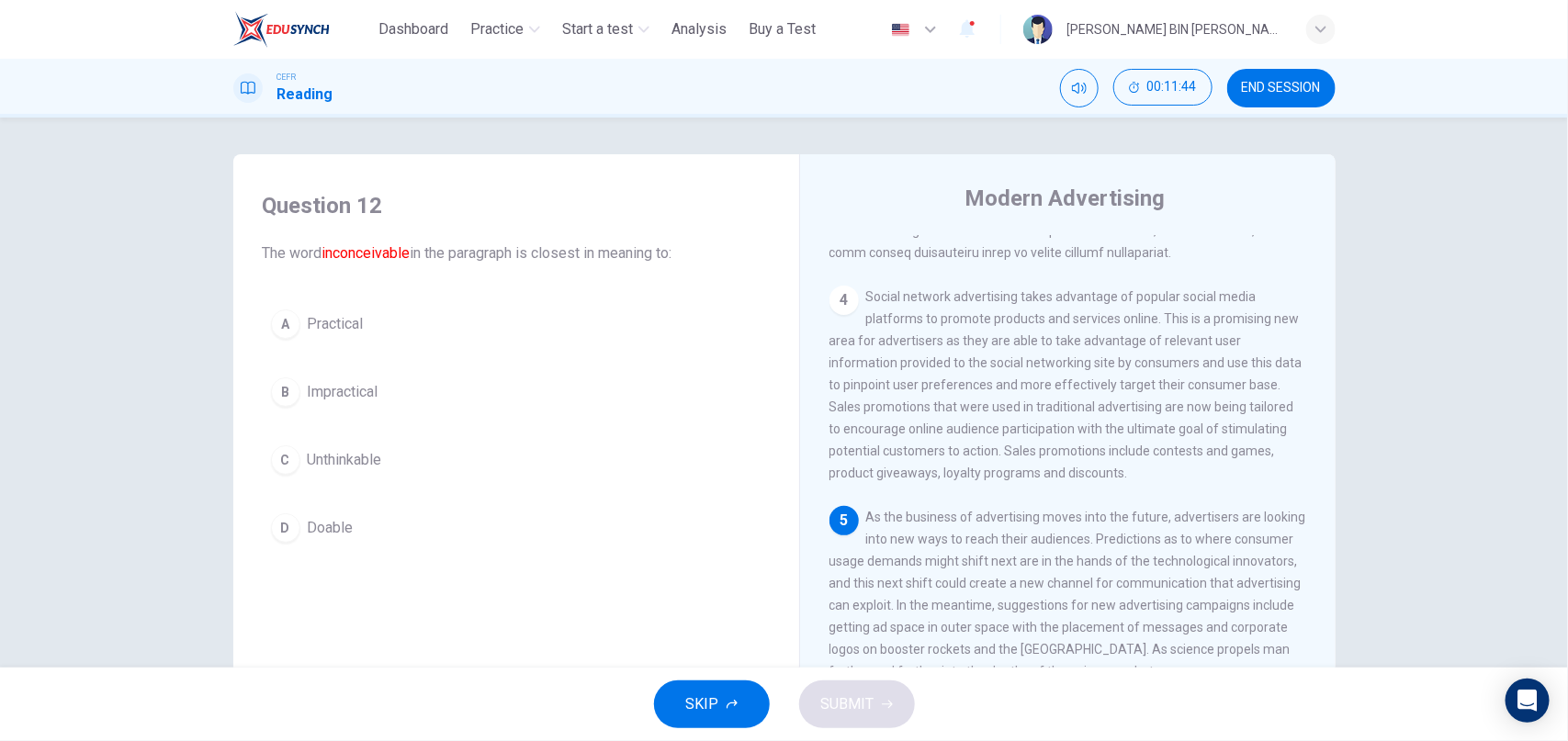
scroll to position [161, 0]
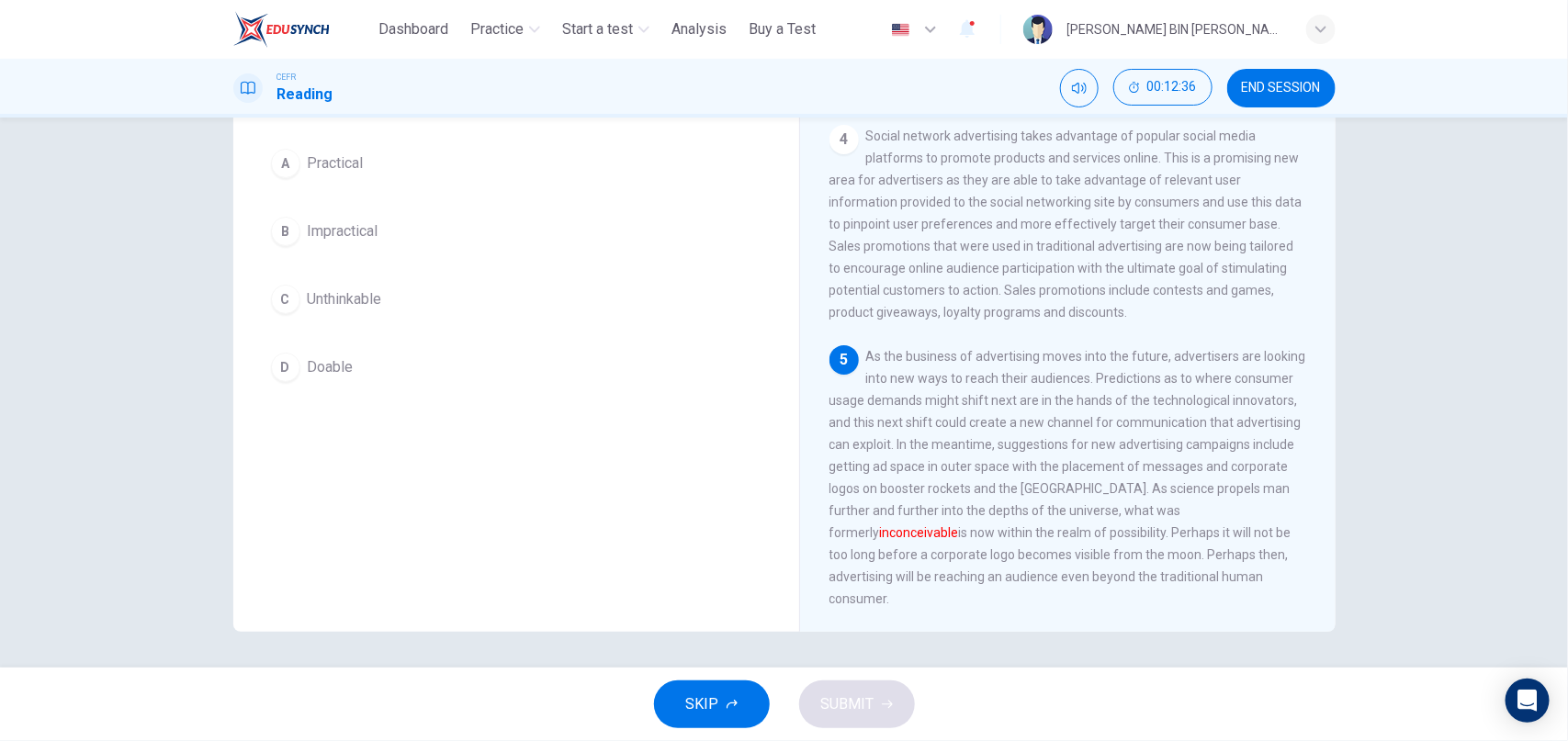
click at [287, 292] on div "C" at bounding box center [285, 299] width 29 height 29
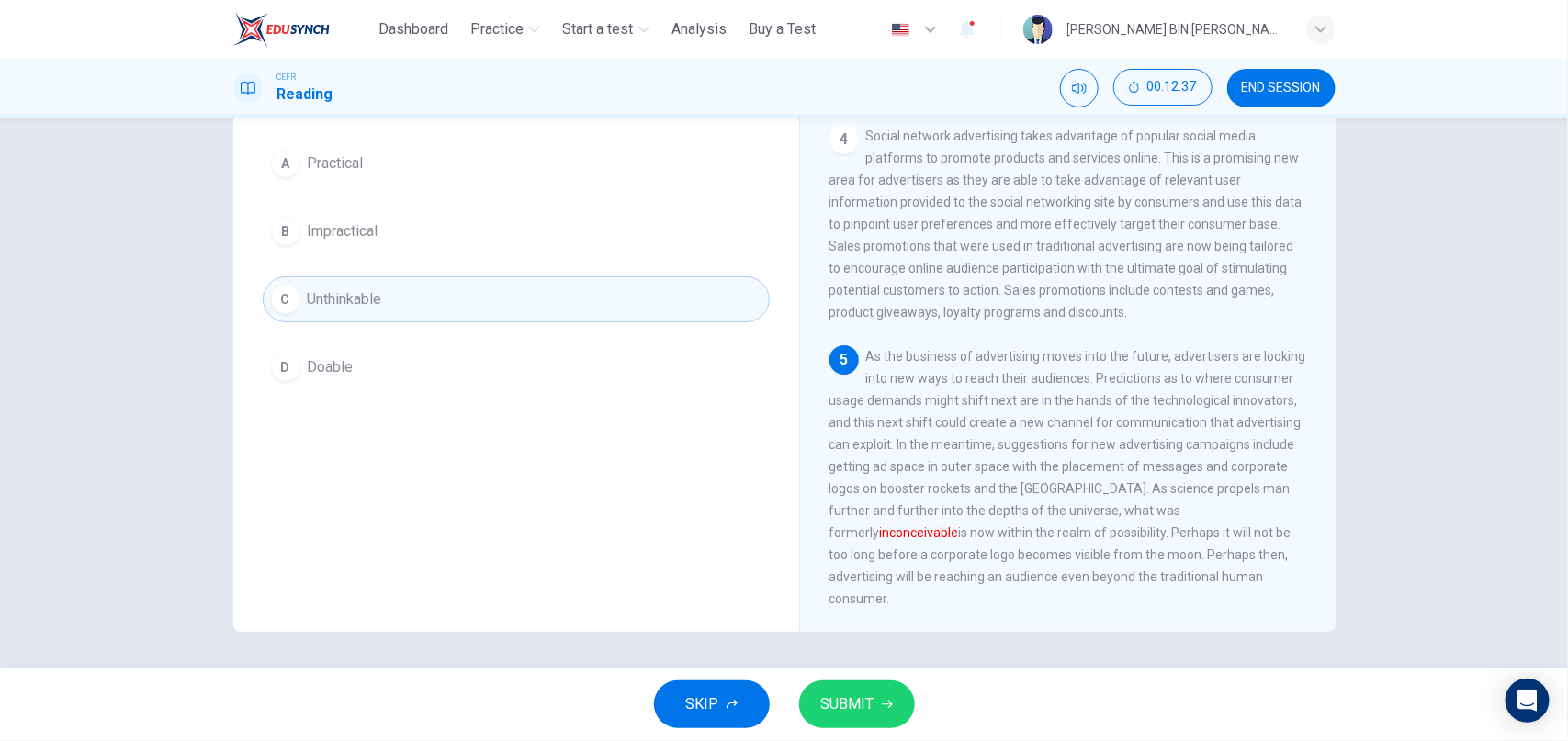
click at [862, 700] on span "SUBMIT" at bounding box center [847, 703] width 54 height 25
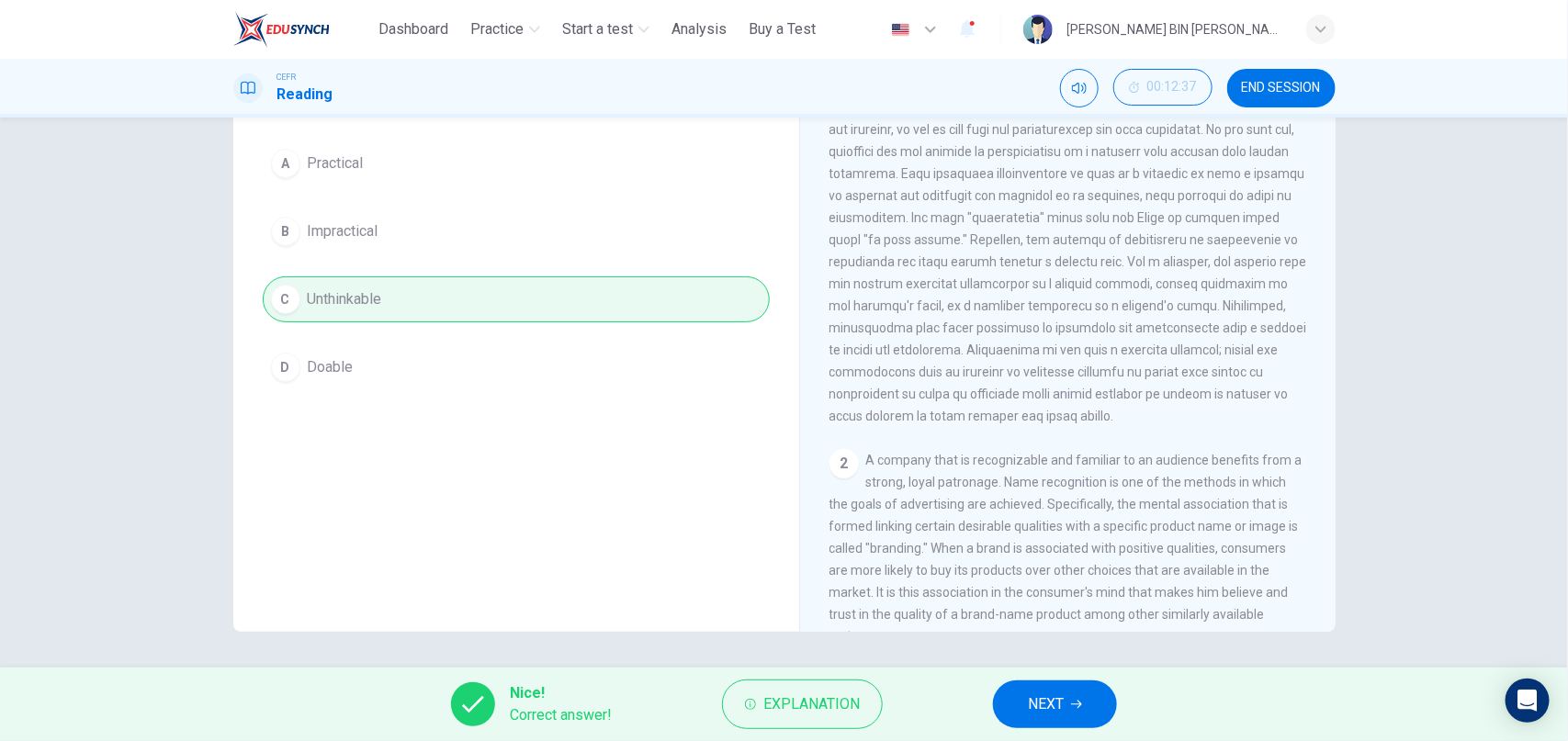
scroll to position [0, 0]
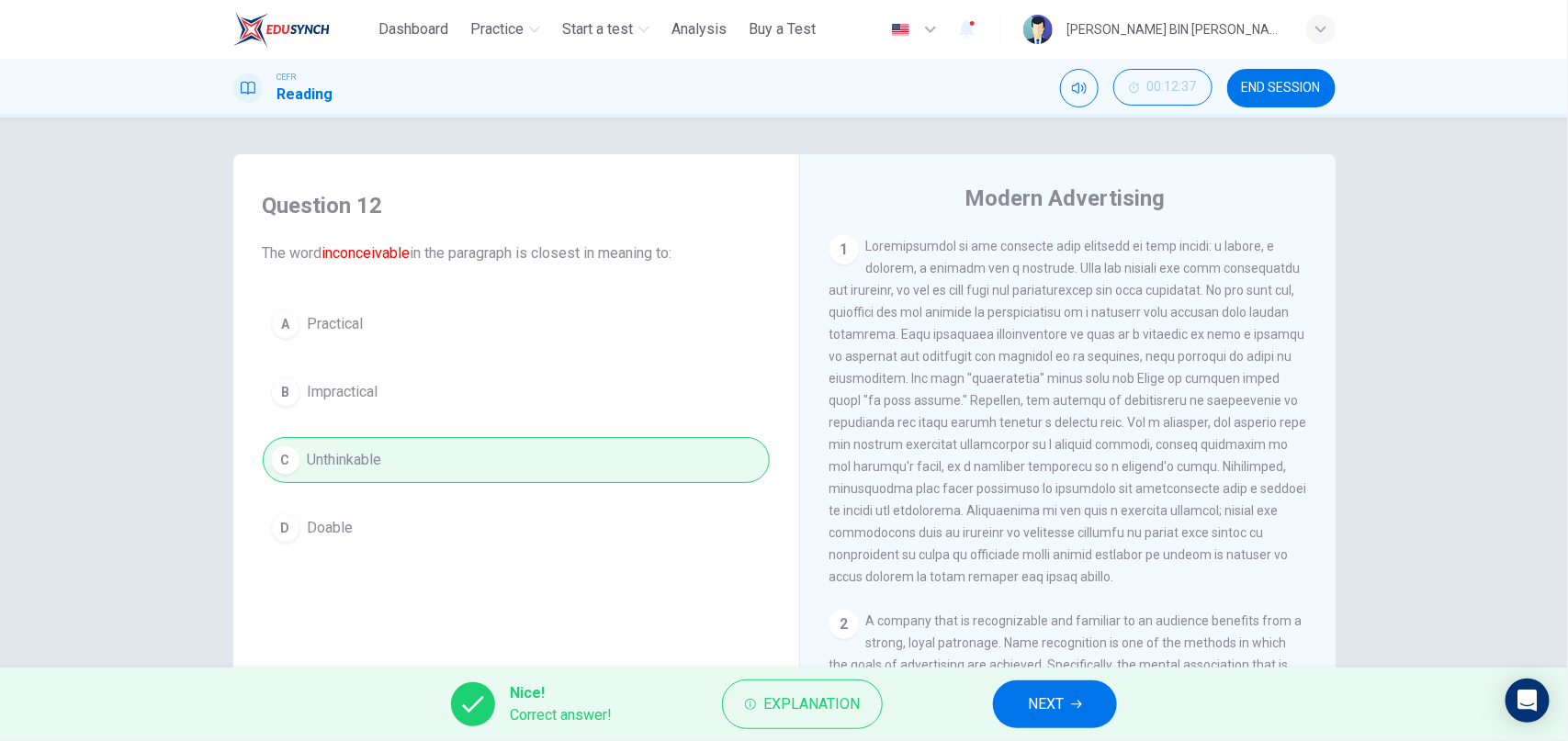
click at [1289, 85] on span "END SESSION" at bounding box center [1281, 88] width 79 height 15
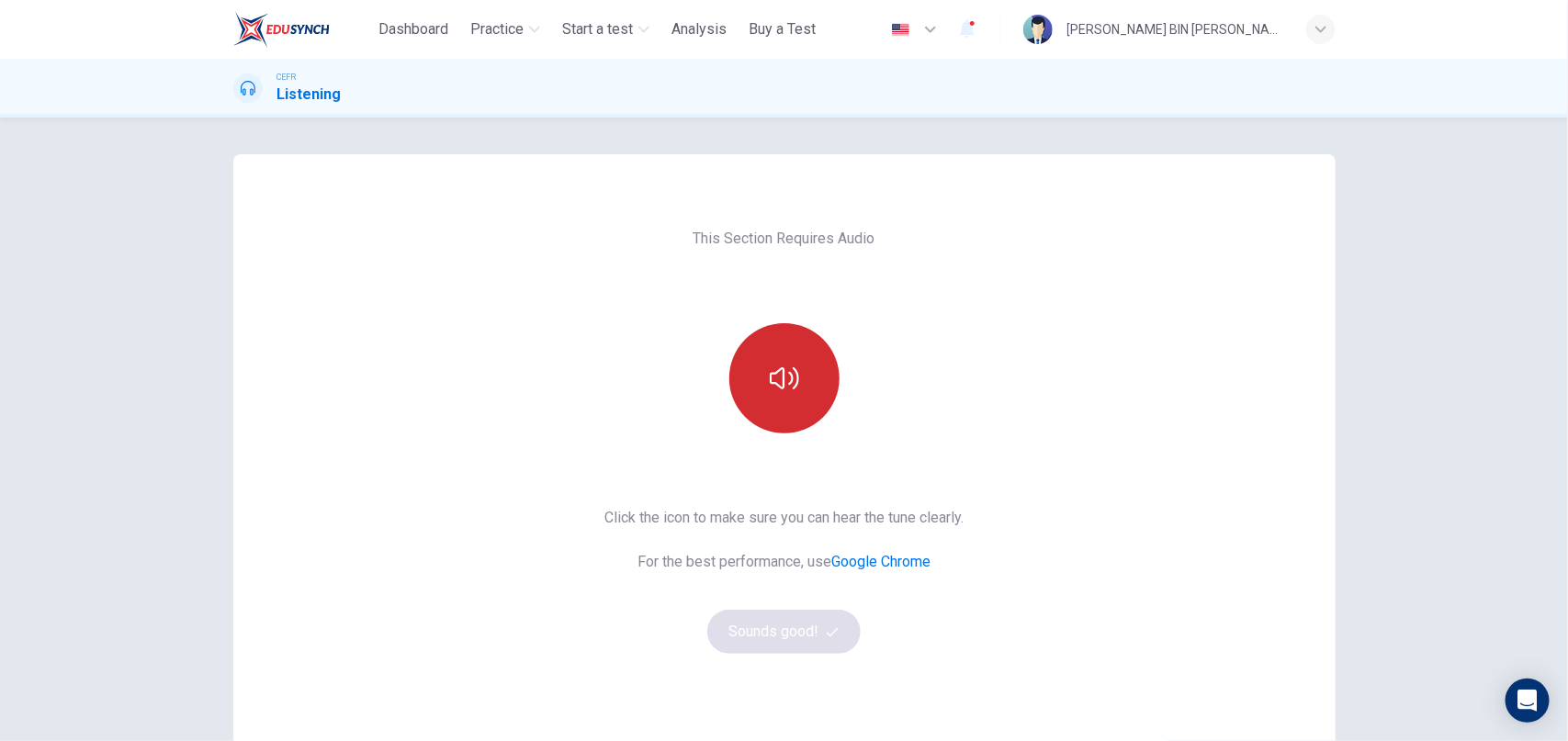
click at [786, 356] on button "button" at bounding box center [784, 378] width 110 height 110
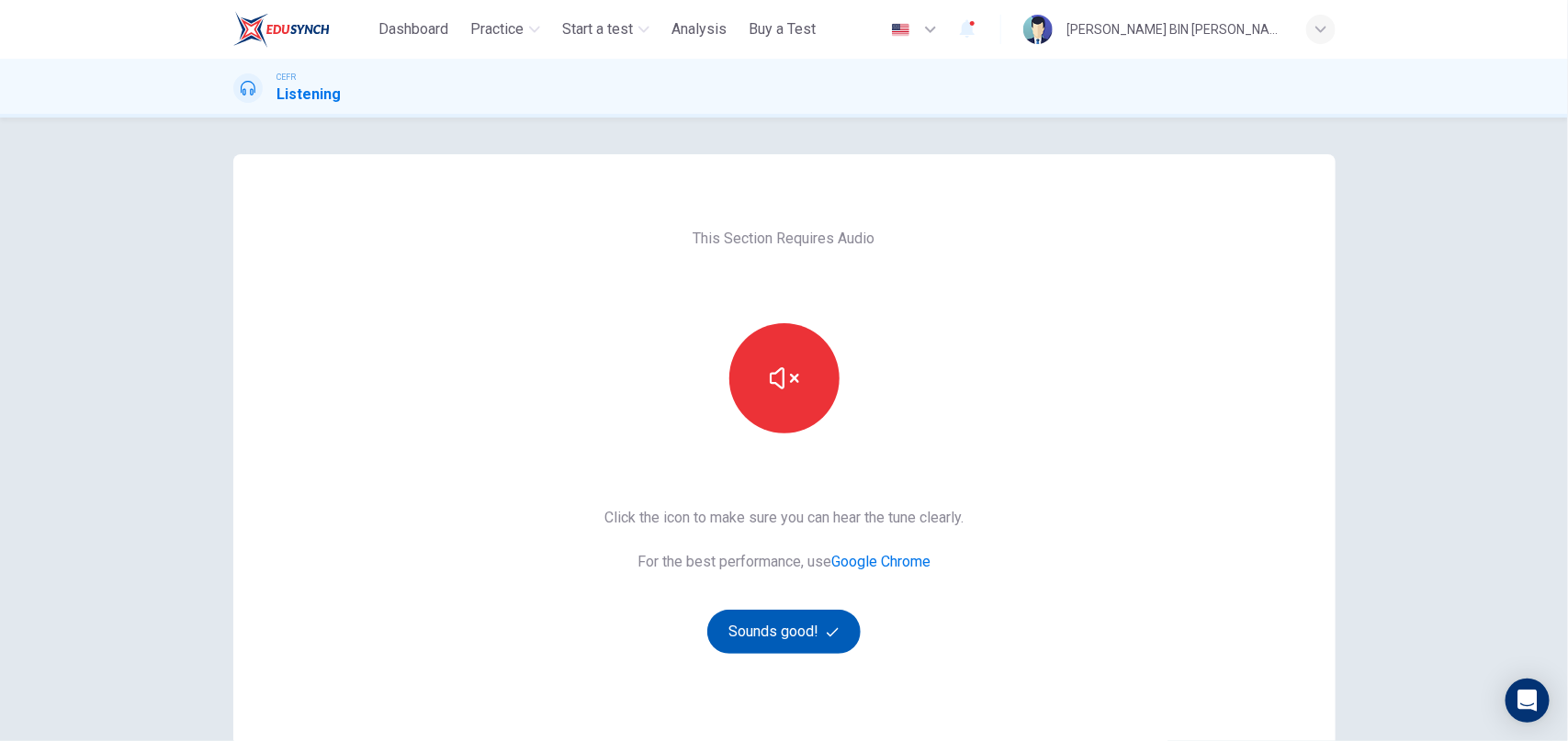
click at [799, 638] on button "Sounds good!" at bounding box center [784, 631] width 154 height 44
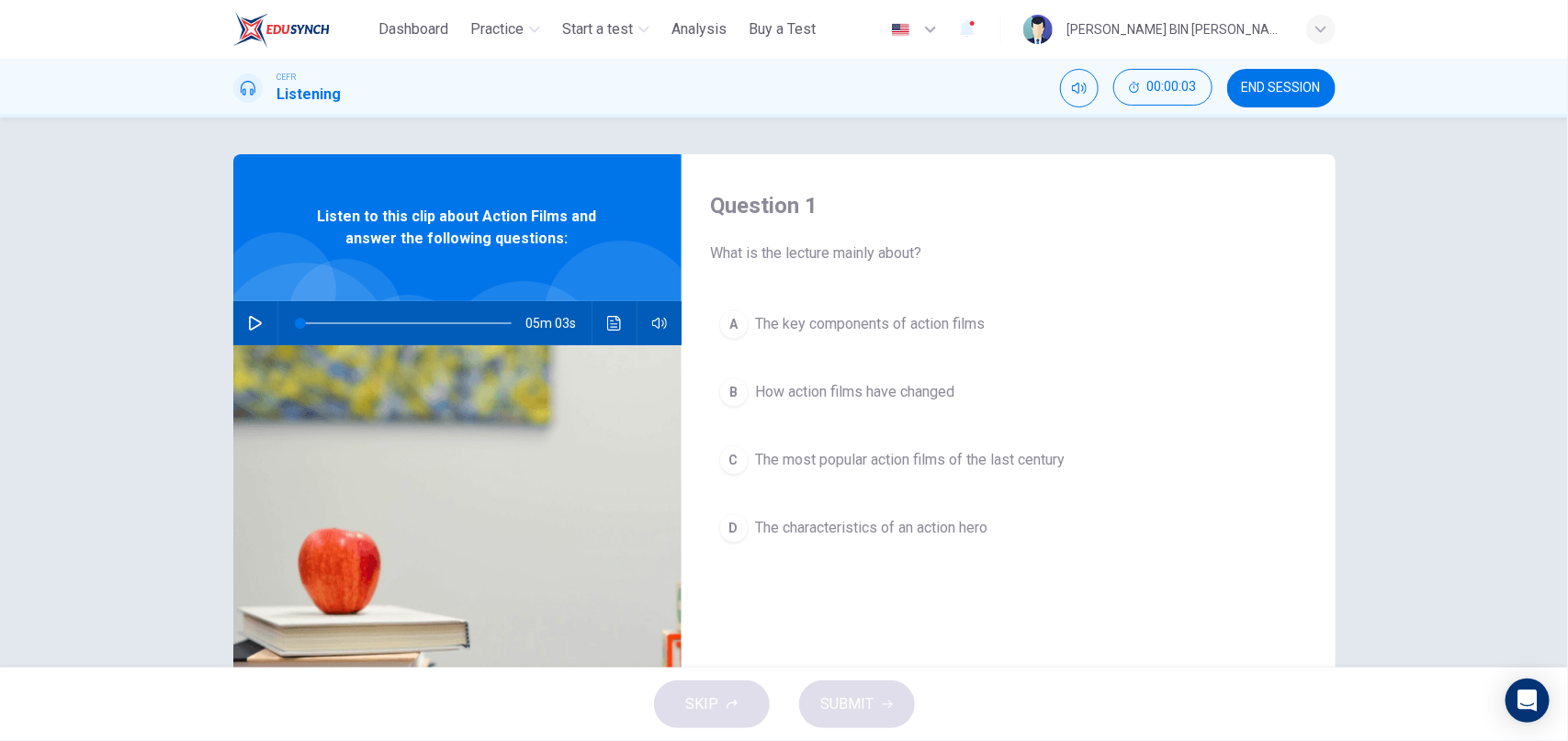
click at [256, 326] on icon "button" at bounding box center [256, 323] width 13 height 15
click at [738, 389] on div "B" at bounding box center [733, 392] width 29 height 29
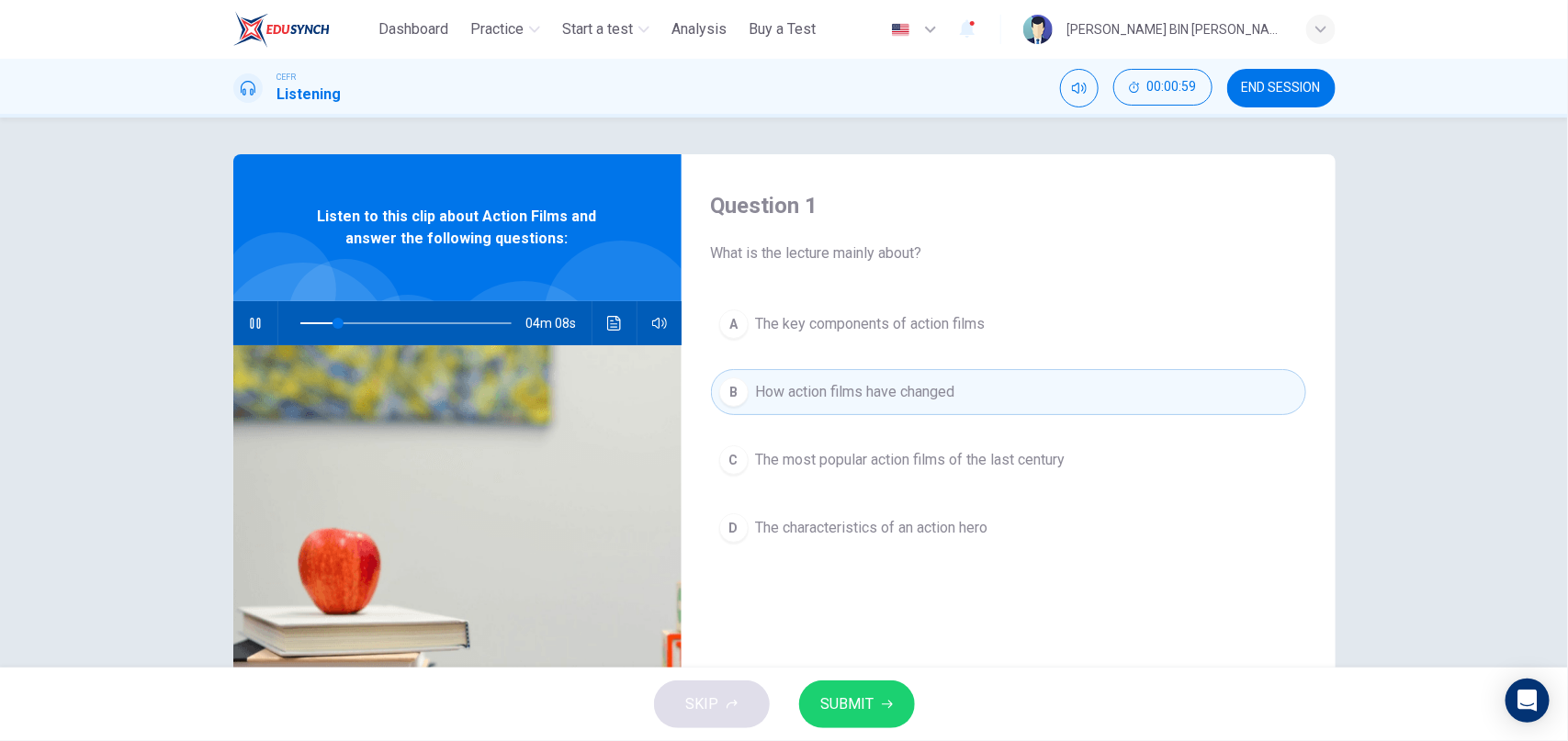
click at [843, 710] on span "SUBMIT" at bounding box center [847, 703] width 54 height 25
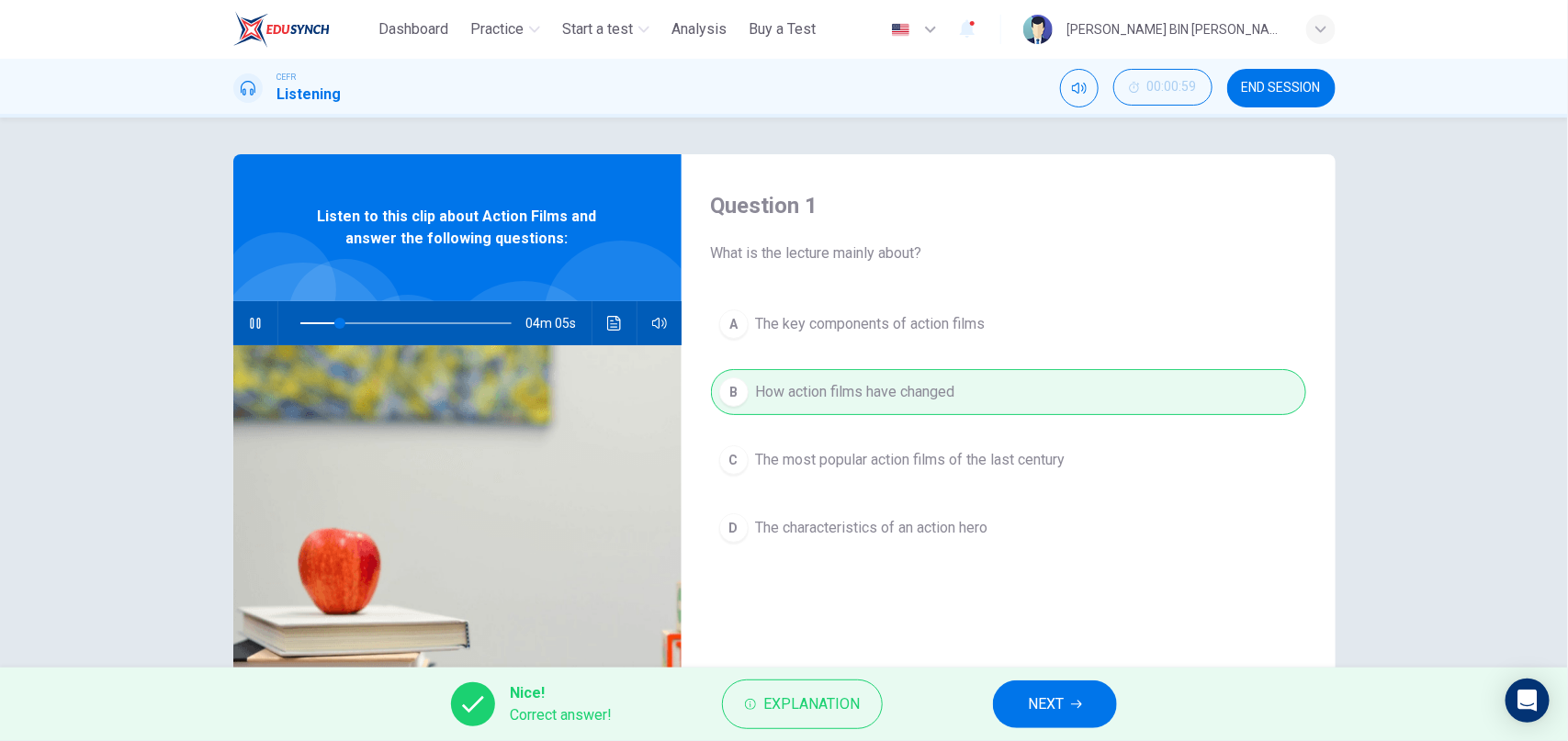
click at [1081, 708] on icon "button" at bounding box center [1077, 704] width 11 height 11
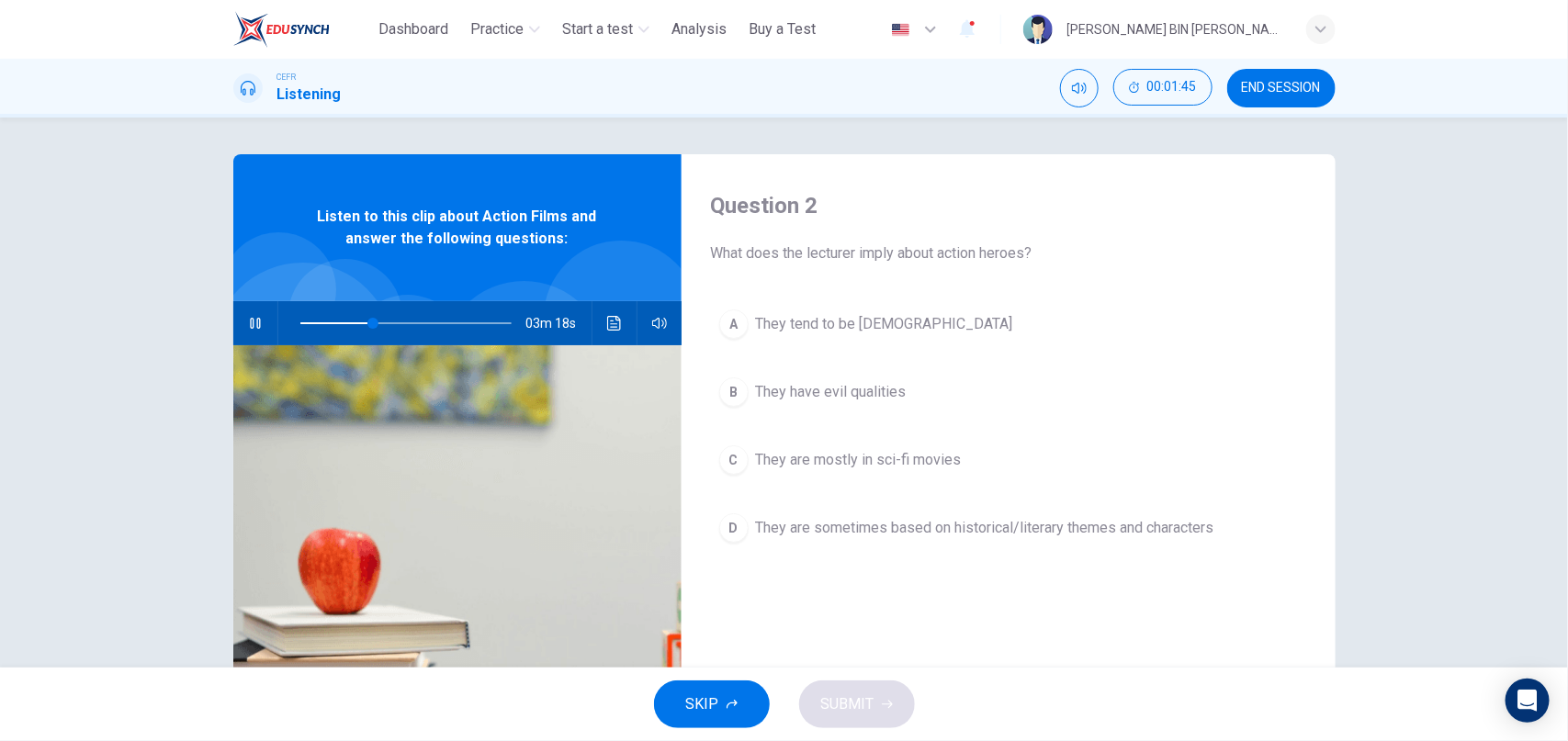
click at [736, 532] on div "D" at bounding box center [733, 527] width 29 height 29
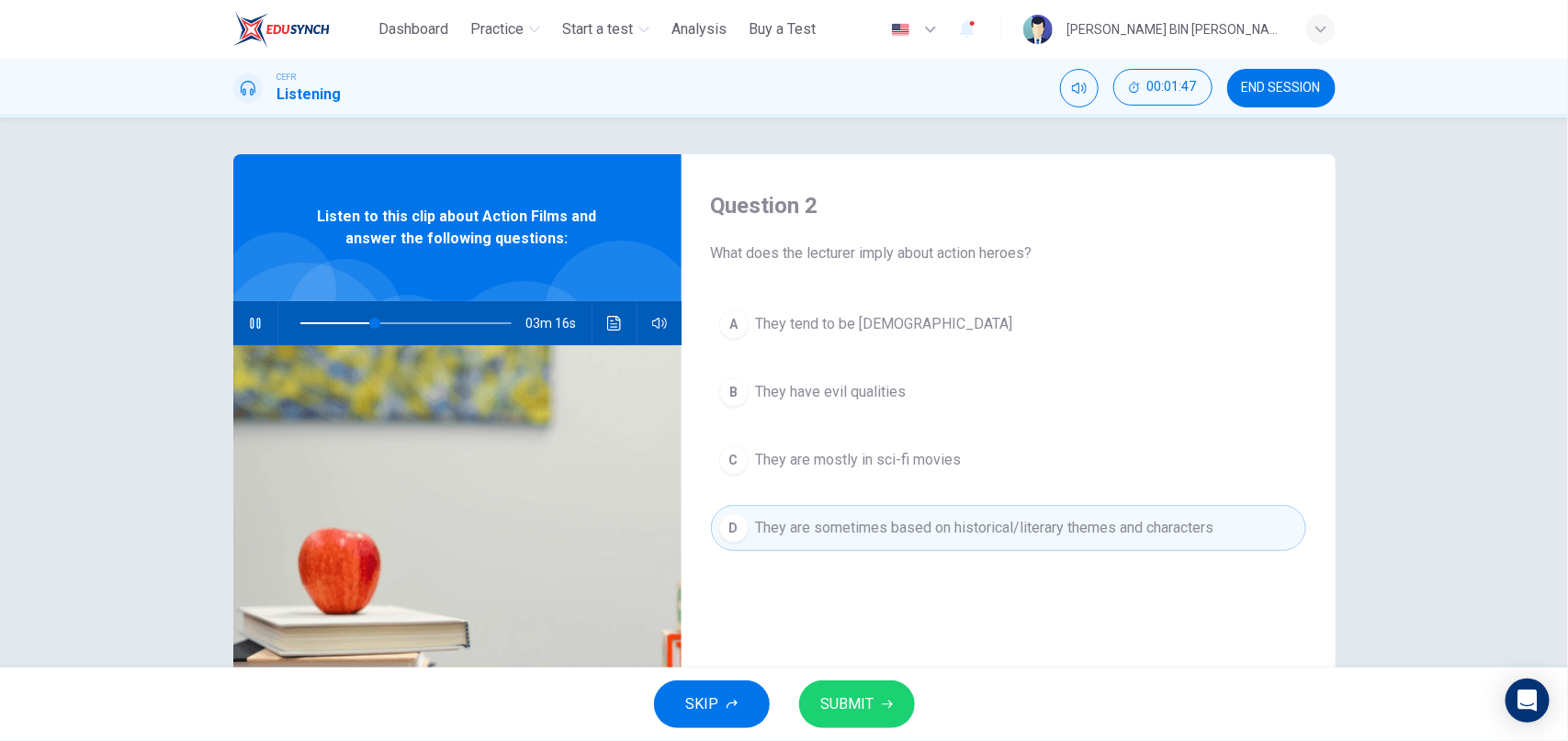
click at [835, 711] on span "SUBMIT" at bounding box center [847, 703] width 54 height 25
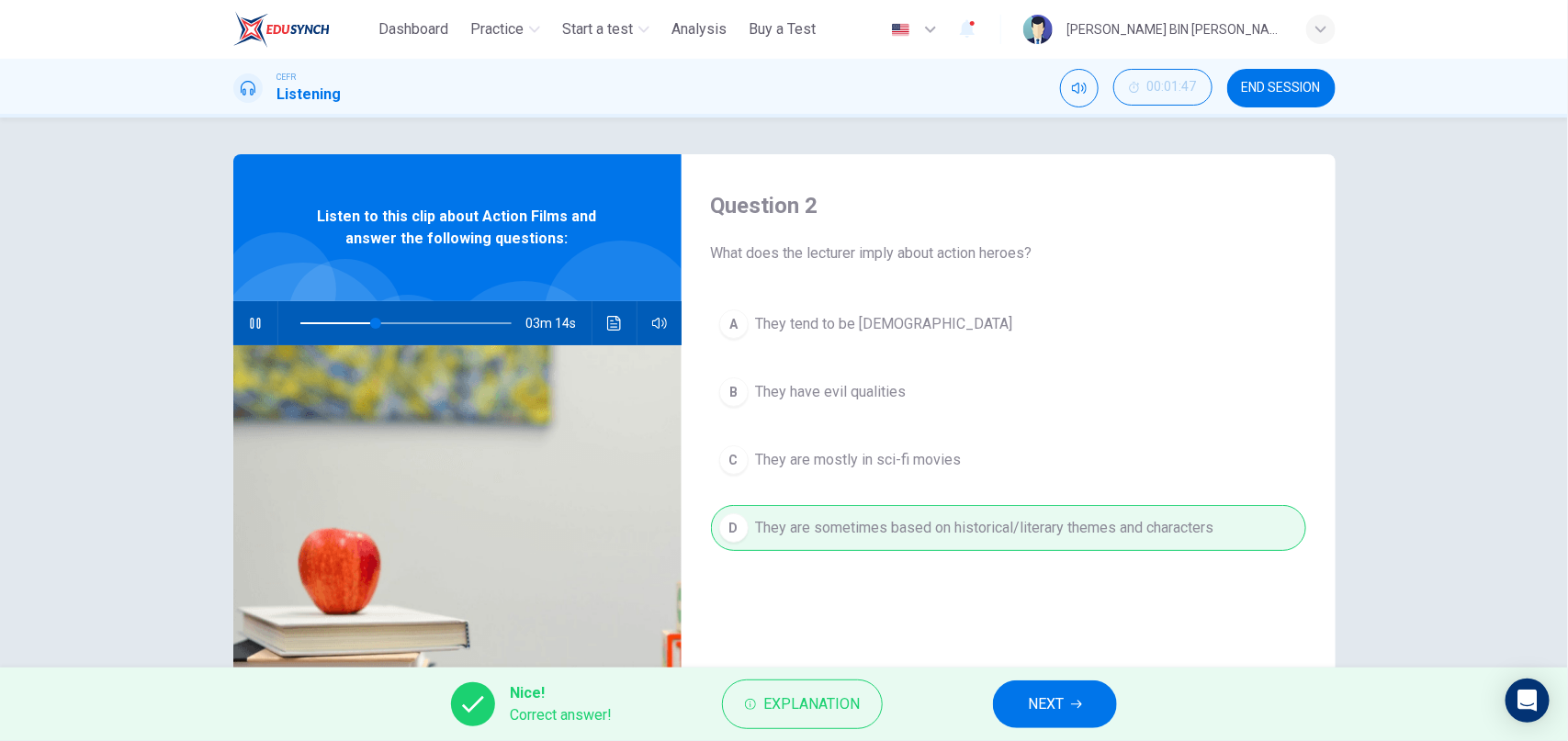
click at [1041, 710] on span "NEXT" at bounding box center [1046, 703] width 36 height 25
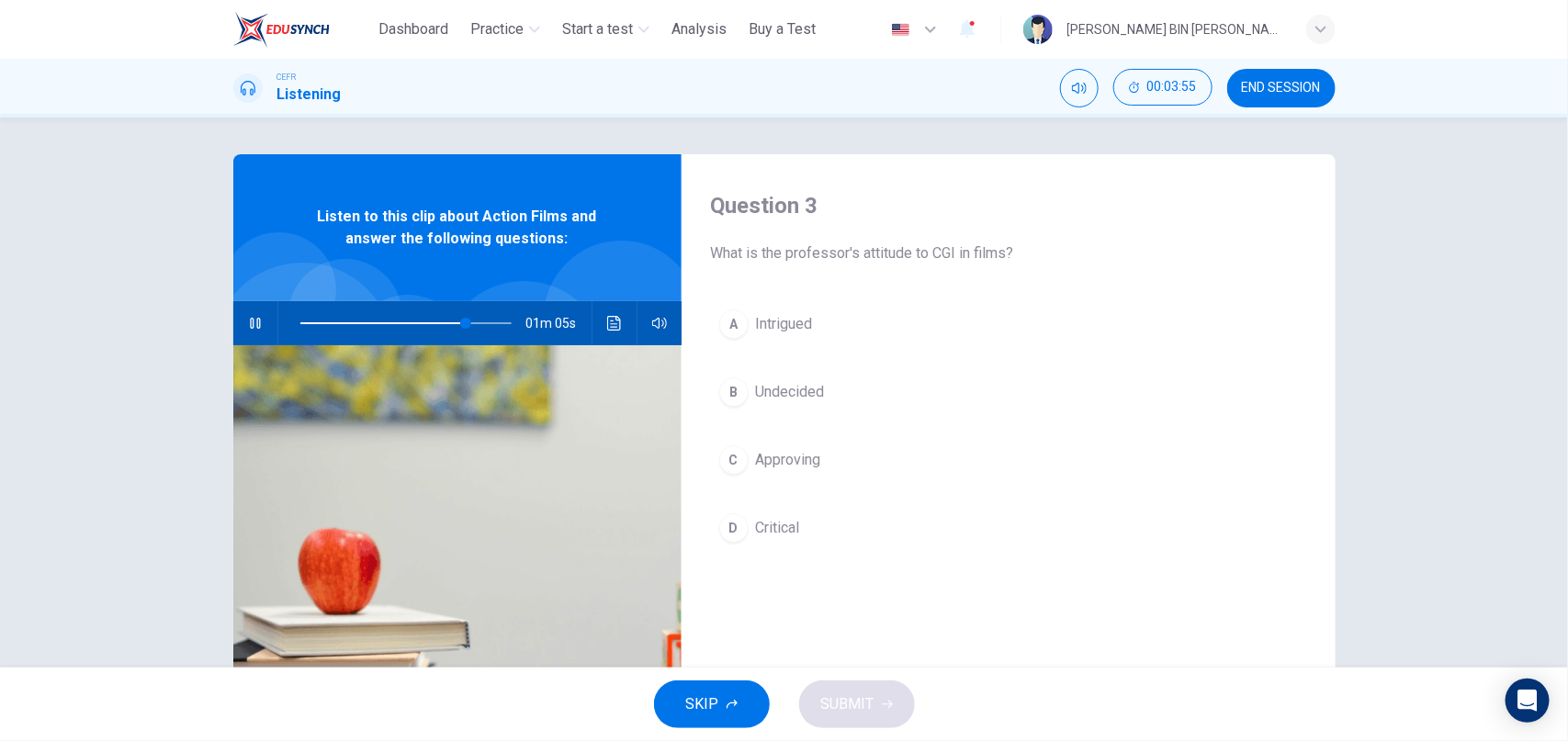
click at [748, 455] on div "C" at bounding box center [733, 459] width 29 height 29
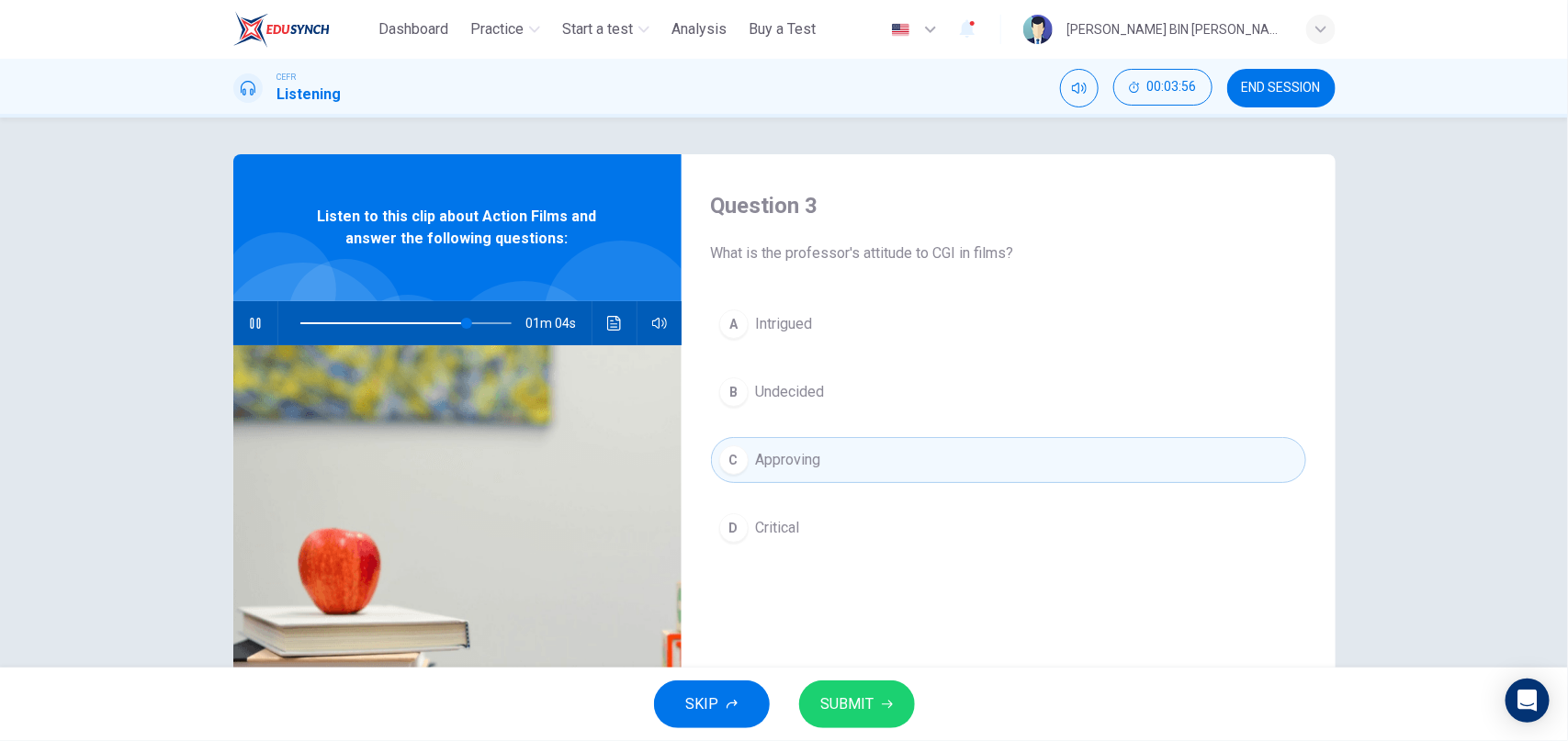
click at [871, 693] on span "SUBMIT" at bounding box center [847, 703] width 54 height 25
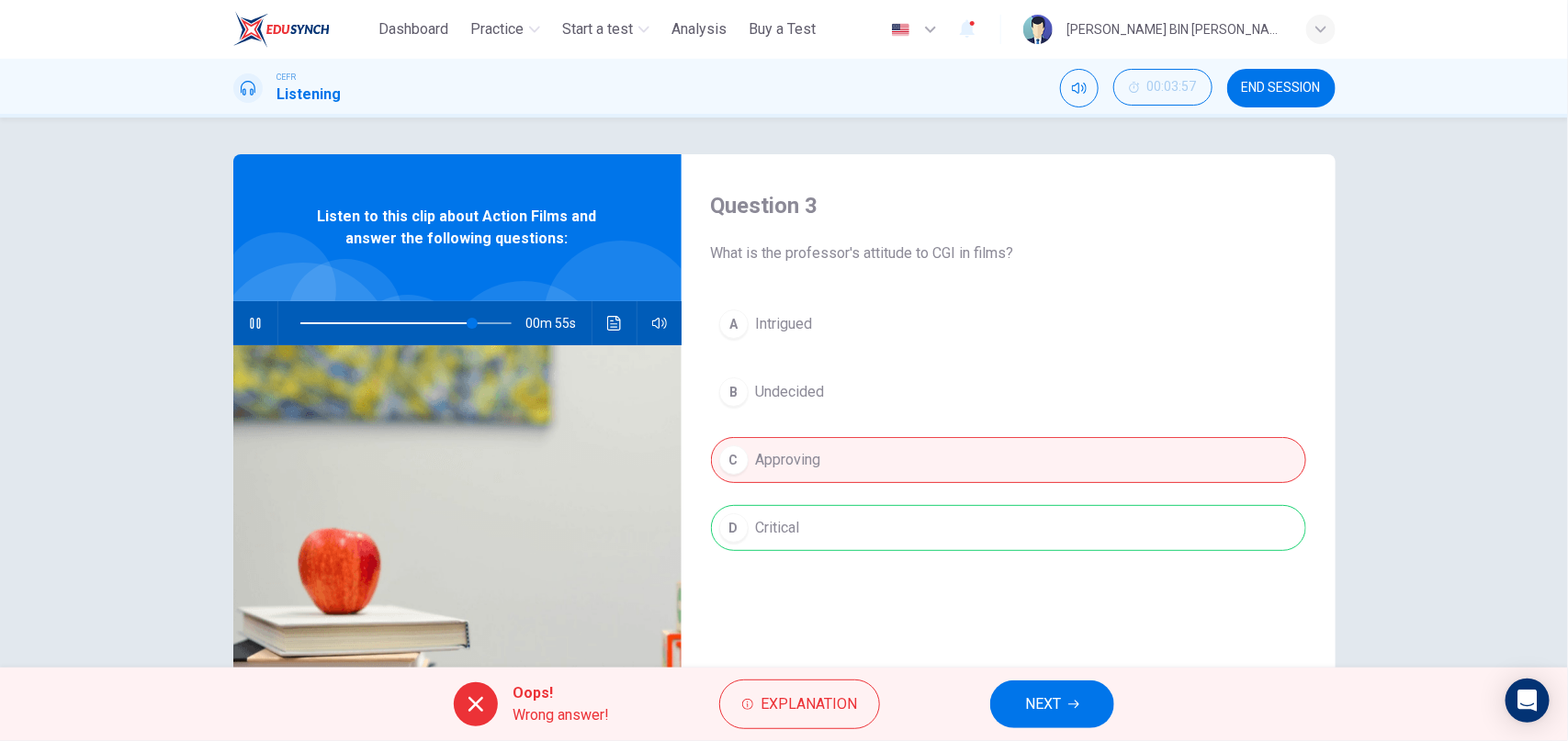
click at [1043, 699] on span "NEXT" at bounding box center [1043, 703] width 36 height 25
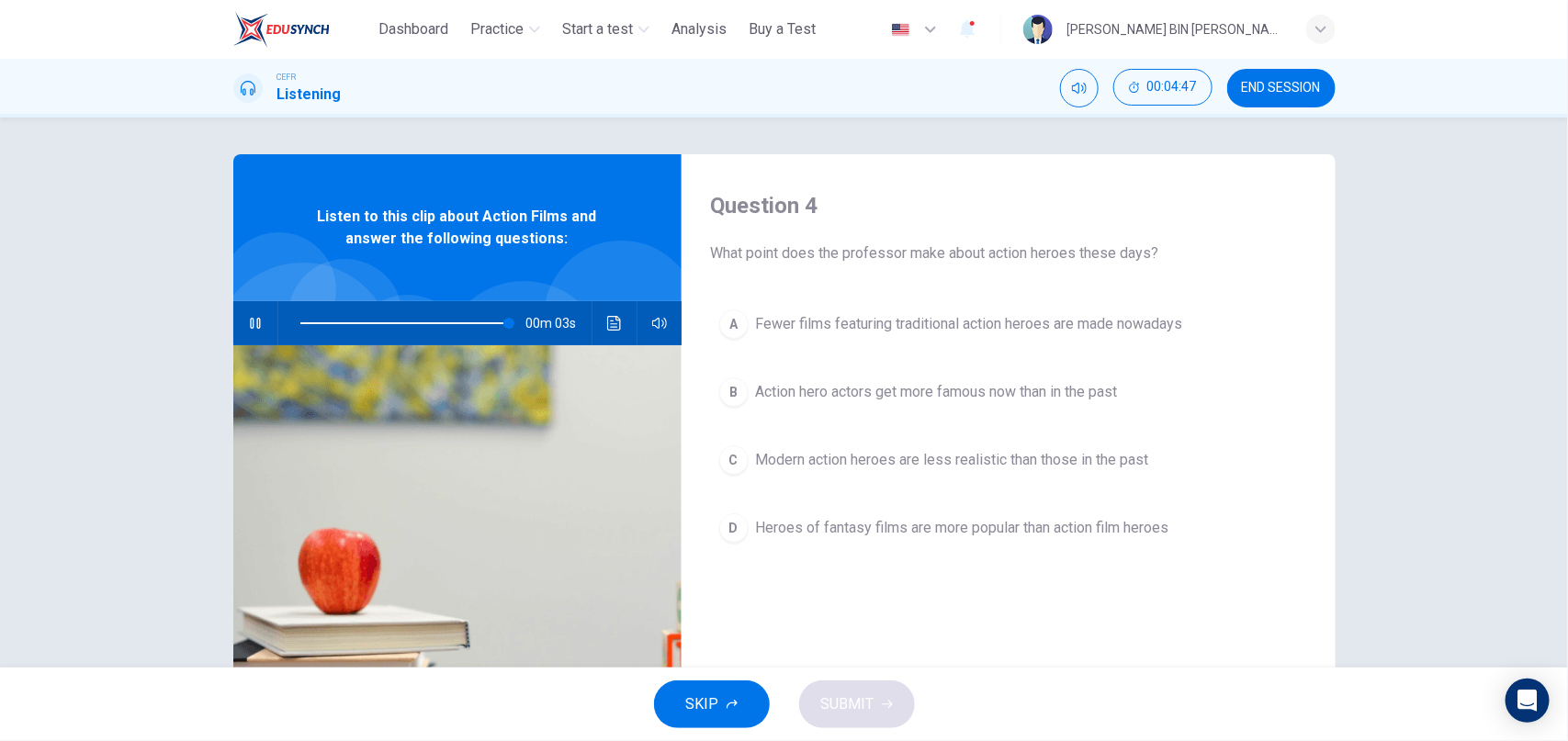
click at [747, 468] on button "C Modern action heroes are less realistic than those in the past" at bounding box center [1008, 459] width 595 height 46
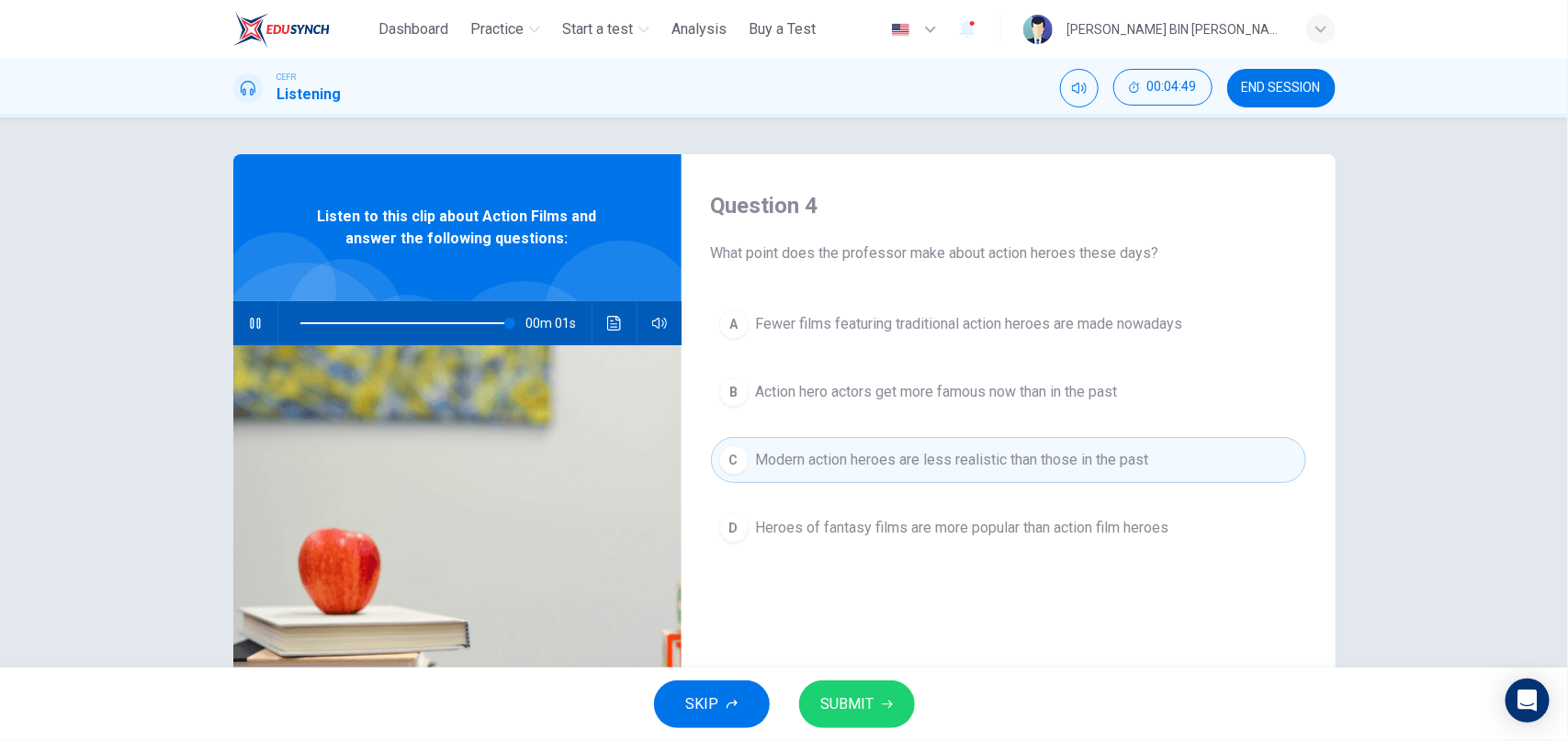
click at [884, 710] on button "SUBMIT" at bounding box center [857, 703] width 116 height 48
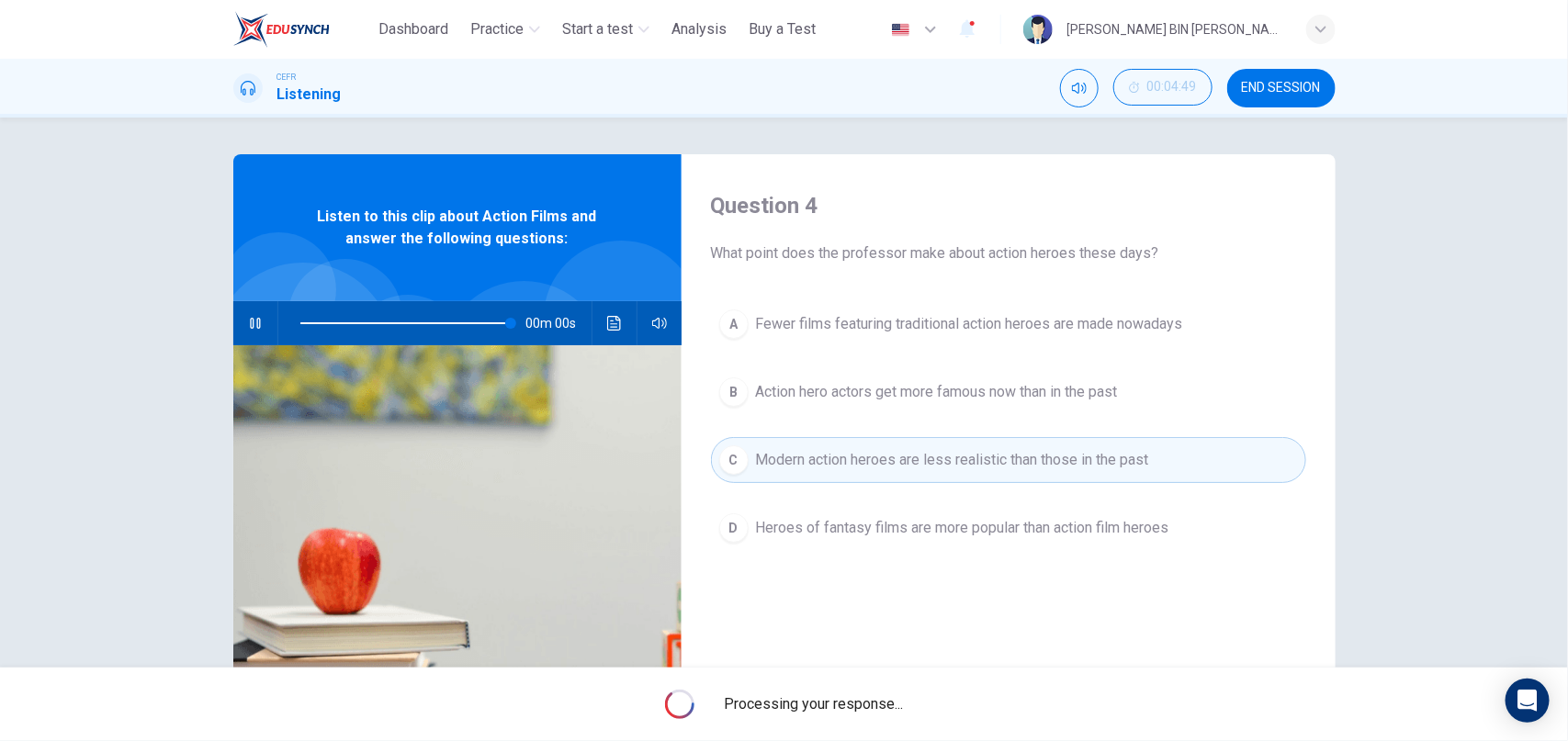
type input "*"
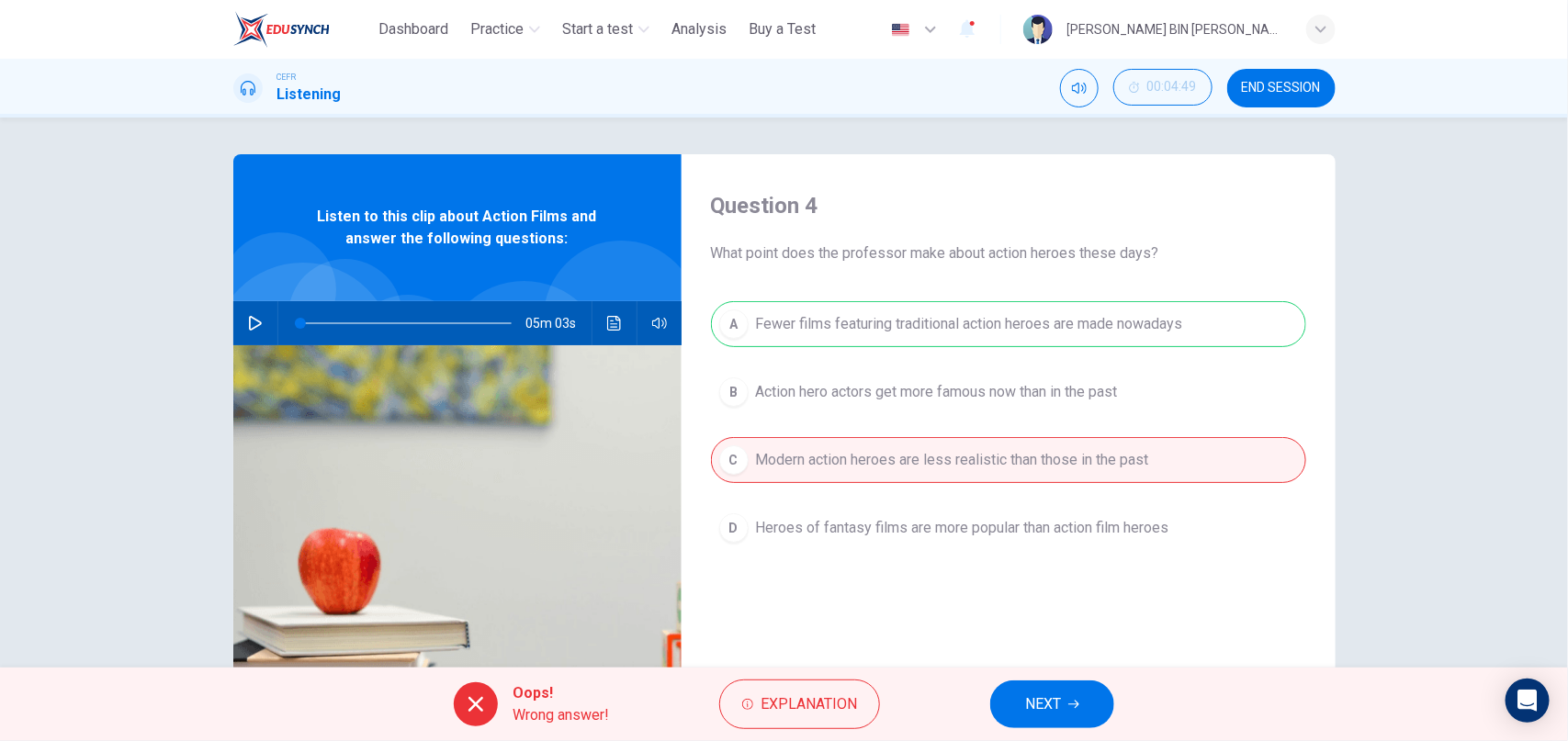
click at [1047, 704] on span "NEXT" at bounding box center [1043, 703] width 36 height 25
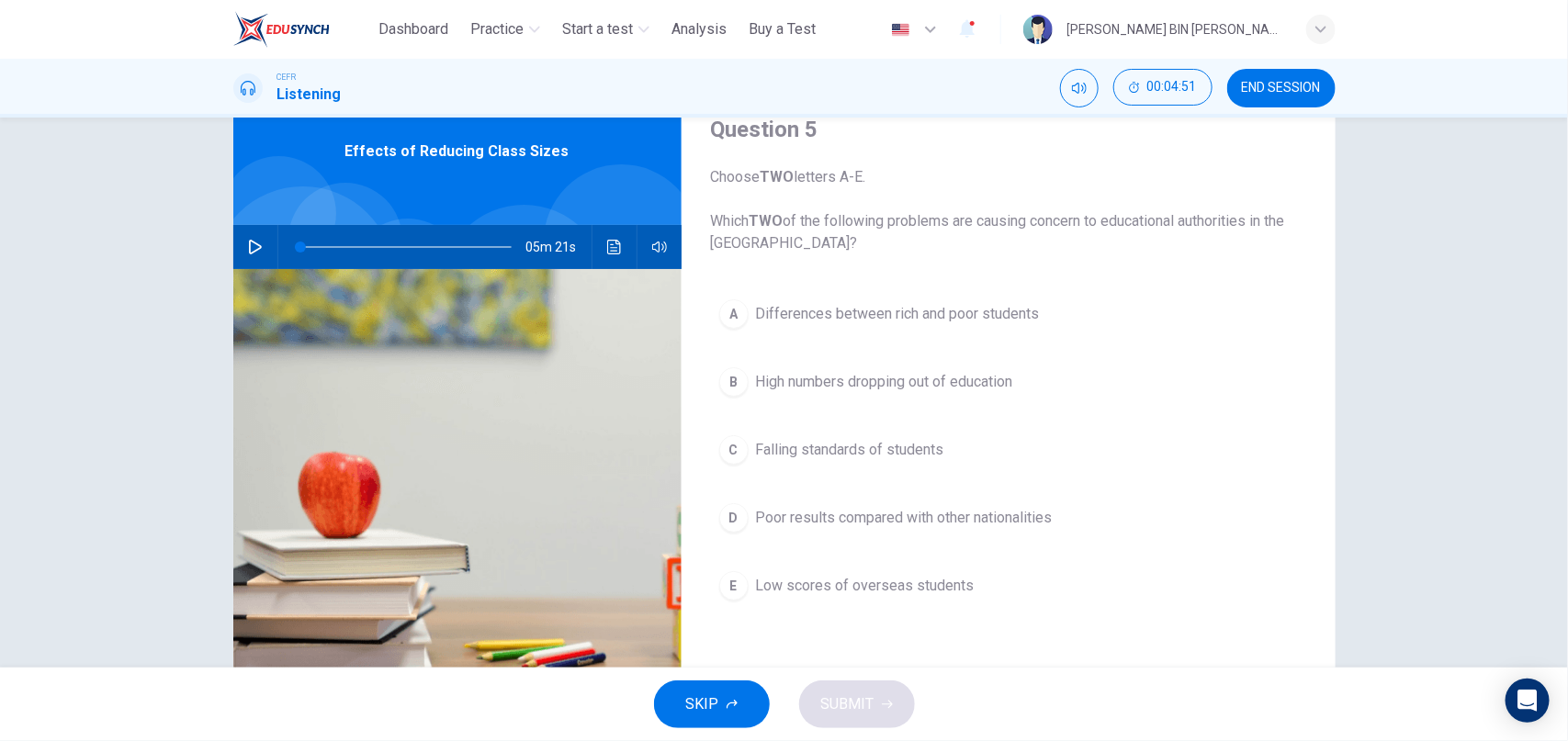
scroll to position [84, 0]
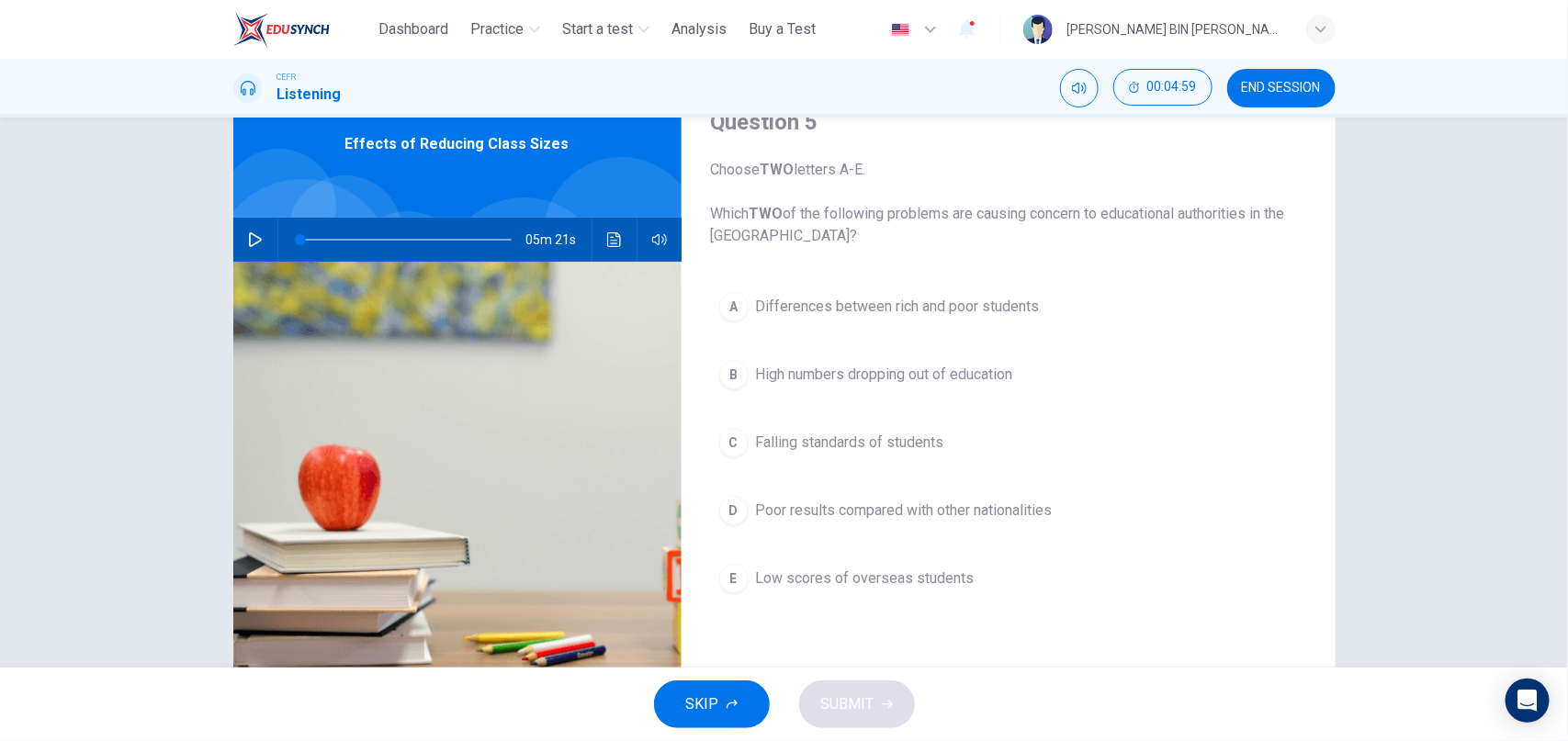
click at [258, 238] on icon "button" at bounding box center [256, 239] width 13 height 15
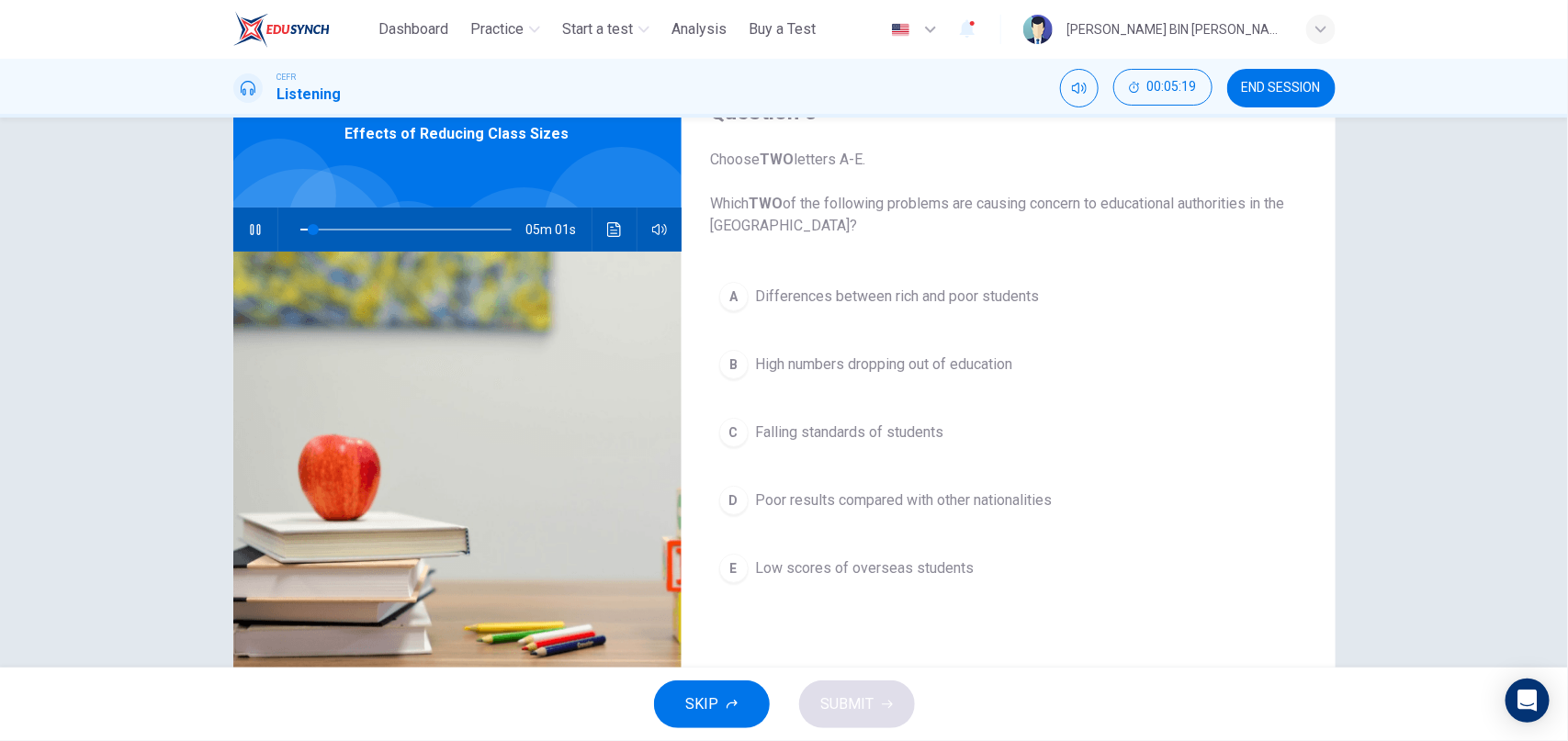
scroll to position [95, 0]
click at [743, 296] on div "A" at bounding box center [733, 295] width 29 height 29
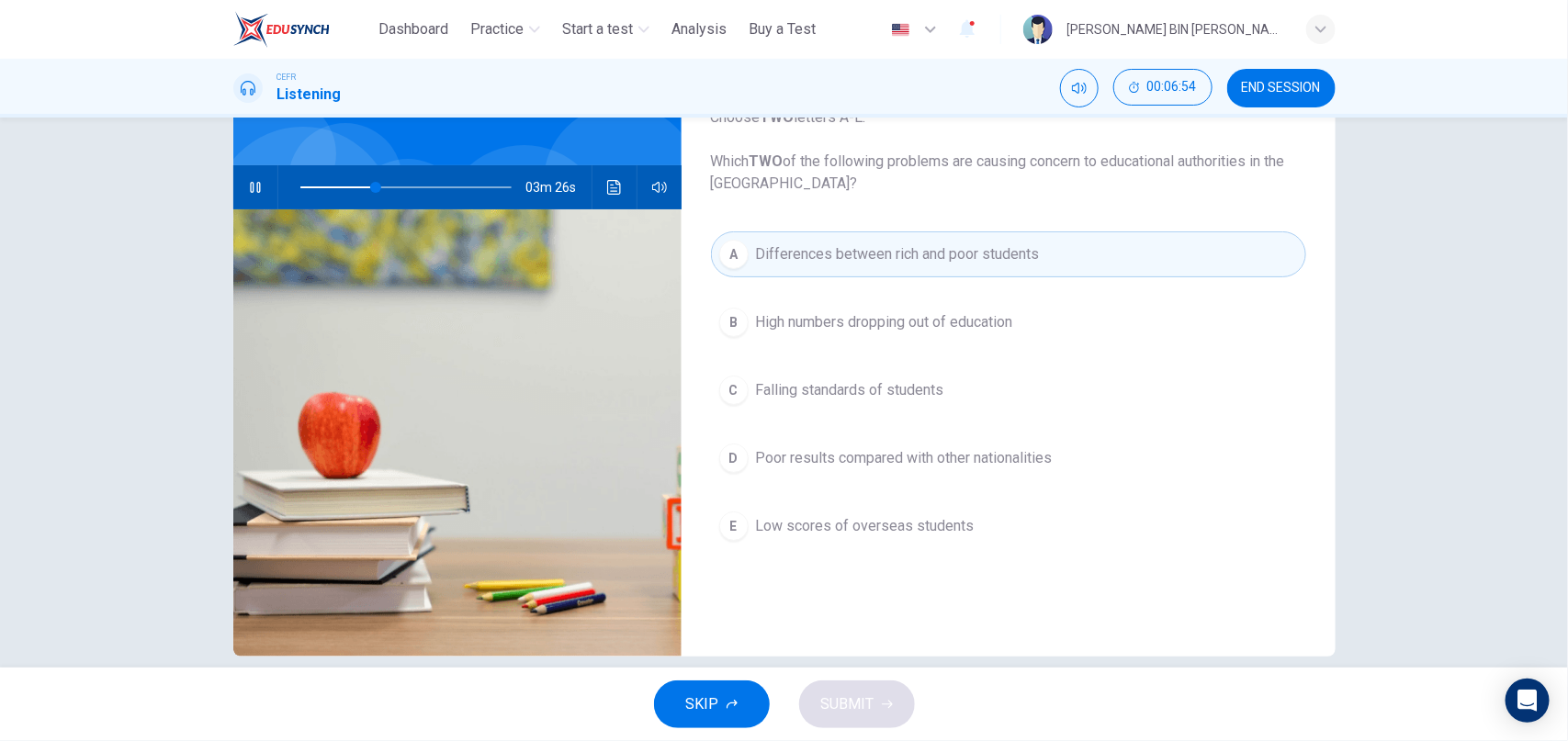
scroll to position [161, 0]
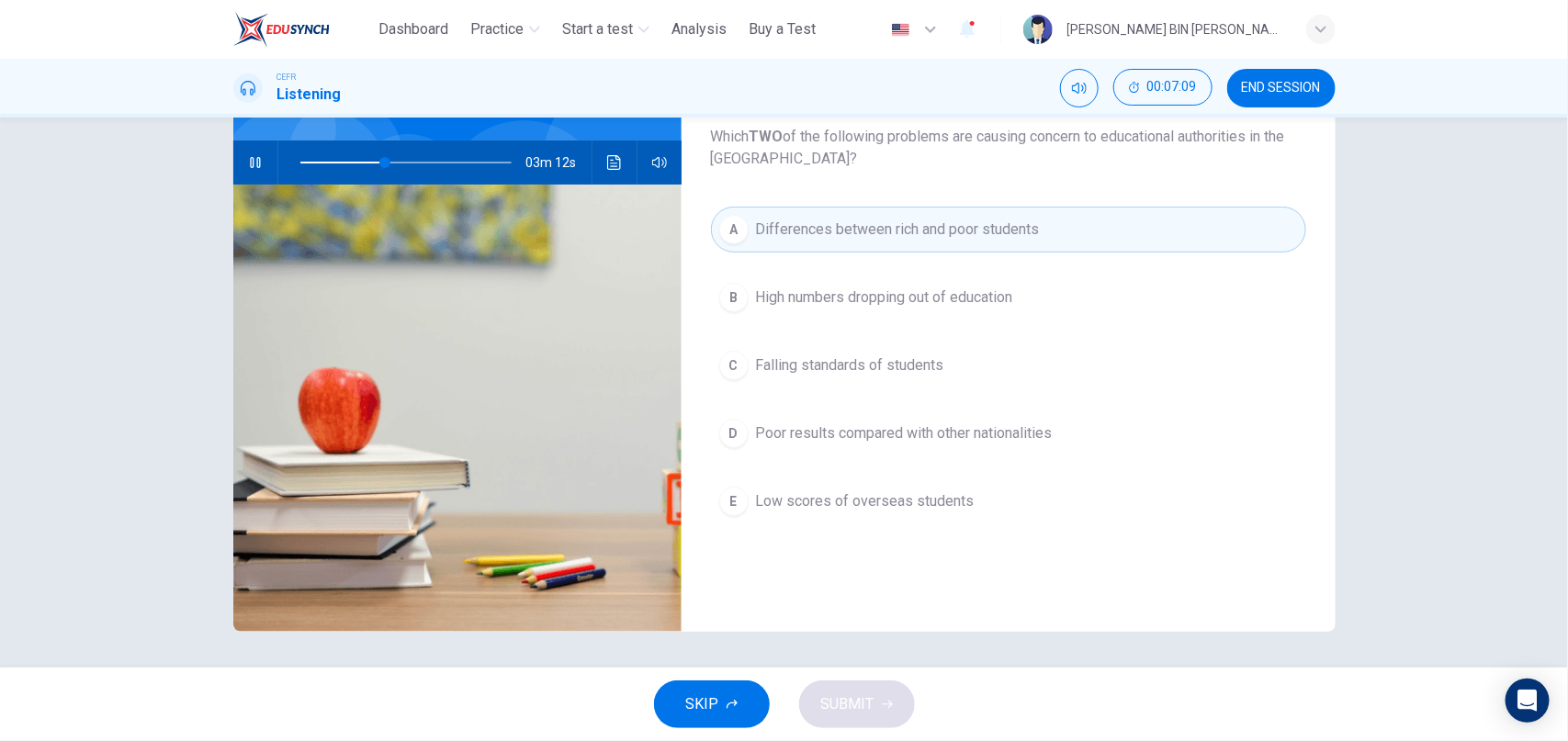
click at [744, 370] on div "C" at bounding box center [733, 364] width 29 height 29
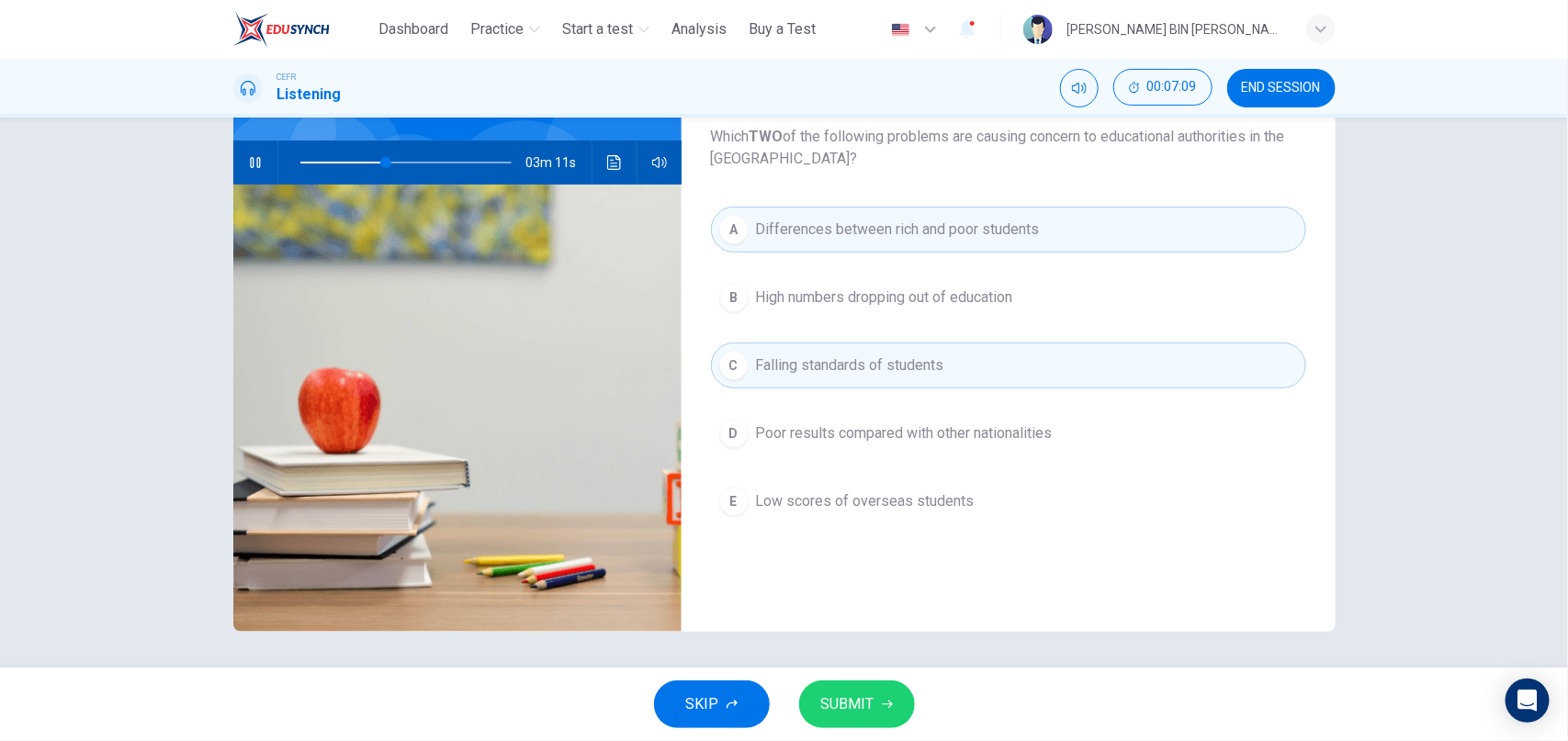
click at [877, 712] on button "SUBMIT" at bounding box center [857, 703] width 116 height 48
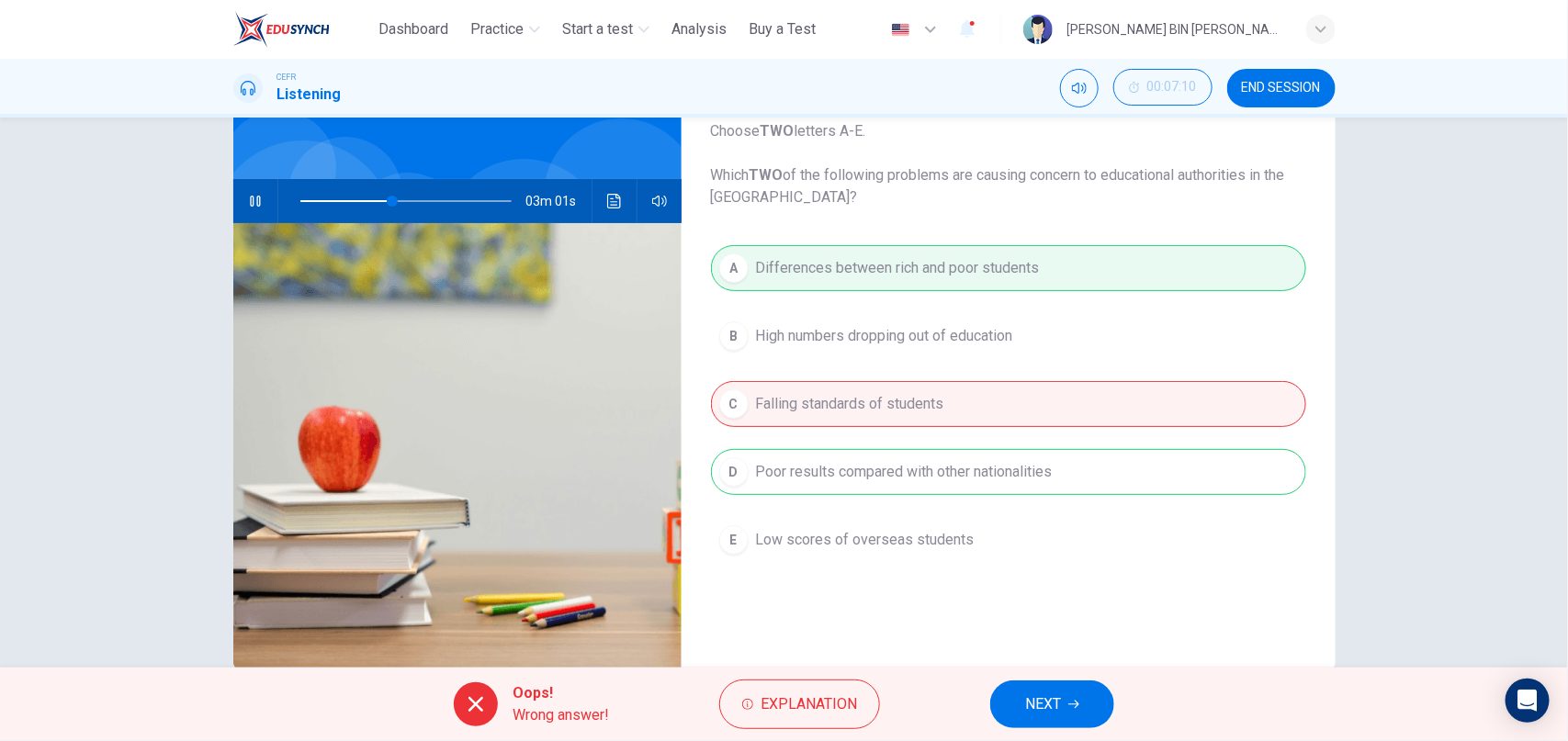
scroll to position [124, 0]
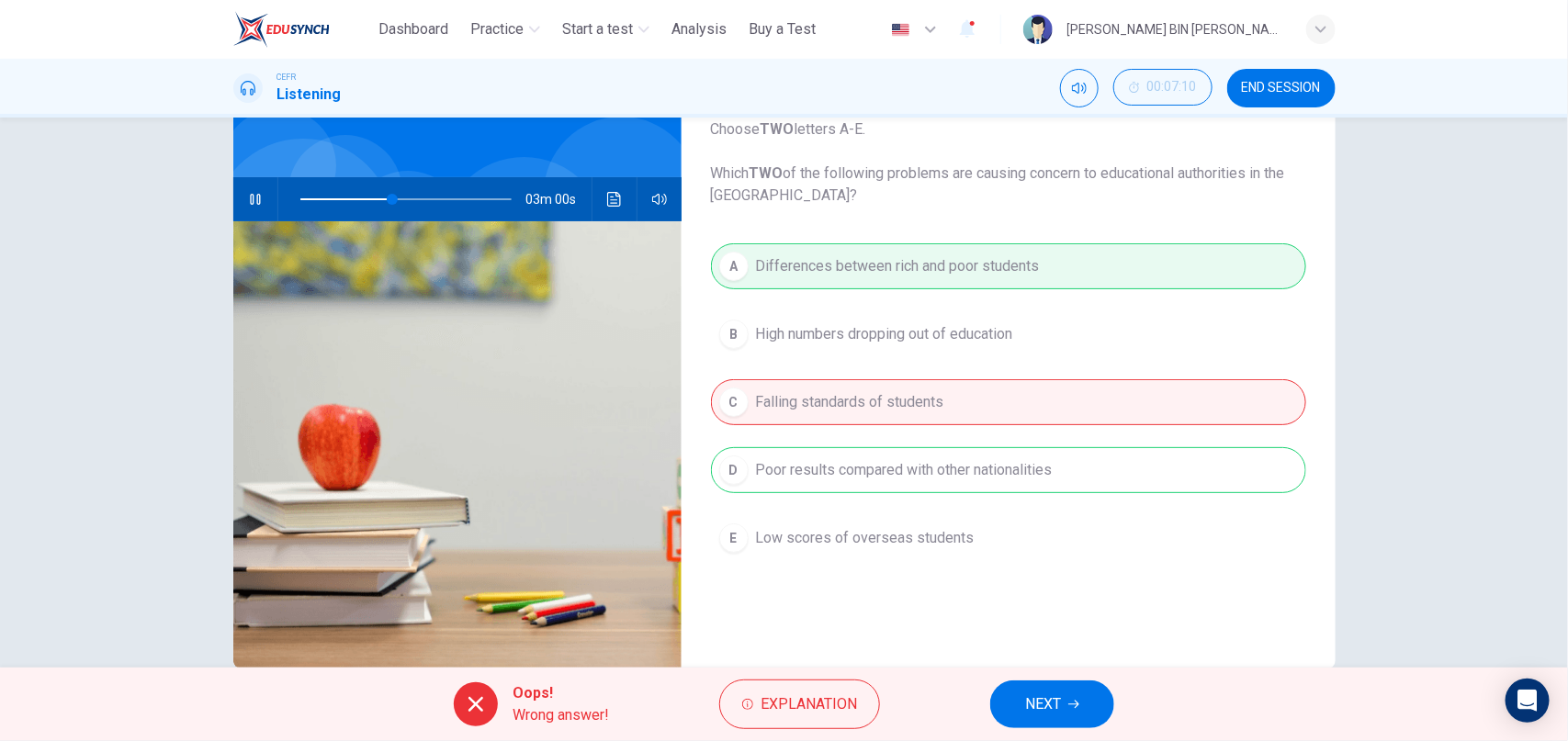
click at [1046, 715] on span "NEXT" at bounding box center [1043, 703] width 36 height 25
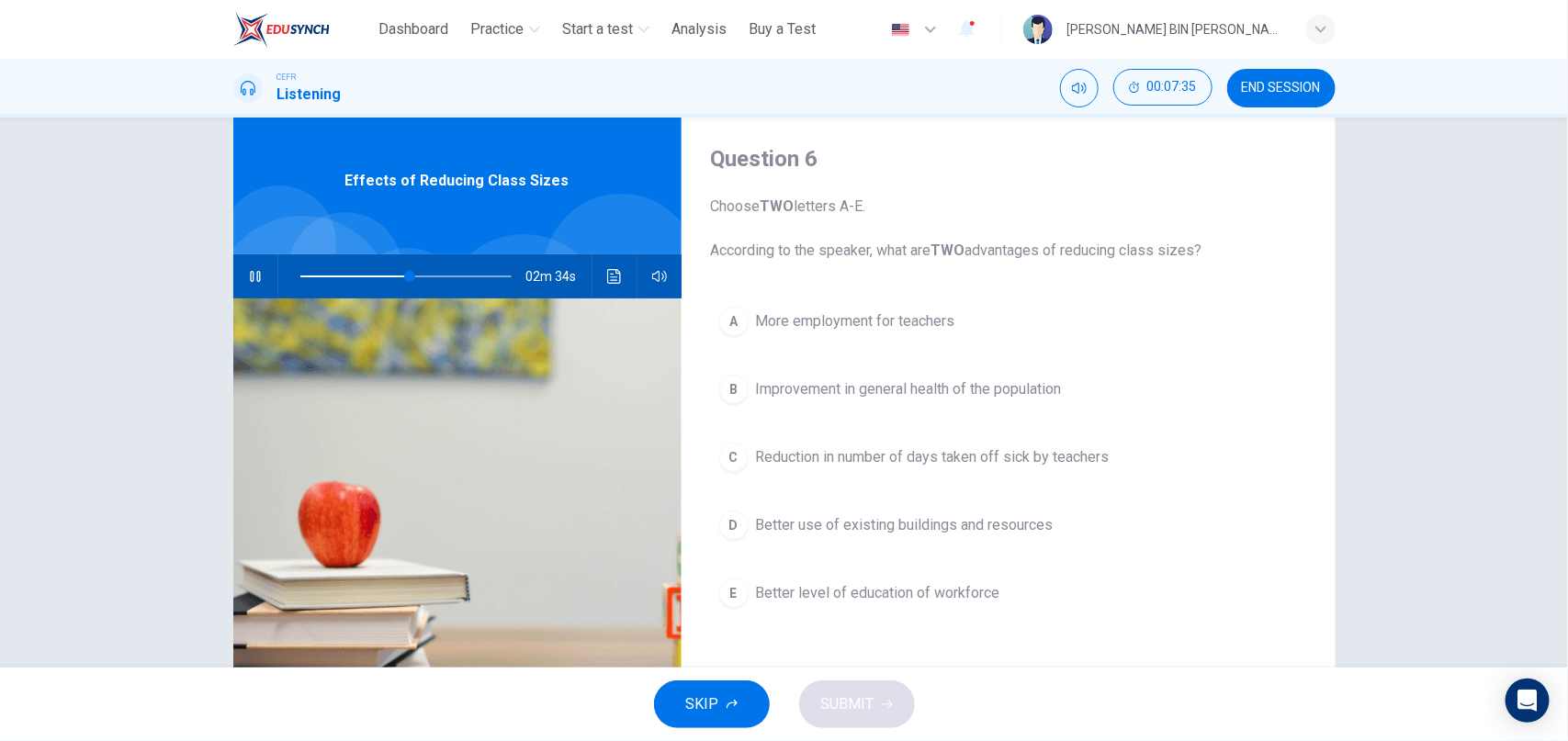
scroll to position [28, 0]
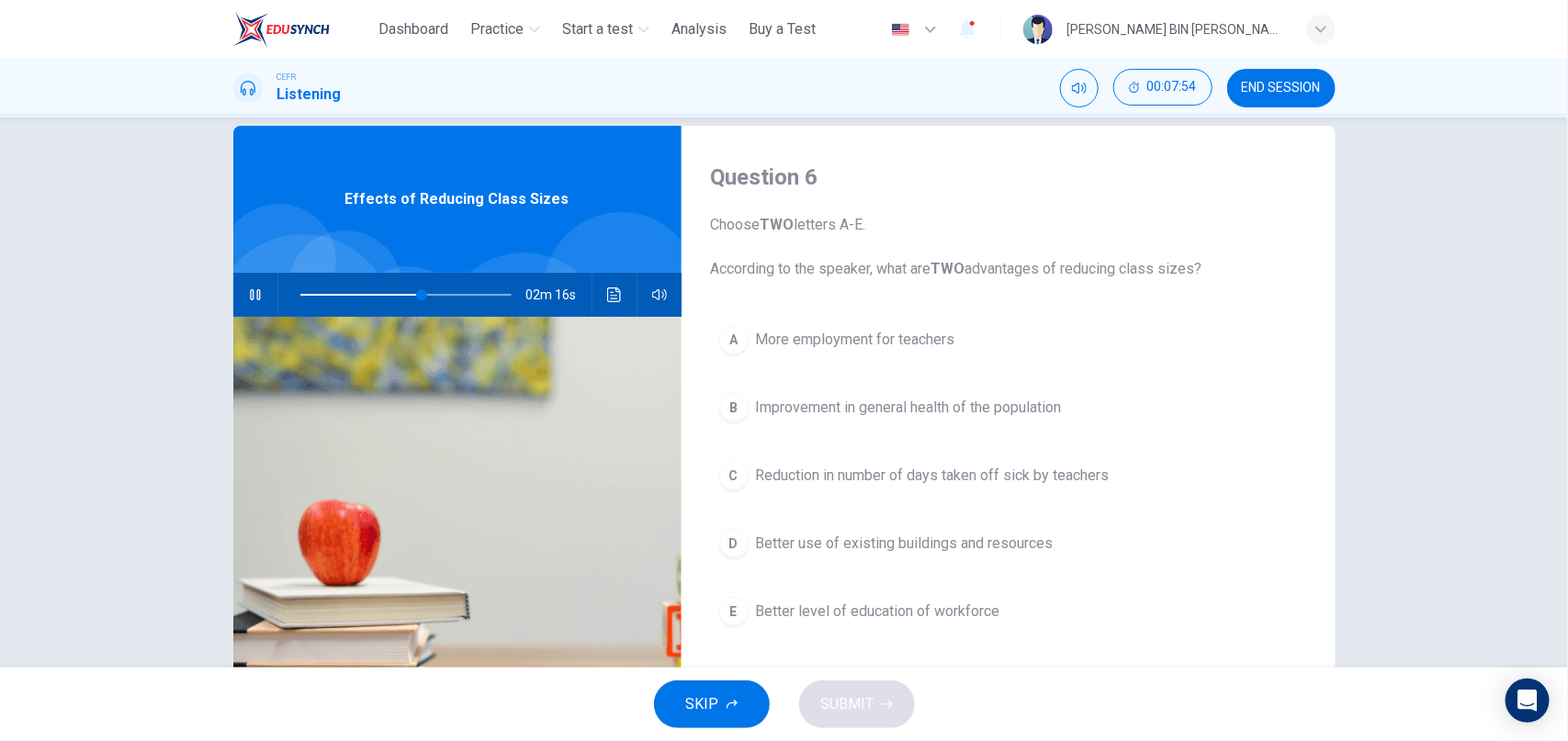
click at [746, 340] on div "A" at bounding box center [733, 339] width 29 height 29
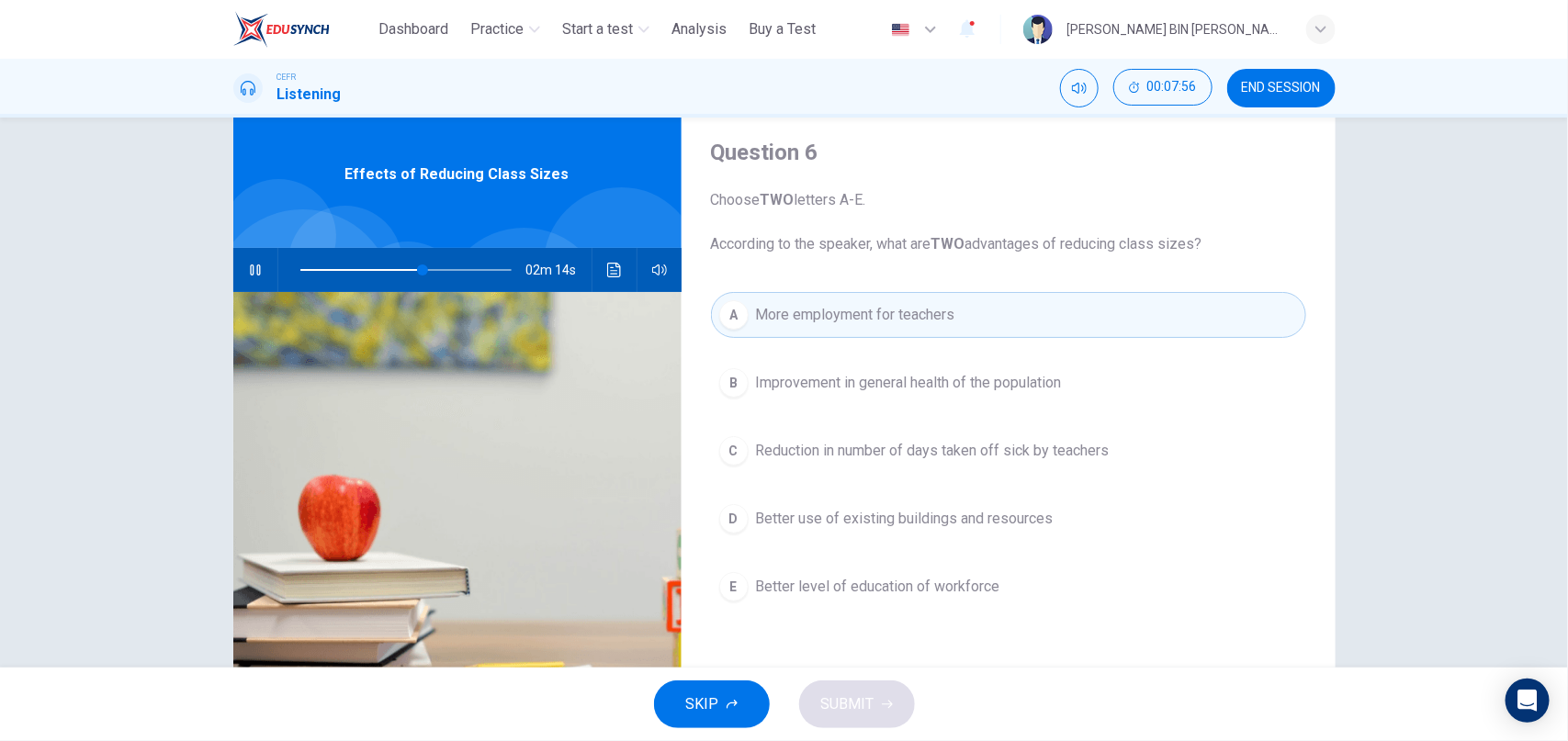
scroll to position [65, 0]
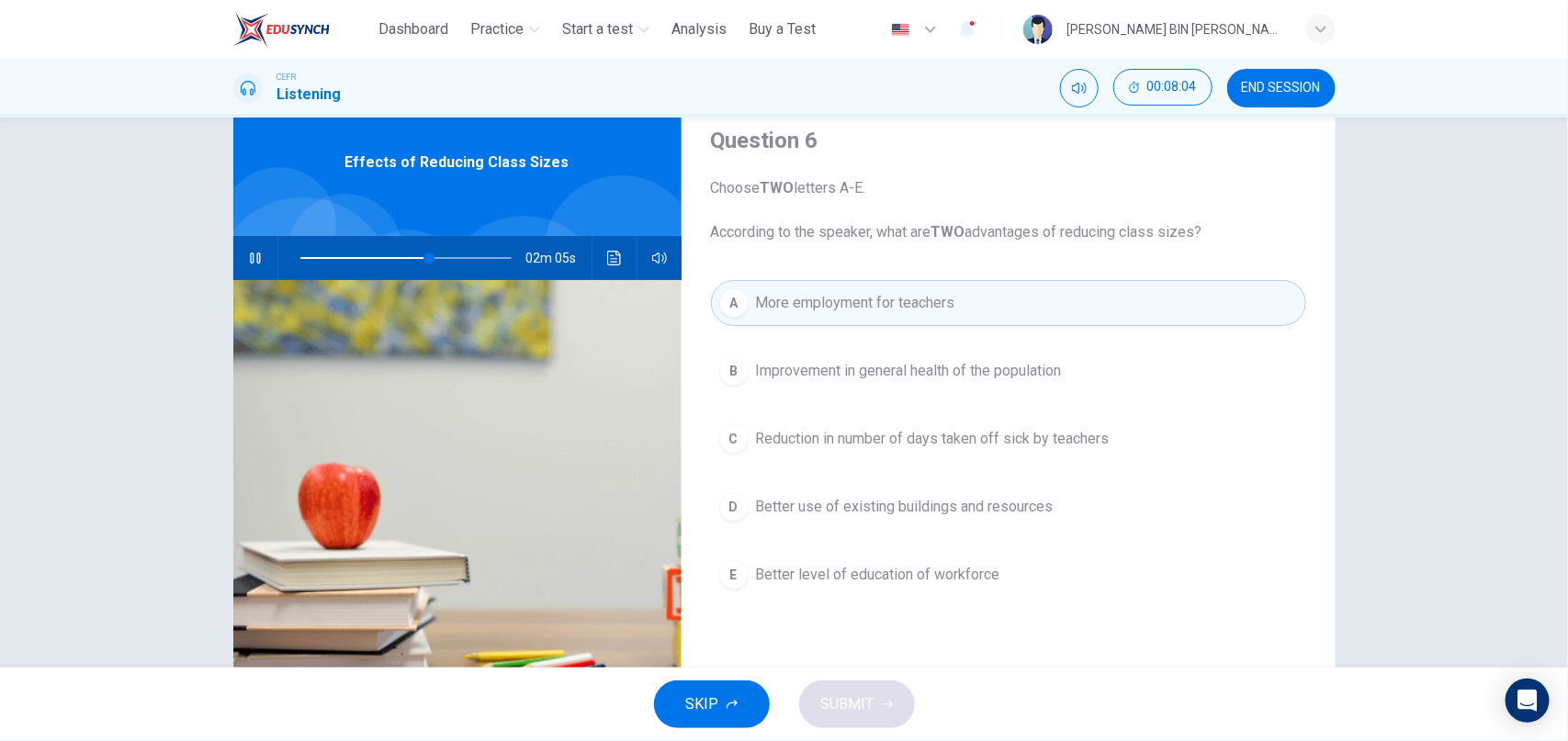
click at [745, 577] on div "E" at bounding box center [733, 574] width 29 height 29
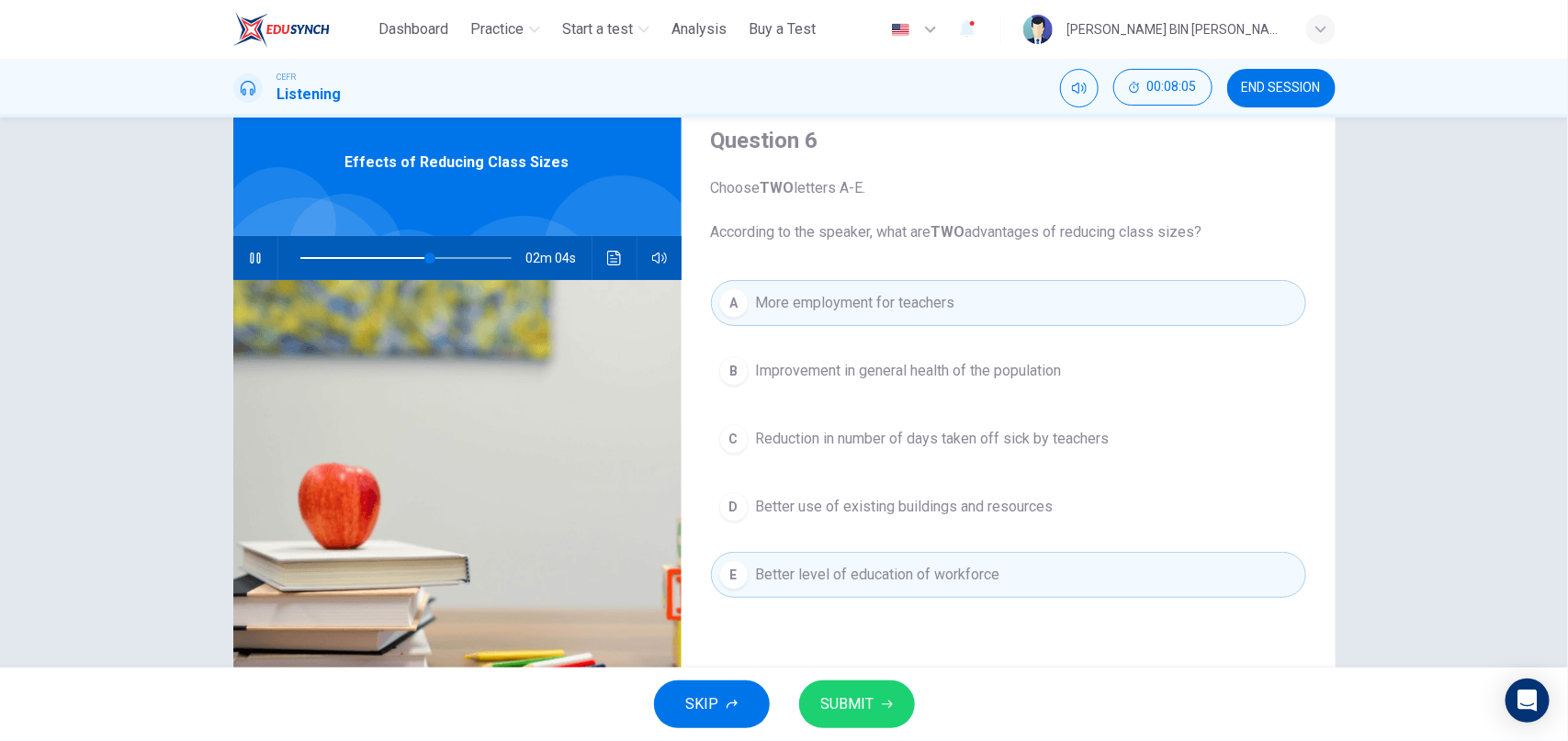
click at [857, 707] on span "SUBMIT" at bounding box center [847, 703] width 54 height 25
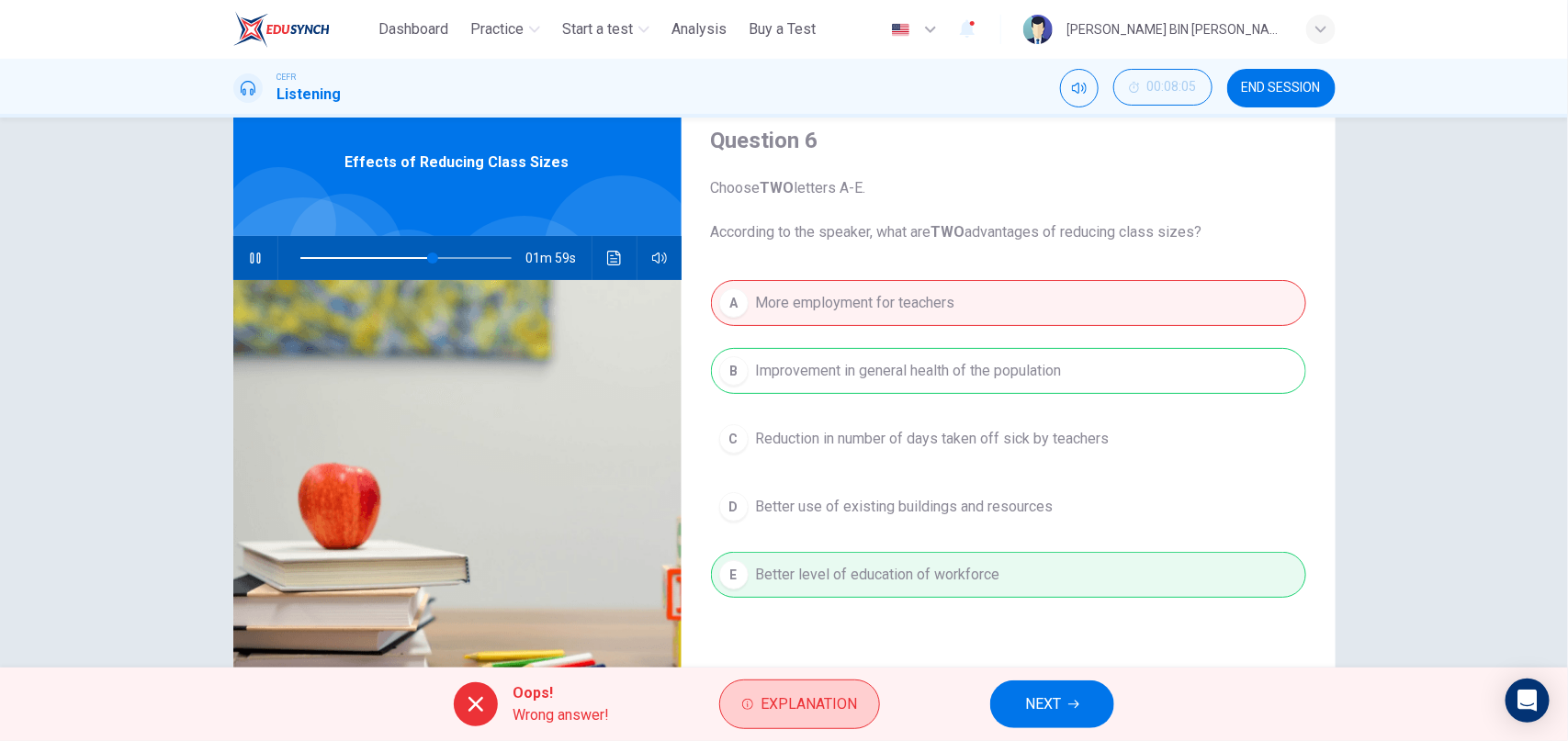
click at [799, 709] on span "Explanation" at bounding box center [808, 703] width 97 height 25
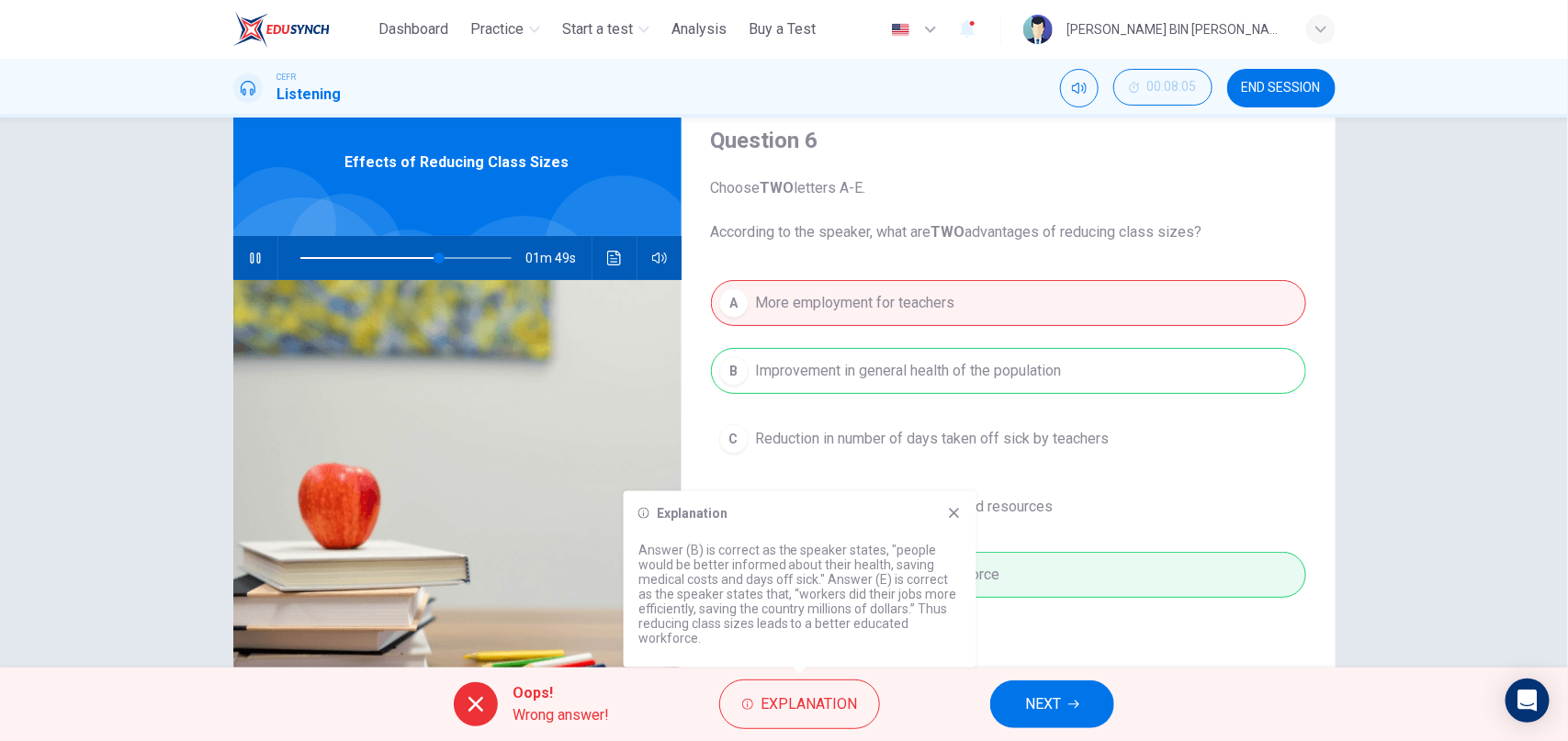
click at [959, 508] on icon at bounding box center [955, 514] width 15 height 15
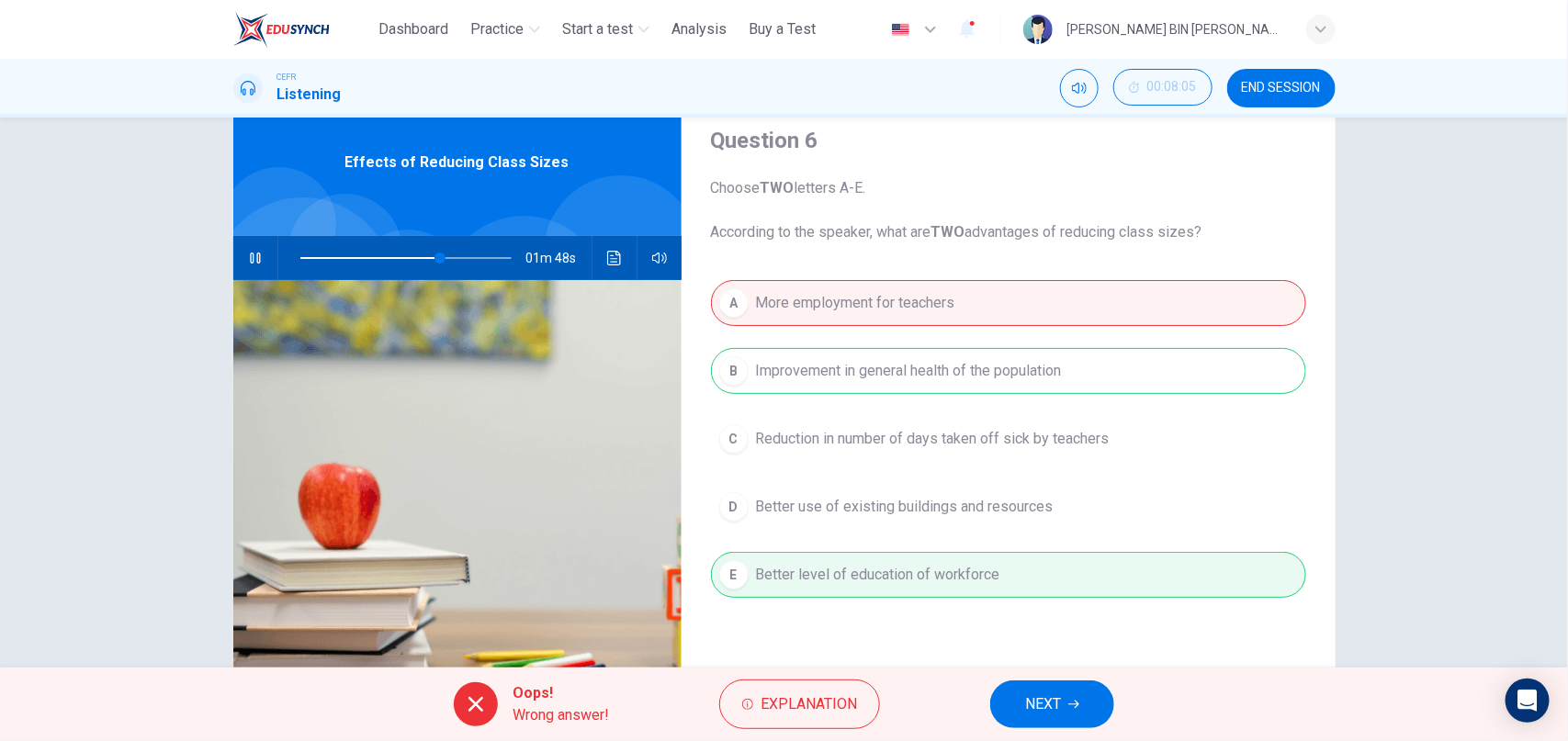
click at [1052, 722] on button "NEXT" at bounding box center [1052, 703] width 124 height 48
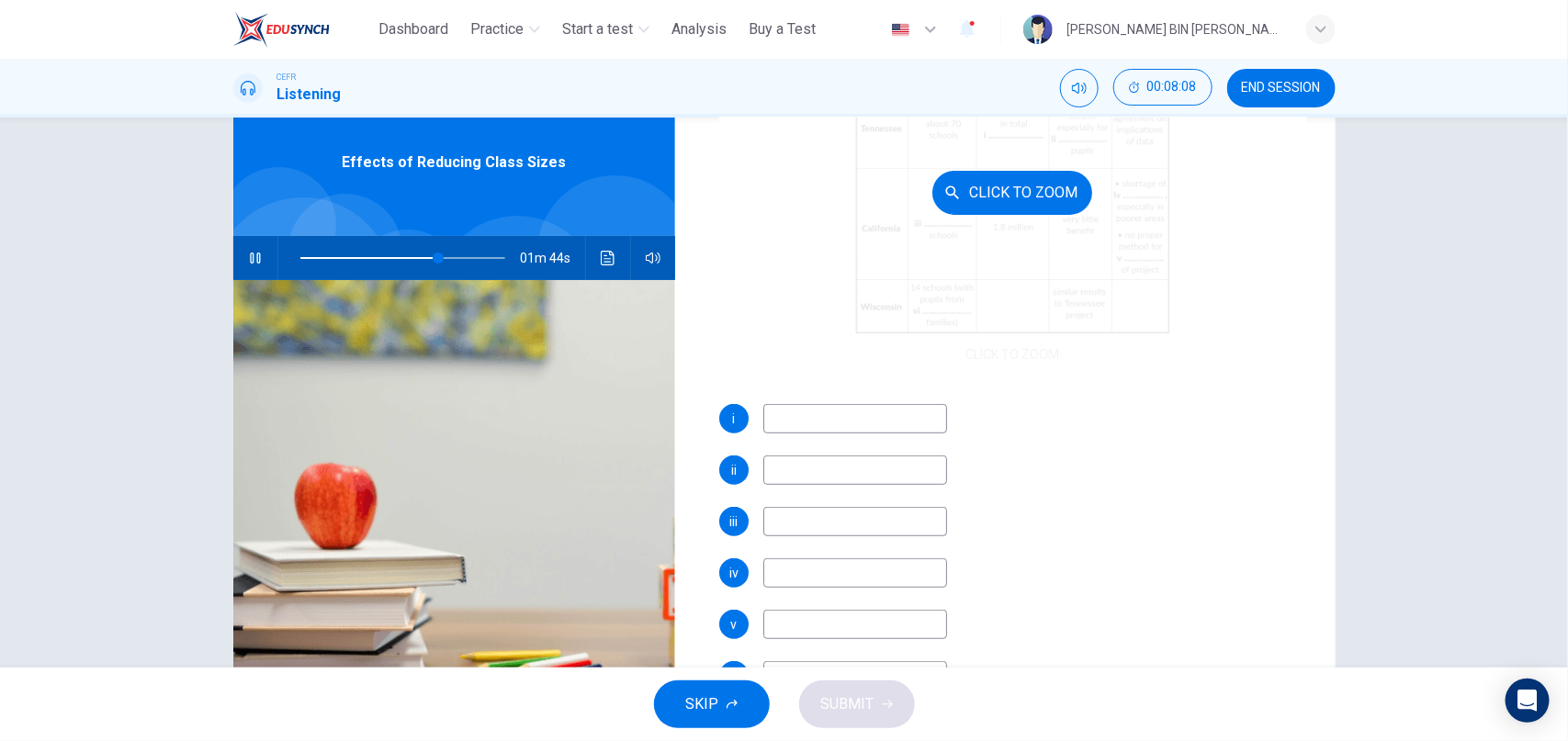
scroll to position [147, 0]
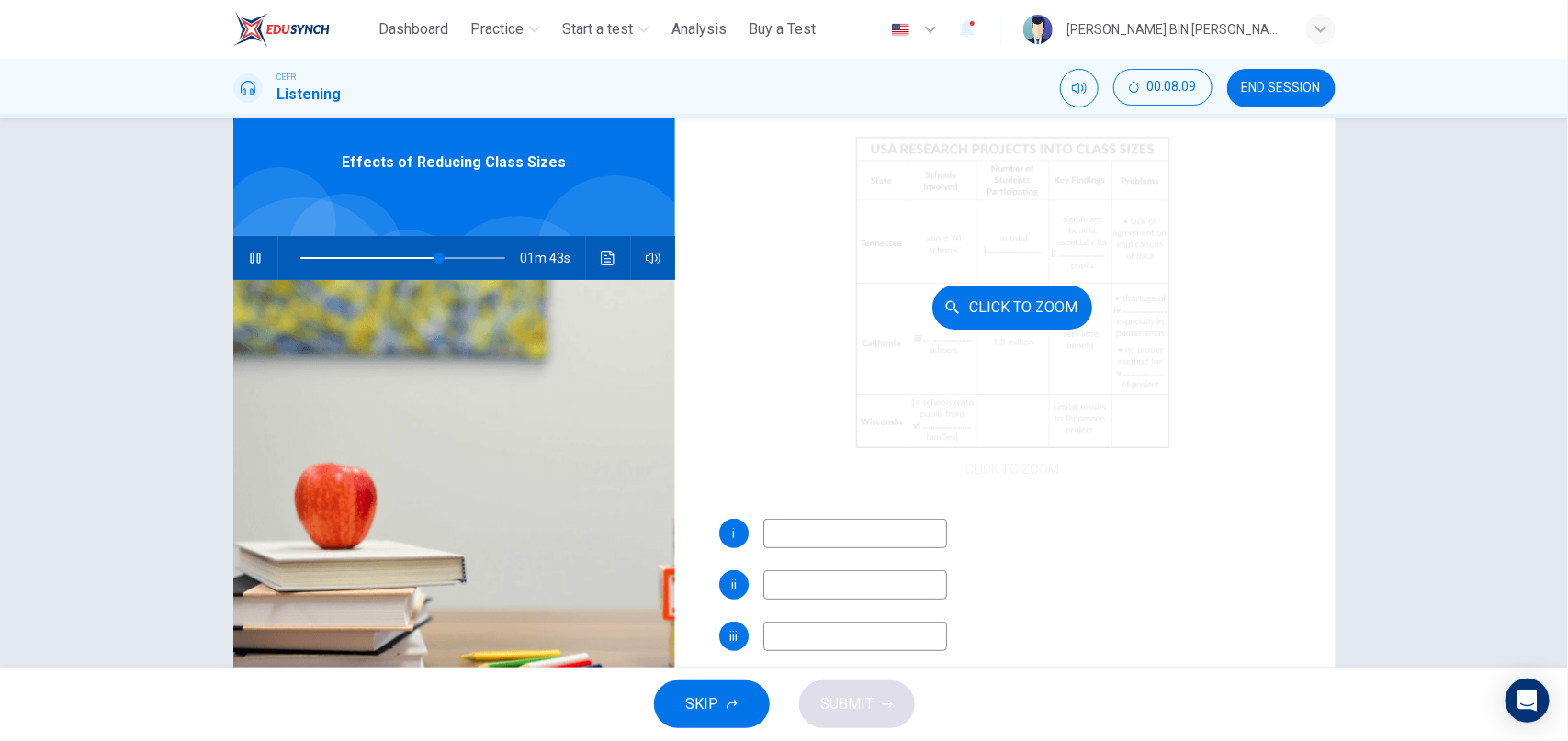
click at [1054, 303] on button "Click to Zoom" at bounding box center [1012, 307] width 160 height 44
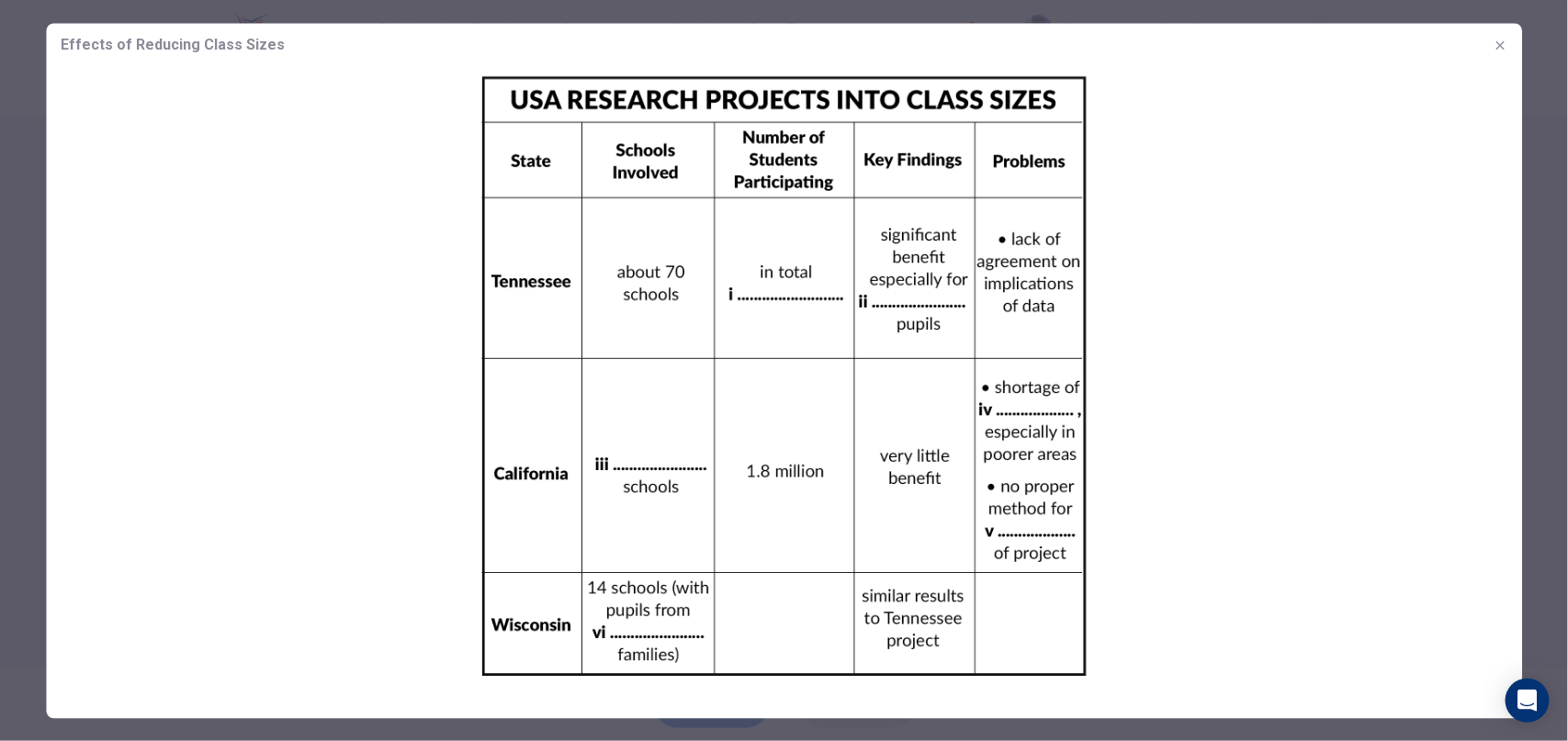
click at [1503, 46] on icon "button" at bounding box center [1500, 45] width 15 height 15
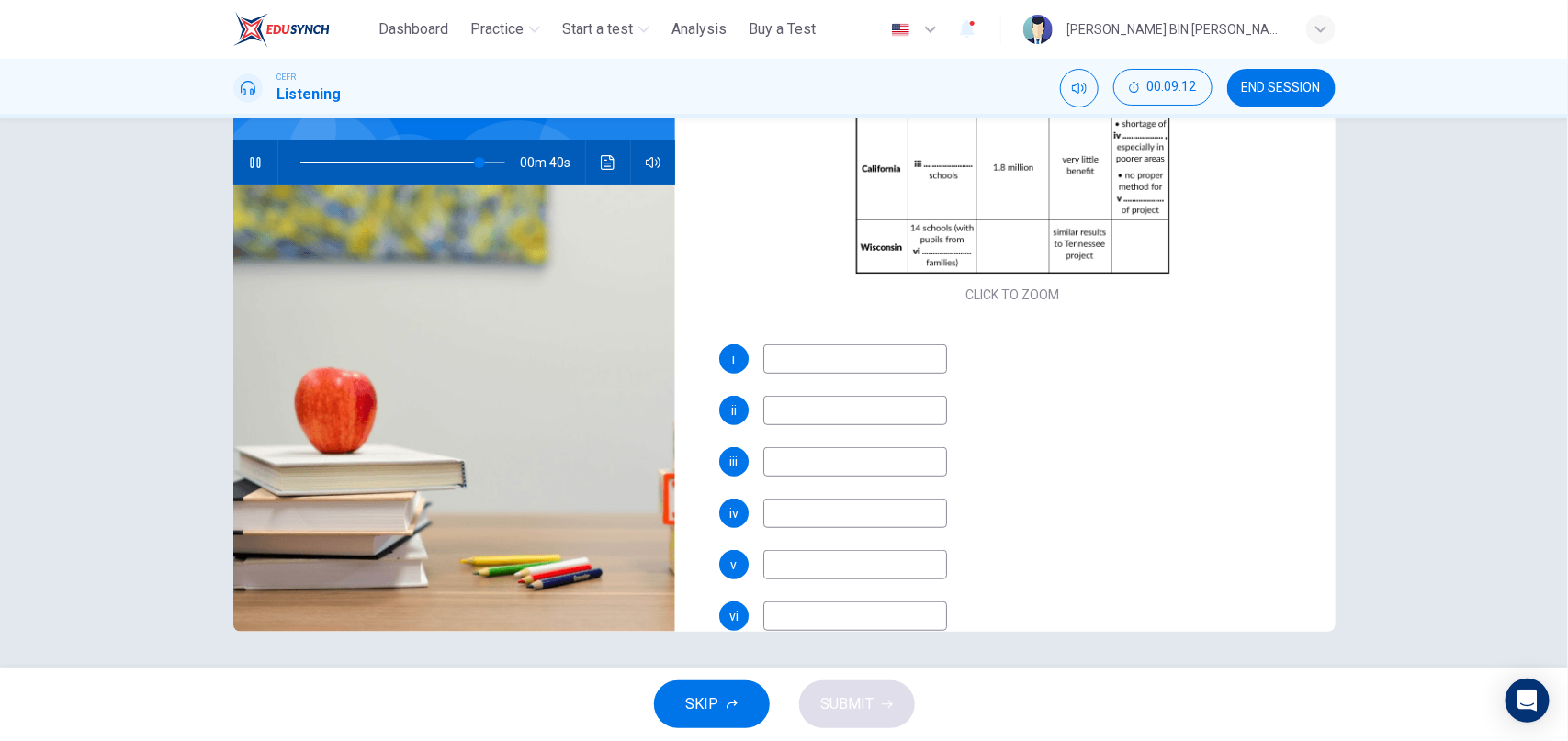
scroll to position [263, 0]
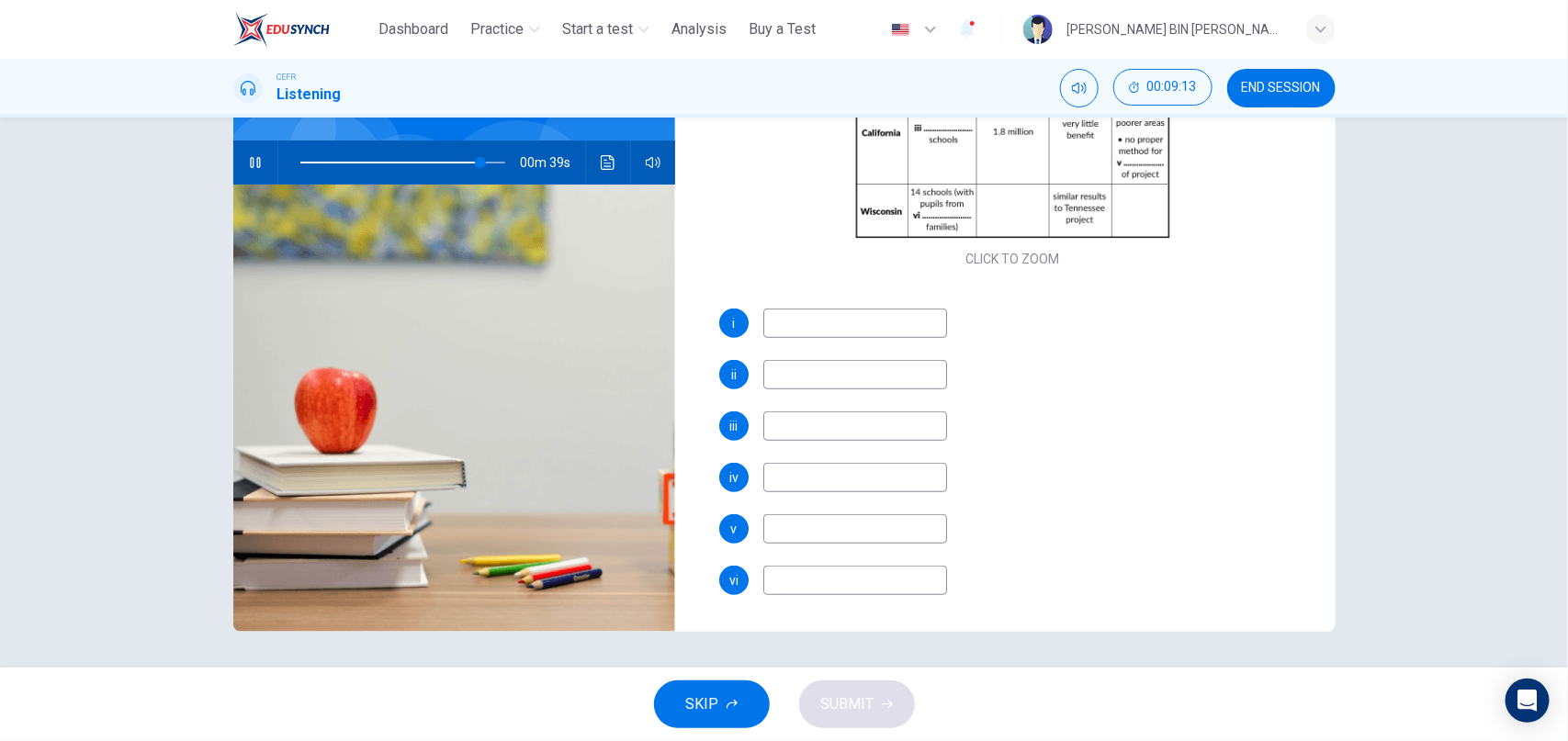
click at [834, 574] on input at bounding box center [855, 579] width 184 height 29
type input "**"
type input "*"
type input "**"
type input "****"
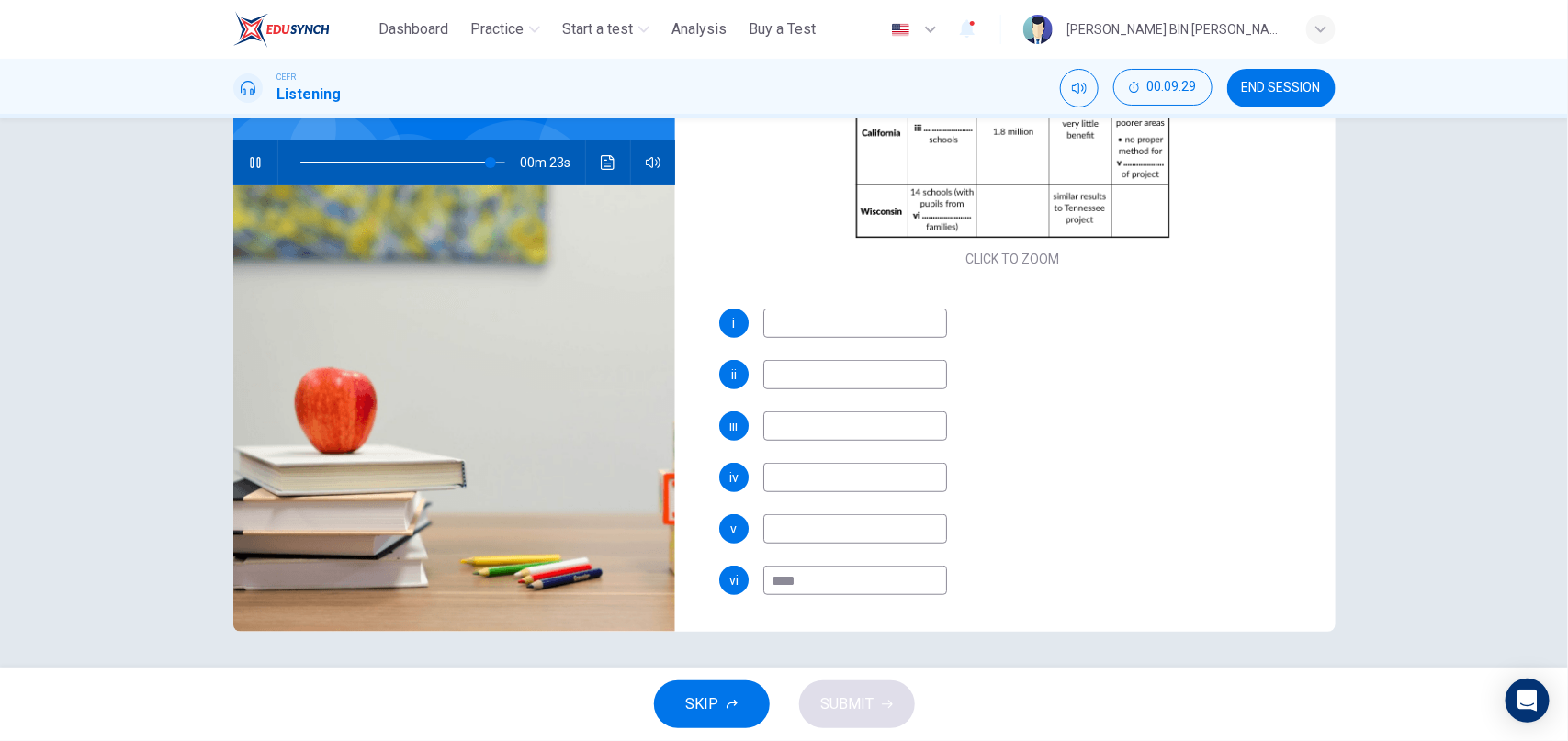
type input "**"
type input "****"
click at [1157, 433] on div "iii" at bounding box center [1012, 425] width 587 height 29
click at [423, 159] on span at bounding box center [403, 162] width 206 height 25
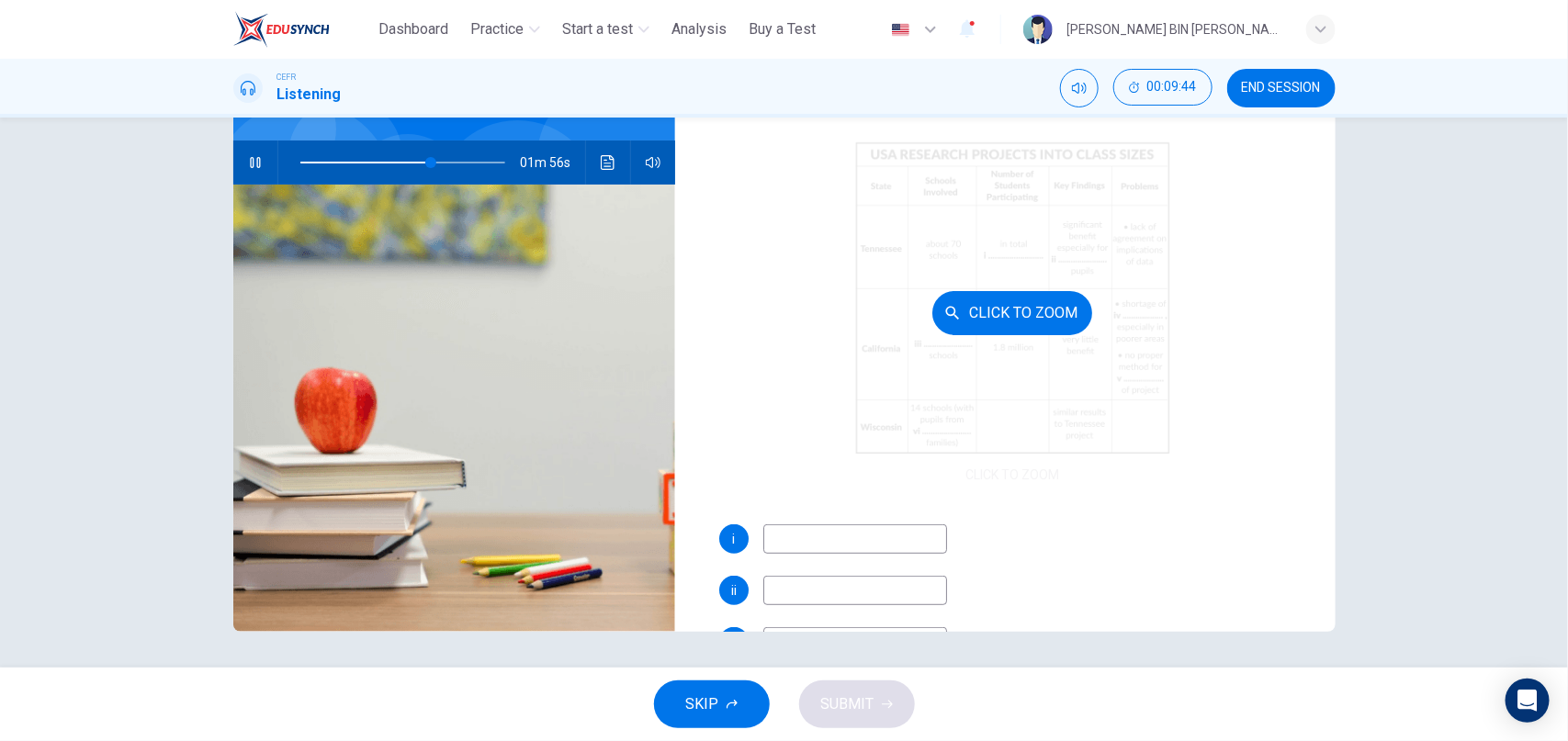
scroll to position [48, 0]
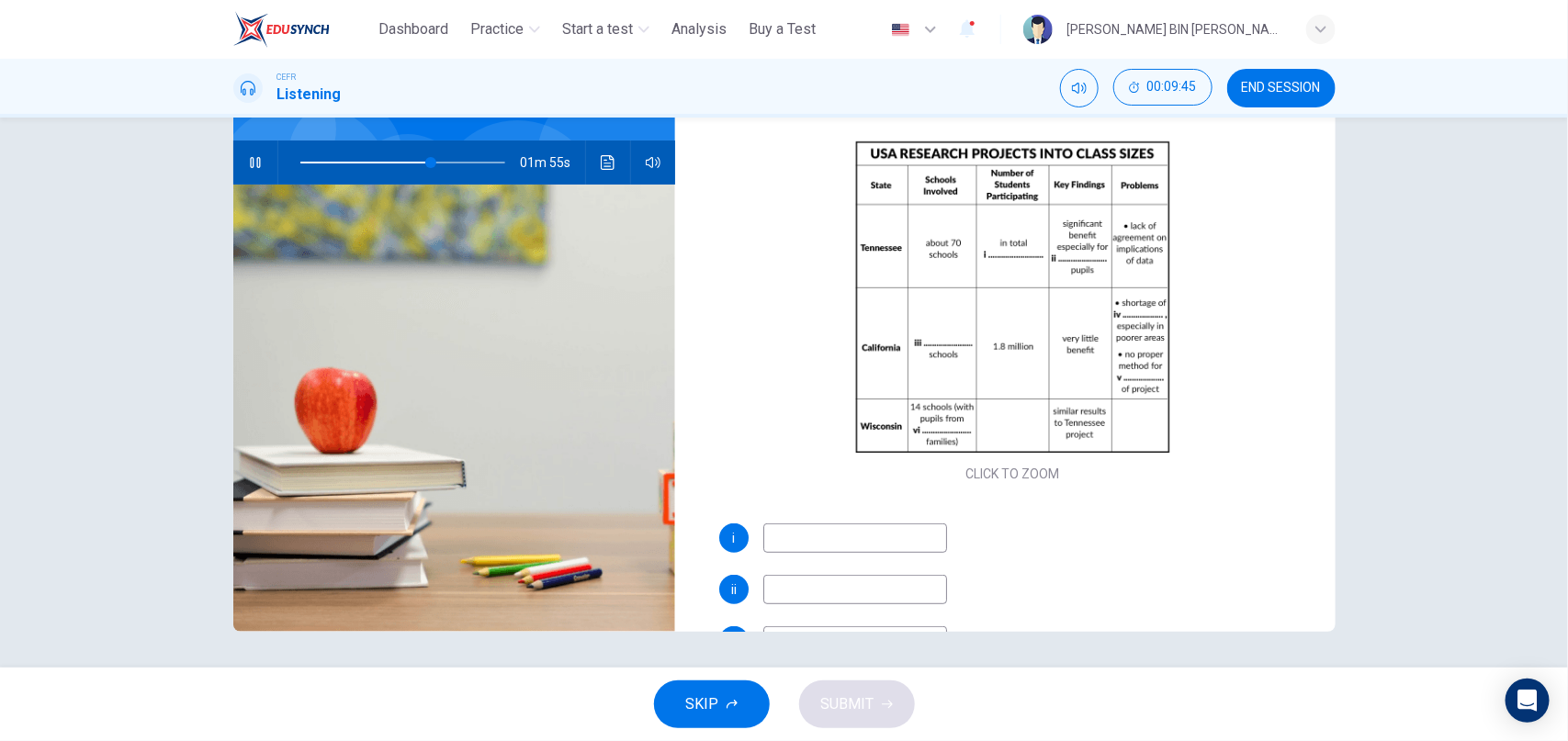
click at [813, 538] on input at bounding box center [855, 537] width 184 height 29
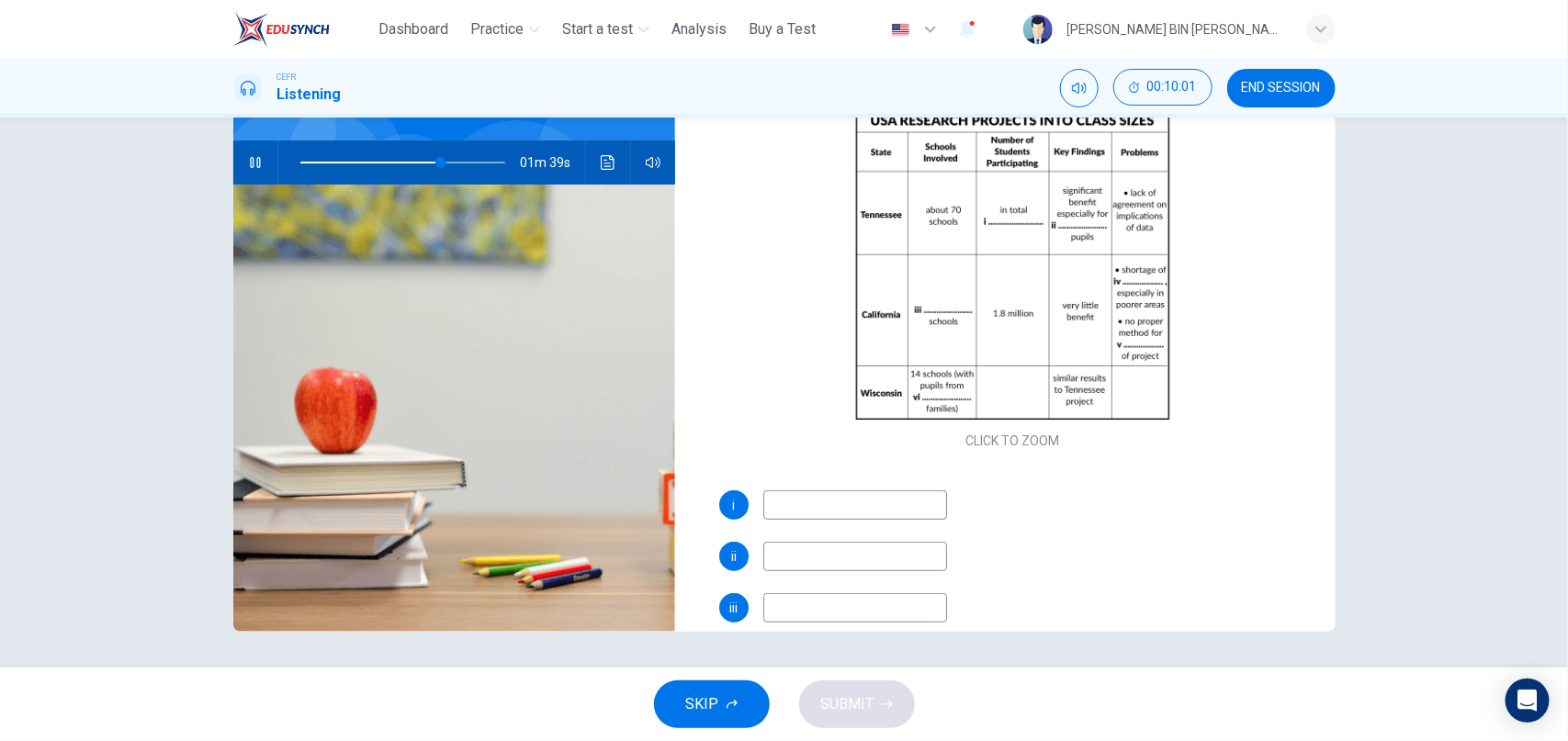
click at [394, 159] on span at bounding box center [403, 162] width 206 height 25
click at [803, 509] on input at bounding box center [855, 504] width 184 height 29
type input "**"
type input "*"
type input "**"
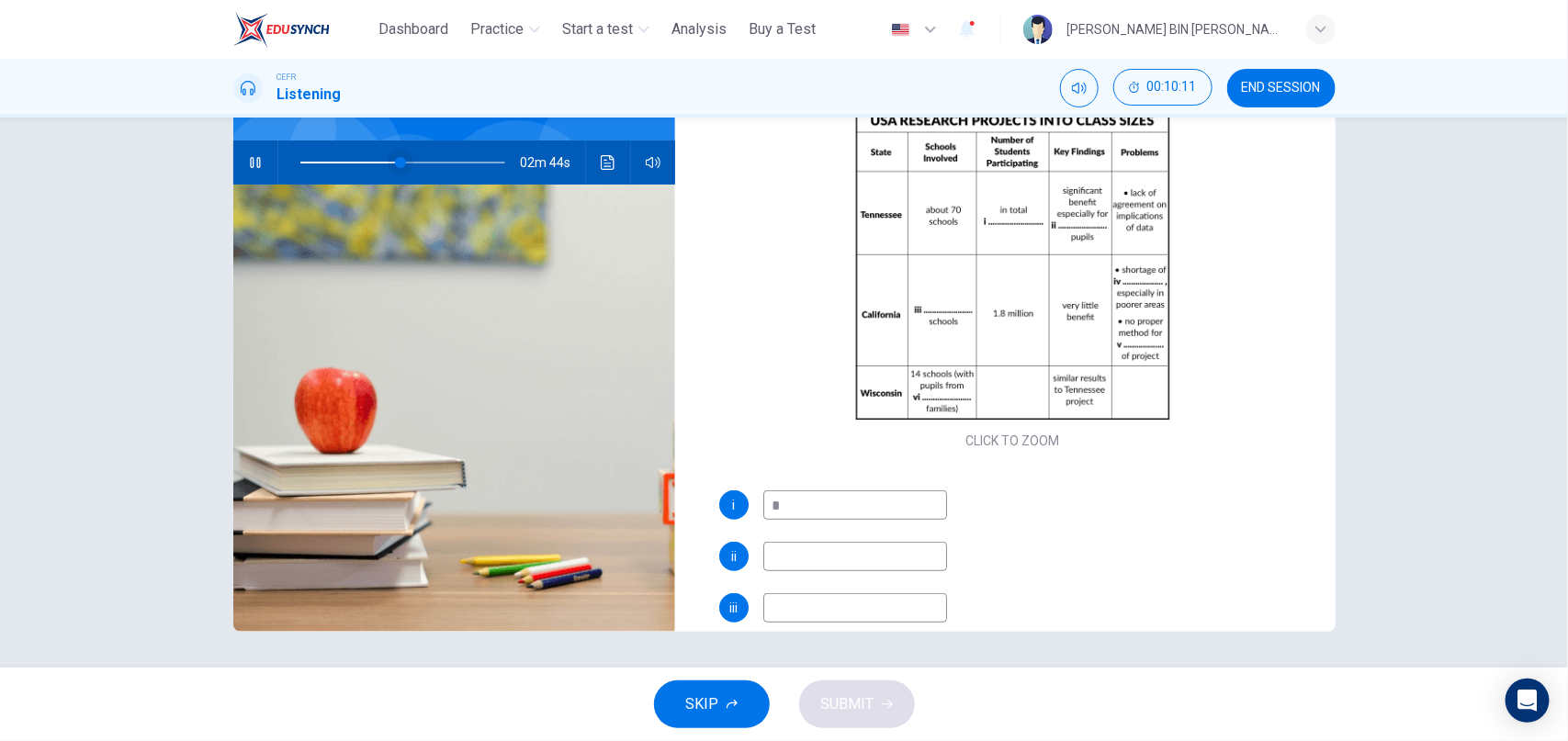
type input "*"
click at [395, 160] on span at bounding box center [400, 162] width 11 height 11
click at [800, 501] on input "*" at bounding box center [855, 504] width 184 height 29
type input "**"
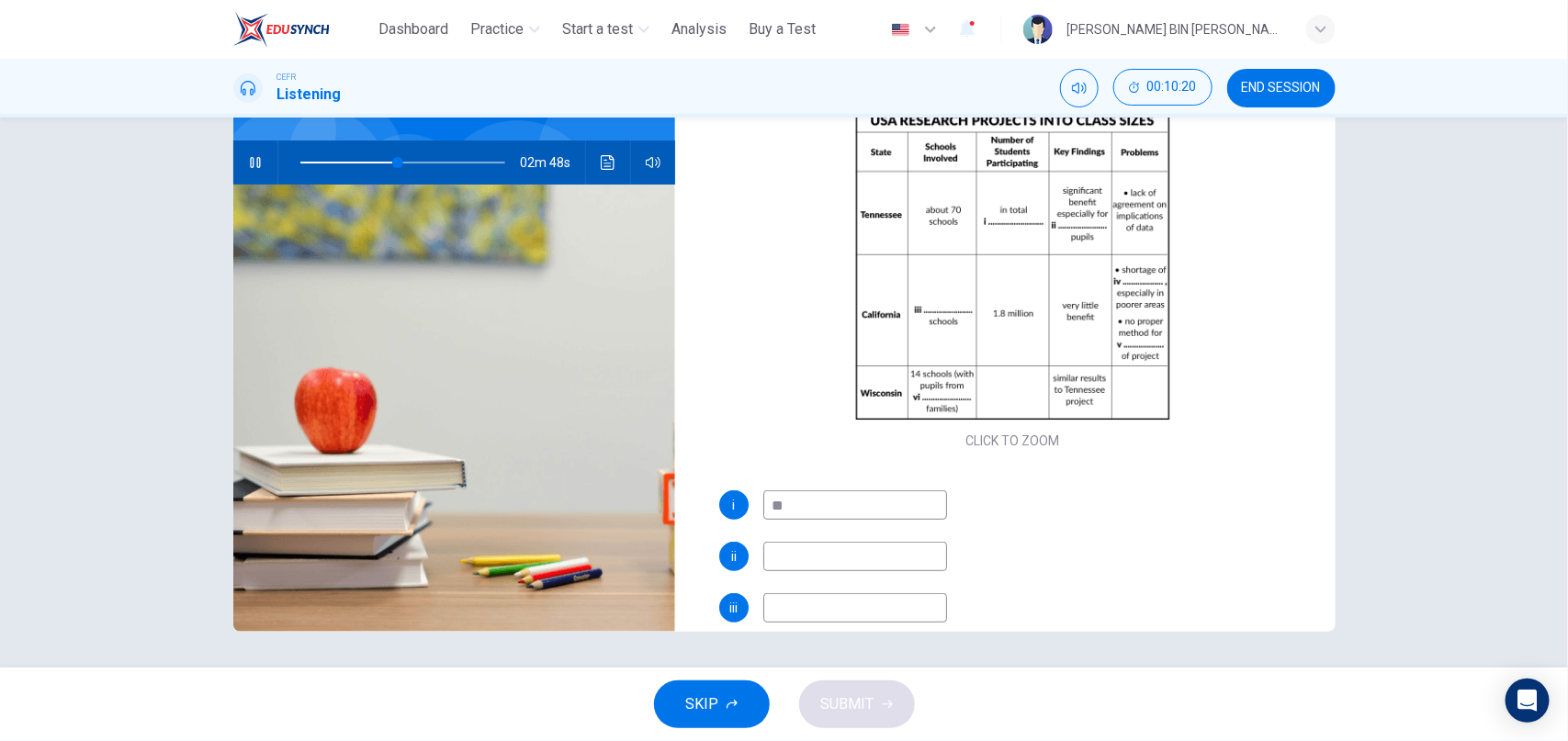
type input "**"
type input "****"
type input "**"
type input "****"
click at [795, 561] on input at bounding box center [855, 556] width 184 height 29
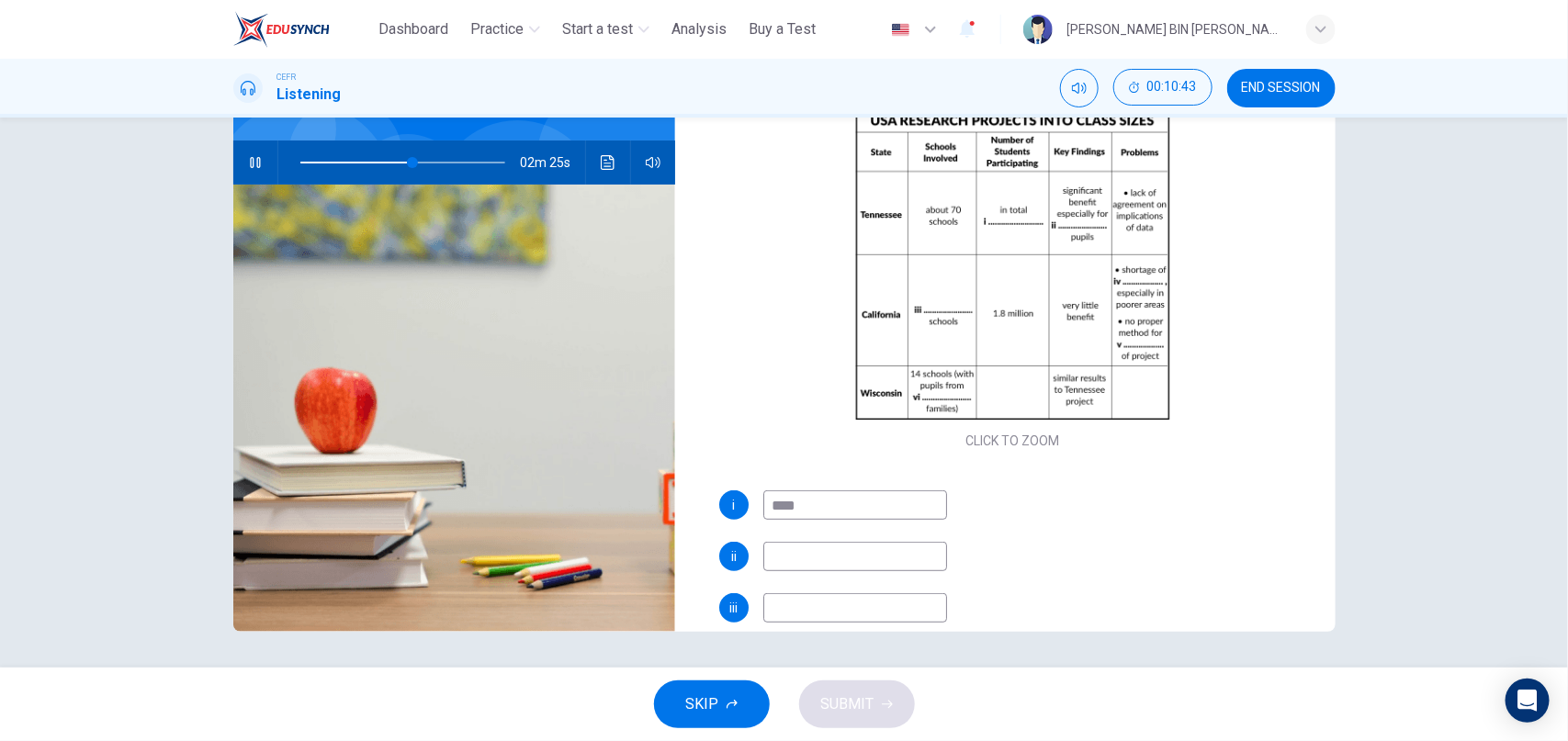
click at [805, 561] on input at bounding box center [855, 556] width 184 height 29
type input "**"
type input "*"
type input "**"
type input "*****"
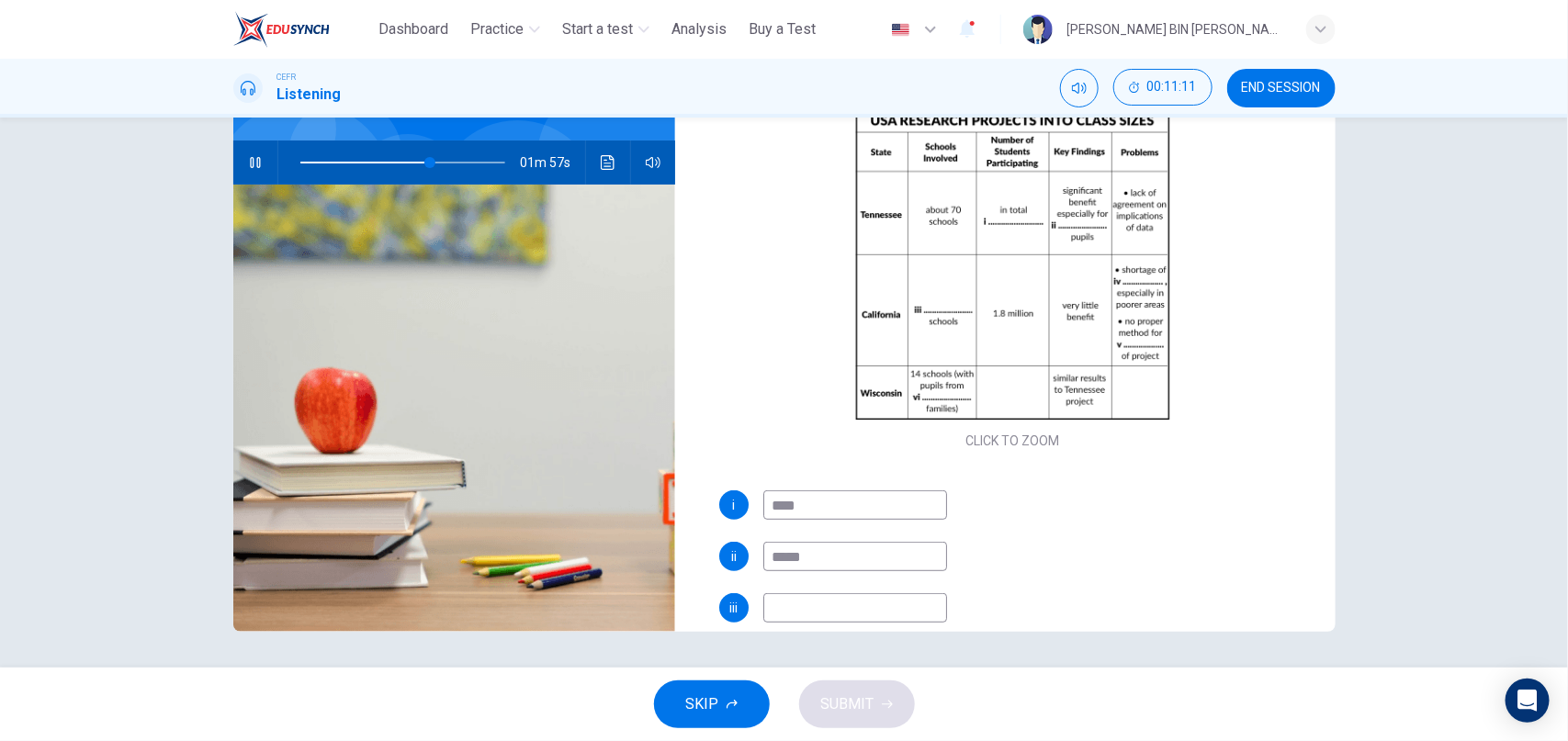
type input "**"
type input "*******"
type input "**"
type input "********"
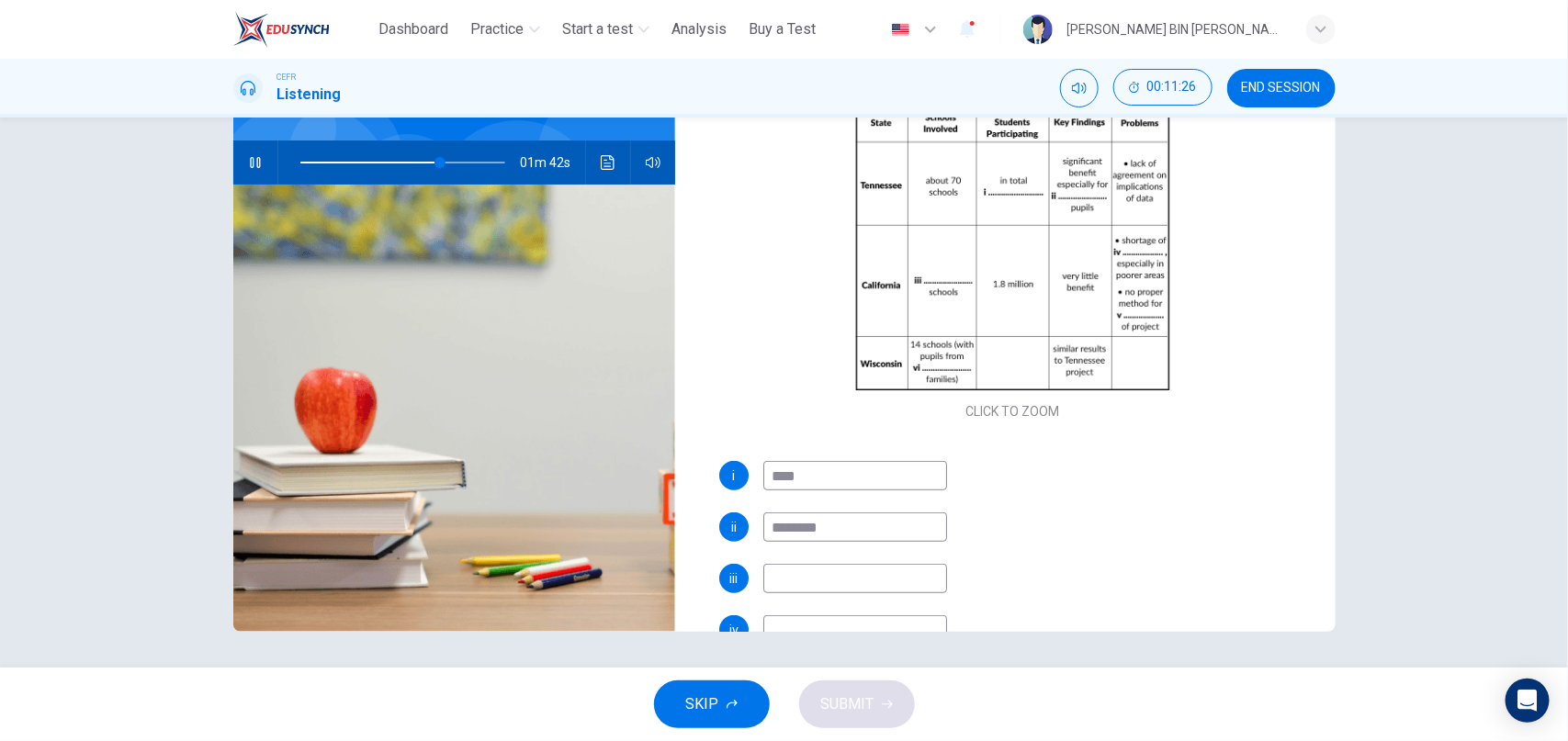
scroll to position [108, 0]
type input "**"
type input "********"
click at [807, 584] on input at bounding box center [855, 579] width 184 height 29
type input "**"
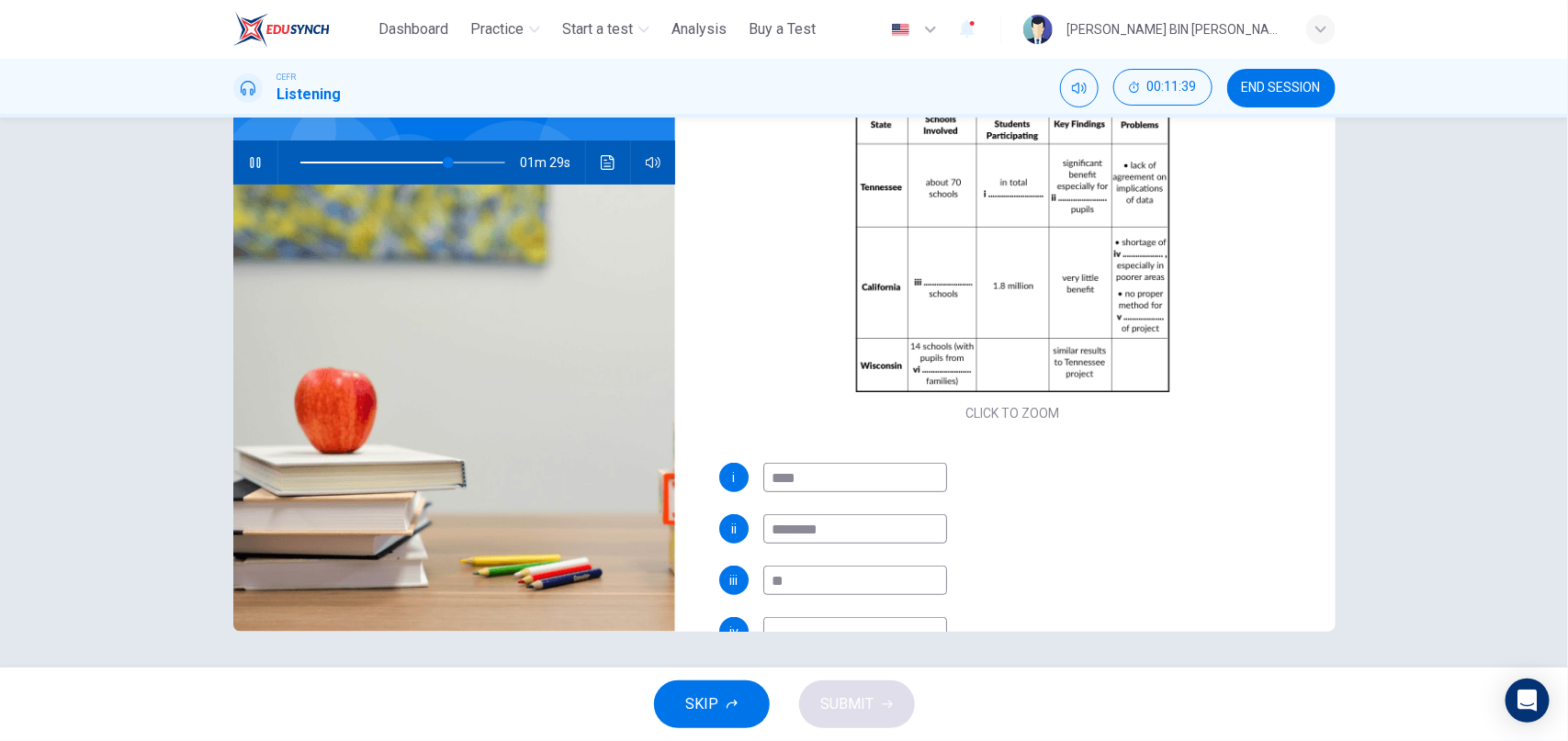
type input "***"
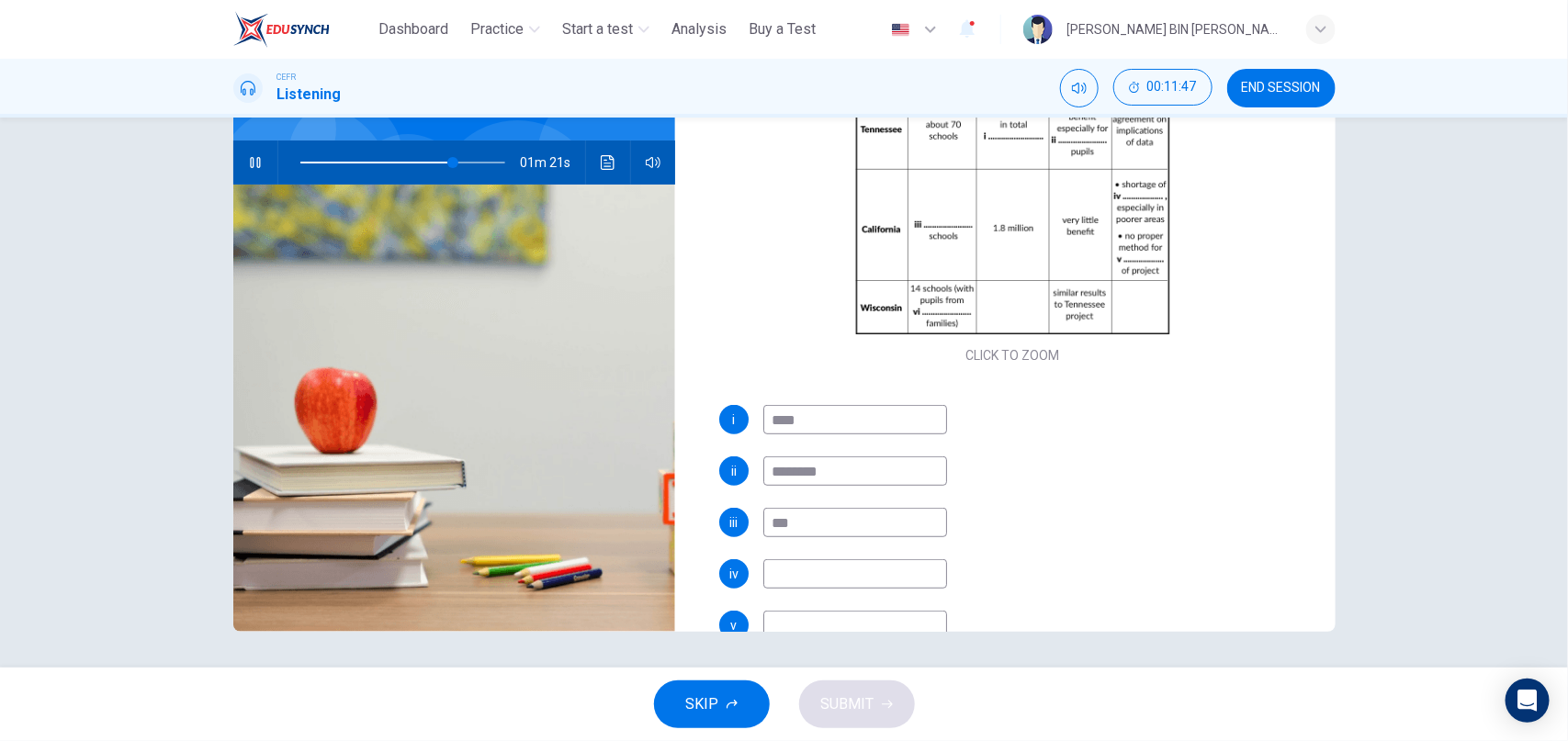
scroll to position [167, 0]
type input "**"
type input "***"
click at [857, 575] on input at bounding box center [855, 572] width 184 height 29
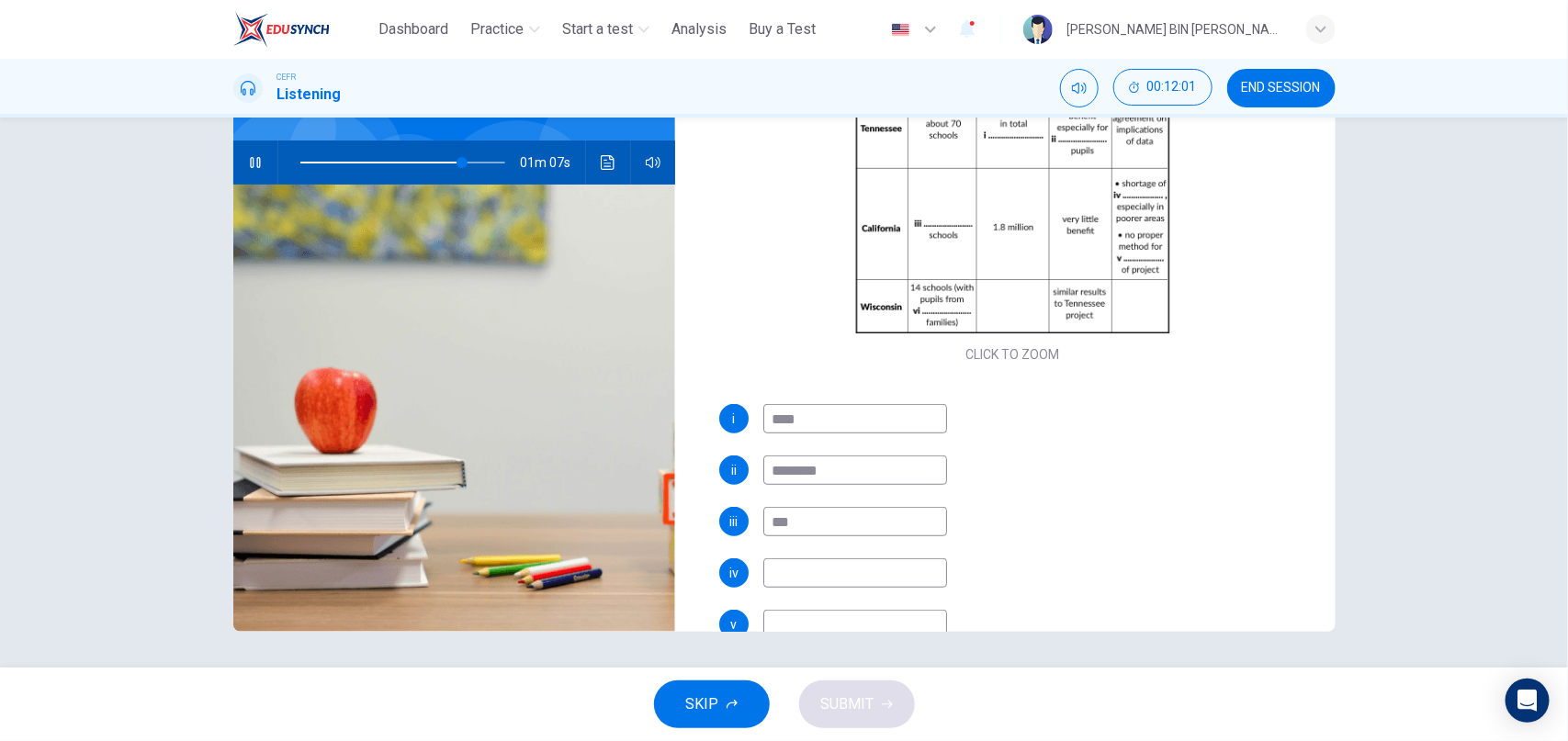
type input "**"
type input "***"
type input "**"
type input "******"
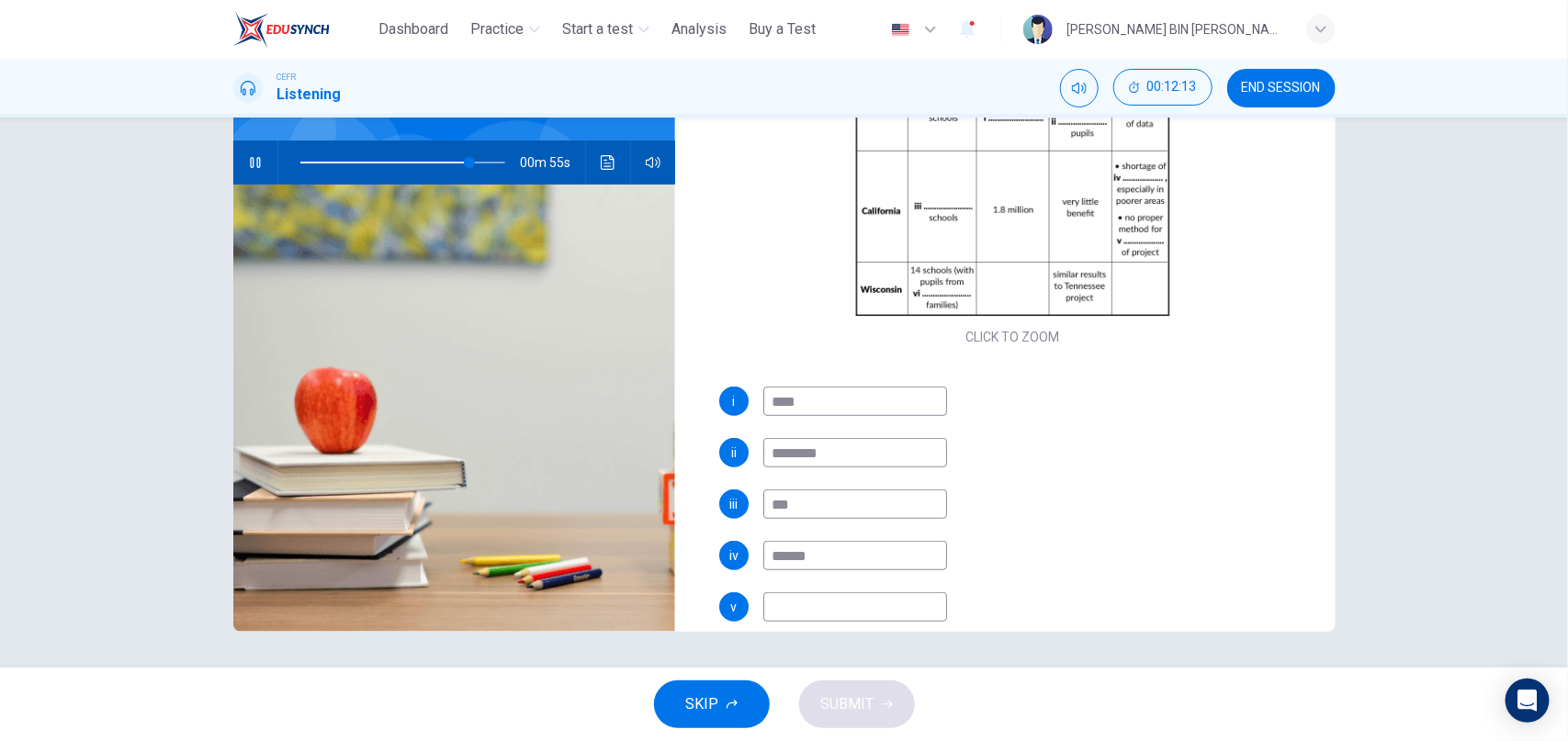
type input "**"
type input "******"
click at [880, 609] on input at bounding box center [855, 607] width 184 height 29
type input "**"
type input "*"
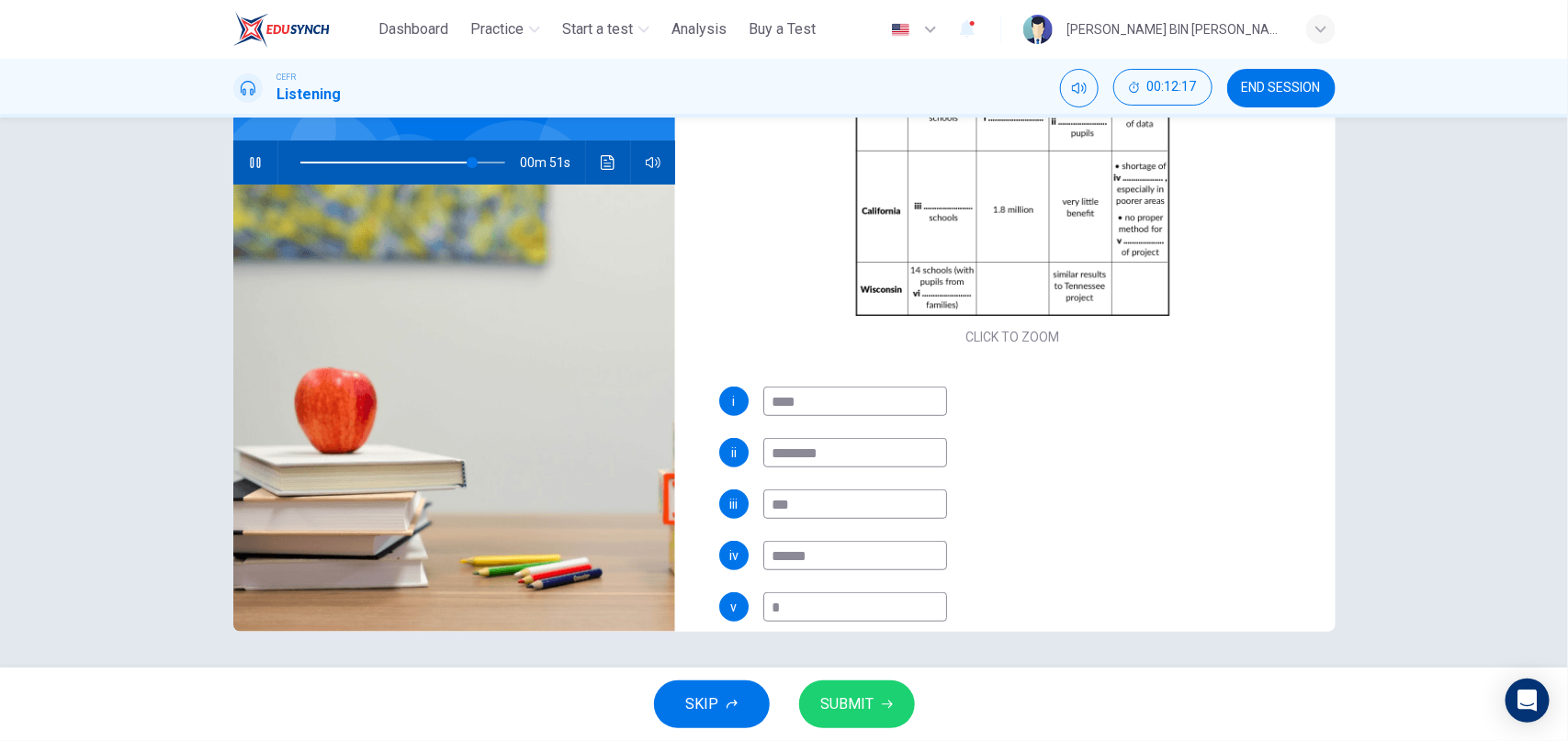
type input "**"
type input "***"
type input "**"
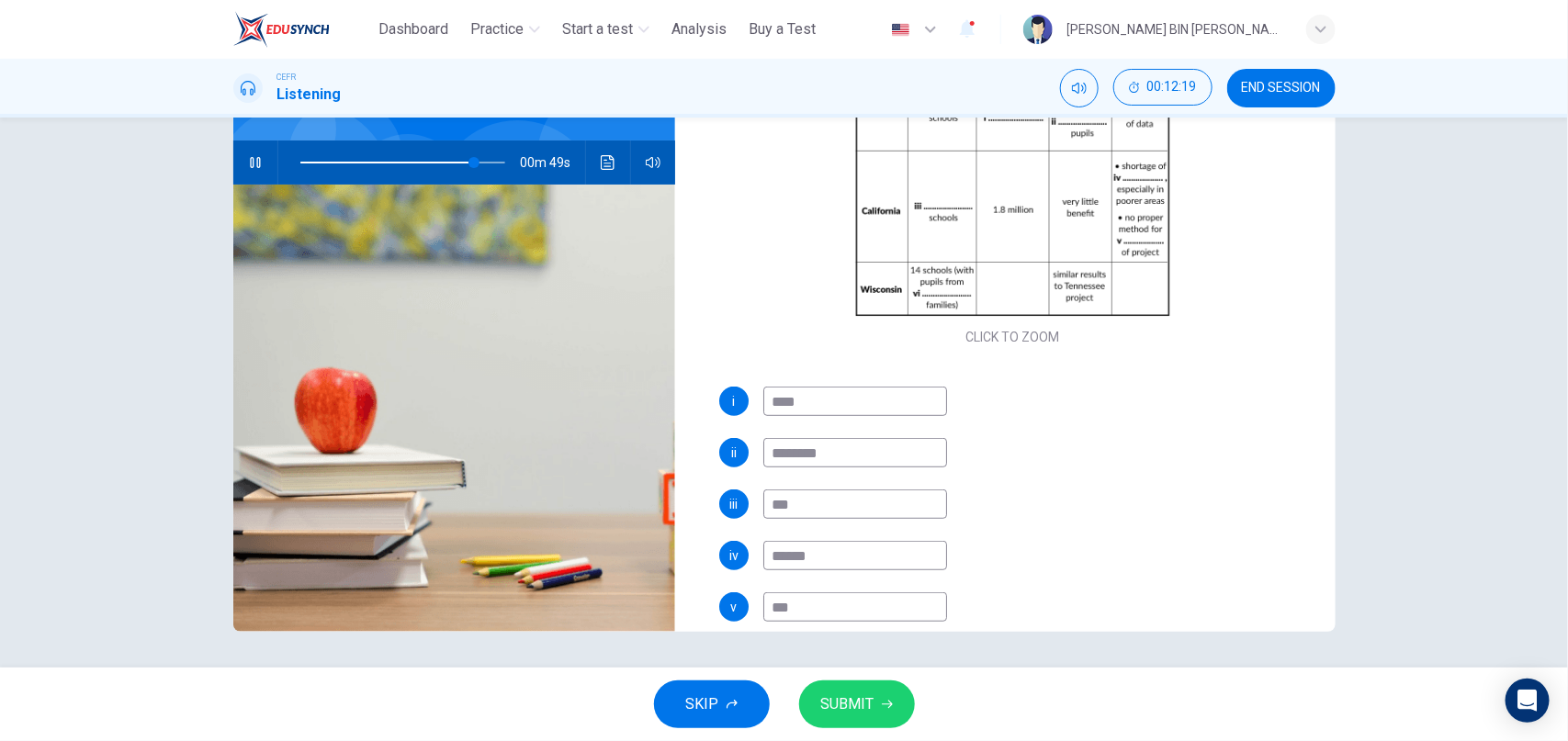
type input "****"
type input "**"
type input "*****"
type input "**"
type input "******"
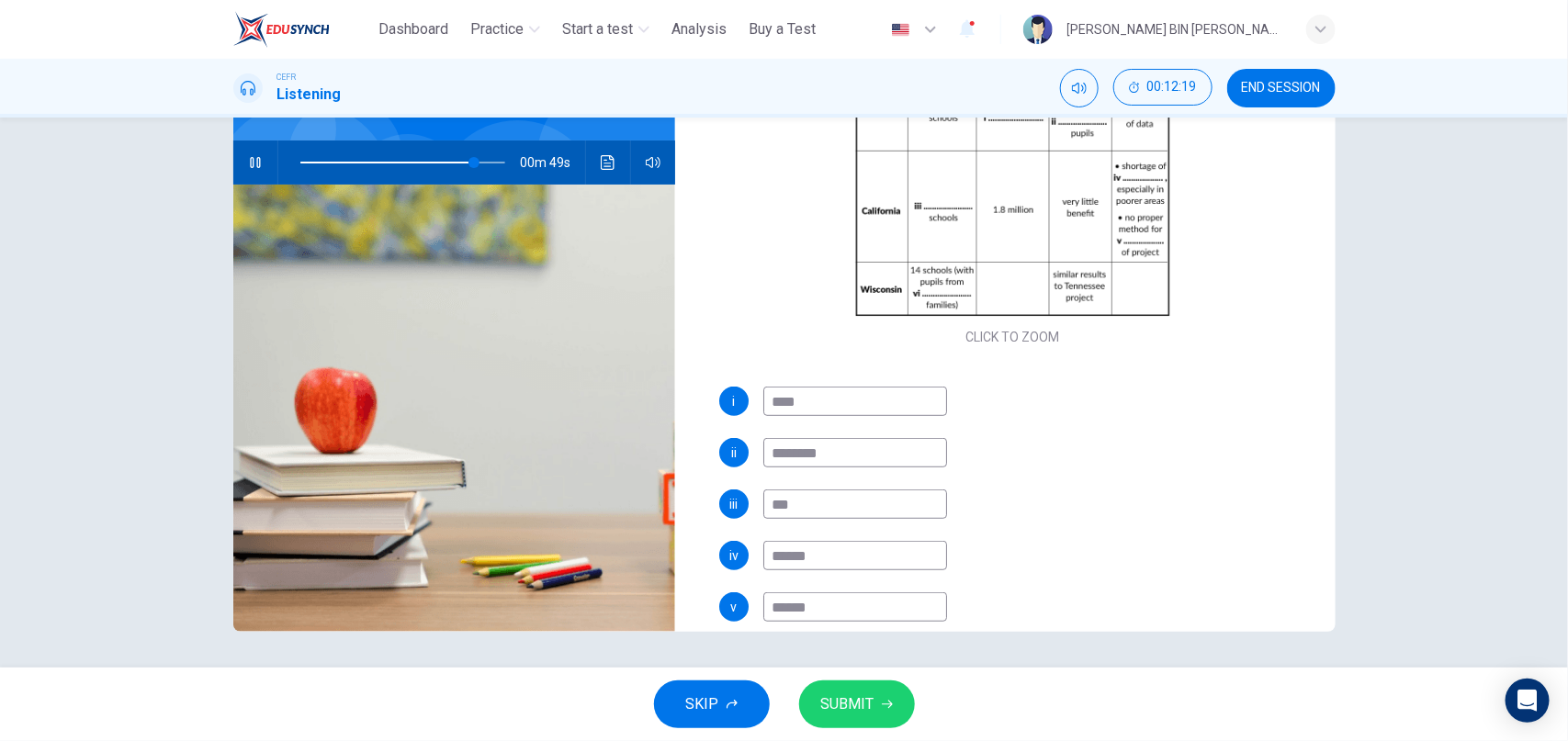
type input "**"
type input "*******"
type input "**"
type input "********"
type input "**"
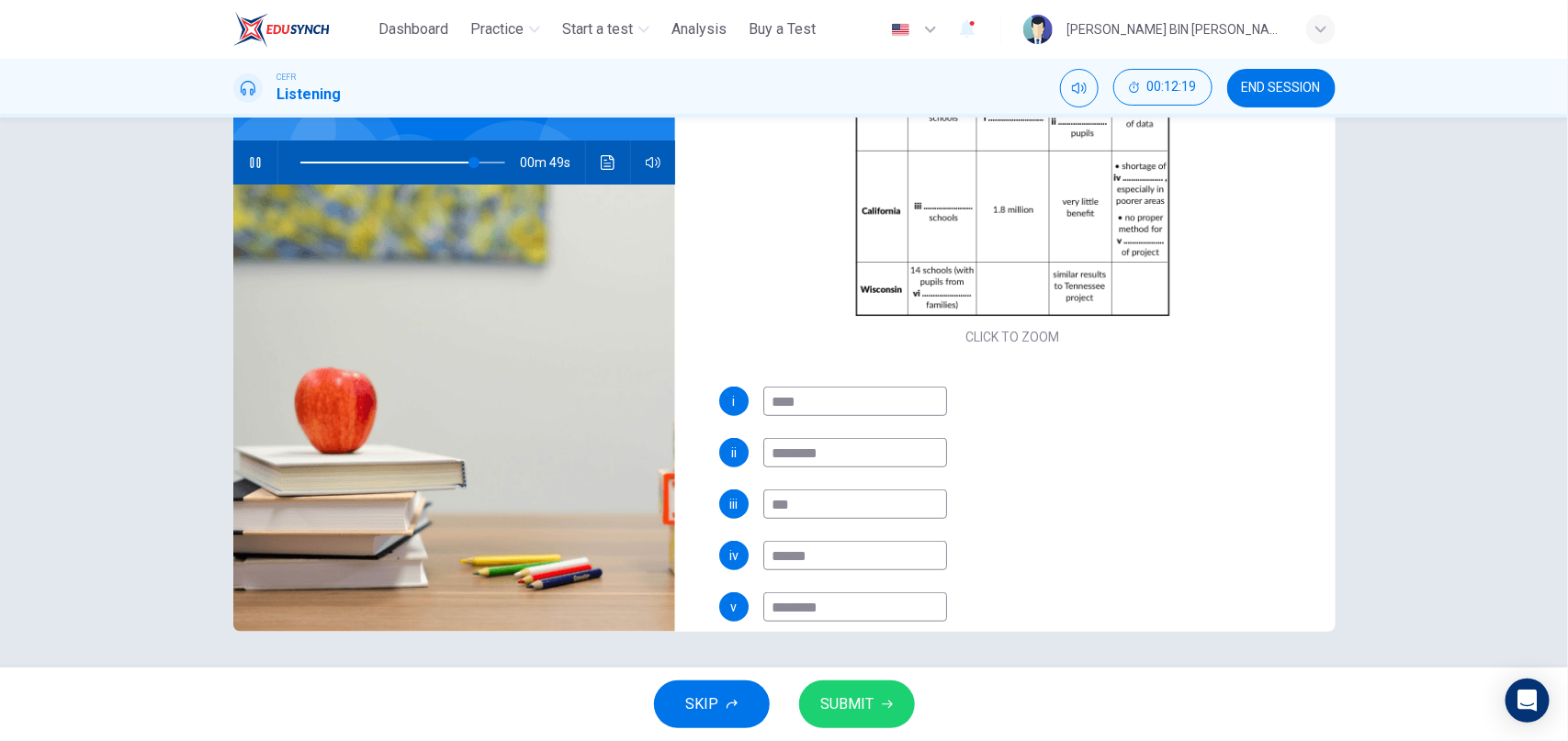
type input "*********"
type input "**"
type input "**********"
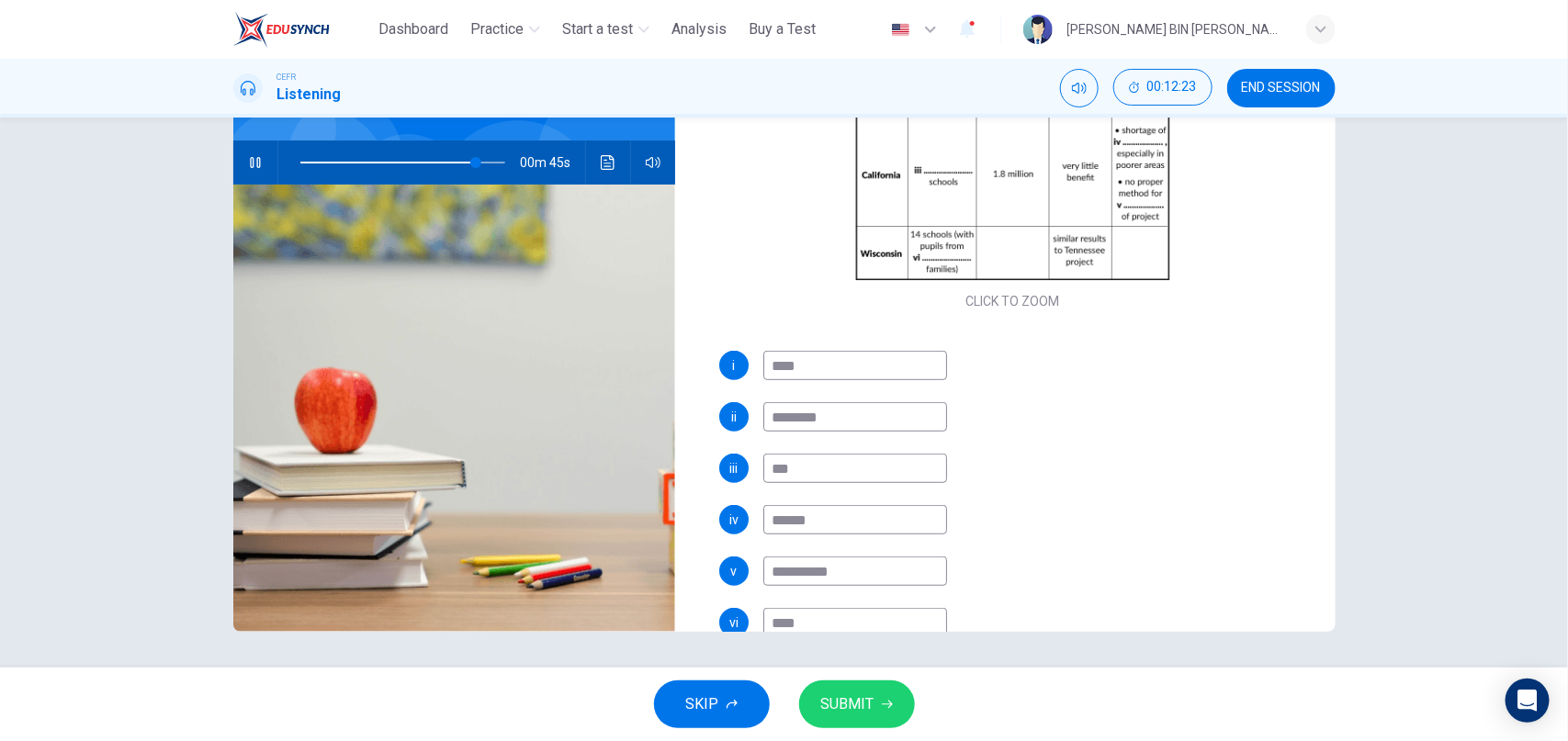
scroll to position [263, 0]
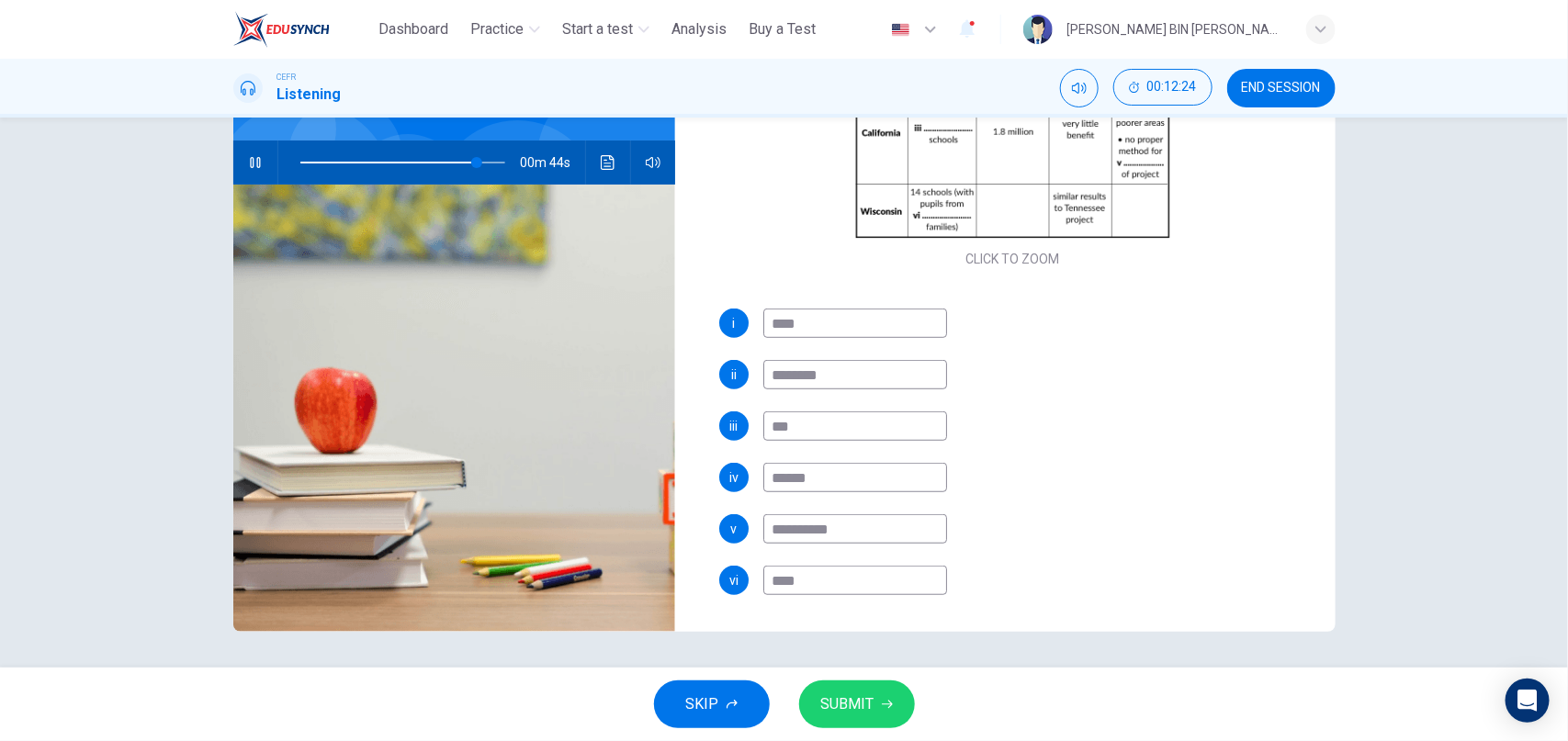
type input "**"
type input "**********"
click at [851, 699] on span "SUBMIT" at bounding box center [847, 703] width 54 height 25
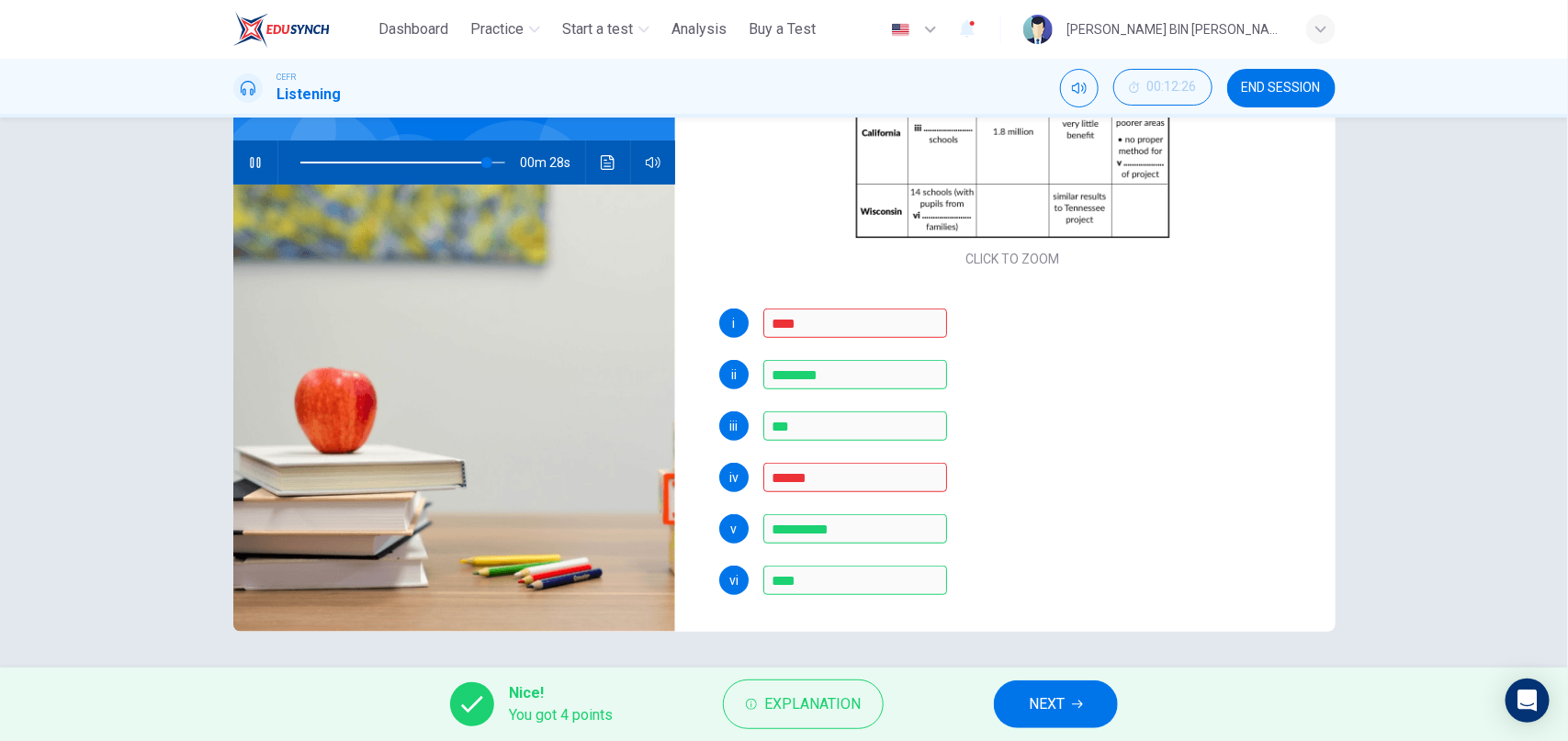
scroll to position [204, 0]
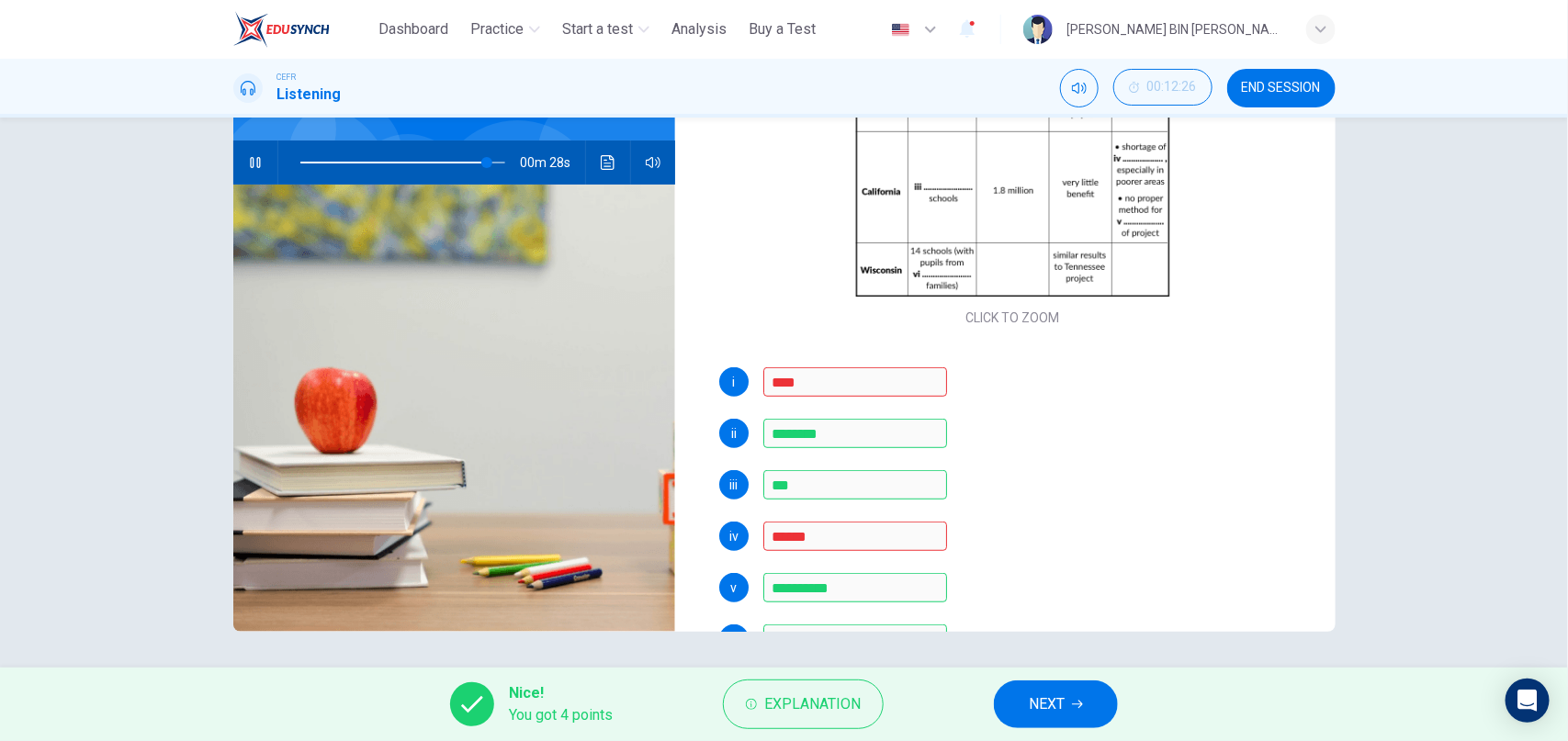
click at [1089, 738] on div "Nice! You got 4 points Explanation NEXT" at bounding box center [784, 704] width 1568 height 73
type input "**"
click at [1068, 701] on button "NEXT" at bounding box center [1056, 703] width 124 height 48
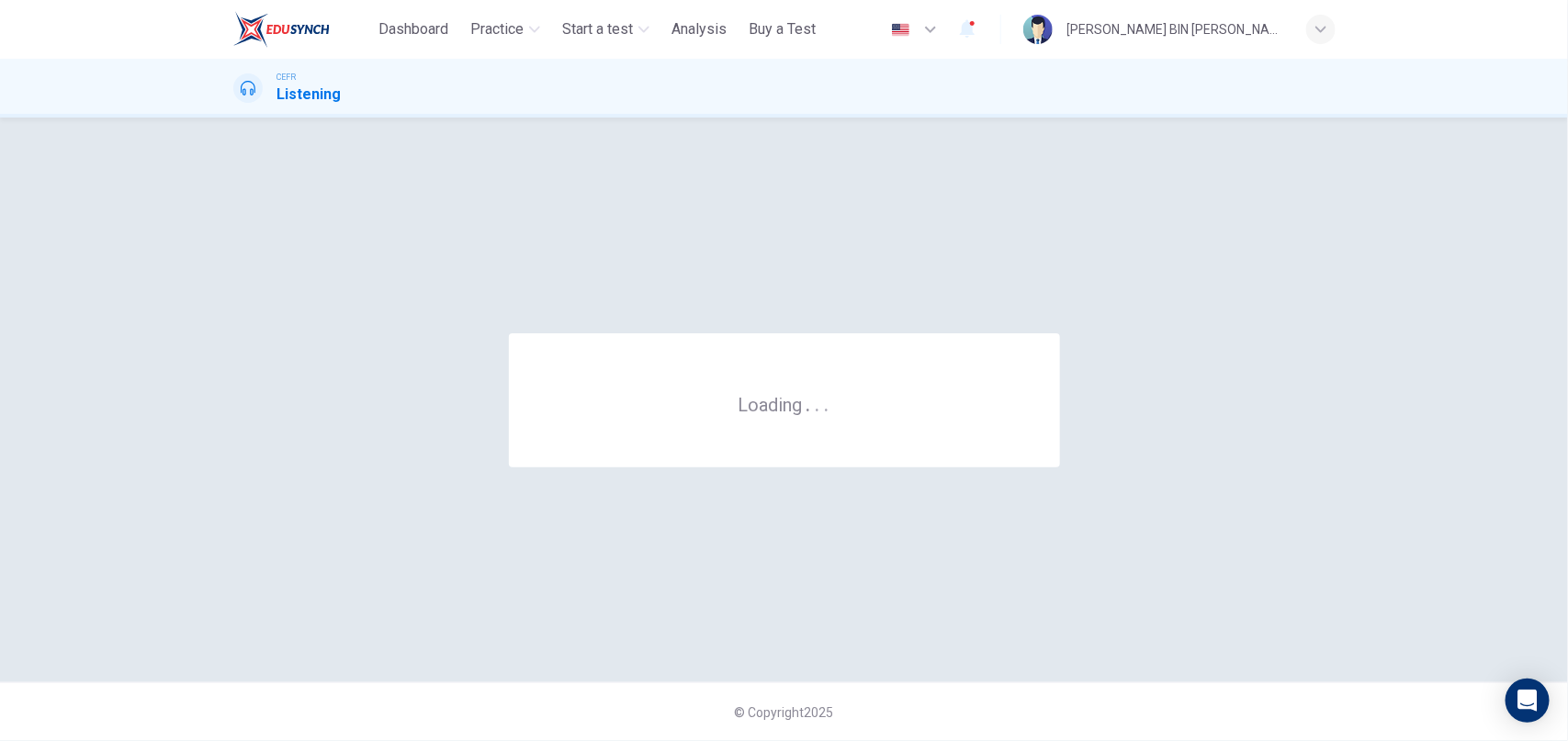
scroll to position [0, 0]
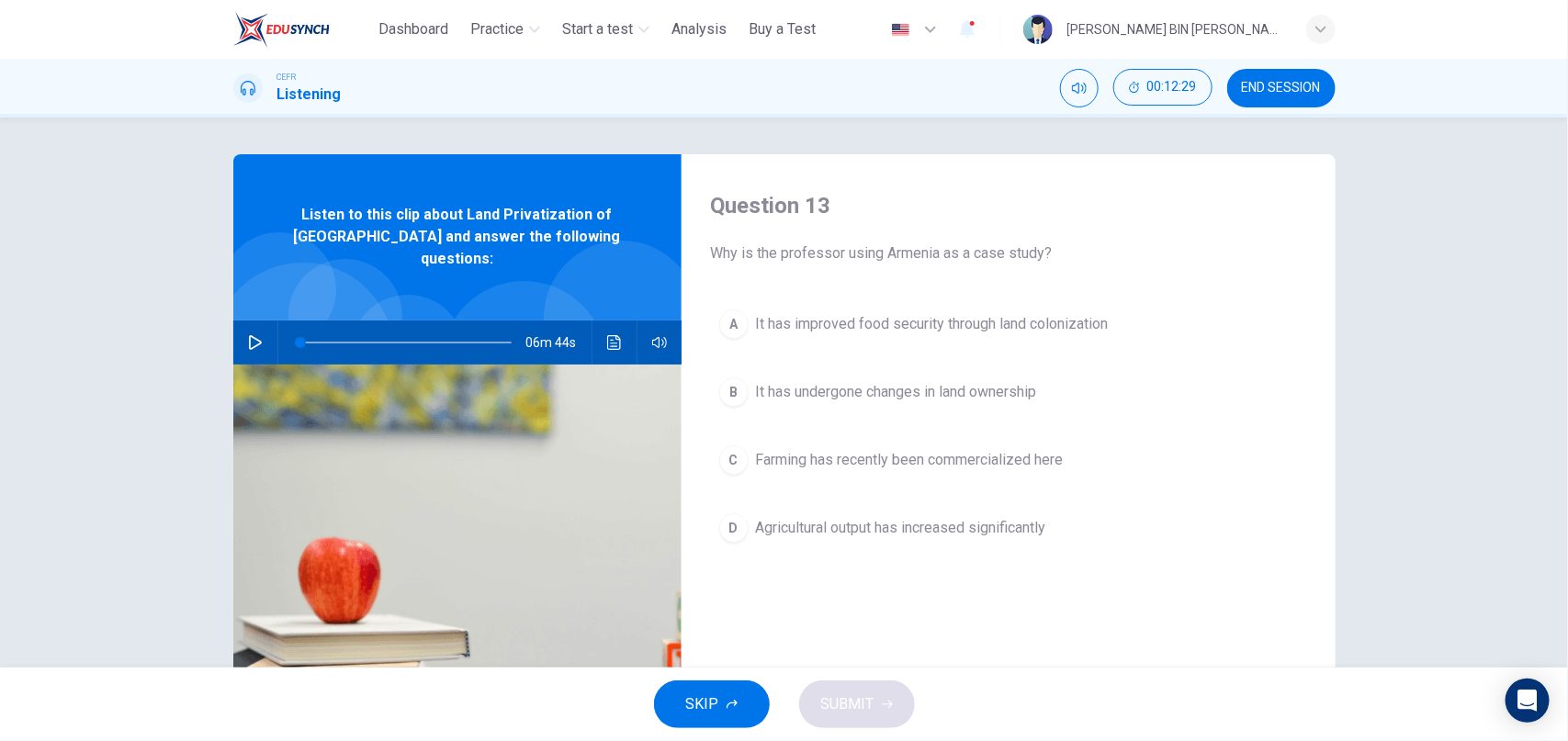
click at [1285, 90] on span "END SESSION" at bounding box center [1281, 88] width 79 height 15
